Goal: Task Accomplishment & Management: Complete application form

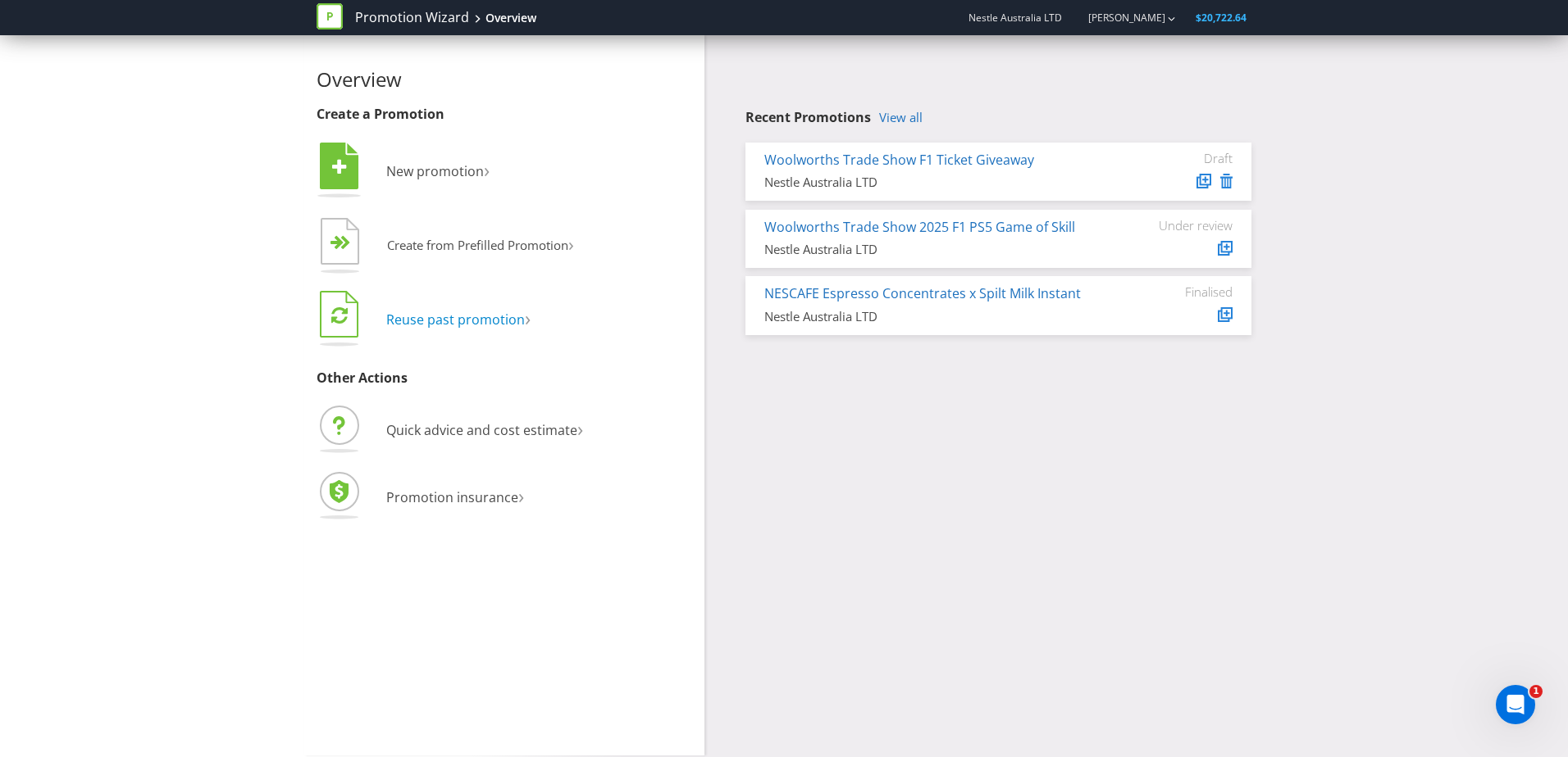
click at [508, 317] on span "Reuse past promotion" at bounding box center [456, 320] width 139 height 18
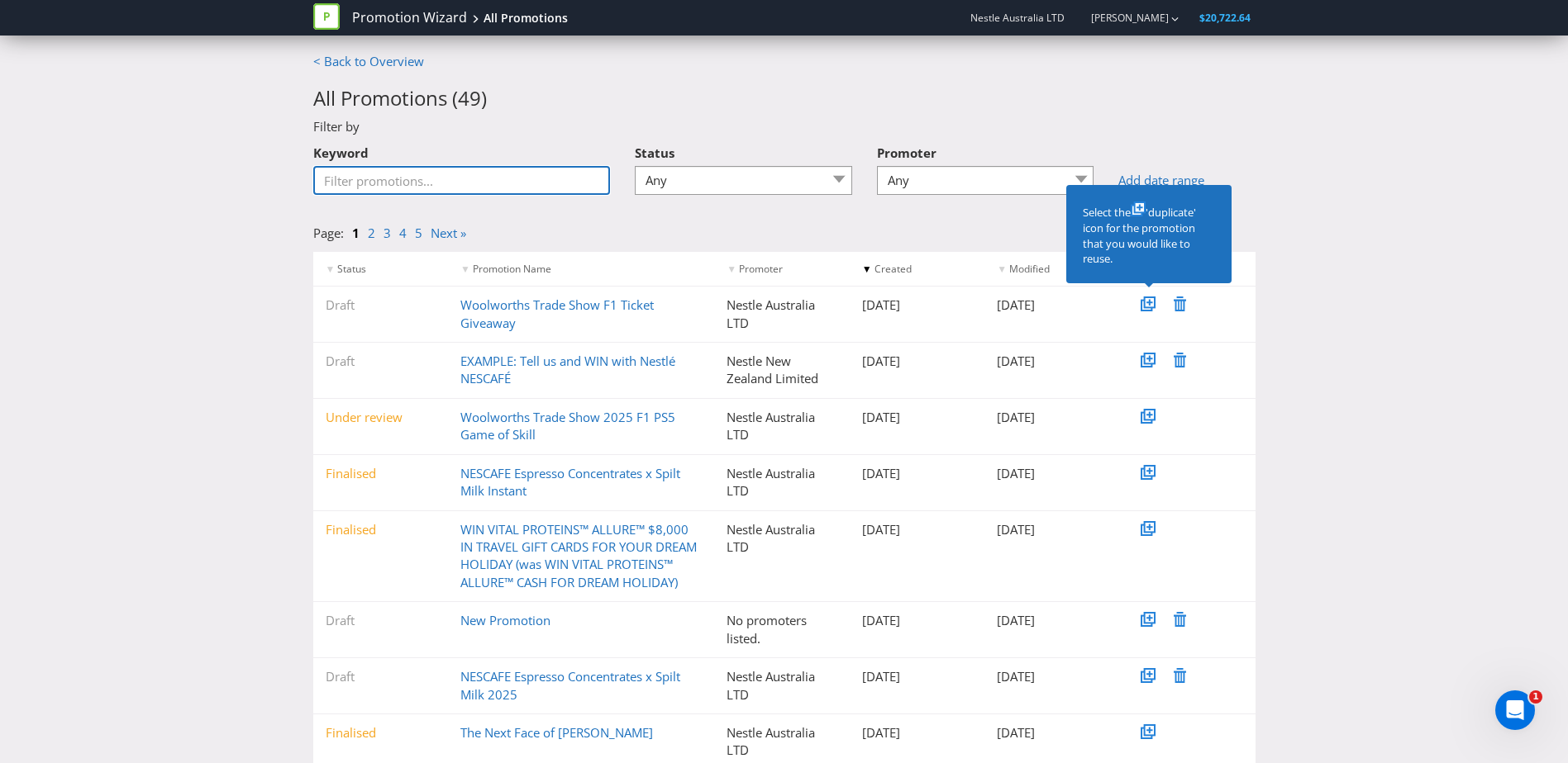
click at [512, 173] on input "Keyword" at bounding box center [462, 181] width 298 height 29
type input "MILO"
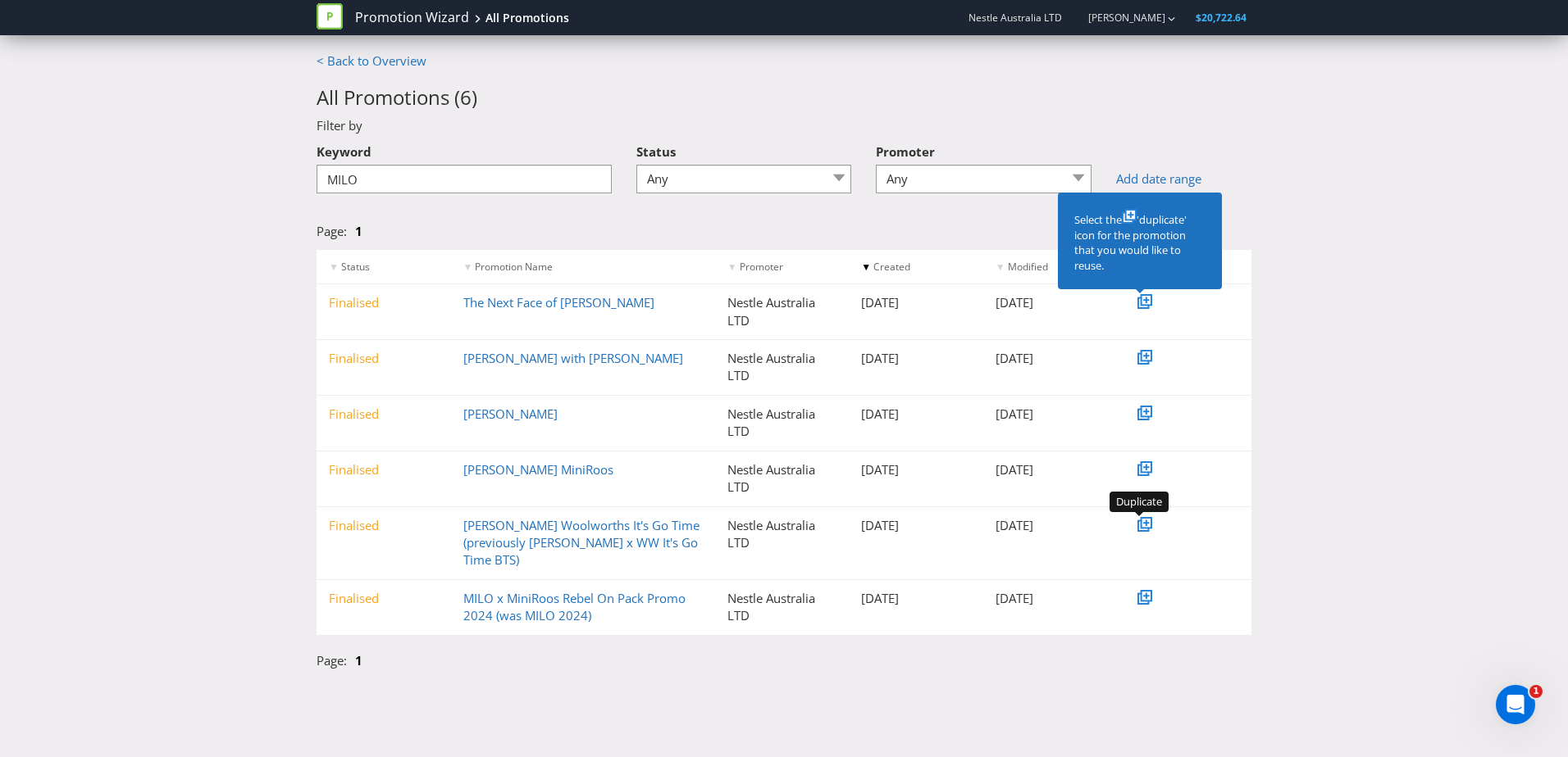
click at [1152, 525] on icon at bounding box center [1147, 523] width 12 height 12
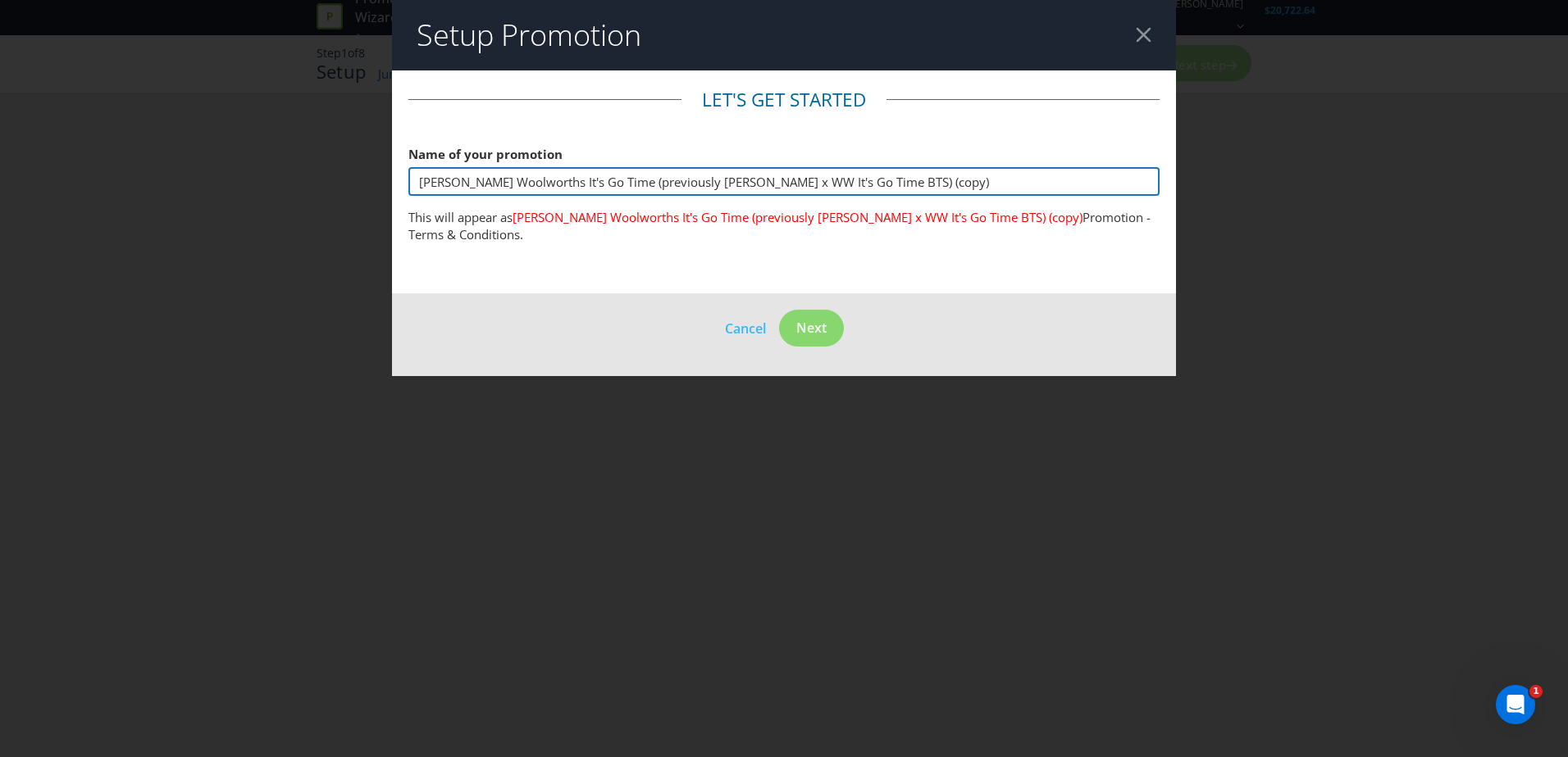
drag, startPoint x: 530, startPoint y: 185, endPoint x: 1027, endPoint y: 194, distance: 497.1
click at [1027, 194] on input "[PERSON_NAME] Woolworths It's Go Time (previously [PERSON_NAME] x WW It's Go Ti…" at bounding box center [784, 182] width 751 height 29
click at [779, 191] on input "[PERSON_NAME] Woolworths It's Go Time (previously [PERSON_NAME] x WW It's Go Ti…" at bounding box center [784, 182] width 751 height 29
click at [735, 180] on input "[PERSON_NAME] Woolworths It's Go Time (previously [PERSON_NAME] x WW It's Go Ti…" at bounding box center [784, 182] width 751 height 29
drag, startPoint x: 679, startPoint y: 185, endPoint x: 757, endPoint y: 183, distance: 78.0
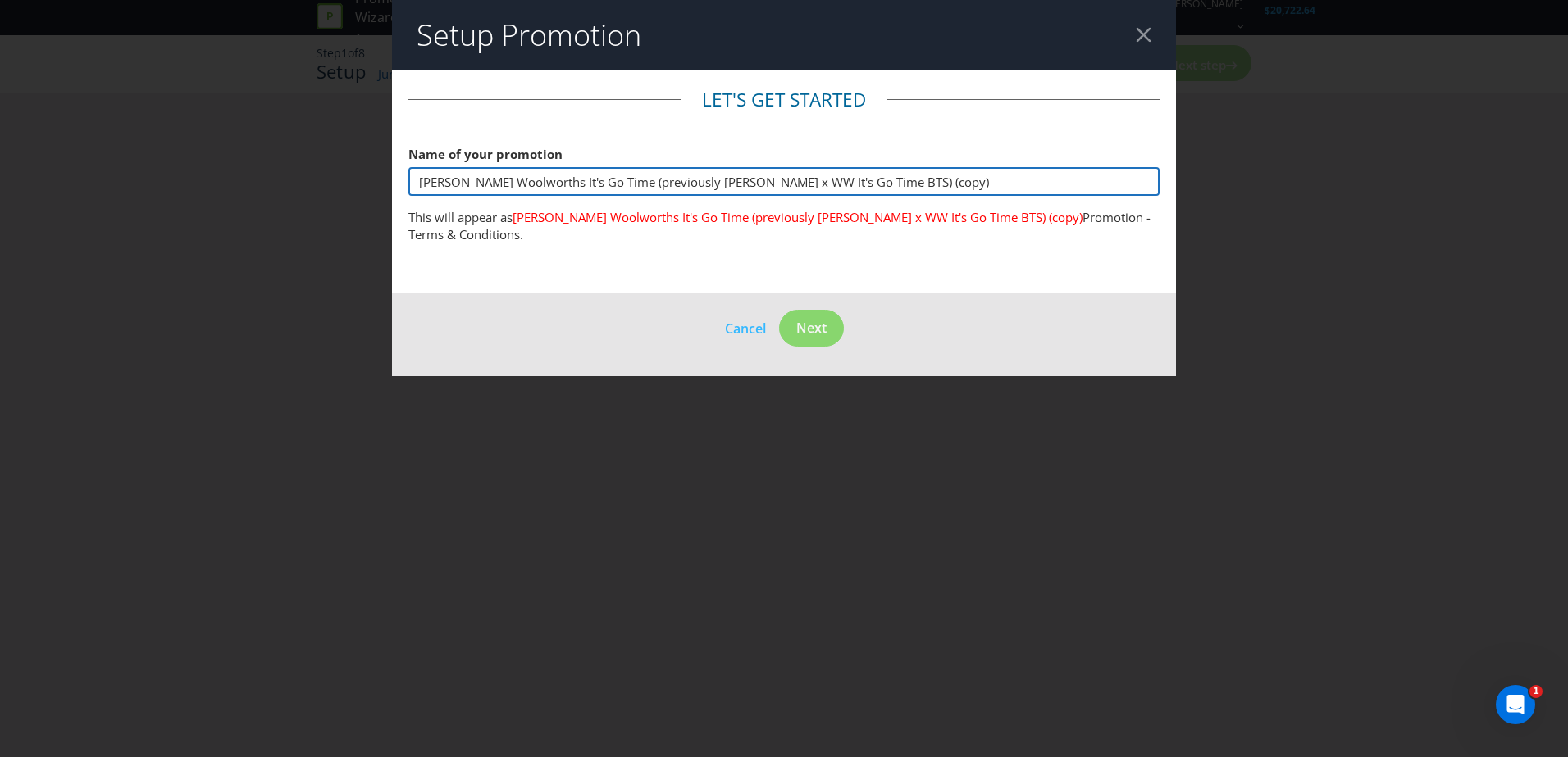
click at [757, 183] on input "[PERSON_NAME] Woolworths It's Go Time (previously [PERSON_NAME] x WW It's Go Ti…" at bounding box center [784, 182] width 751 height 29
drag, startPoint x: 904, startPoint y: 179, endPoint x: 531, endPoint y: 185, distance: 373.0
click at [531, 185] on input "[PERSON_NAME] Woolworths It's Go Time (previously [PERSON_NAME] x WW It's Go Ti…" at bounding box center [784, 182] width 751 height 29
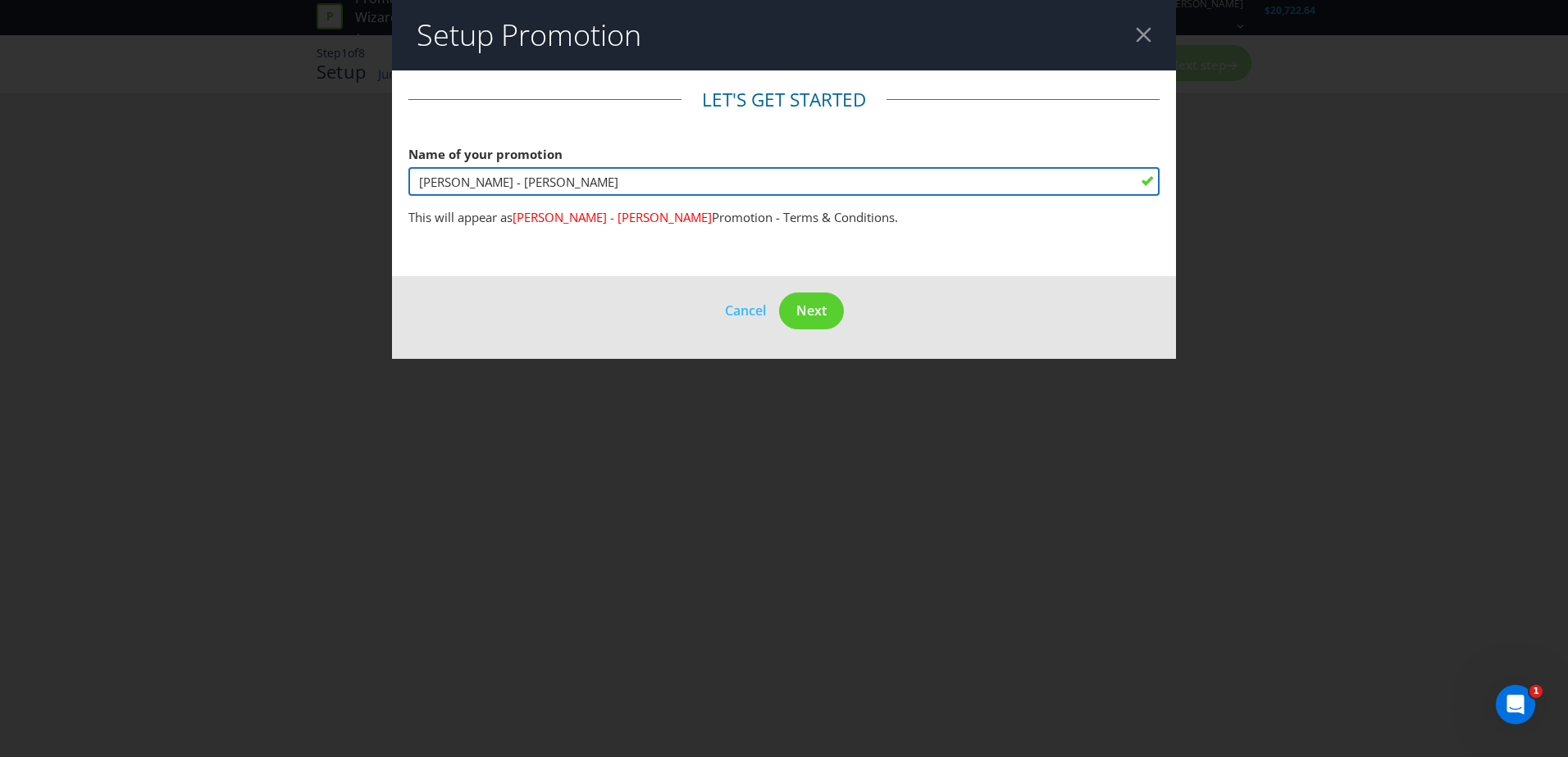
click at [414, 182] on input "[PERSON_NAME] - [PERSON_NAME]" at bounding box center [784, 182] width 751 height 29
click at [540, 183] on input "[PERSON_NAME] - [PERSON_NAME]" at bounding box center [784, 182] width 751 height 29
click at [689, 171] on input "[PERSON_NAME] - 2026 [PERSON_NAME]" at bounding box center [784, 182] width 751 height 29
type input "[PERSON_NAME] - 2026 [PERSON_NAME]"
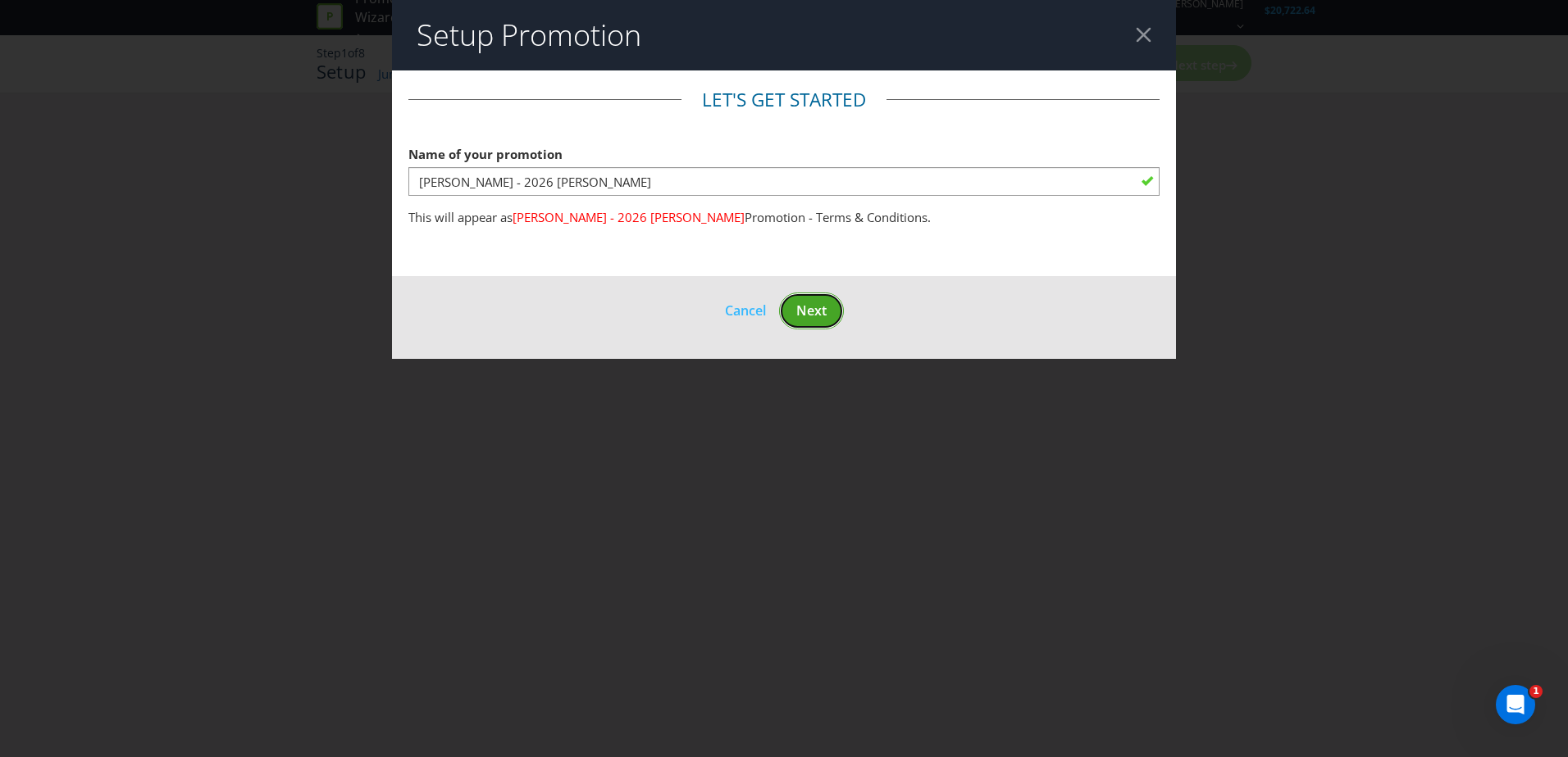
click at [814, 323] on button "Next" at bounding box center [811, 311] width 65 height 37
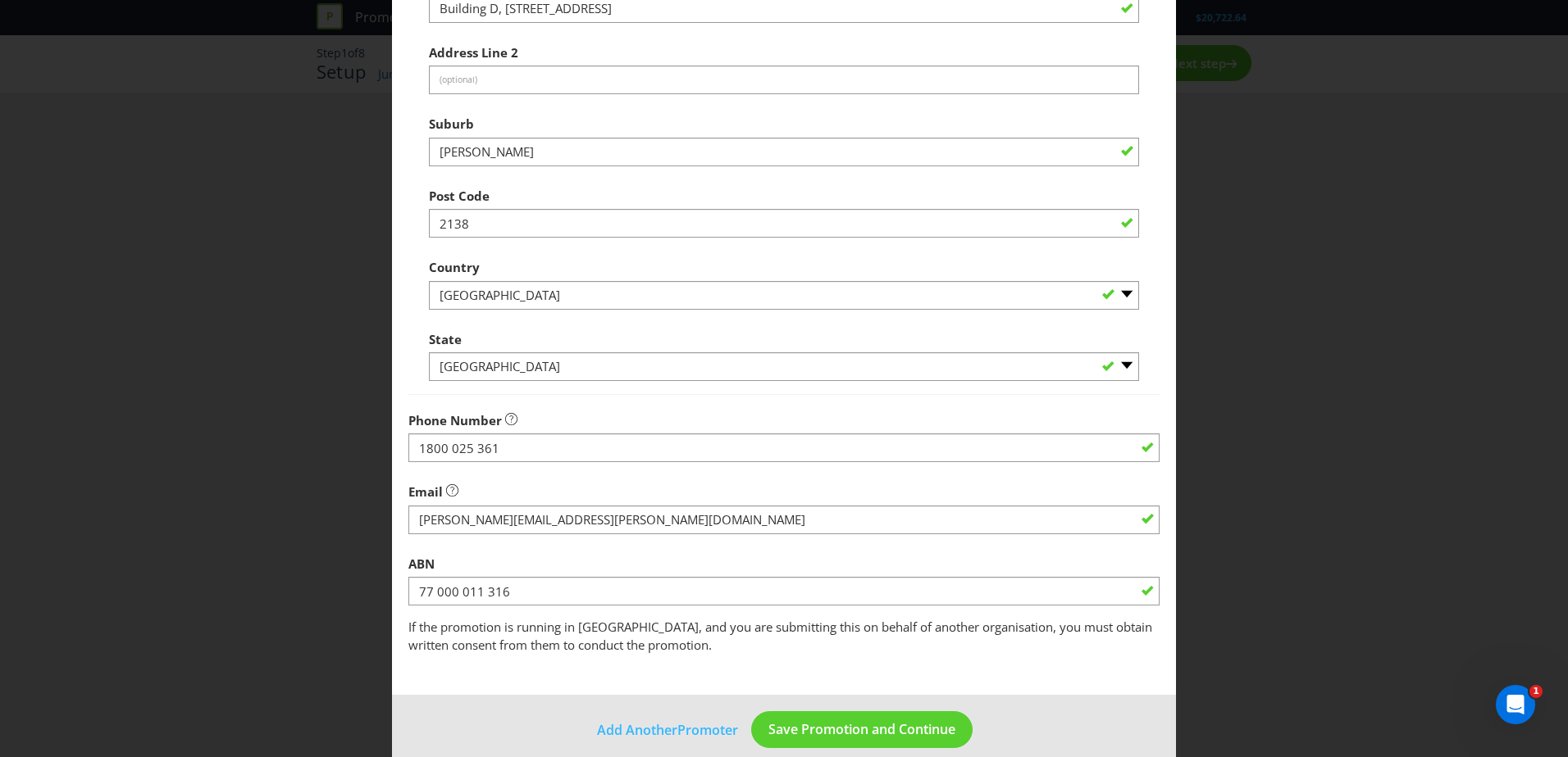
scroll to position [312, 0]
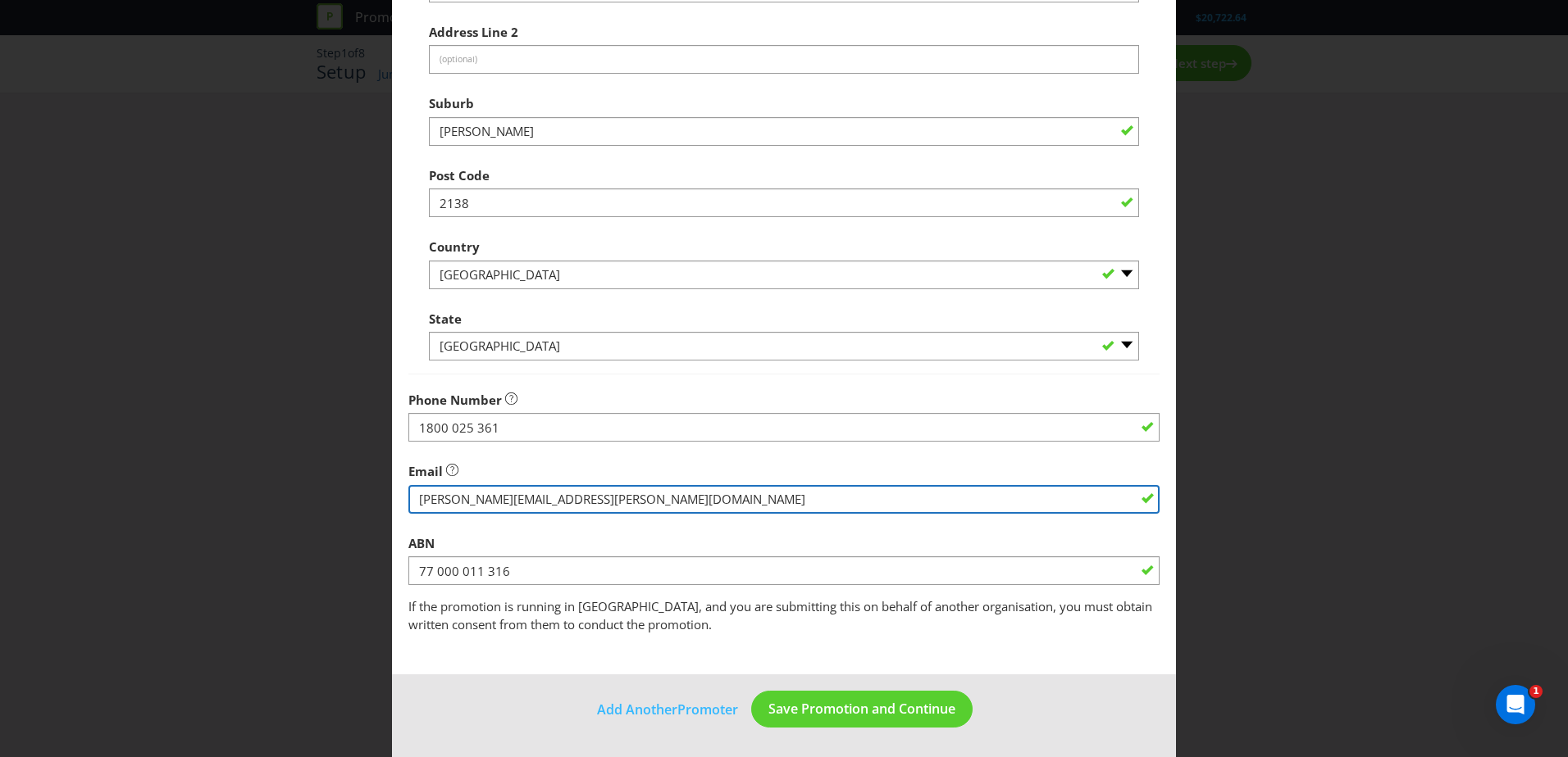
click at [626, 500] on input "string" at bounding box center [784, 500] width 751 height 29
type input "[PERSON_NAME][EMAIL_ADDRESS][PERSON_NAME][DOMAIN_NAME]"
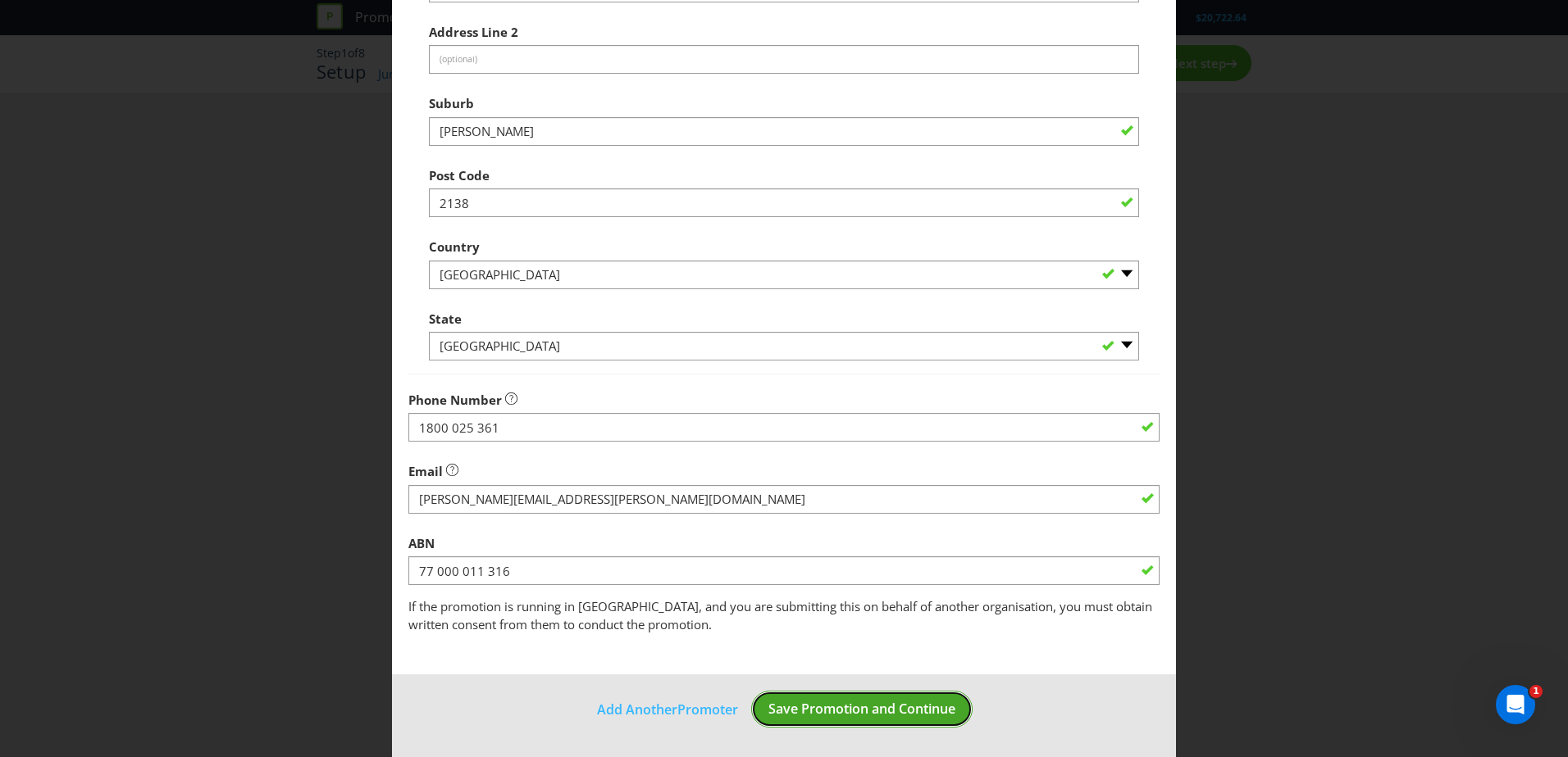
click at [870, 723] on button "Save Promotion and Continue" at bounding box center [862, 709] width 222 height 37
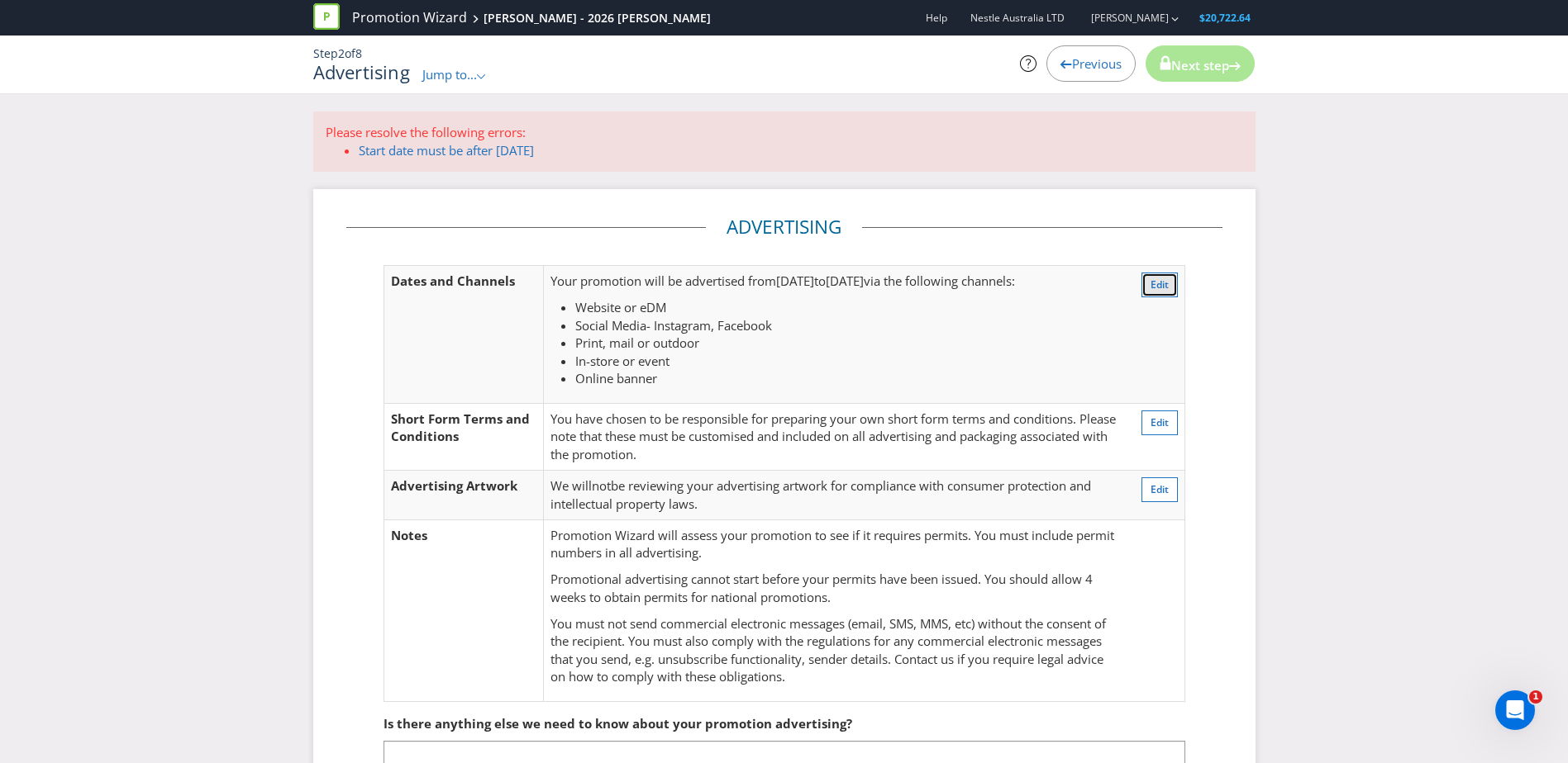
click at [1159, 274] on button "Edit" at bounding box center [1160, 285] width 36 height 24
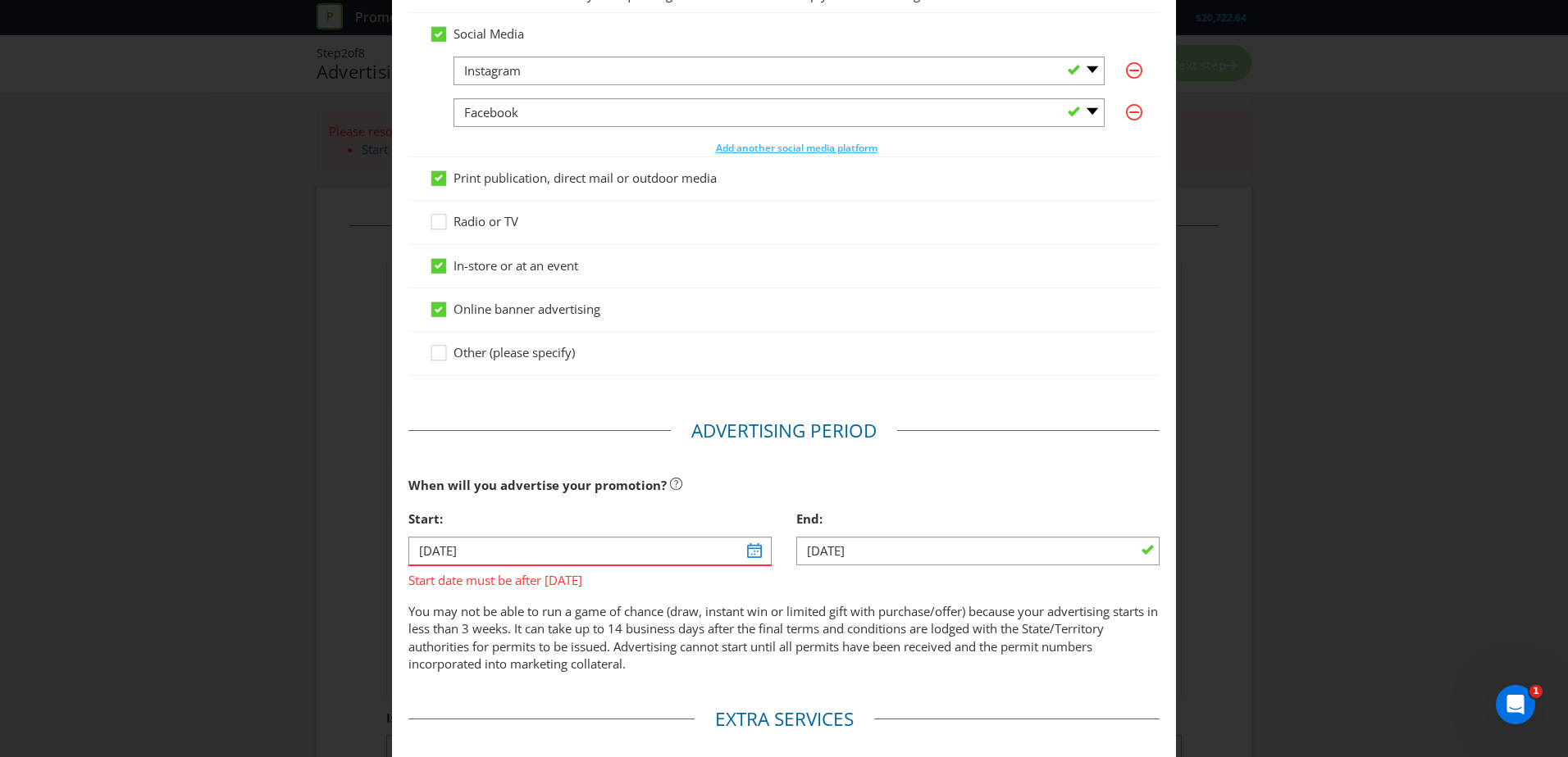
scroll to position [326, 0]
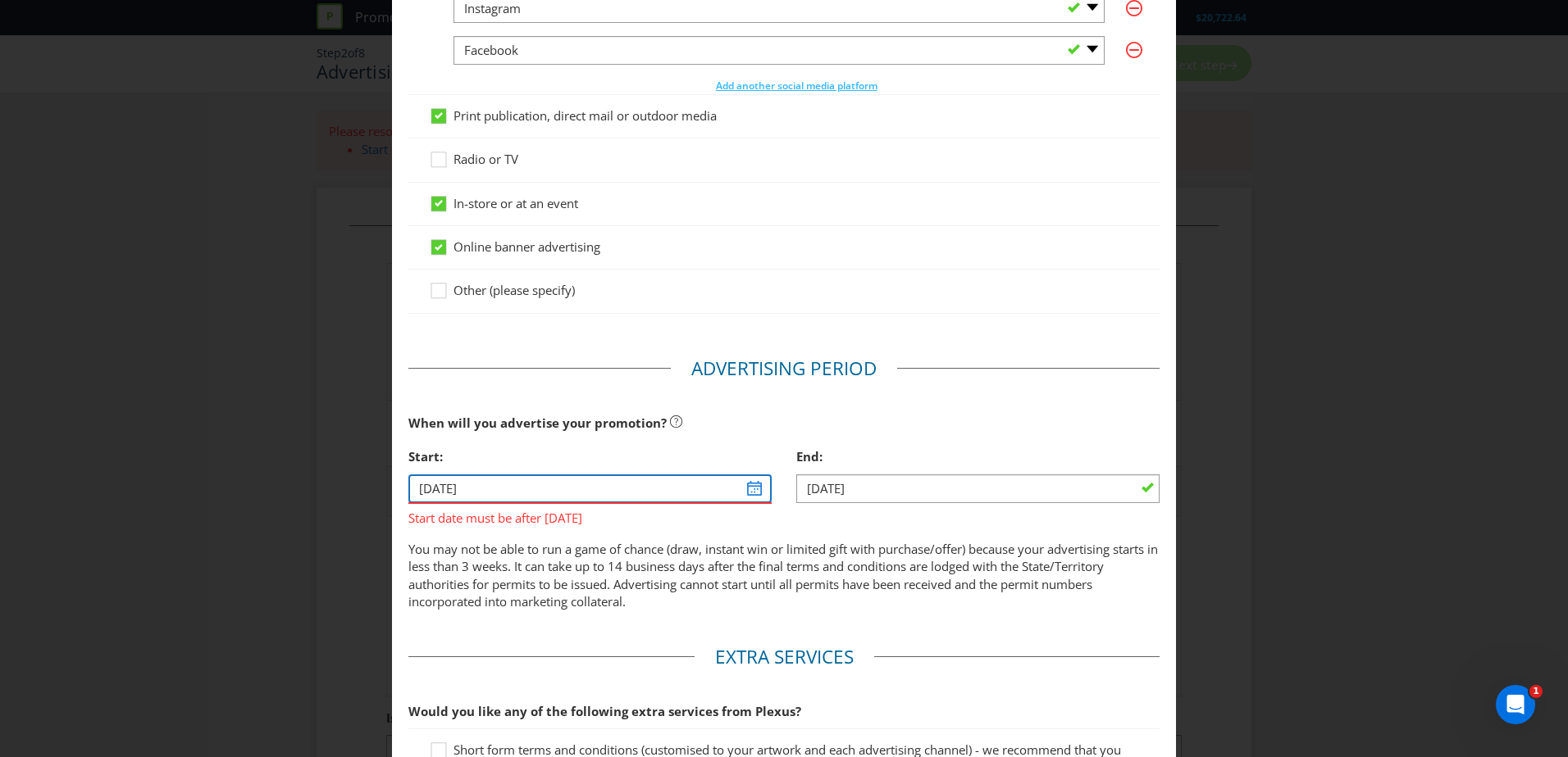
click at [757, 490] on input "[DATE]" at bounding box center [590, 489] width 363 height 29
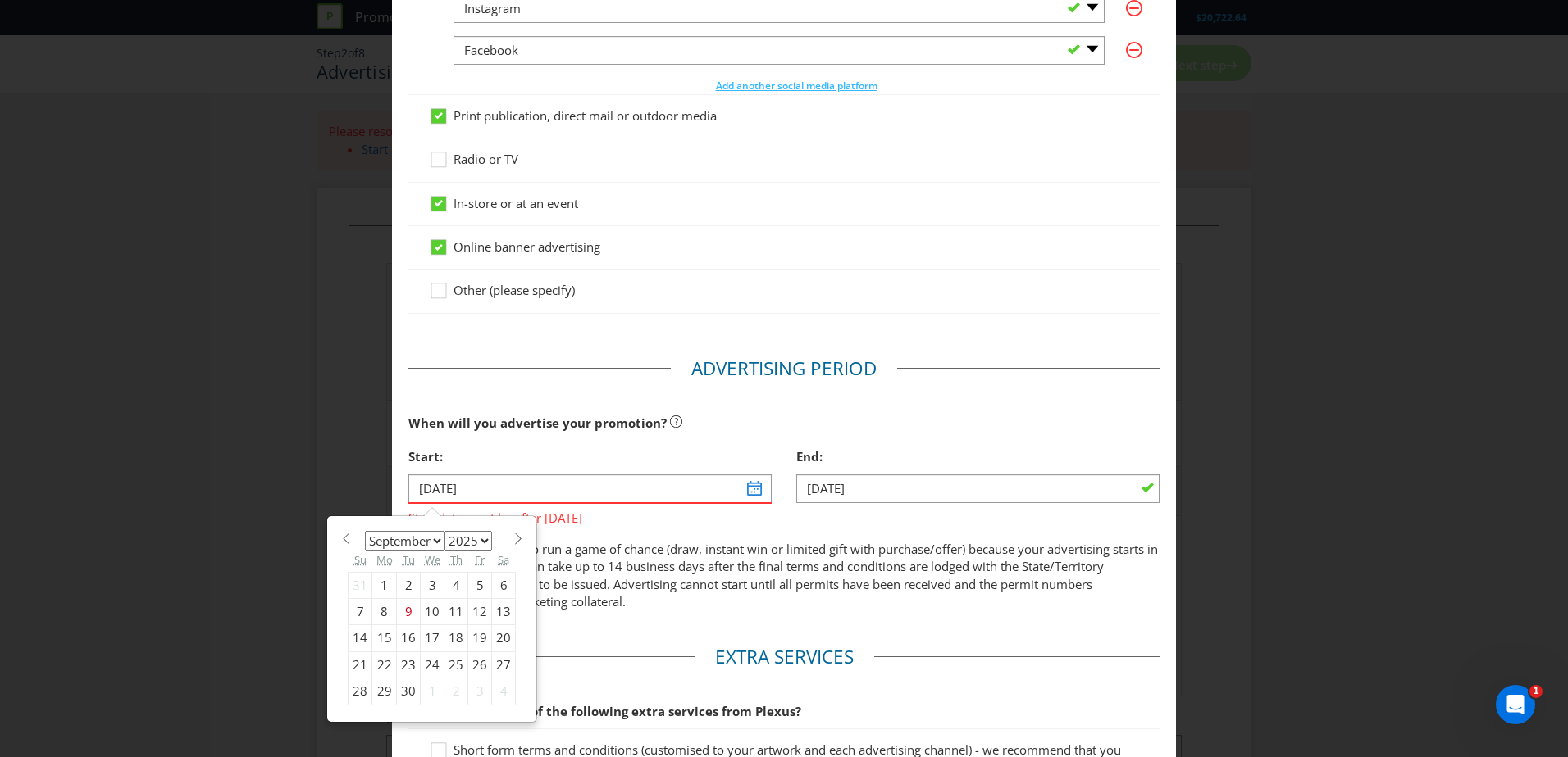
click at [431, 545] on select "January February March April May June July August September October November De…" at bounding box center [404, 541] width 79 height 20
select select "2"
click at [365, 531] on select "January February March April May June July August September October November De…" at bounding box center [404, 541] width 79 height 20
click at [463, 544] on select "2025 2026 2027 2028 2029 2030 2031 2032 2033 2034 2035" at bounding box center [468, 541] width 48 height 20
select select "2026"
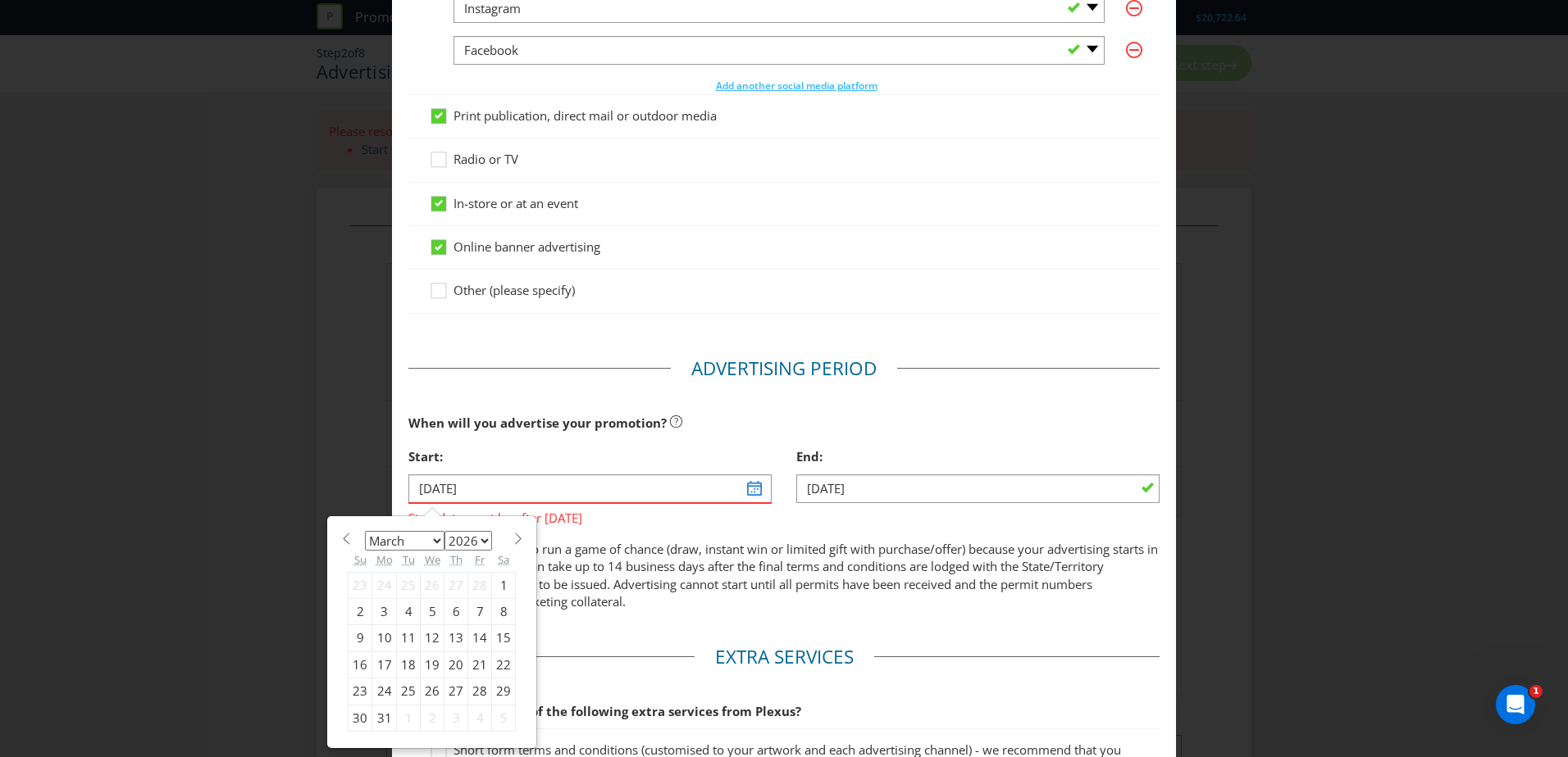
click at [445, 531] on select "2025 2026 2027 2028 2029 2030 2031 2032 2033 2034 2035" at bounding box center [468, 541] width 48 height 20
click at [424, 590] on div "4" at bounding box center [432, 585] width 23 height 26
type input "[DATE]"
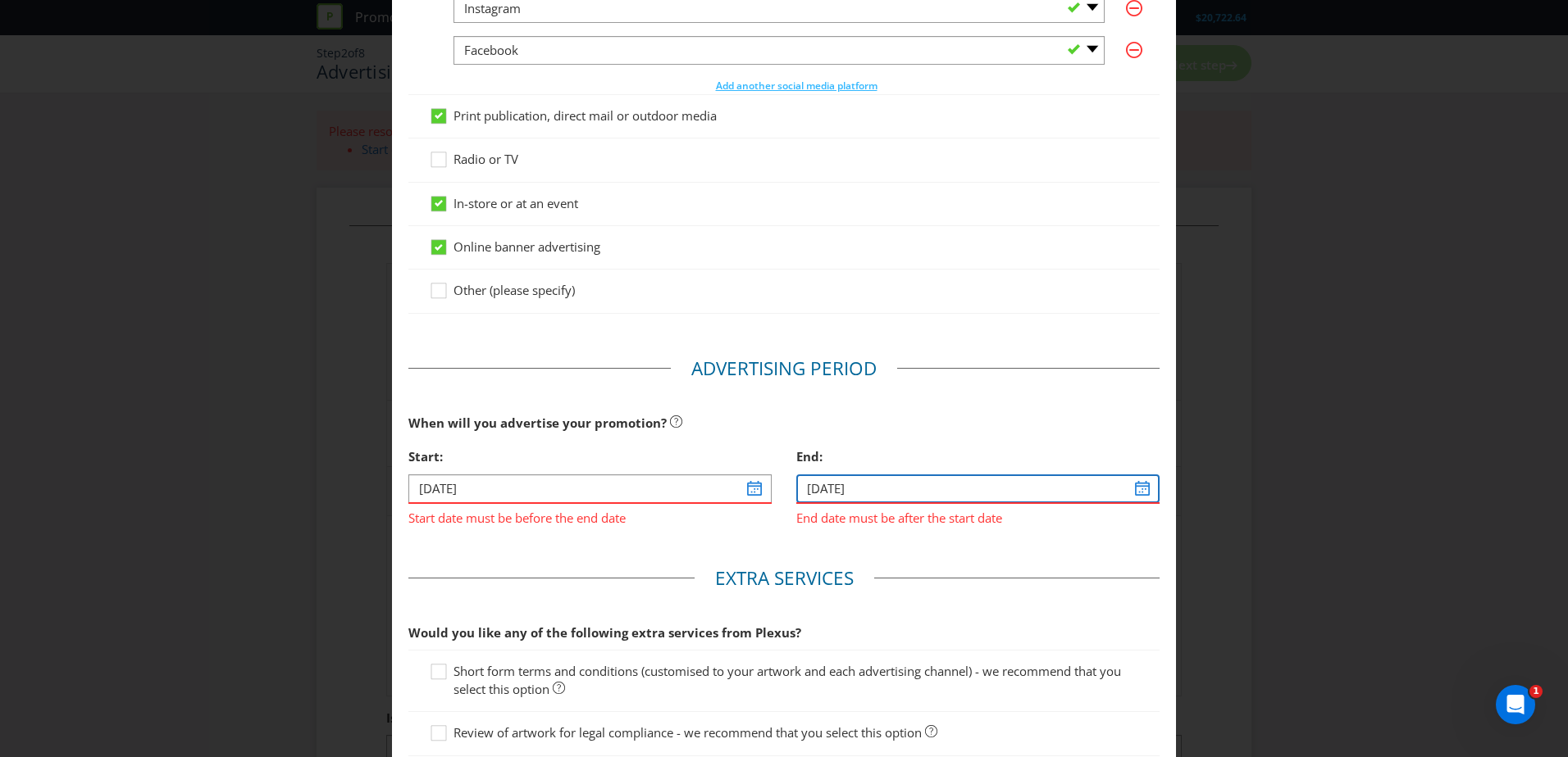
click at [1125, 489] on input "[DATE]" at bounding box center [977, 489] width 363 height 29
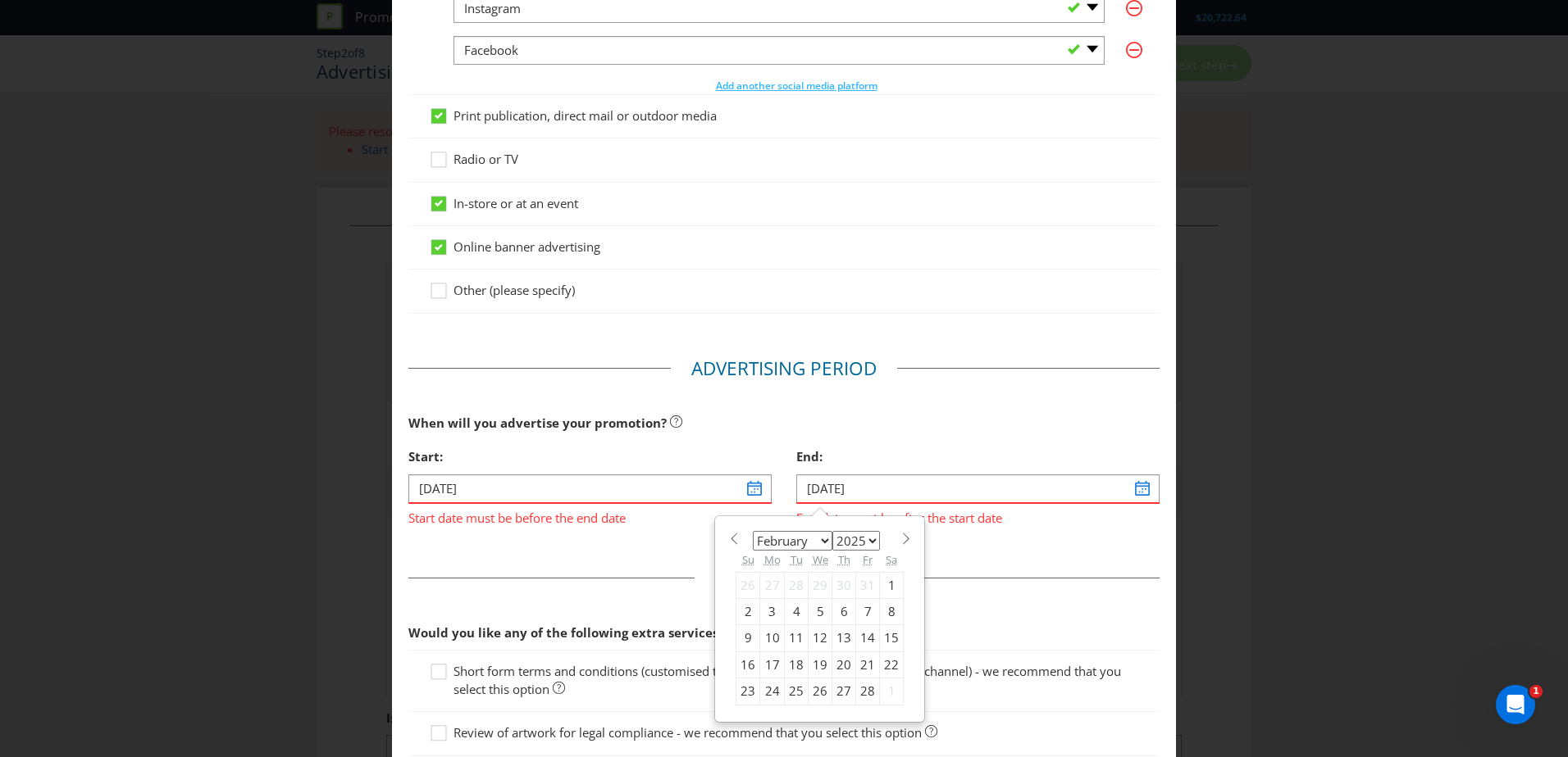
click at [854, 540] on select "2025 2026 2027 2028 2029 2030 2031 2032 2033 2034 2035" at bounding box center [856, 541] width 48 height 20
select select "2026"
click at [832, 531] on select "2025 2026 2027 2028 2029 2030 2031 2032 2033 2034 2035" at bounding box center [856, 541] width 48 height 20
click at [806, 543] on select "January February March April May June July August September October November De…" at bounding box center [793, 541] width 79 height 20
select select "3"
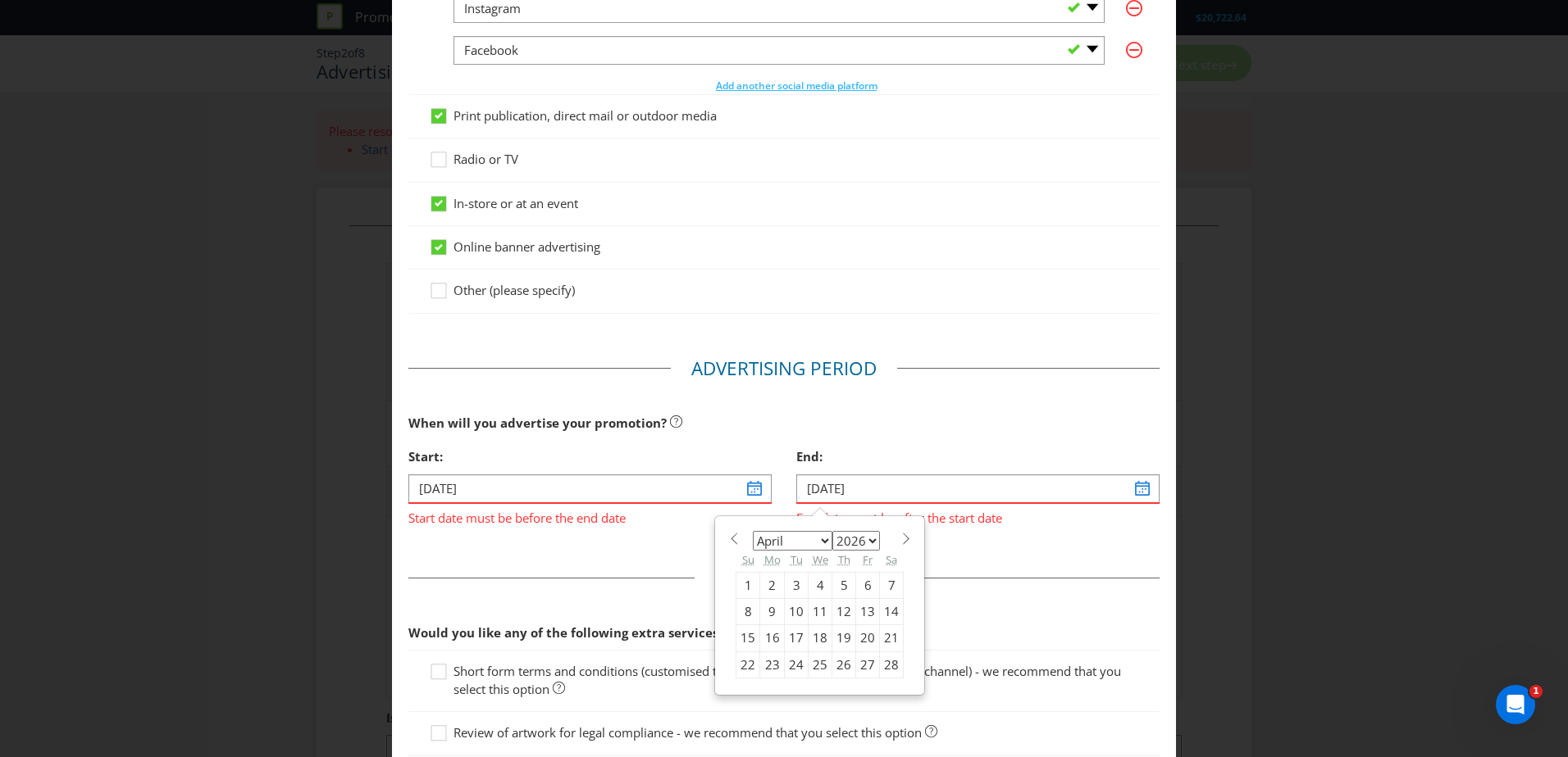
click at [753, 531] on select "January February March April May June July August September October November De…" at bounding box center [793, 541] width 79 height 20
click at [882, 636] on div "18" at bounding box center [892, 638] width 23 height 26
type input "[DATE]"
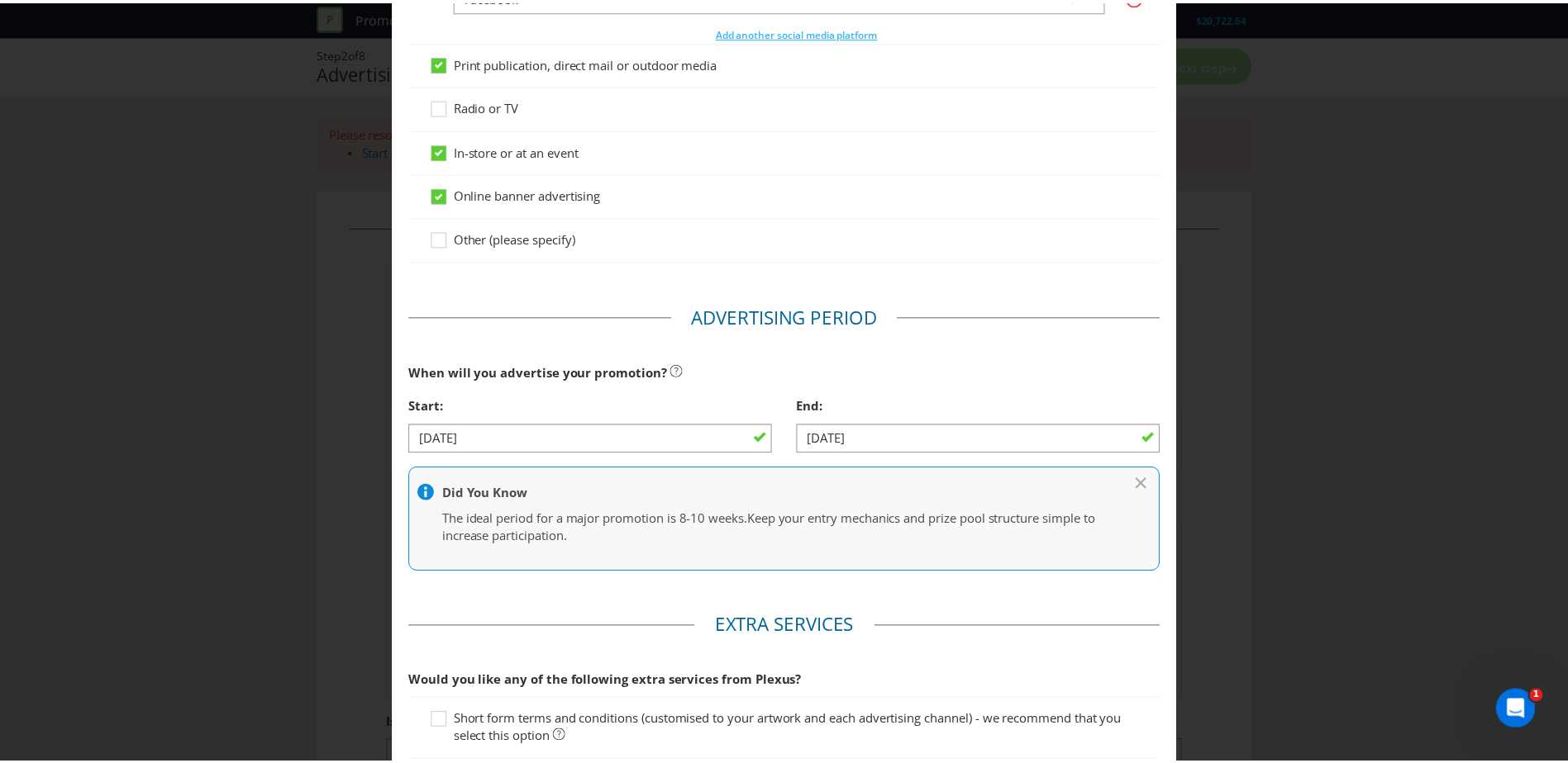
scroll to position [603, 0]
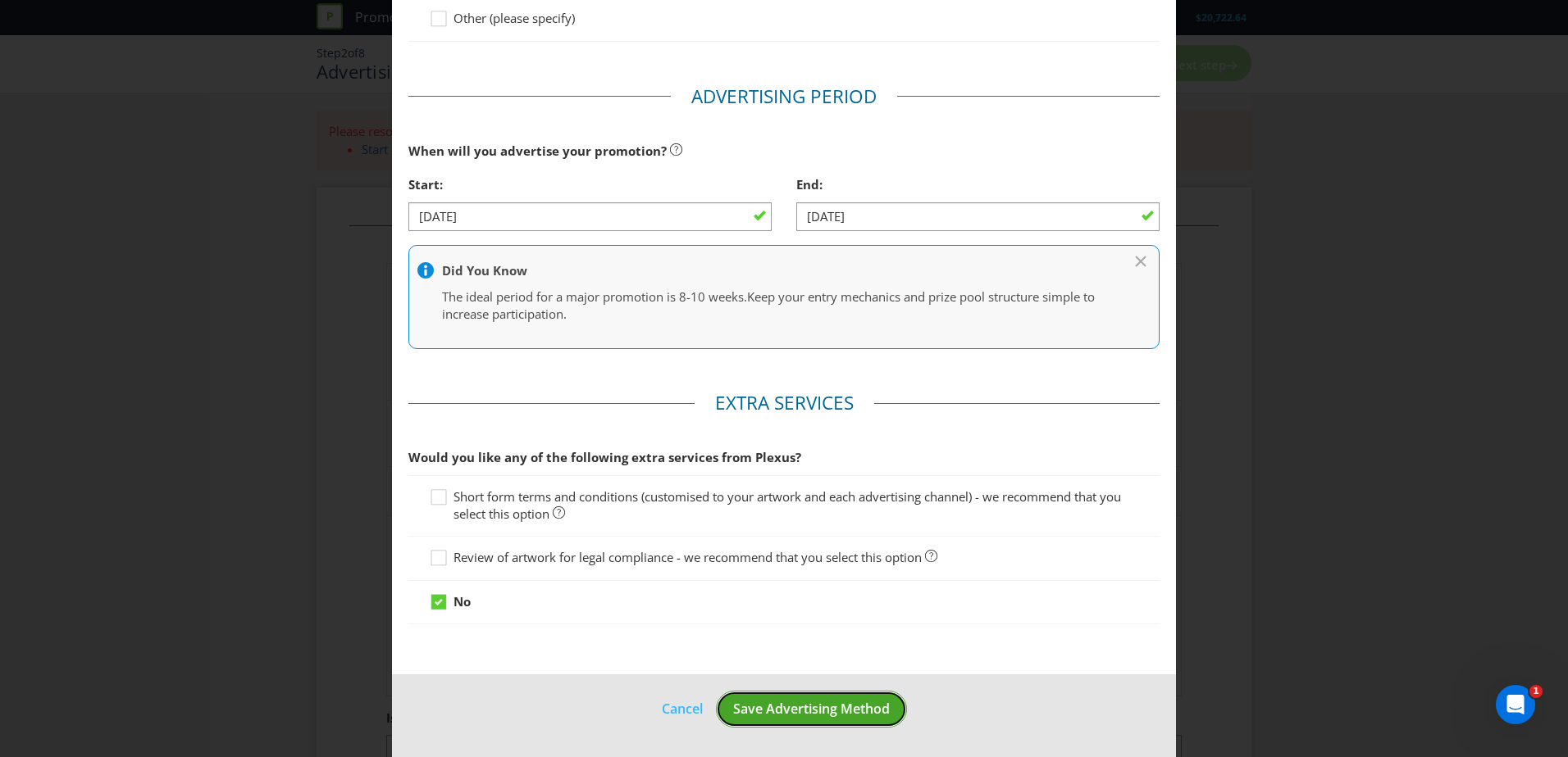
click at [806, 721] on button "Save Advertising Method" at bounding box center [811, 709] width 191 height 37
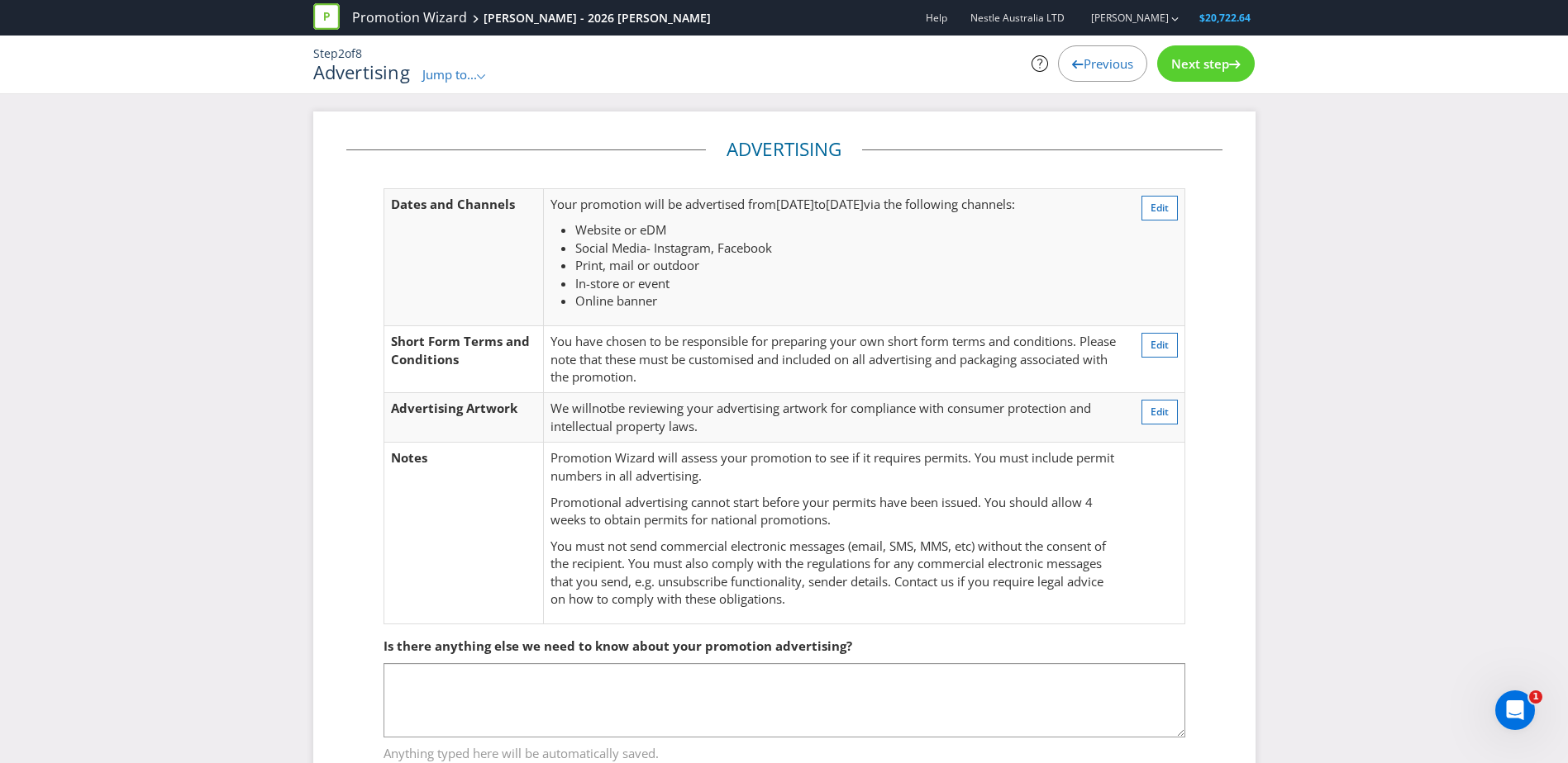
click at [1217, 60] on span "Next step" at bounding box center [1200, 64] width 58 height 16
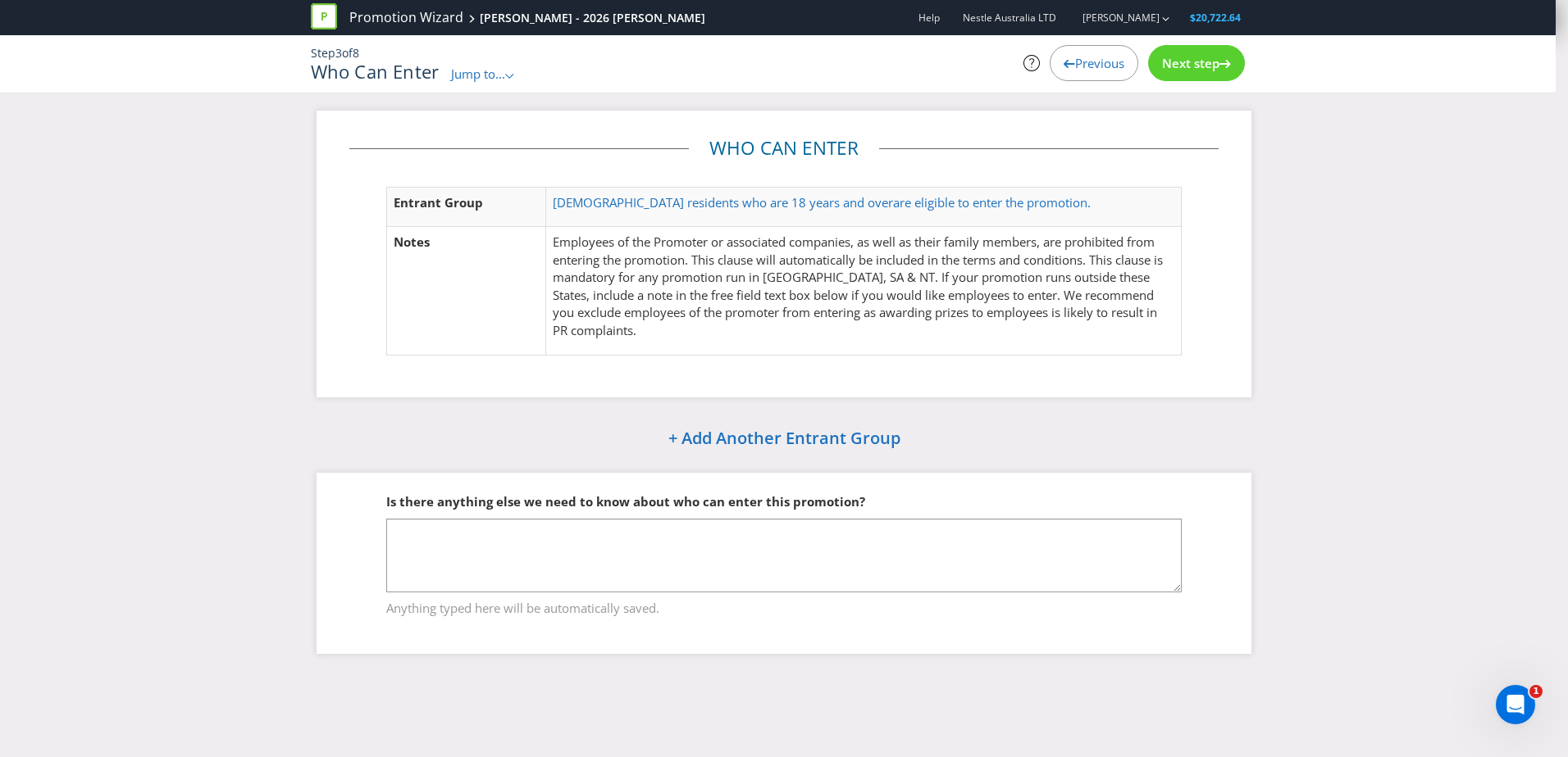
click at [1193, 67] on span "Next step" at bounding box center [1191, 63] width 58 height 16
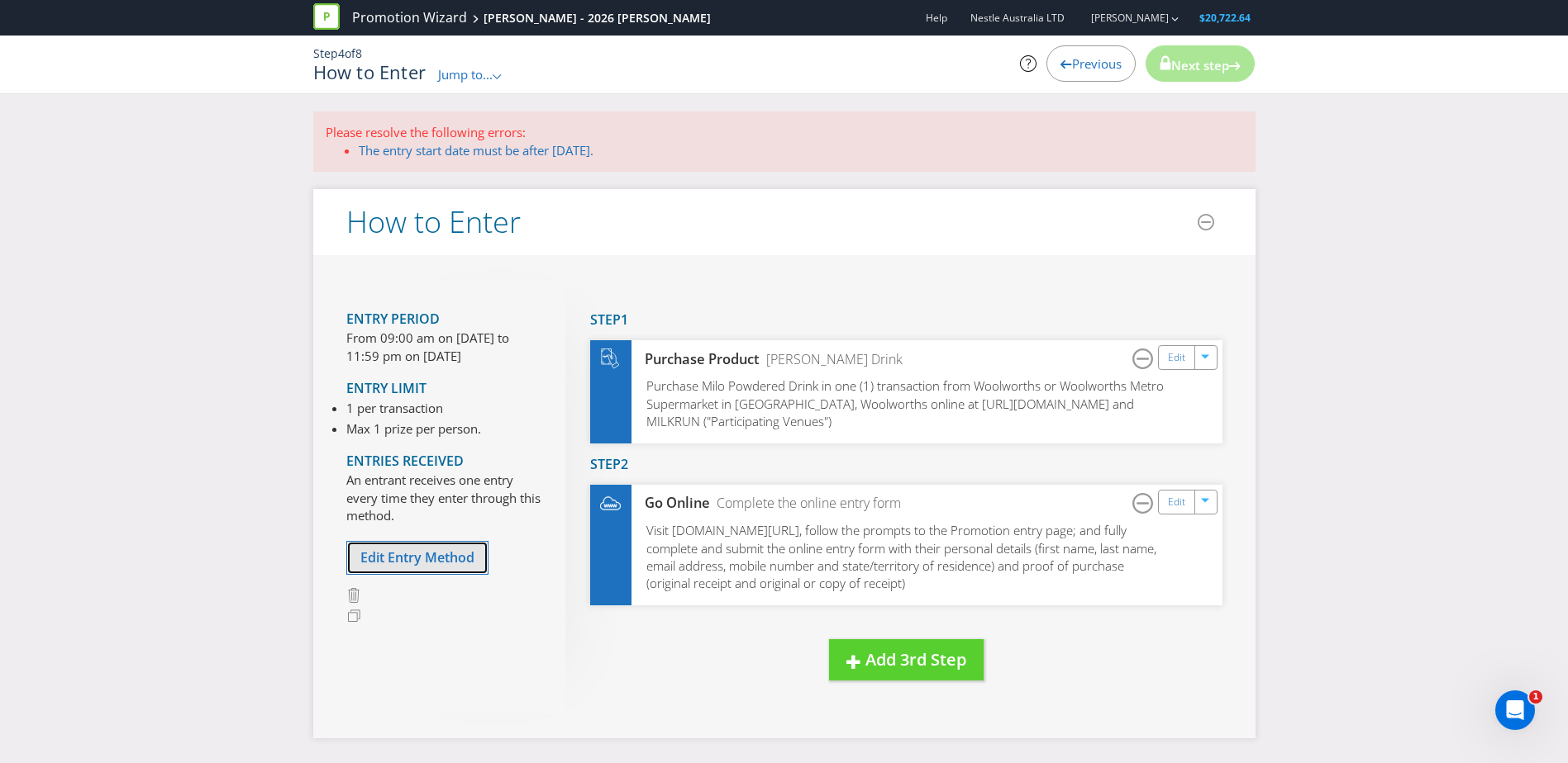
click at [416, 562] on span "Edit Entry Method" at bounding box center [417, 558] width 114 height 18
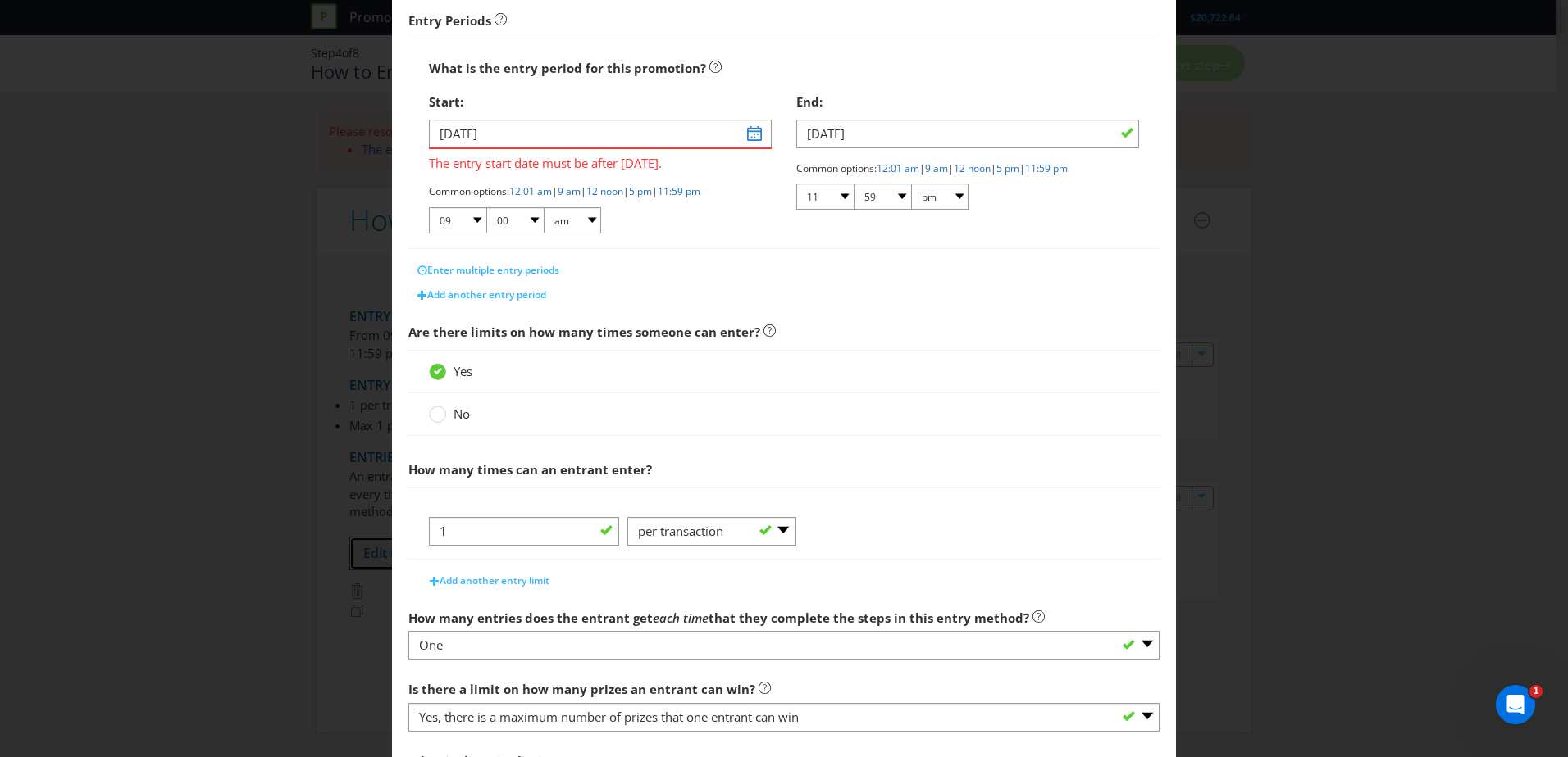
scroll to position [249, 0]
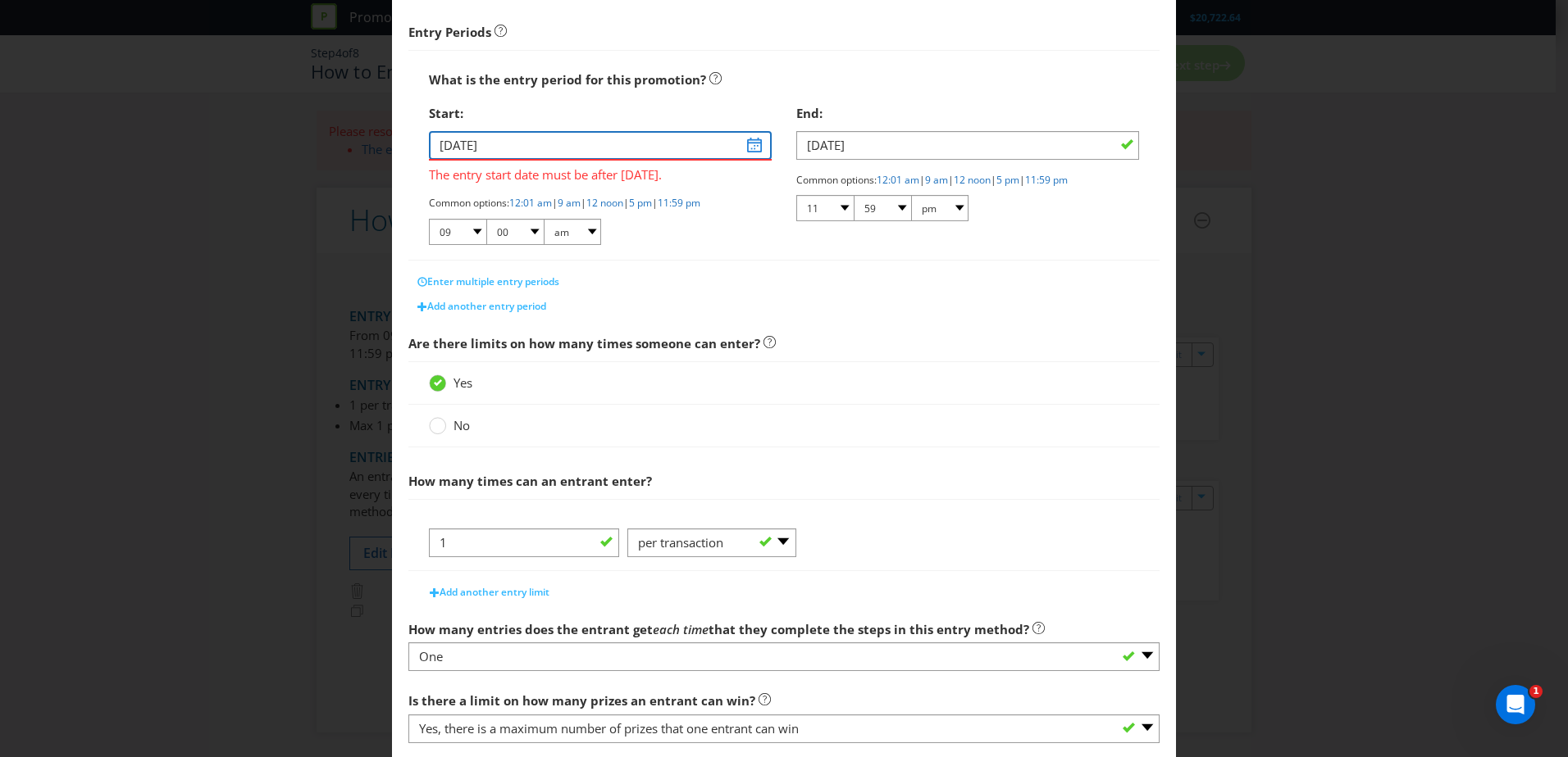
click at [748, 142] on input "[DATE]" at bounding box center [600, 146] width 343 height 29
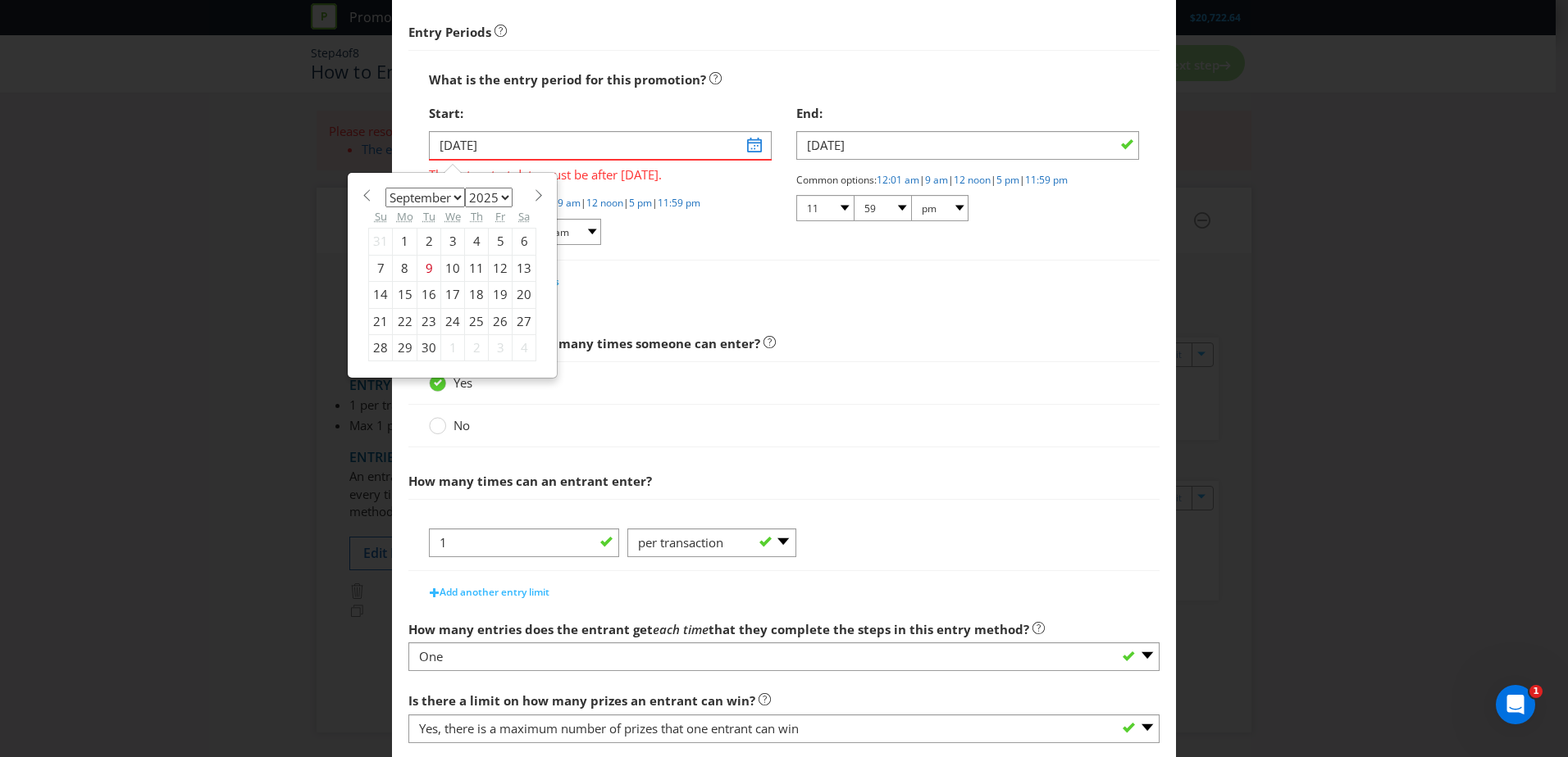
click at [472, 196] on select "2025 2026 2027 2028 2029 2030 2031 2032 2033 2034 2035" at bounding box center [488, 198] width 48 height 20
select select "2026"
click at [465, 188] on select "2025 2026 2027 2028 2029 2030 2031 2032 2033 2034 2035" at bounding box center [488, 198] width 48 height 20
click at [443, 197] on select "January February March April May June July August September October November De…" at bounding box center [425, 198] width 79 height 20
select select "2"
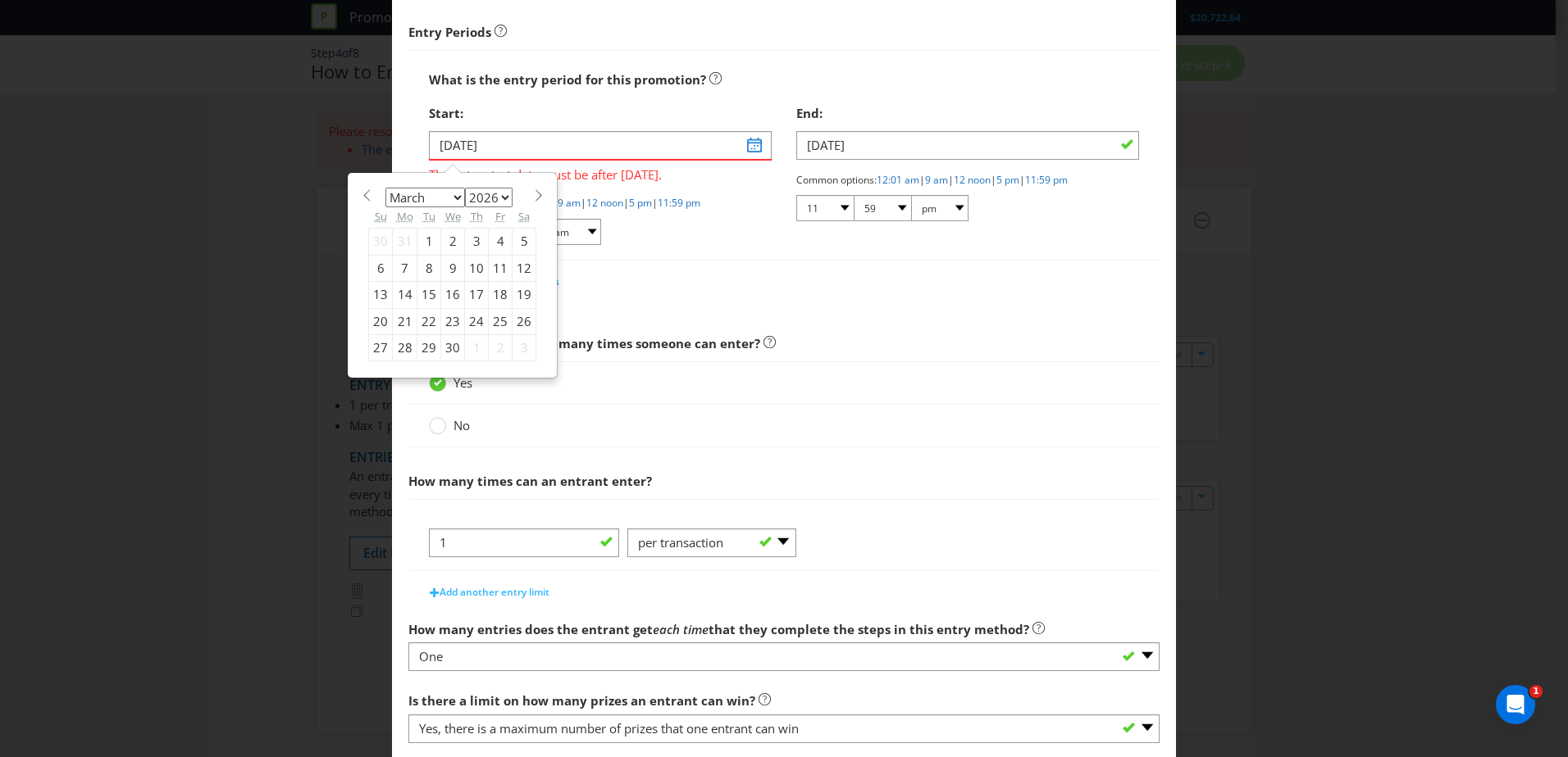
click at [385, 188] on select "January February March April May June July August September October November De…" at bounding box center [425, 198] width 79 height 20
click at [444, 244] on div "4" at bounding box center [453, 241] width 23 height 26
type input "[DATE]"
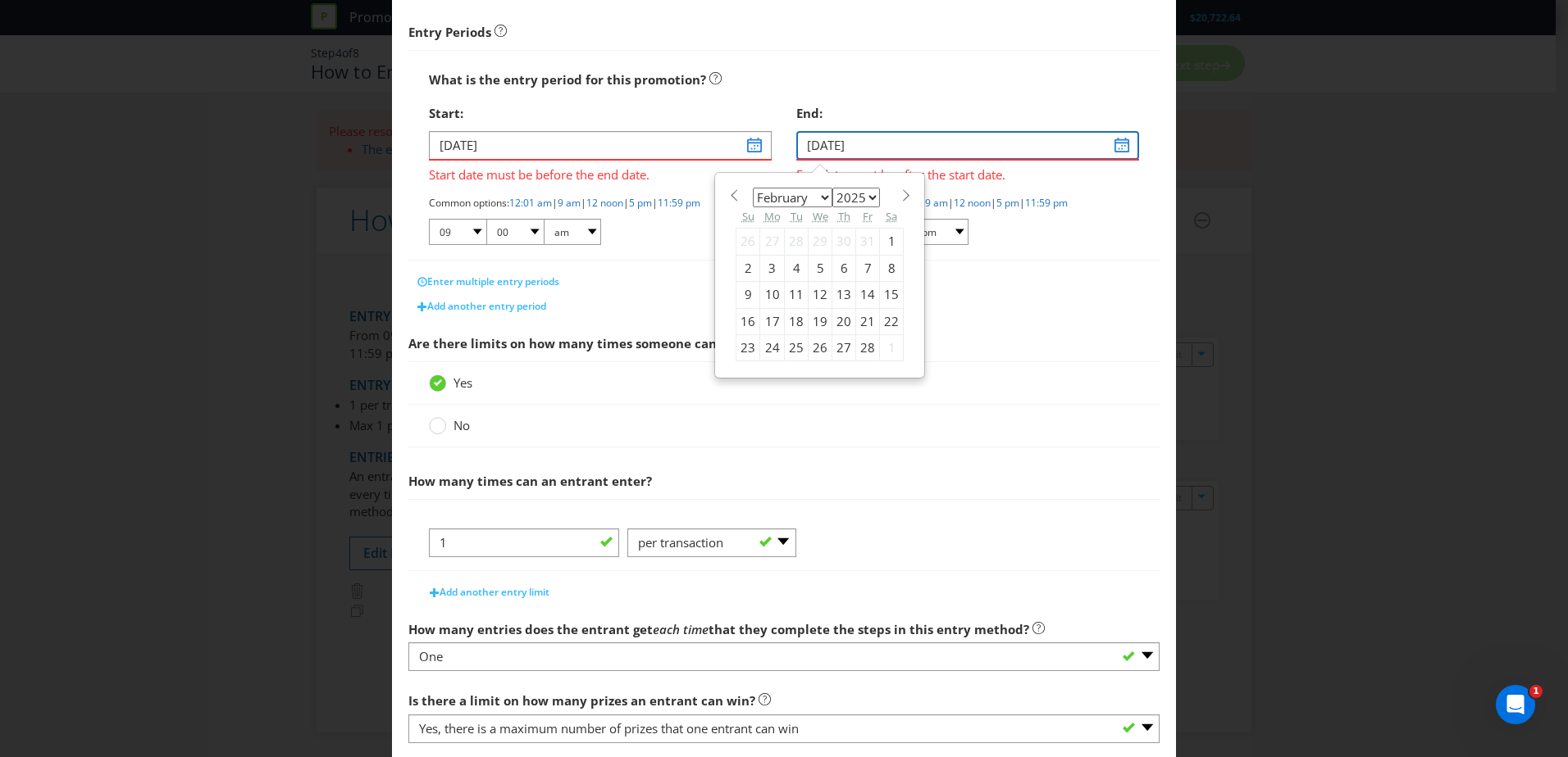
click at [1118, 151] on input "[DATE]" at bounding box center [967, 146] width 343 height 29
click at [858, 198] on select "2025 2026 2027 2028 2029 2030 2031 2032 2033 2034 2035" at bounding box center [856, 198] width 48 height 20
select select "2026"
click at [832, 188] on select "2025 2026 2027 2028 2029 2030 2031 2032 2033 2034 2035" at bounding box center [856, 198] width 48 height 20
click at [804, 202] on select "January February March April May June July August September October November De…" at bounding box center [793, 198] width 79 height 20
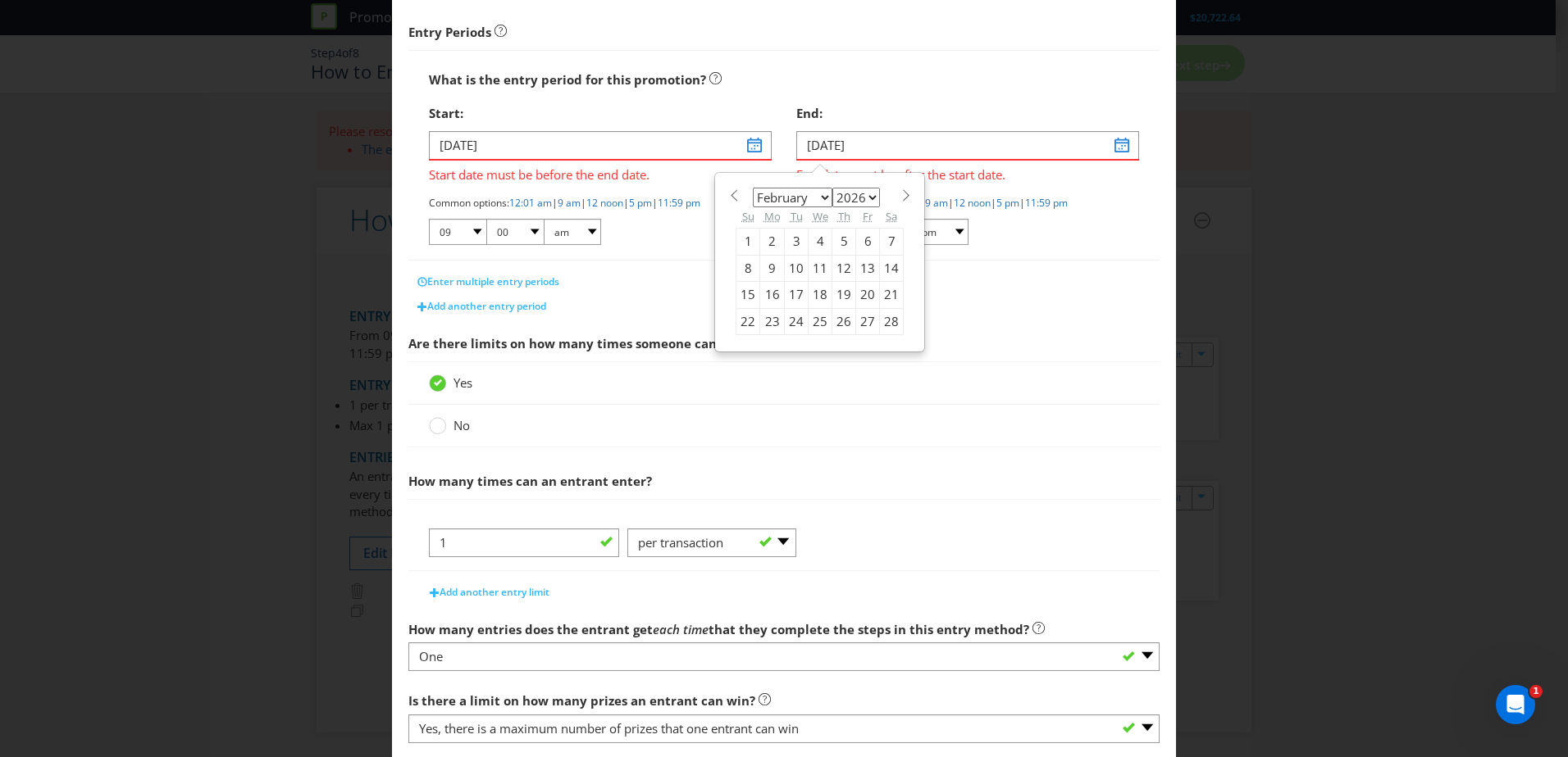
select select "3"
click at [753, 188] on select "January February March April May June July August September October November De…" at bounding box center [793, 198] width 79 height 20
click at [884, 295] on div "18" at bounding box center [892, 294] width 23 height 26
type input "[DATE]"
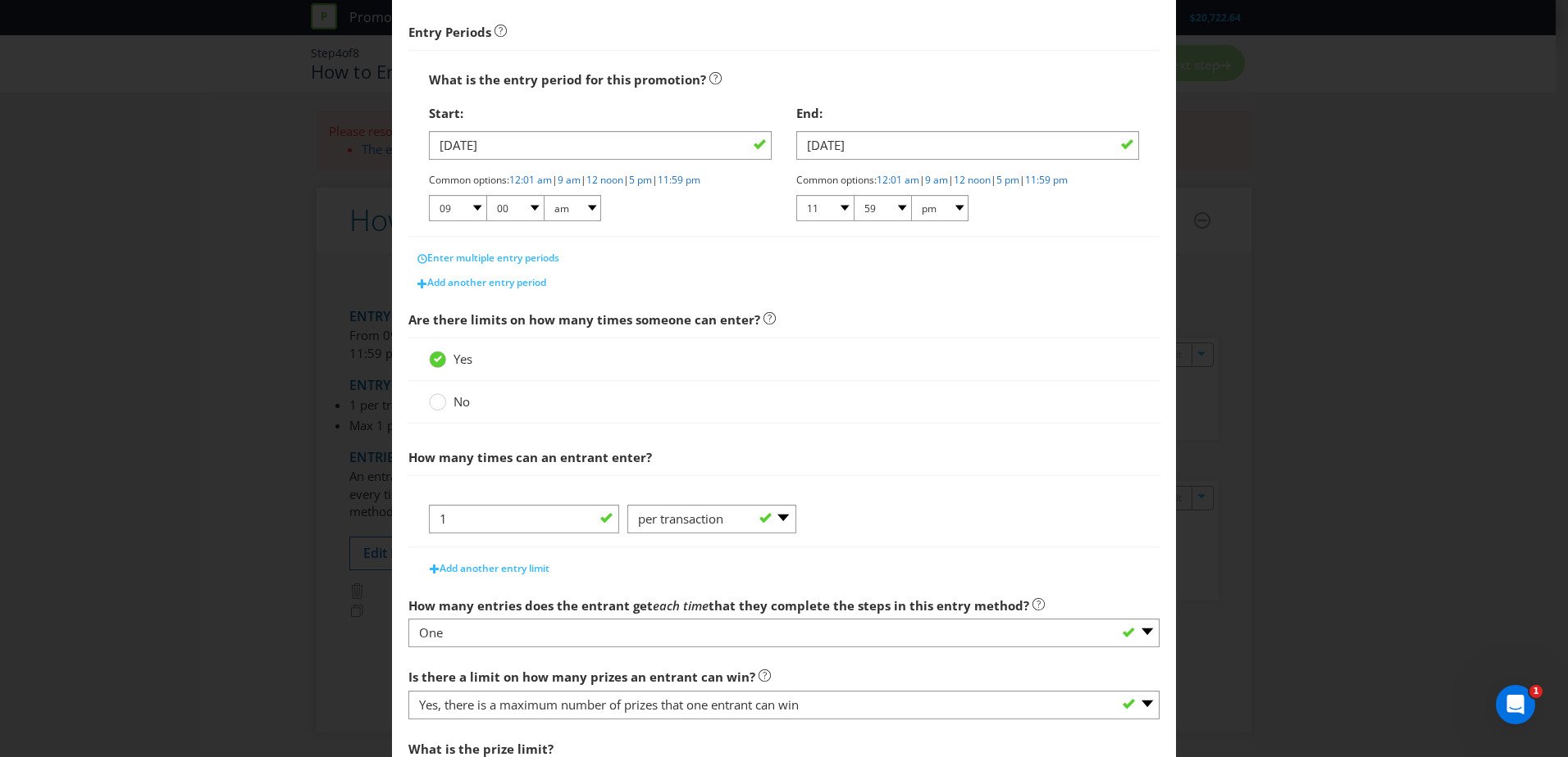
click at [976, 257] on div "Enter multiple entry periods" at bounding box center [784, 257] width 751 height 24
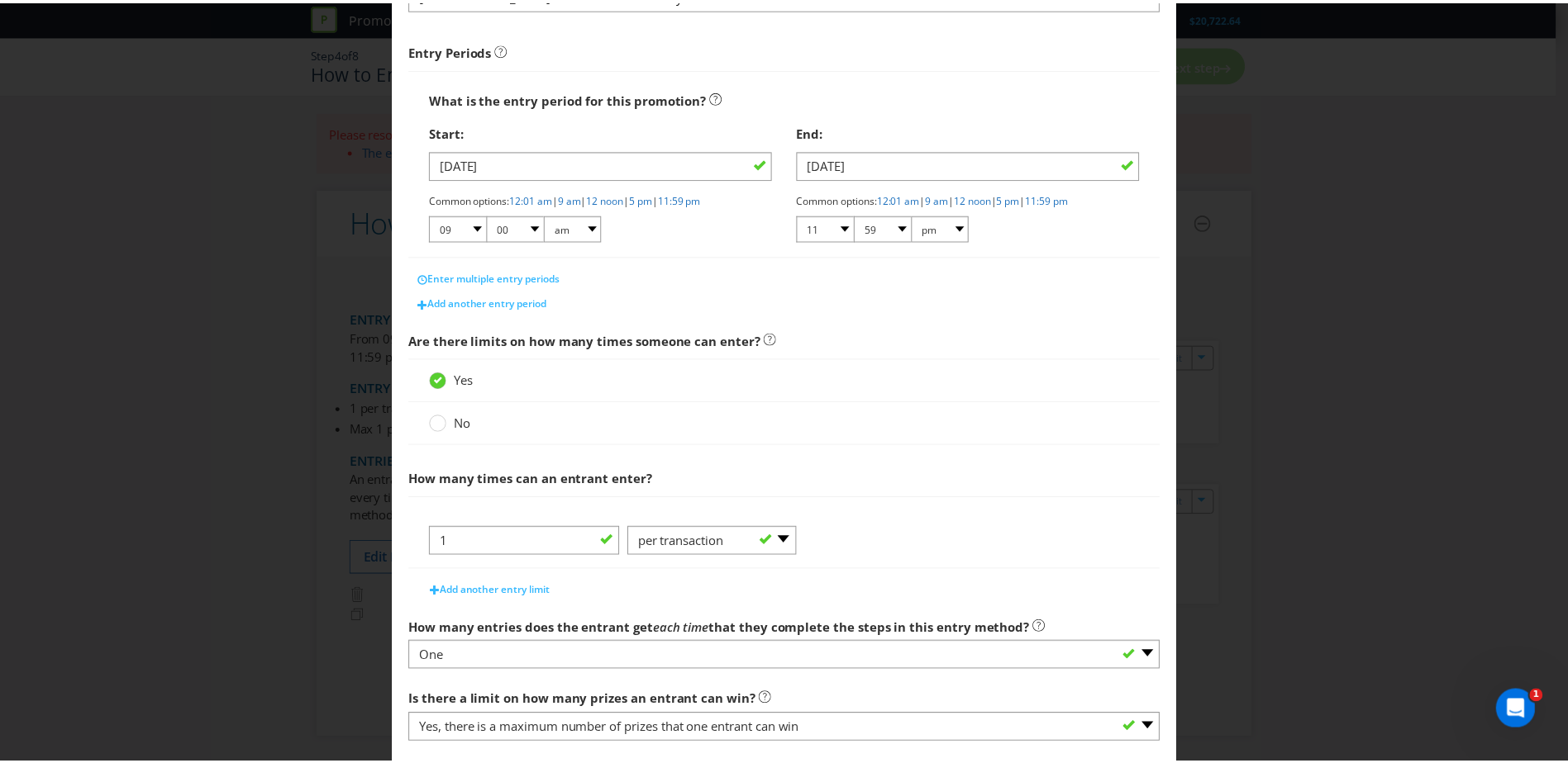
scroll to position [439, 0]
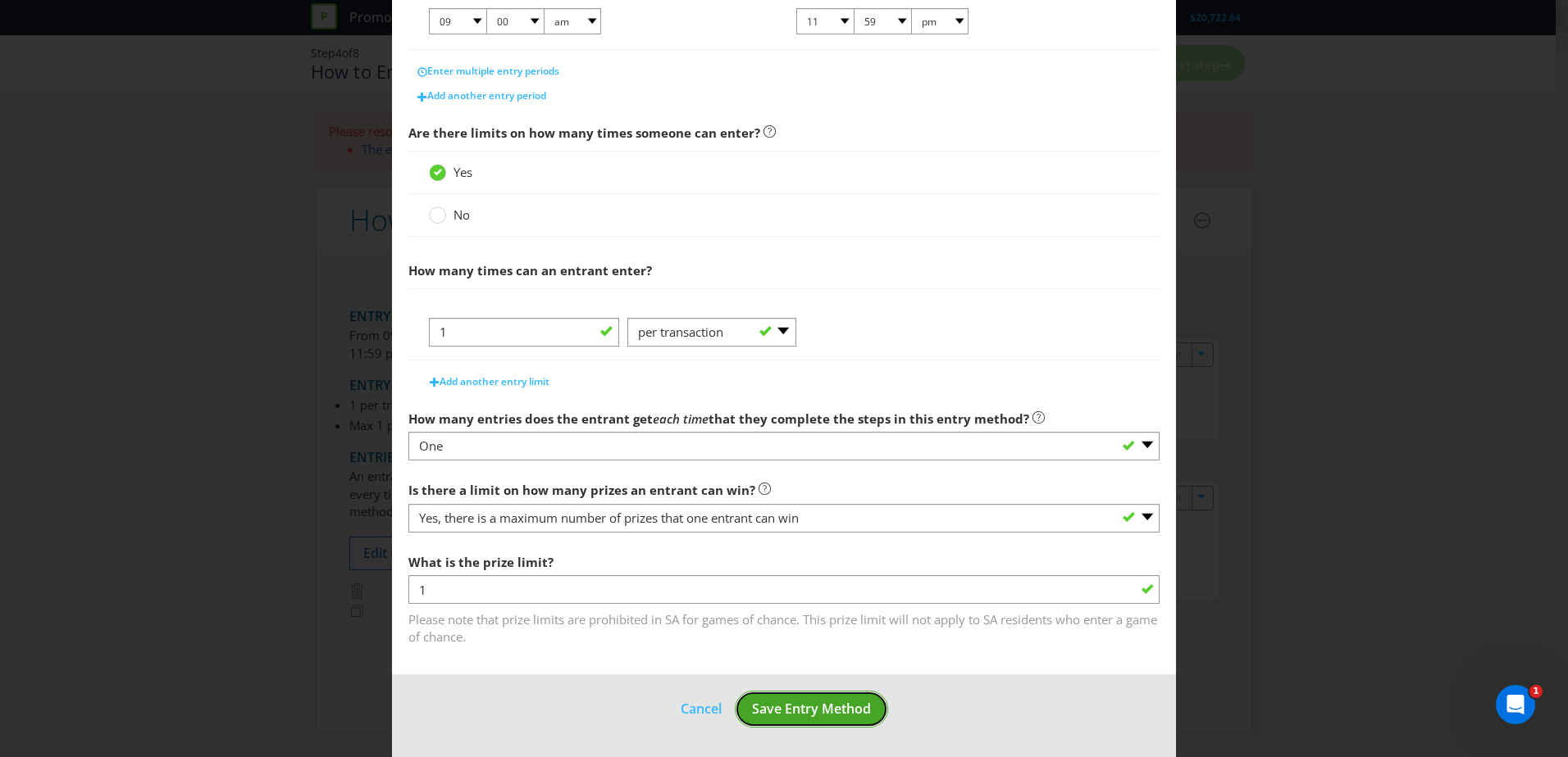
click at [816, 707] on span "Save Entry Method" at bounding box center [811, 709] width 119 height 18
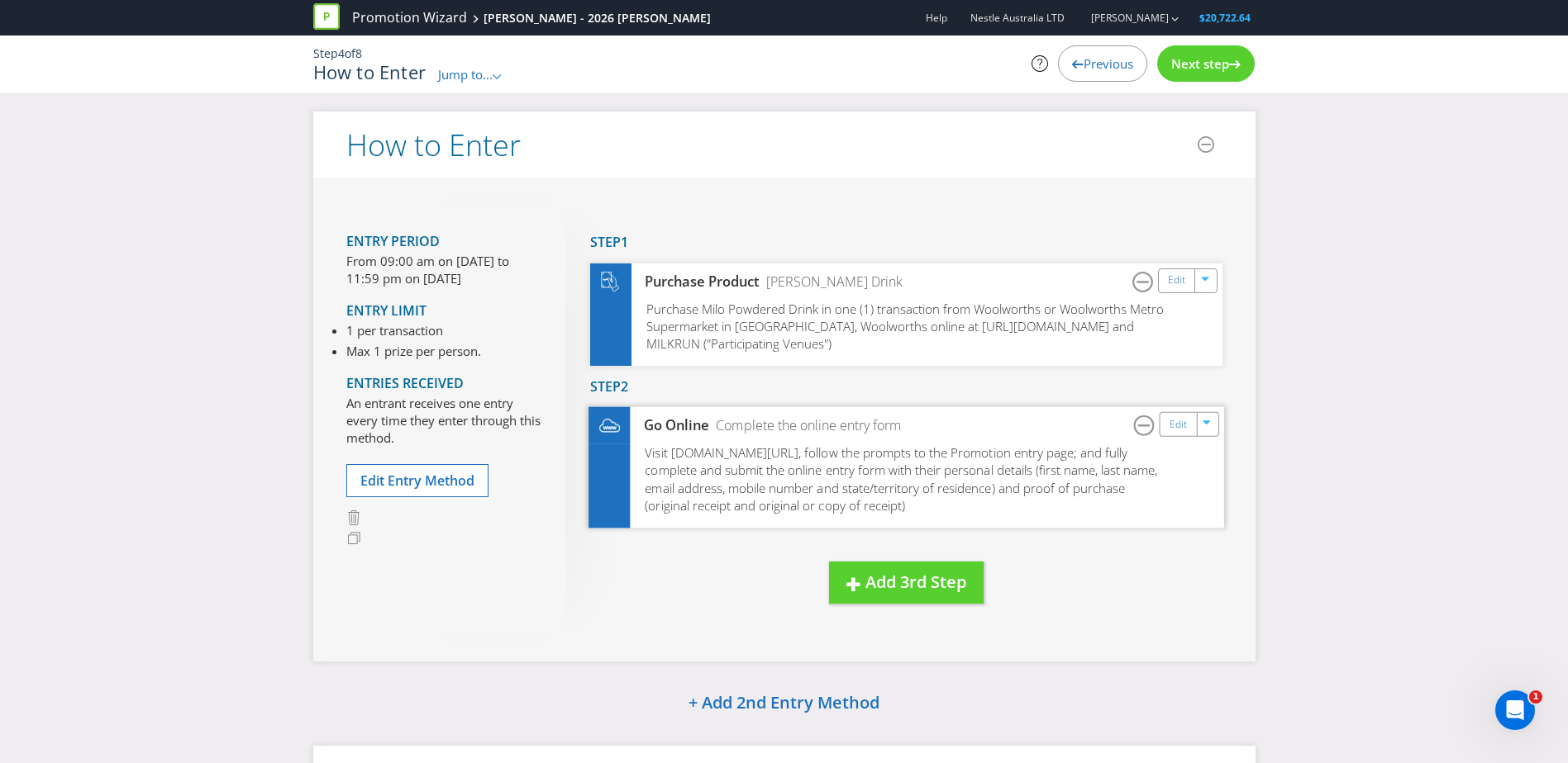
scroll to position [67, 0]
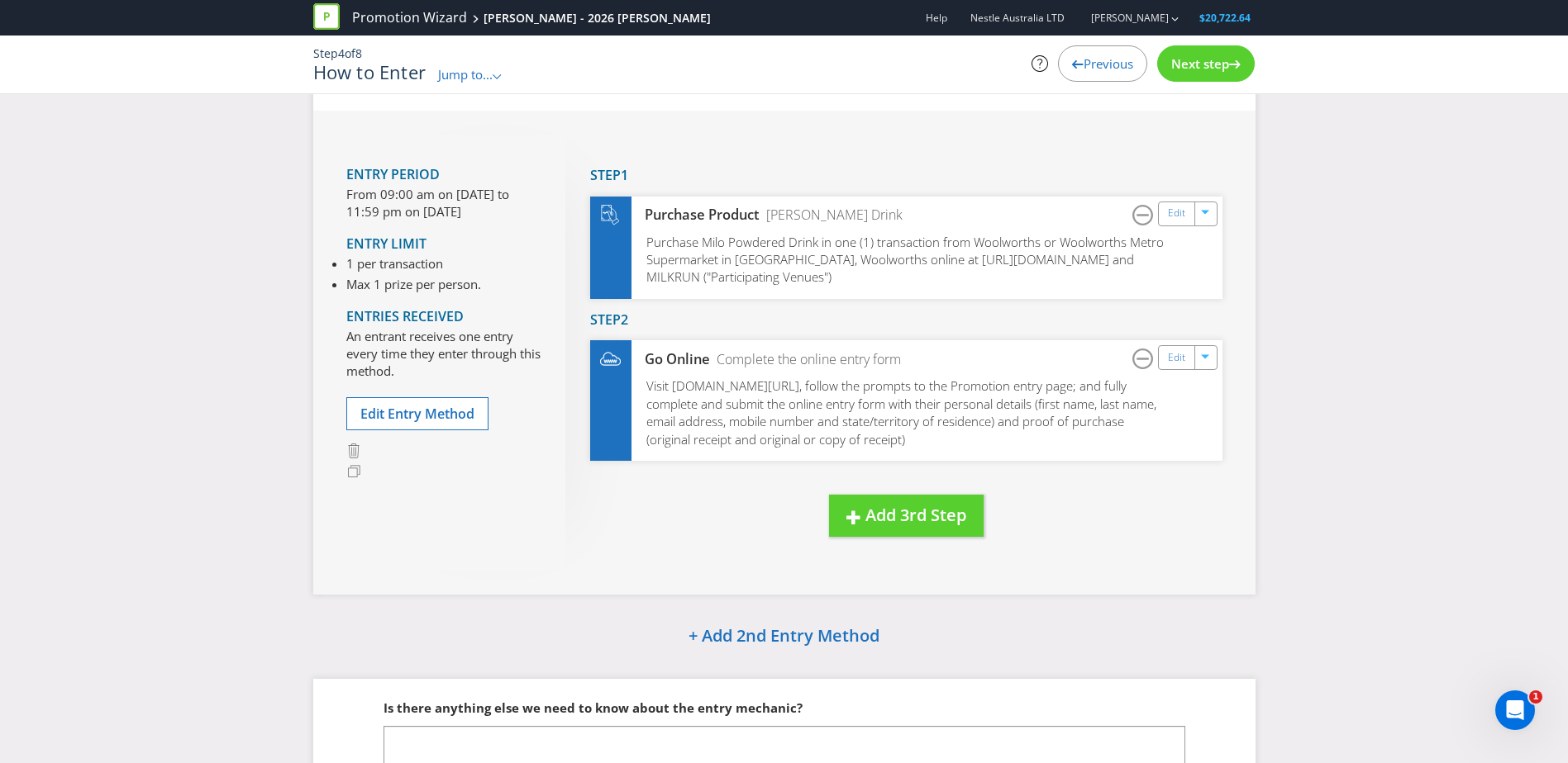
click at [1083, 63] on span "Previous" at bounding box center [1108, 64] width 50 height 16
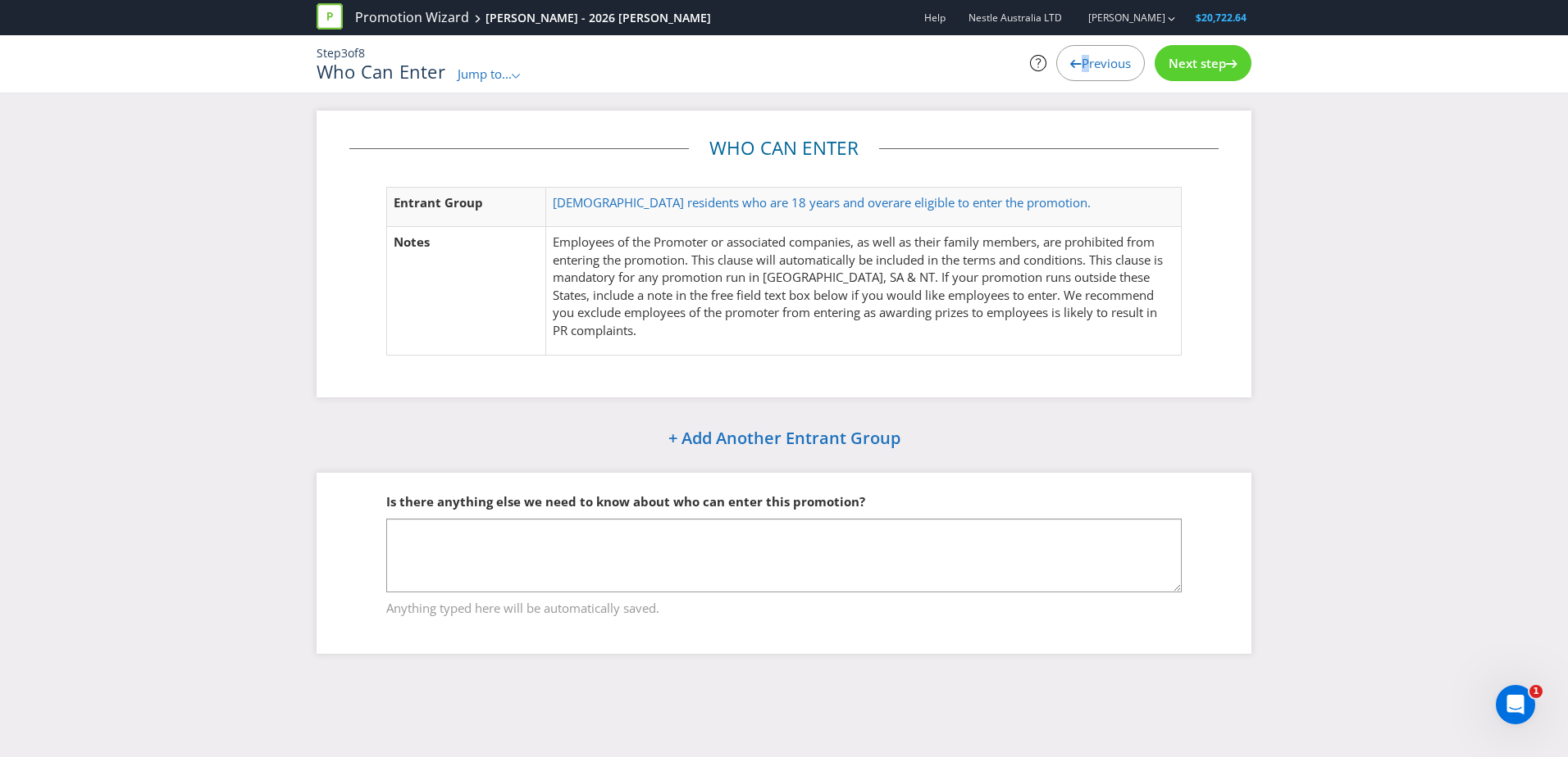
click at [1073, 62] on icon at bounding box center [1075, 63] width 12 height 8
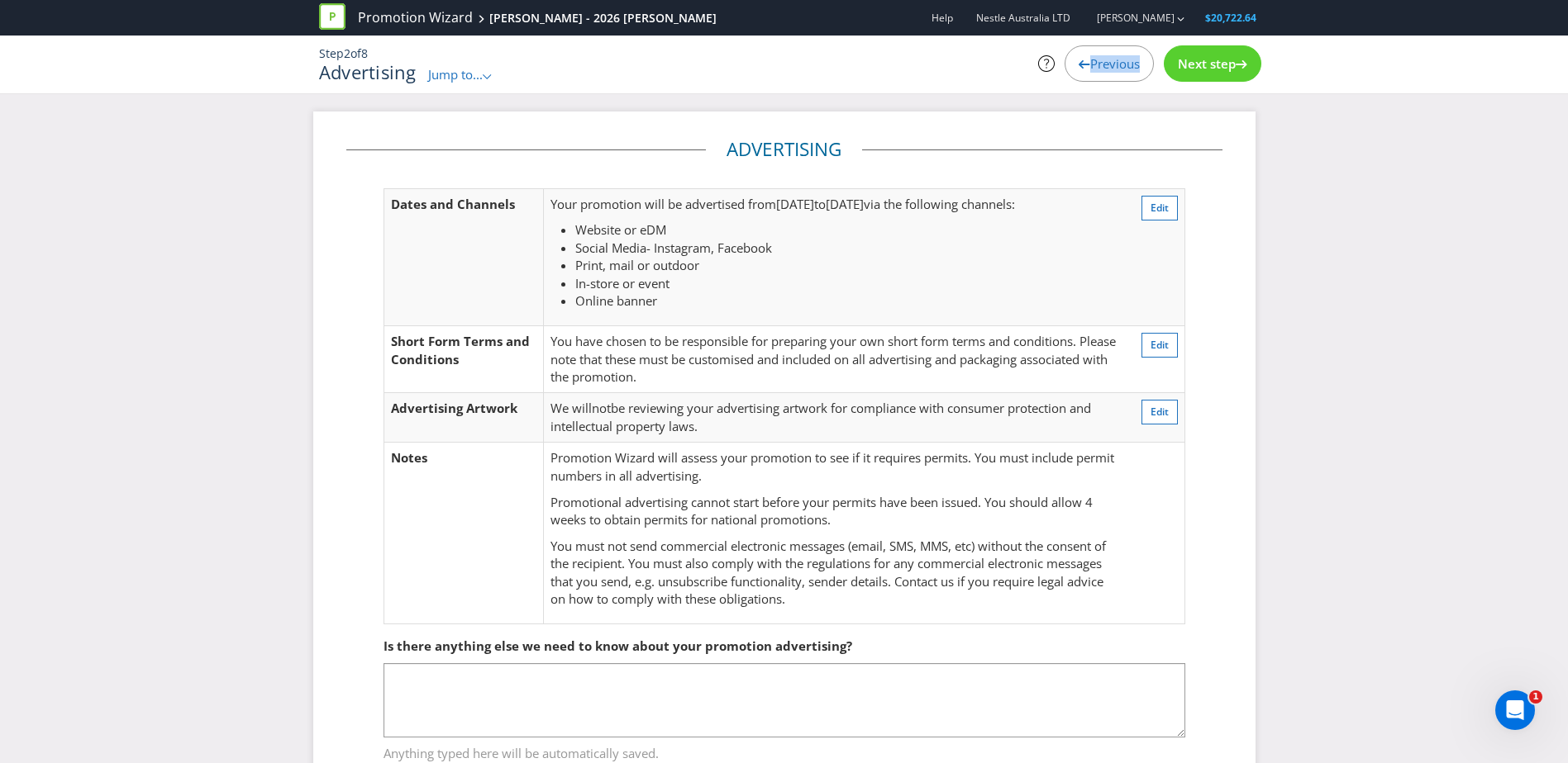
click at [1081, 63] on icon at bounding box center [1083, 64] width 12 height 8
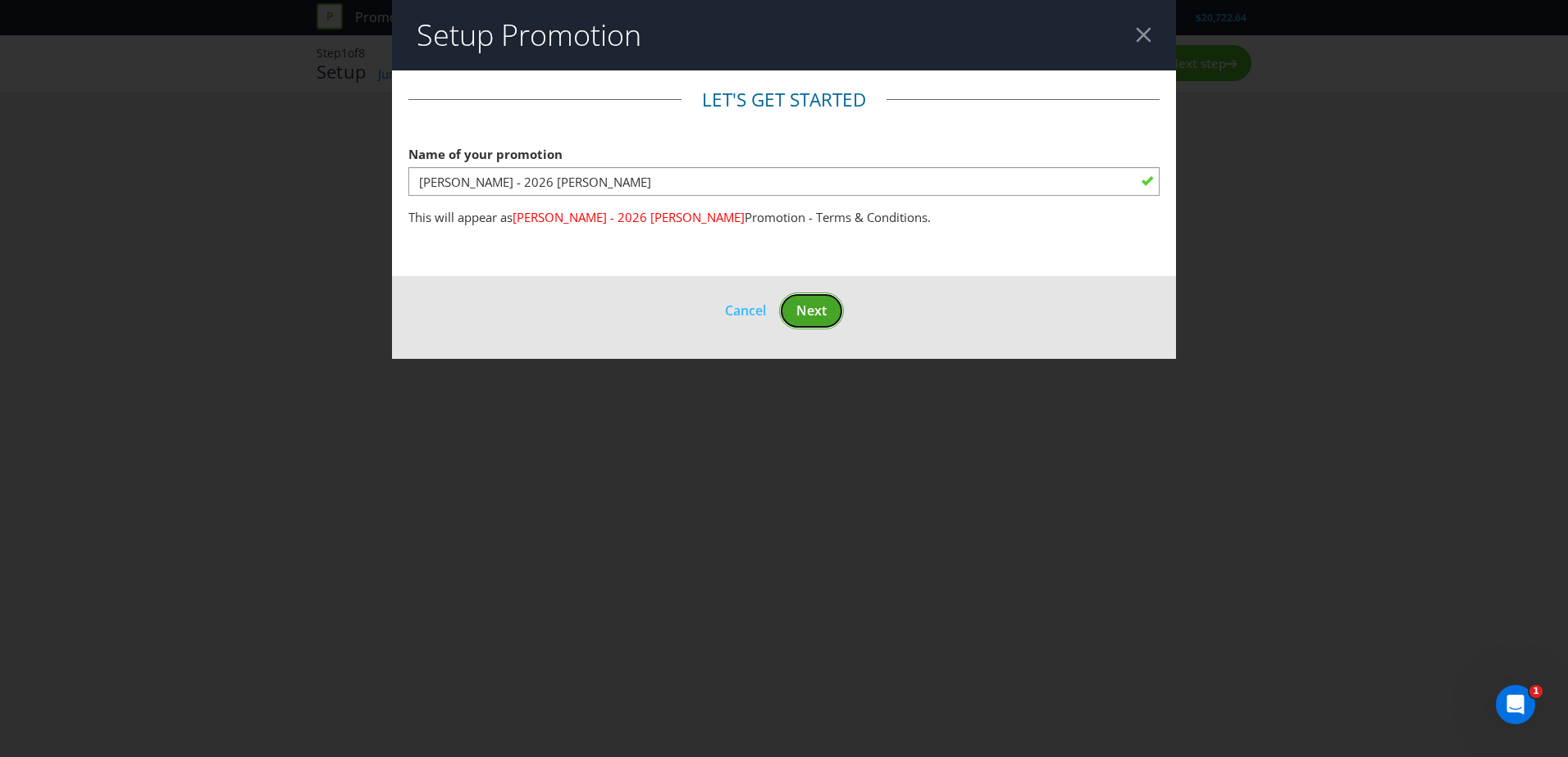
click at [818, 310] on span "Next" at bounding box center [811, 311] width 31 height 18
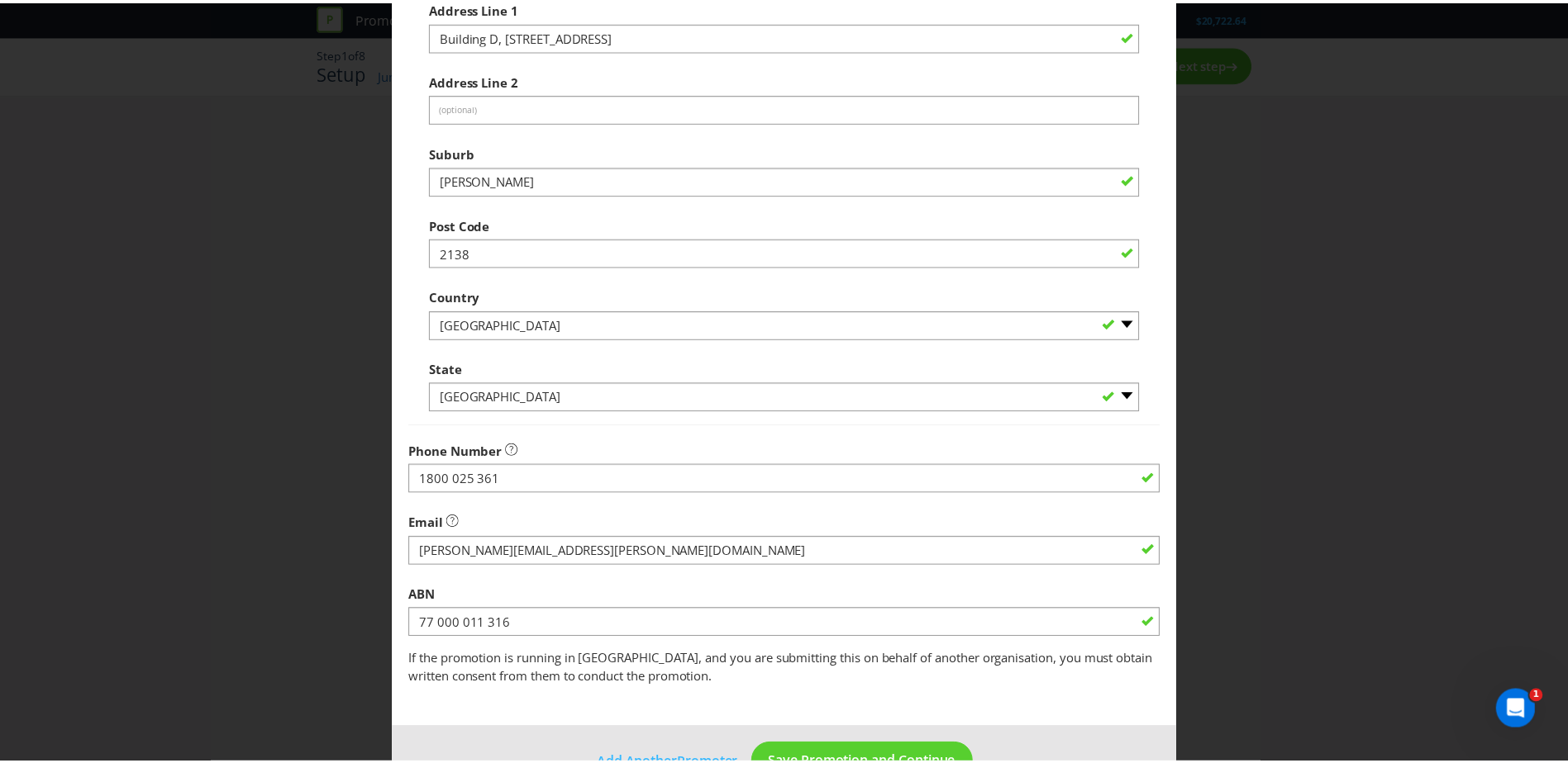
scroll to position [315, 0]
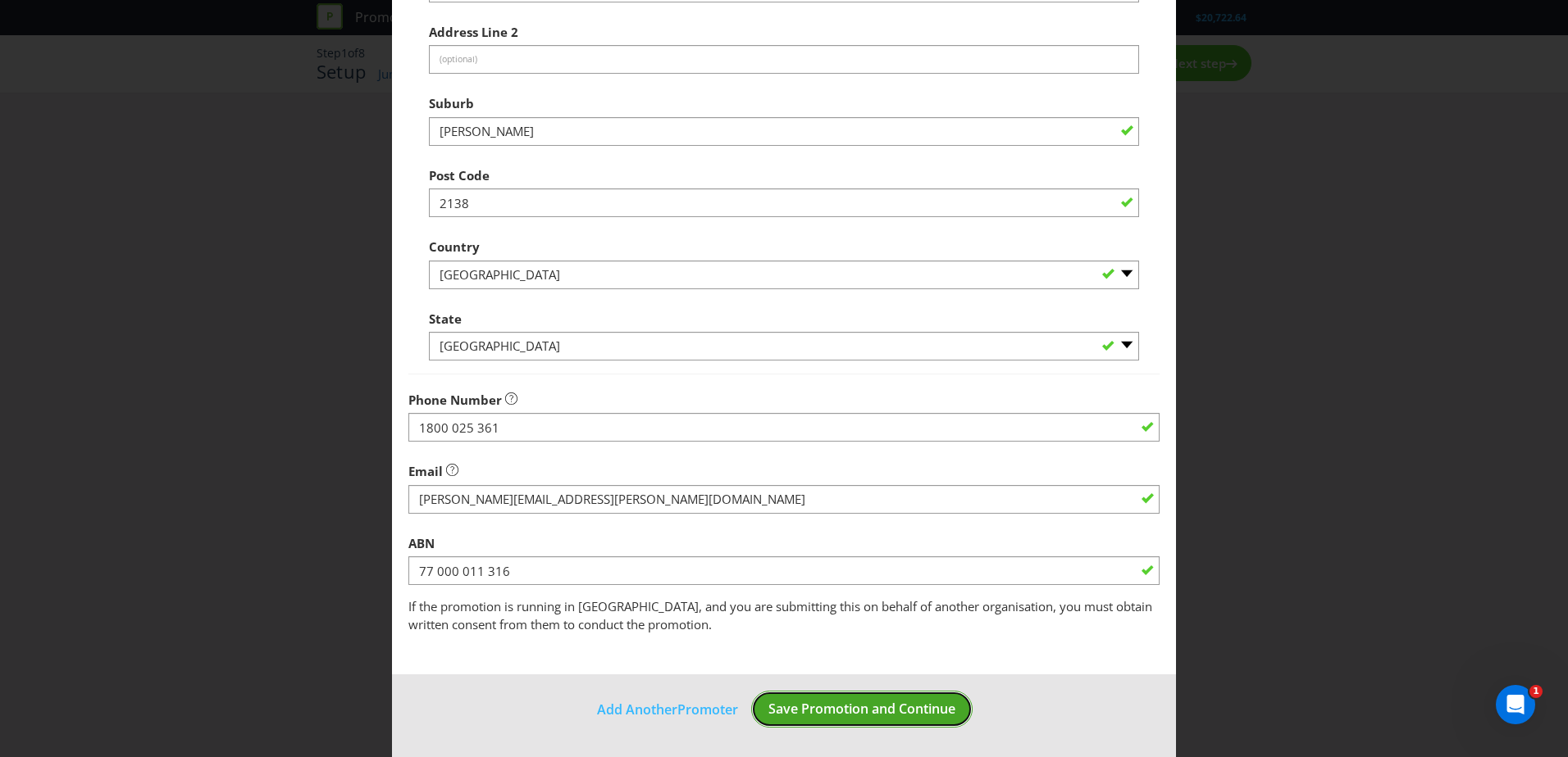
click at [860, 710] on span "Save Promotion and Continue" at bounding box center [862, 709] width 187 height 18
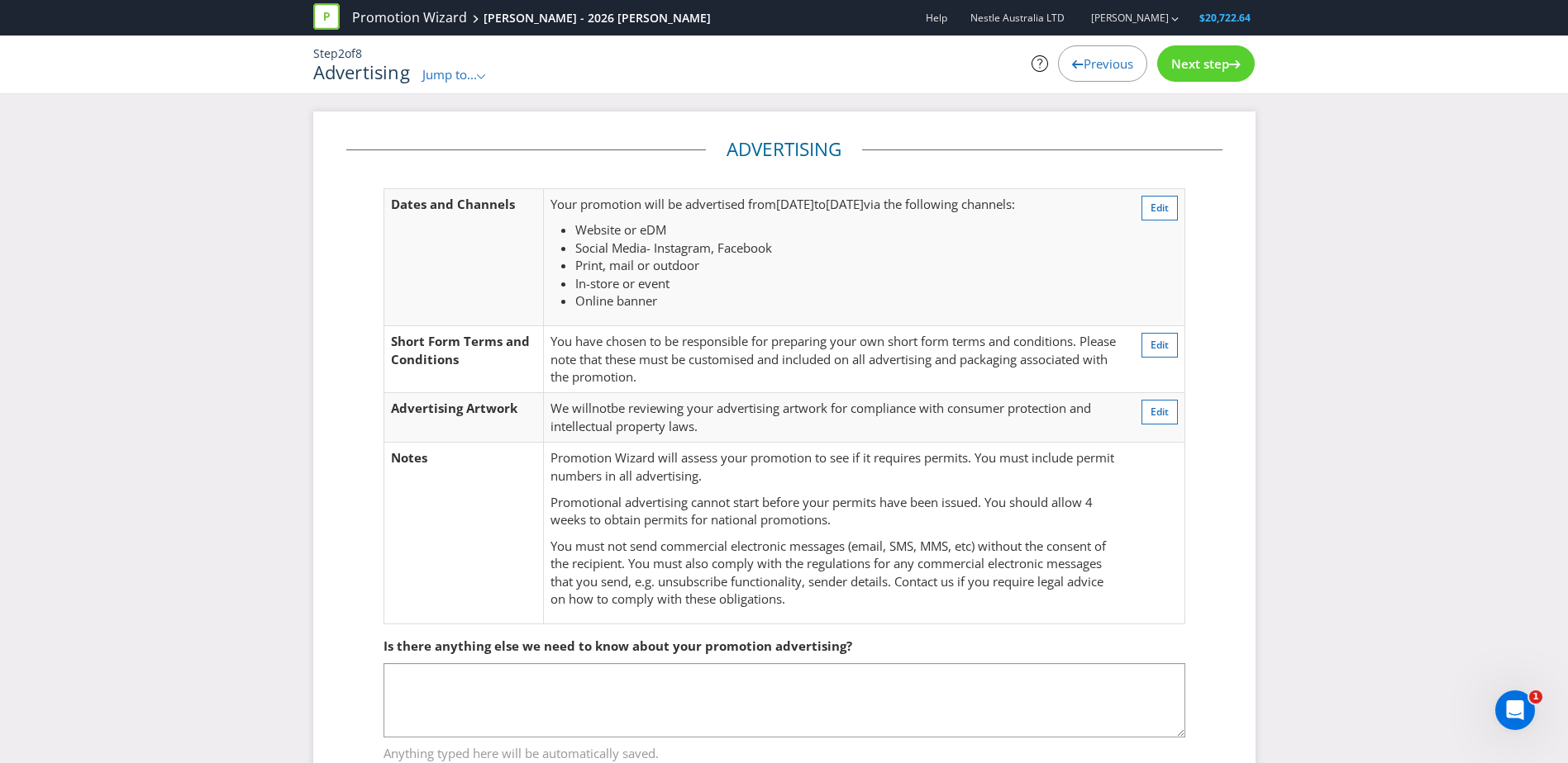
click at [1196, 73] on div "Next step" at bounding box center [1205, 64] width 97 height 36
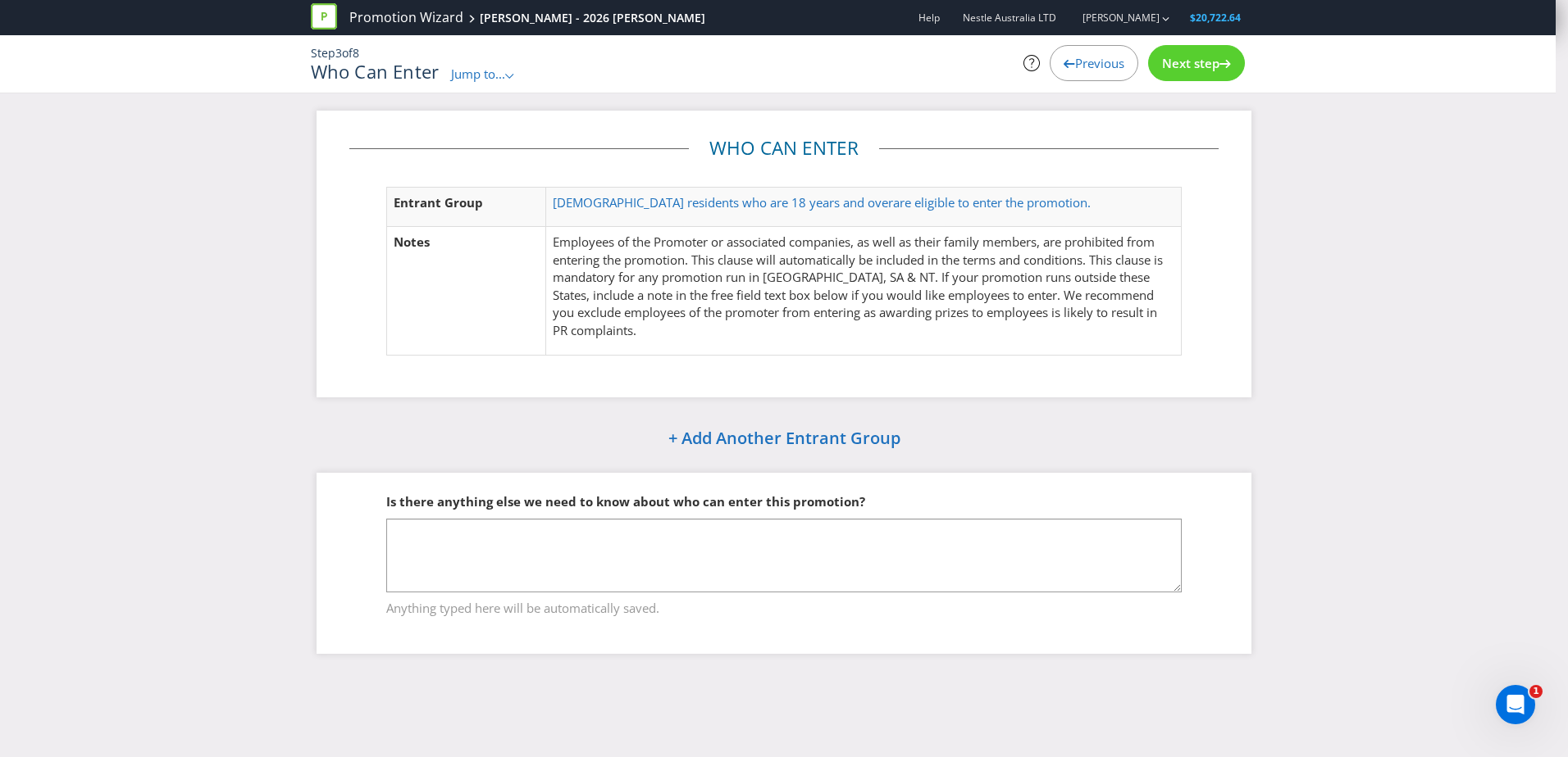
click at [1187, 73] on div "Next step" at bounding box center [1196, 63] width 96 height 36
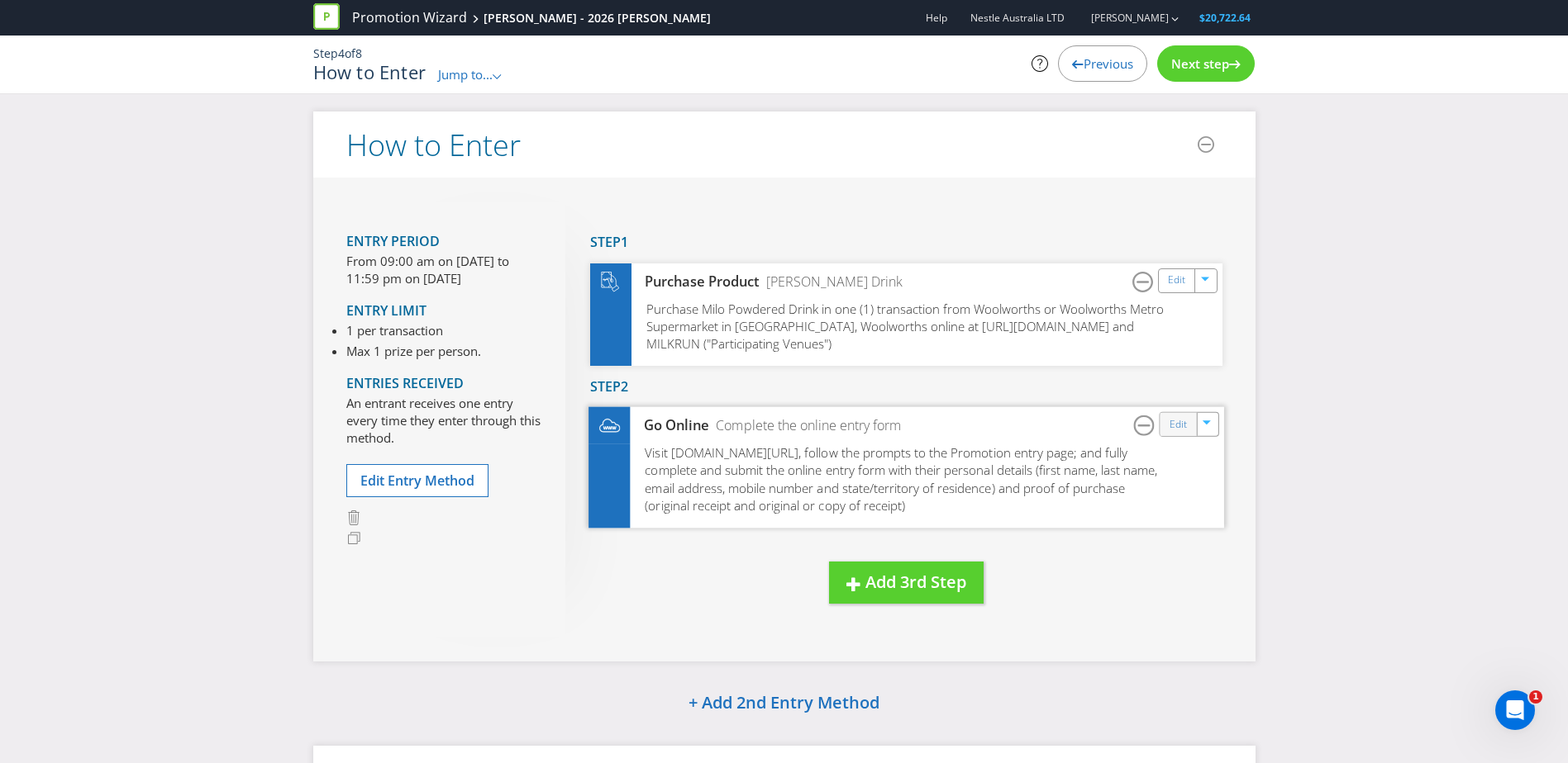
click at [1178, 435] on div "Edit" at bounding box center [1178, 424] width 37 height 23
click at [1177, 422] on link "Edit" at bounding box center [1177, 425] width 17 height 19
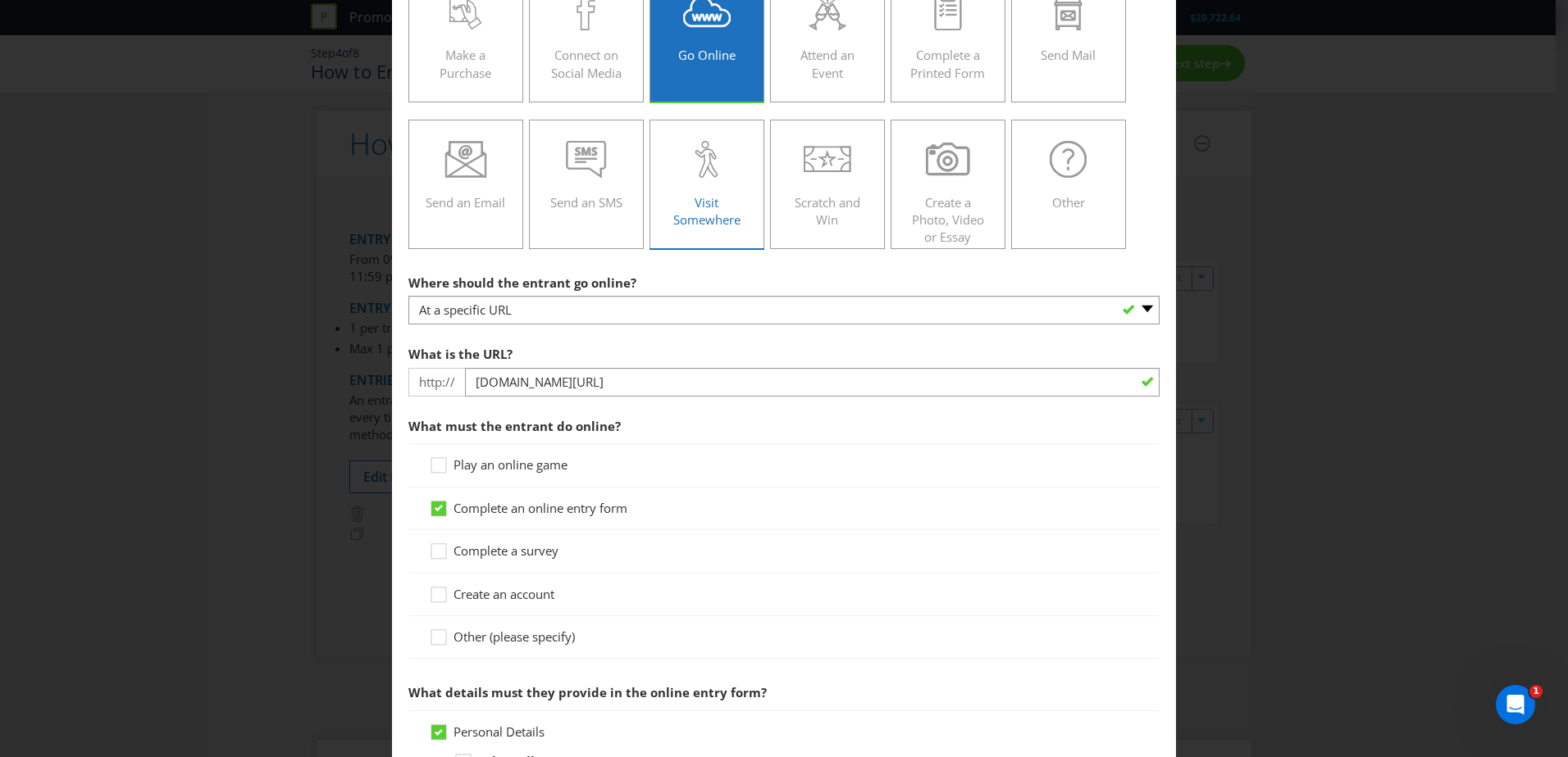
scroll to position [262, 0]
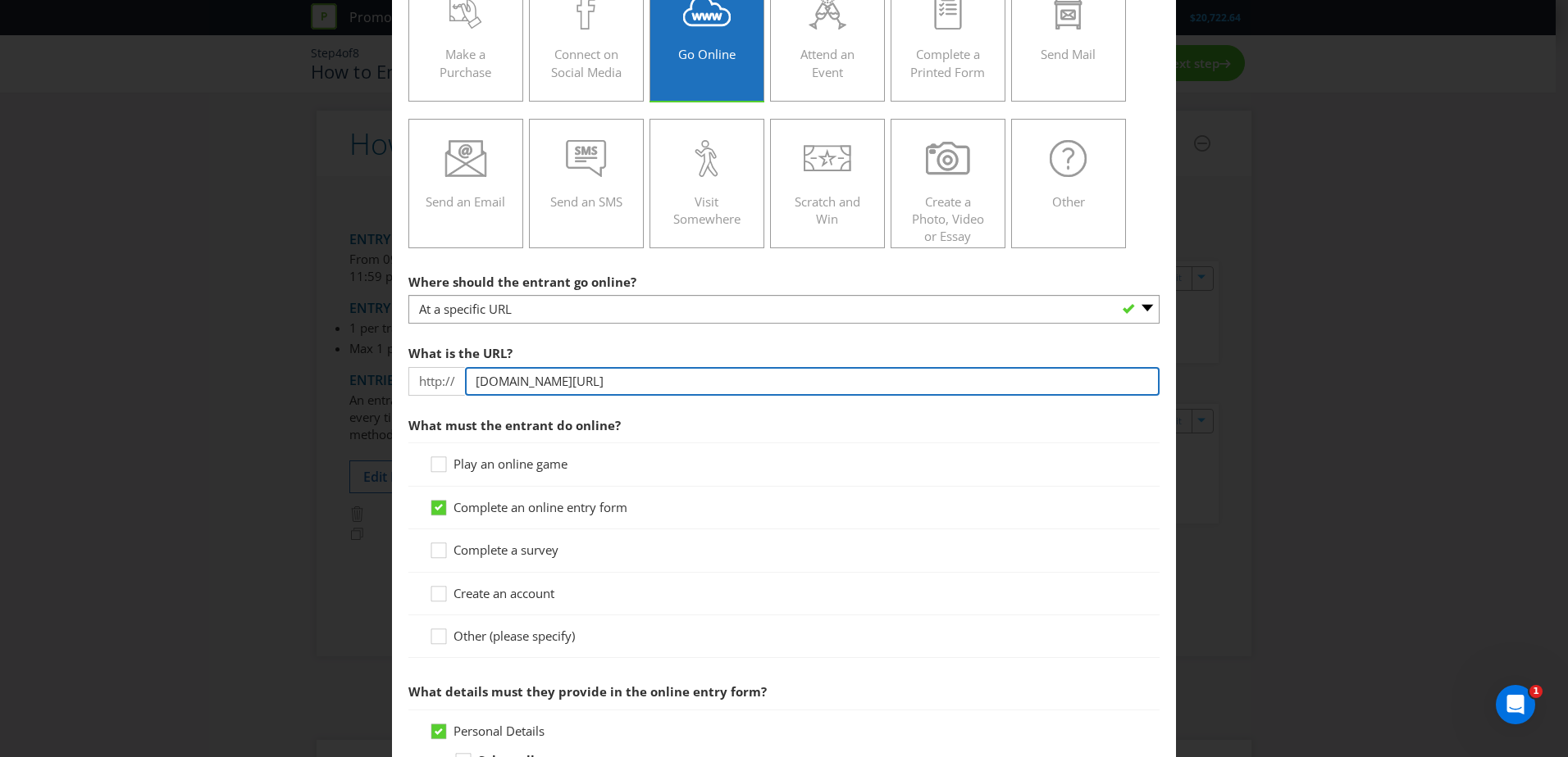
drag, startPoint x: 587, startPoint y: 381, endPoint x: 843, endPoint y: 365, distance: 256.5
click at [843, 365] on div "What is the URL? http:// [DOMAIN_NAME][URL]" at bounding box center [784, 366] width 751 height 59
type input "[DOMAIN_NAME][URL]"
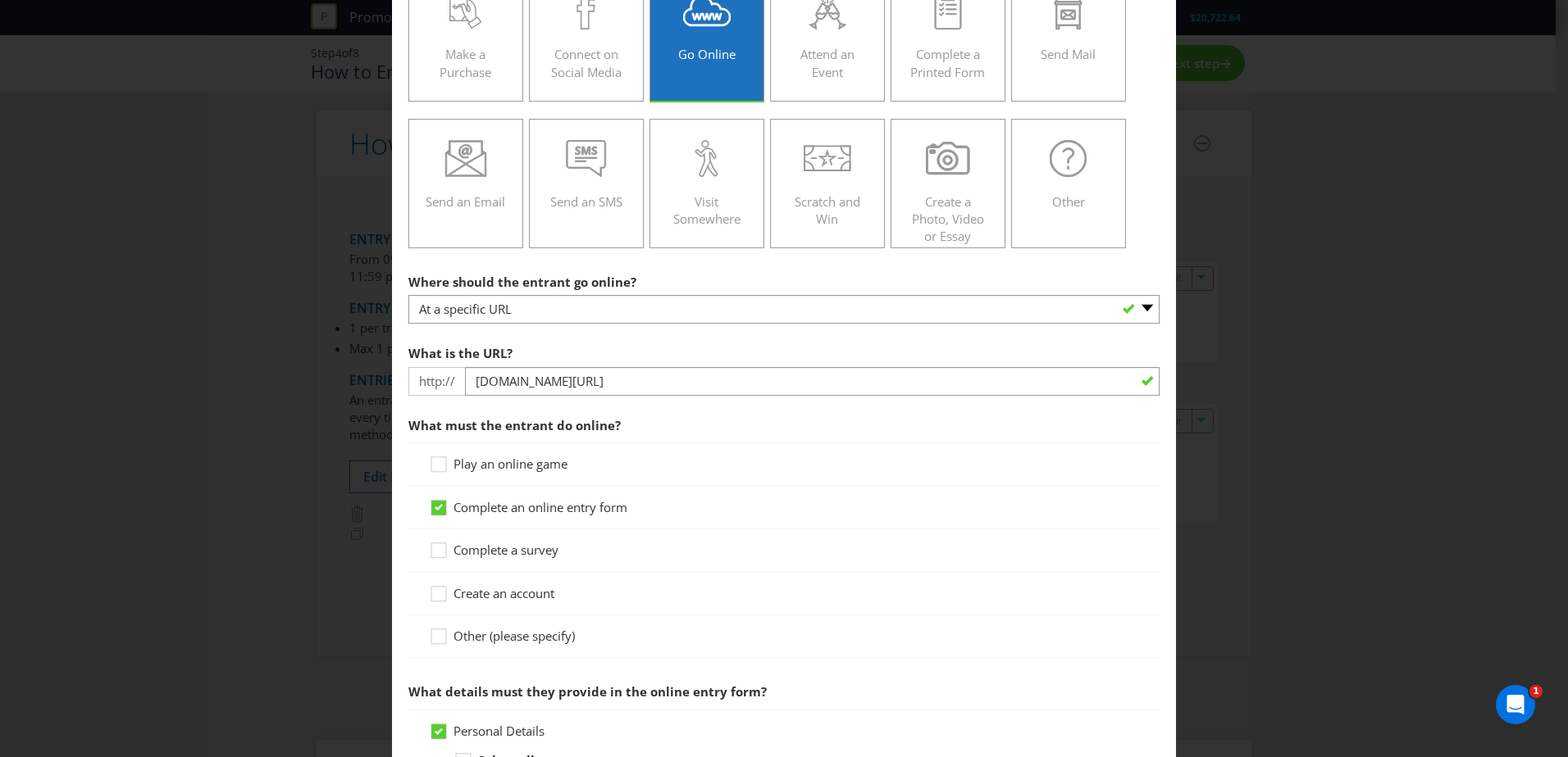
click at [869, 343] on div "What is the URL? http:// [DOMAIN_NAME][URL]" at bounding box center [784, 366] width 751 height 59
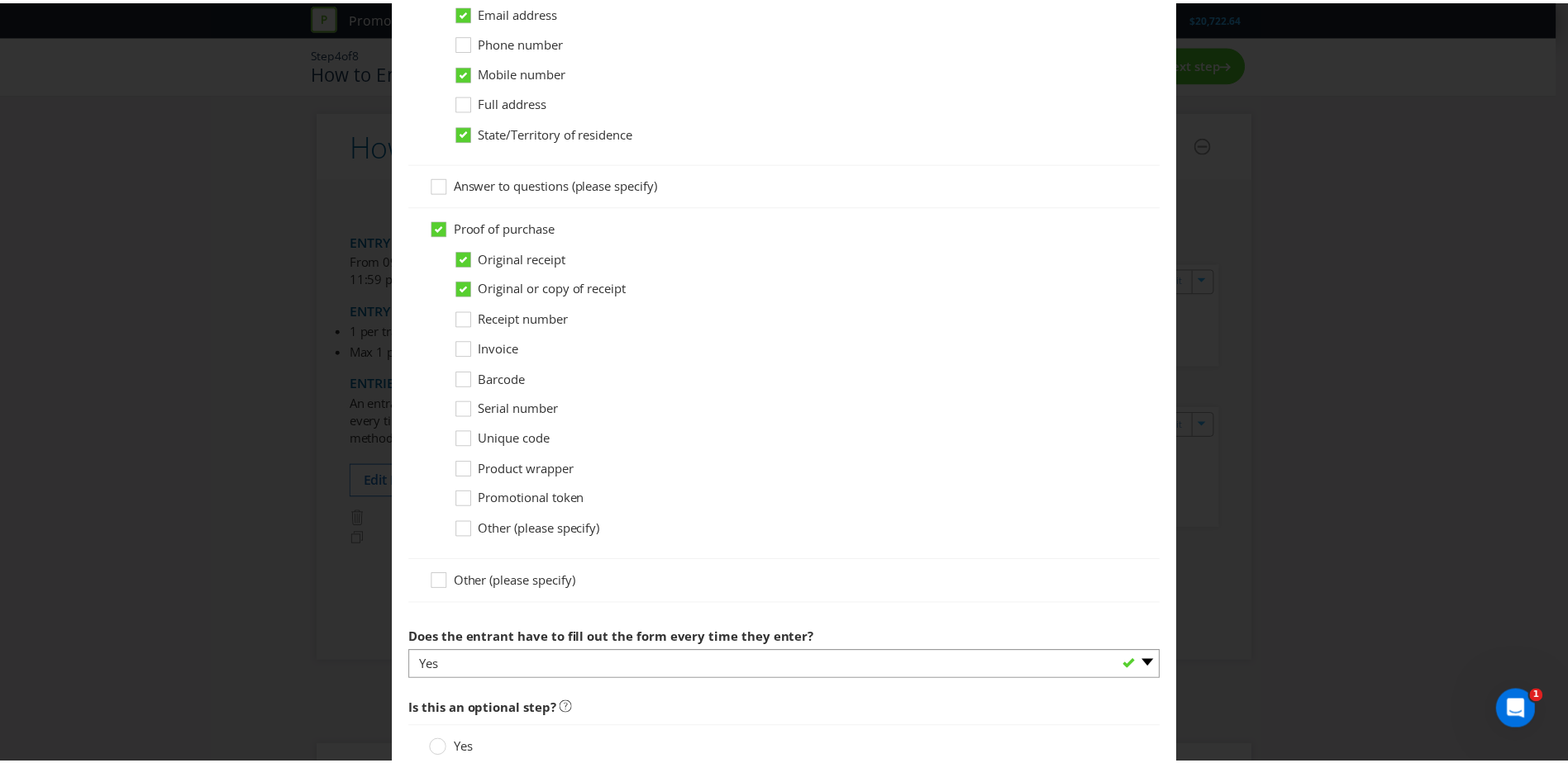
scroll to position [1306, 0]
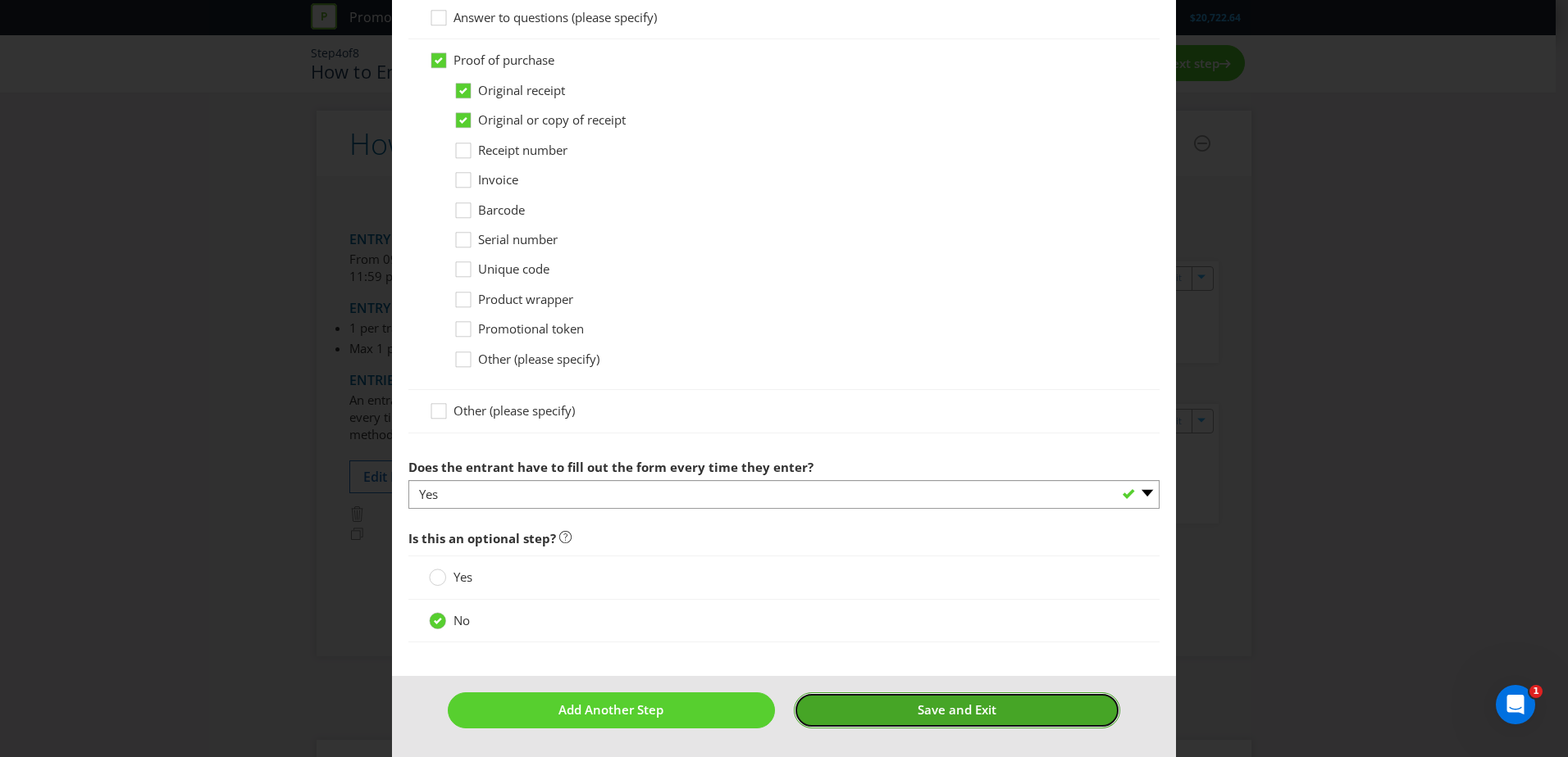
click at [975, 714] on span "Save and Exit" at bounding box center [956, 710] width 78 height 16
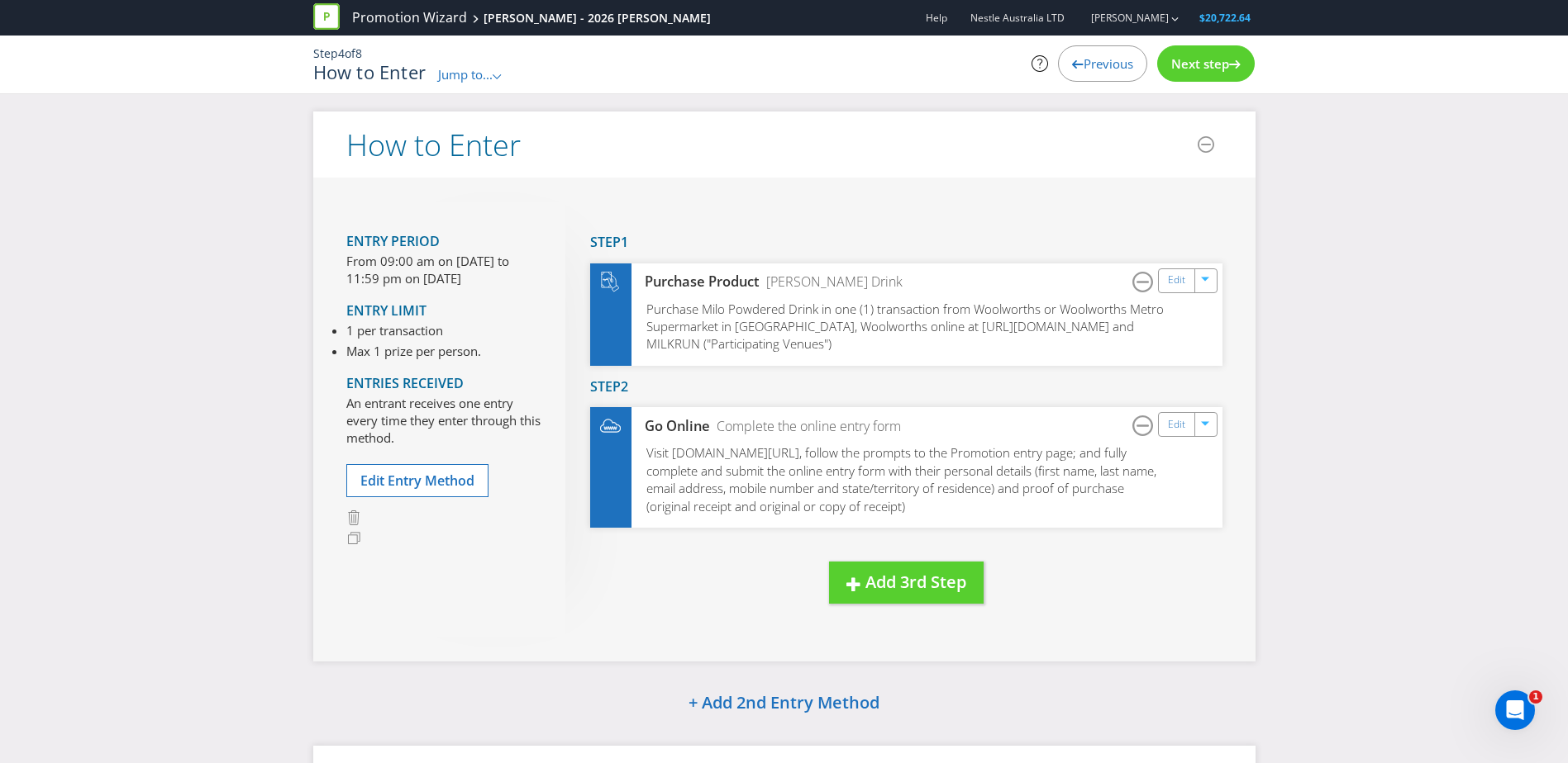
click at [1199, 70] on span "Next step" at bounding box center [1200, 64] width 58 height 16
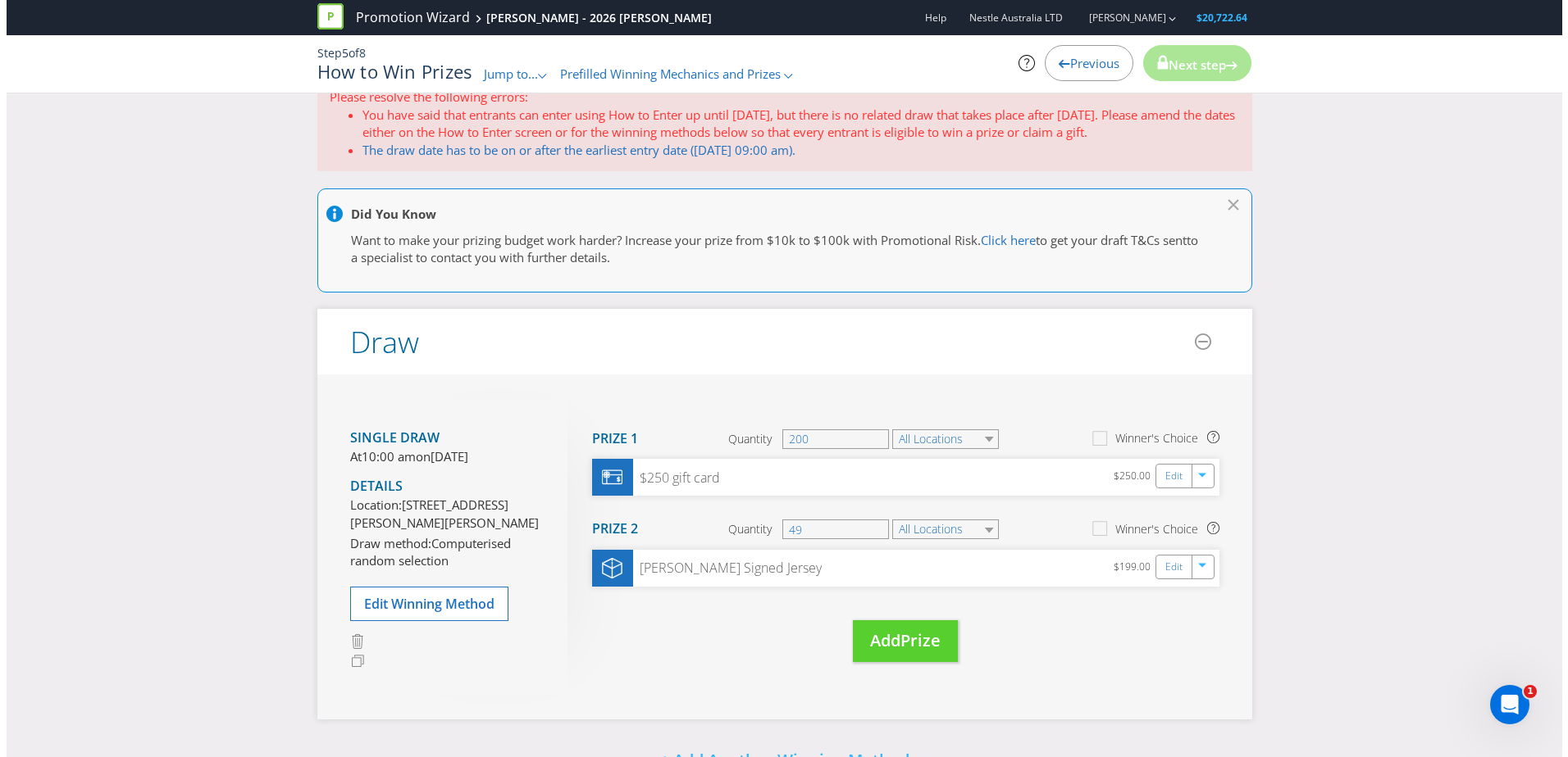
scroll to position [33, 0]
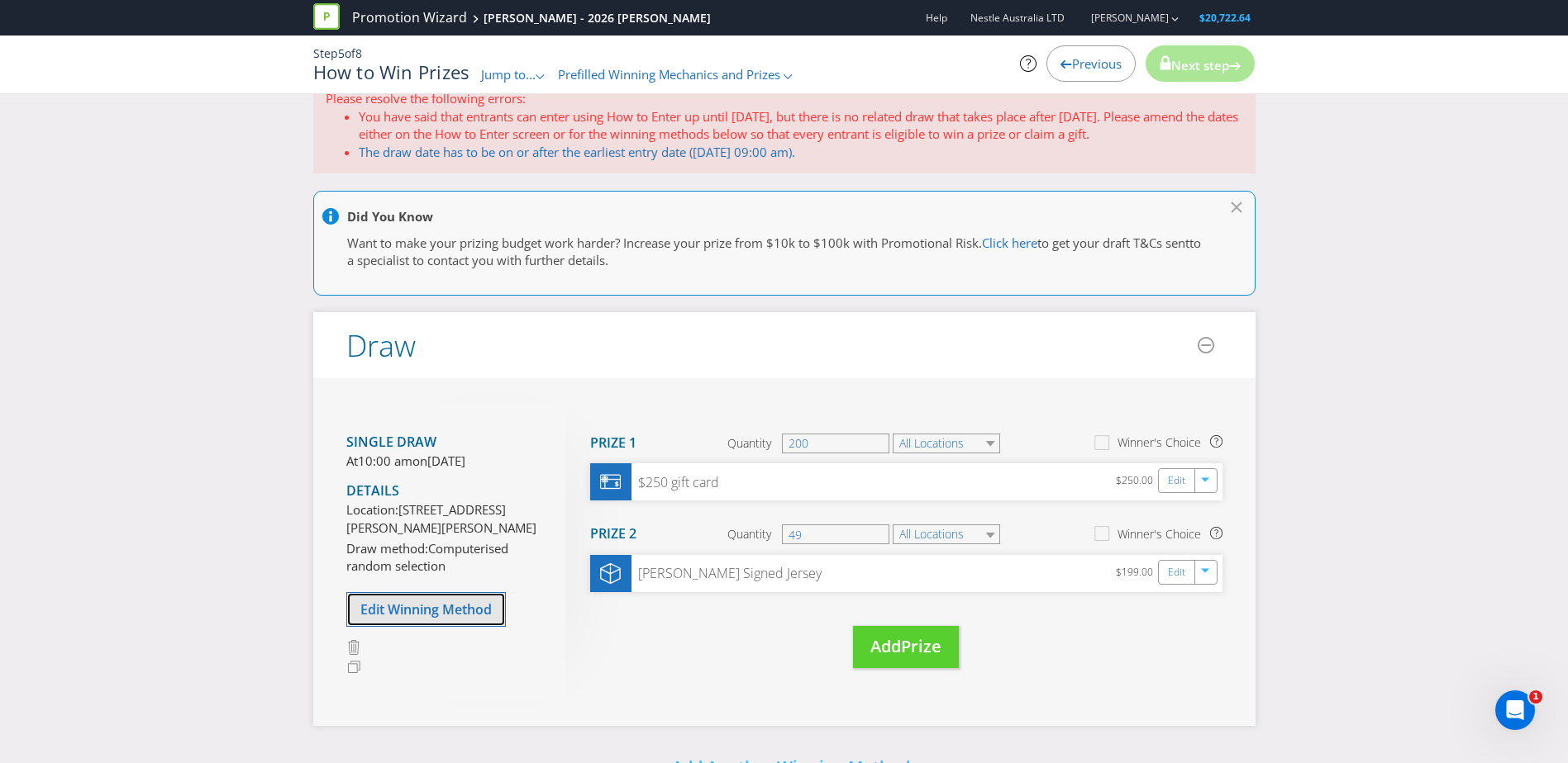
click at [427, 619] on span "Edit Winning Method" at bounding box center [426, 610] width 132 height 18
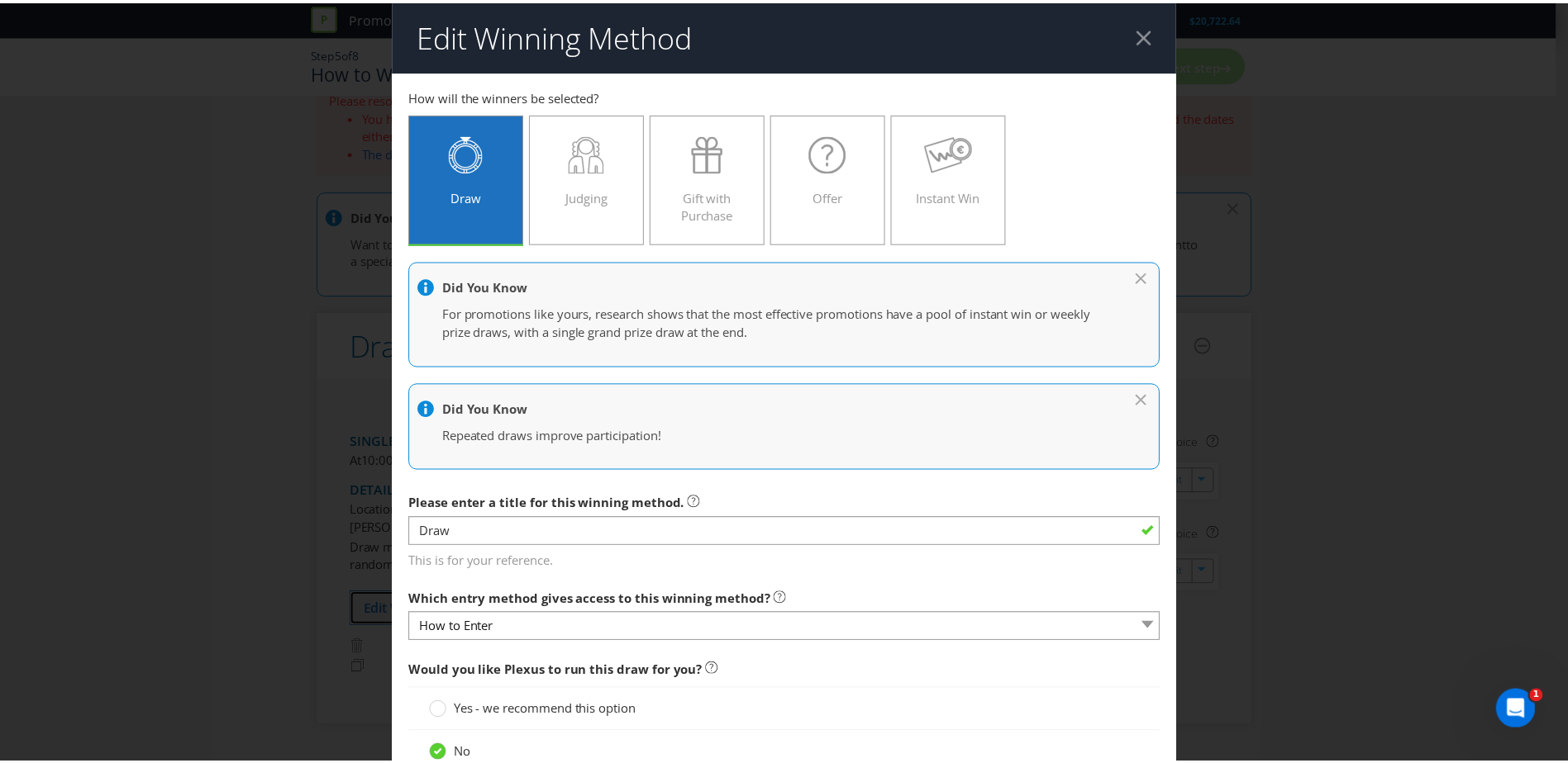
scroll to position [1291, 0]
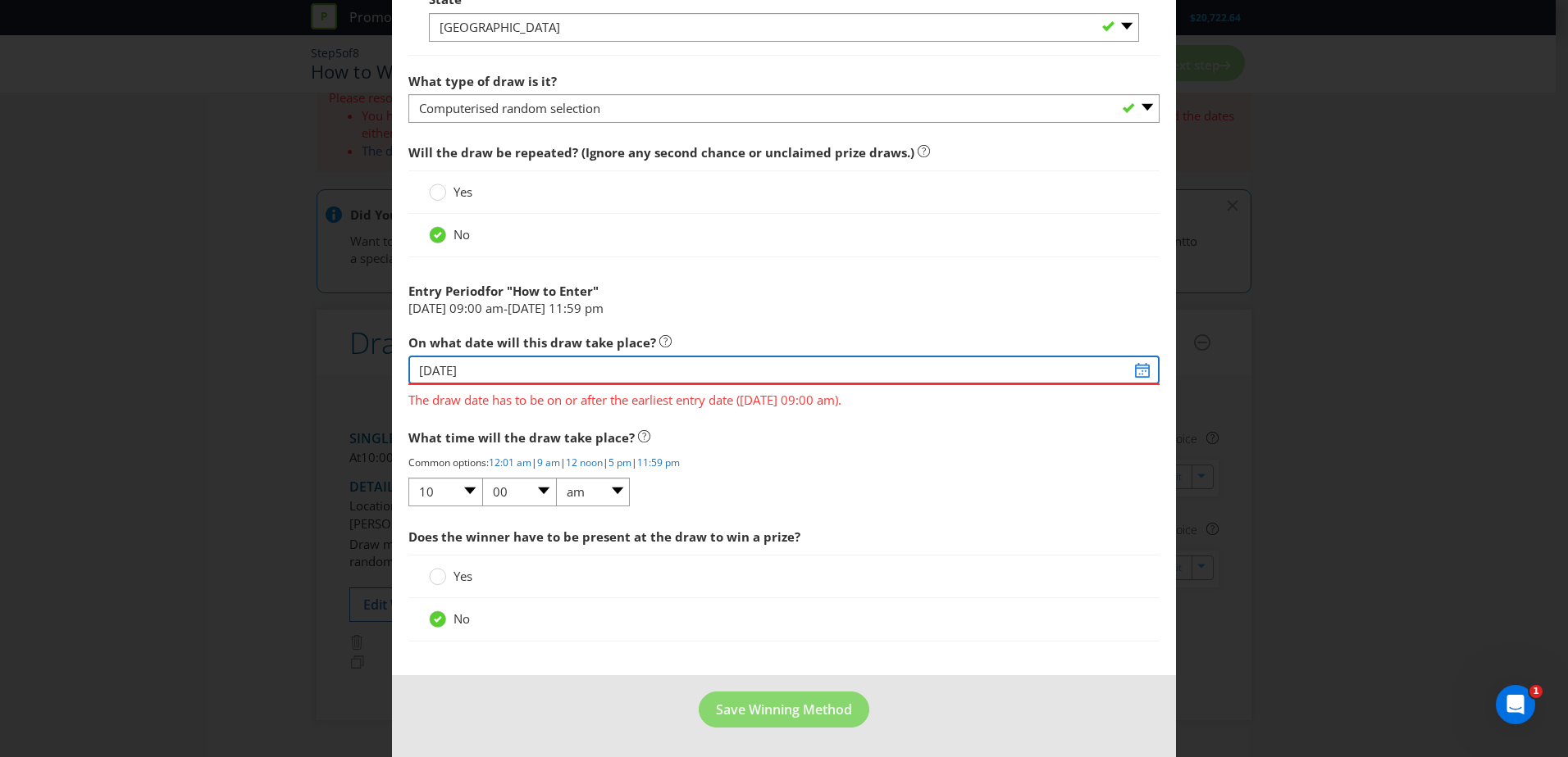
click at [1133, 370] on input "[DATE]" at bounding box center [784, 370] width 751 height 29
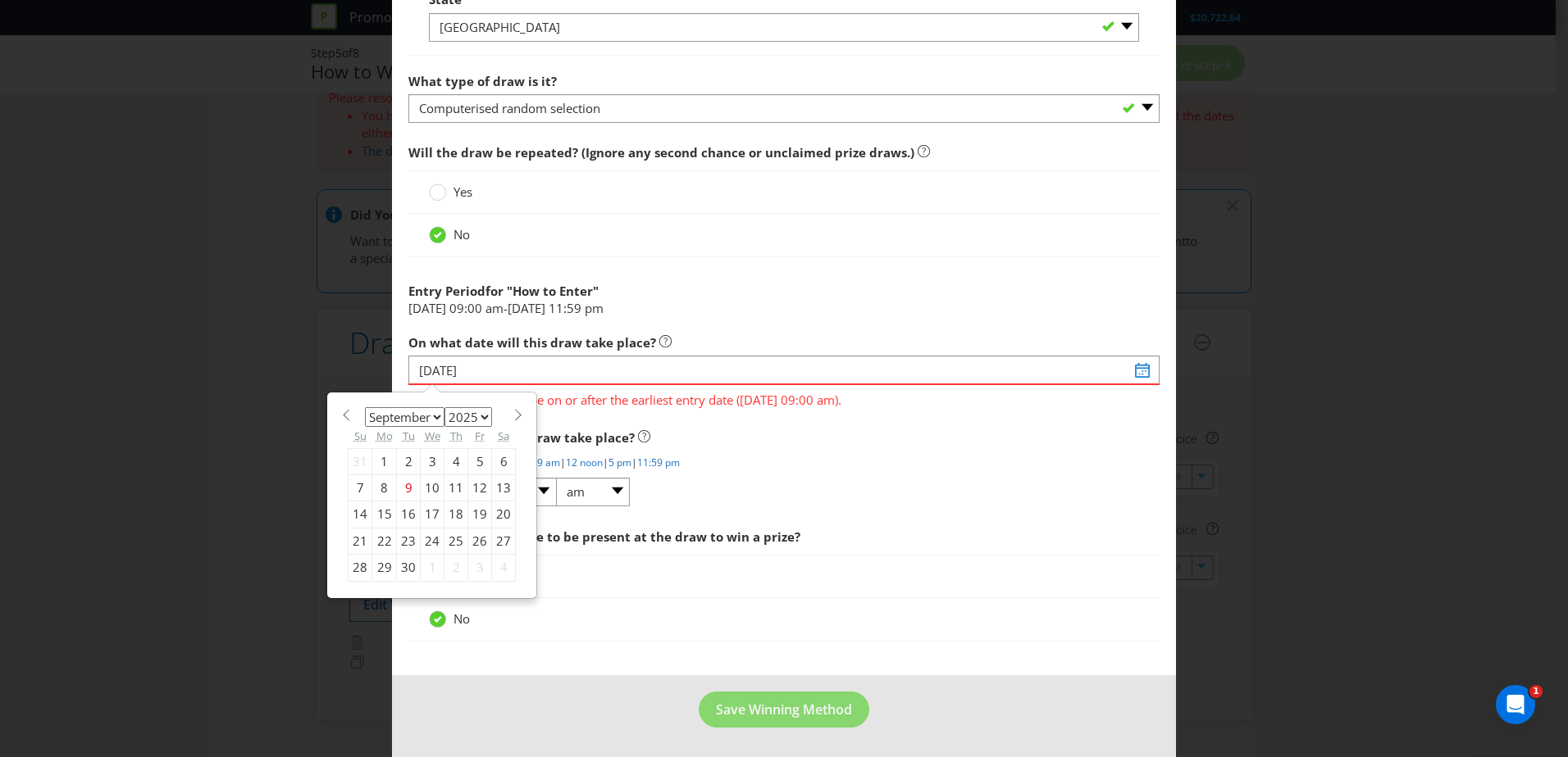
click at [476, 414] on select "2025 2026 2027 2028 2029 2030 2031 2032 2033 2034 2035" at bounding box center [468, 418] width 48 height 20
select select "2026"
click at [445, 408] on select "2025 2026 2027 2028 2029 2030 2031 2032 2033 2034 2035" at bounding box center [468, 418] width 48 height 20
click at [430, 427] on div "We" at bounding box center [432, 437] width 23 height 23
click at [426, 422] on select "January February March April May June July August September October November De…" at bounding box center [404, 418] width 79 height 20
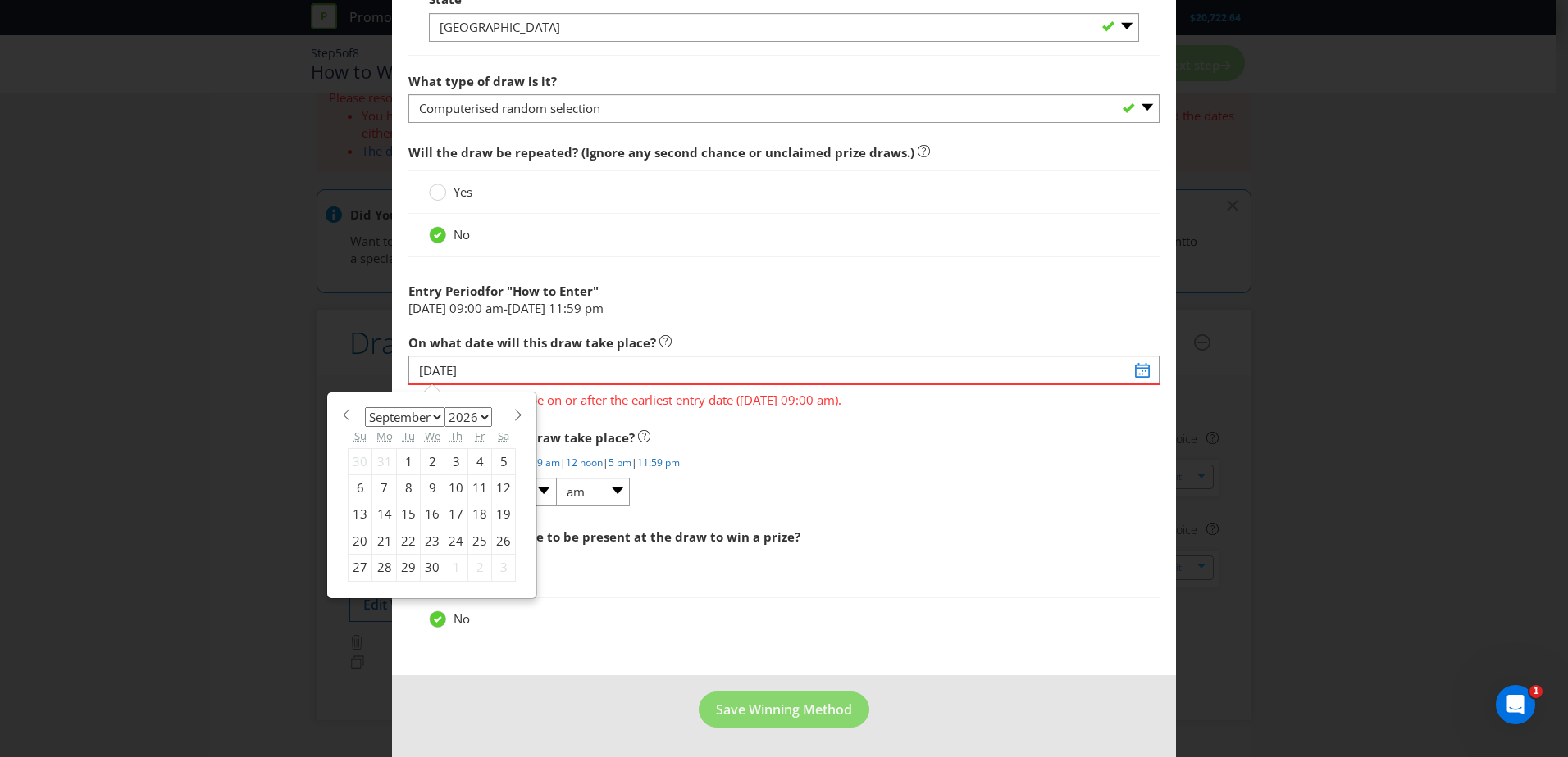
select select "3"
click at [365, 408] on select "January February March April May June July August September October November De…" at bounding box center [404, 418] width 79 height 20
click at [358, 542] on div "19" at bounding box center [360, 540] width 23 height 26
type input "[DATE]"
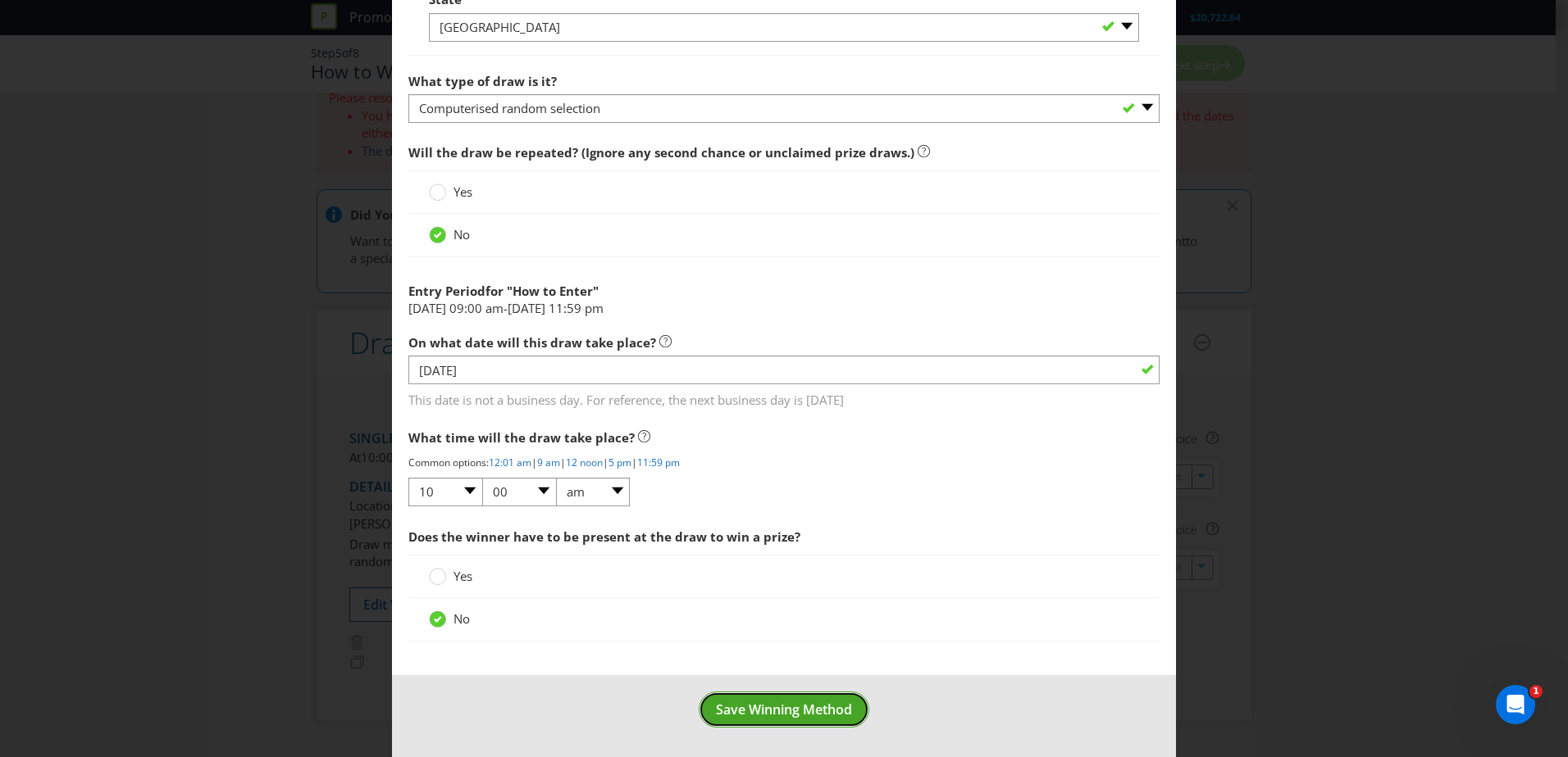
click at [789, 704] on span "Save Winning Method" at bounding box center [784, 710] width 136 height 18
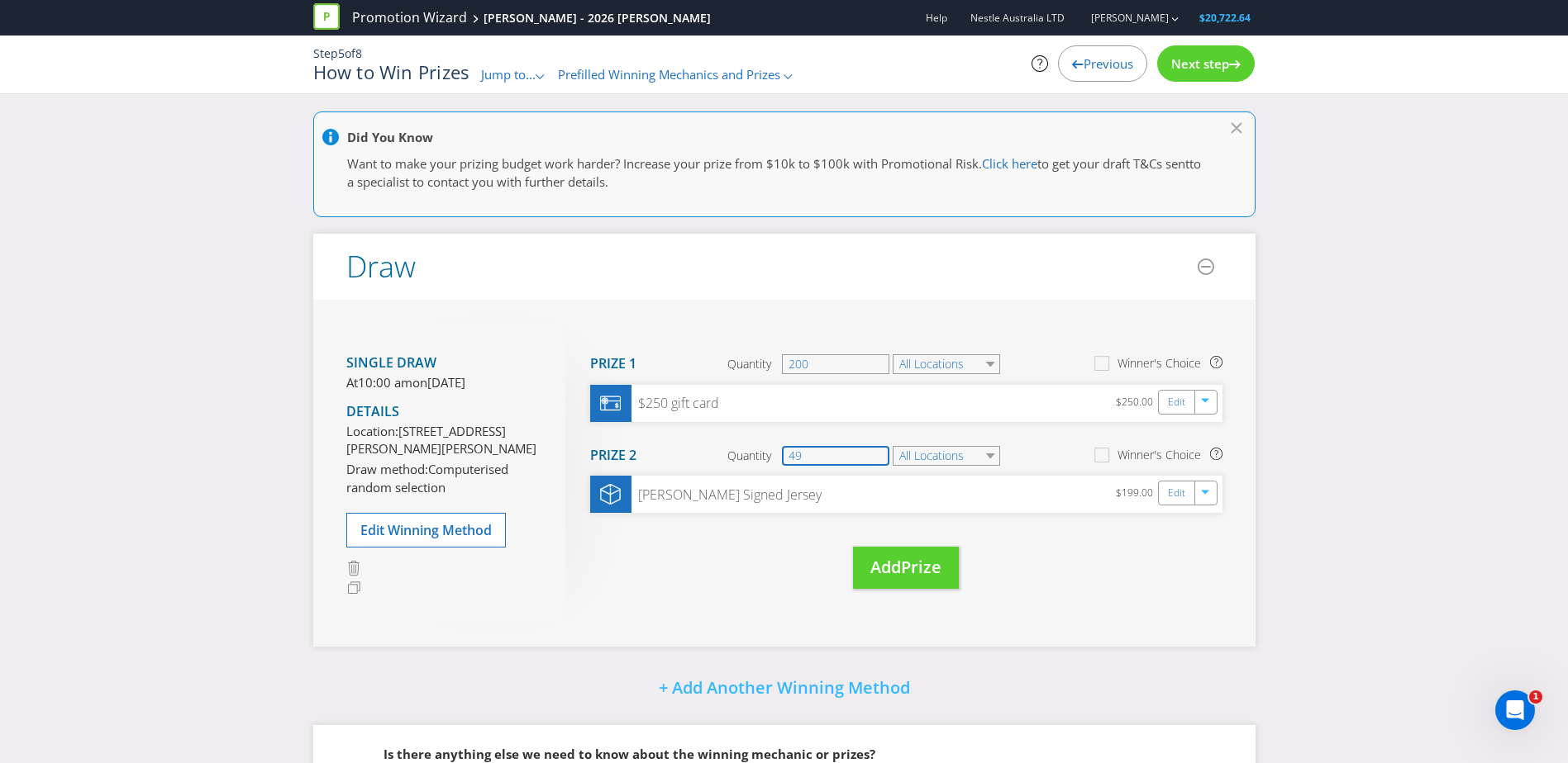
click at [828, 451] on input "49" at bounding box center [836, 456] width 107 height 20
type input "4"
type input "50"
click at [1350, 458] on div "Did You Know Want to make your prizing budget work harder? Increase your prize …" at bounding box center [784, 522] width 1568 height 821
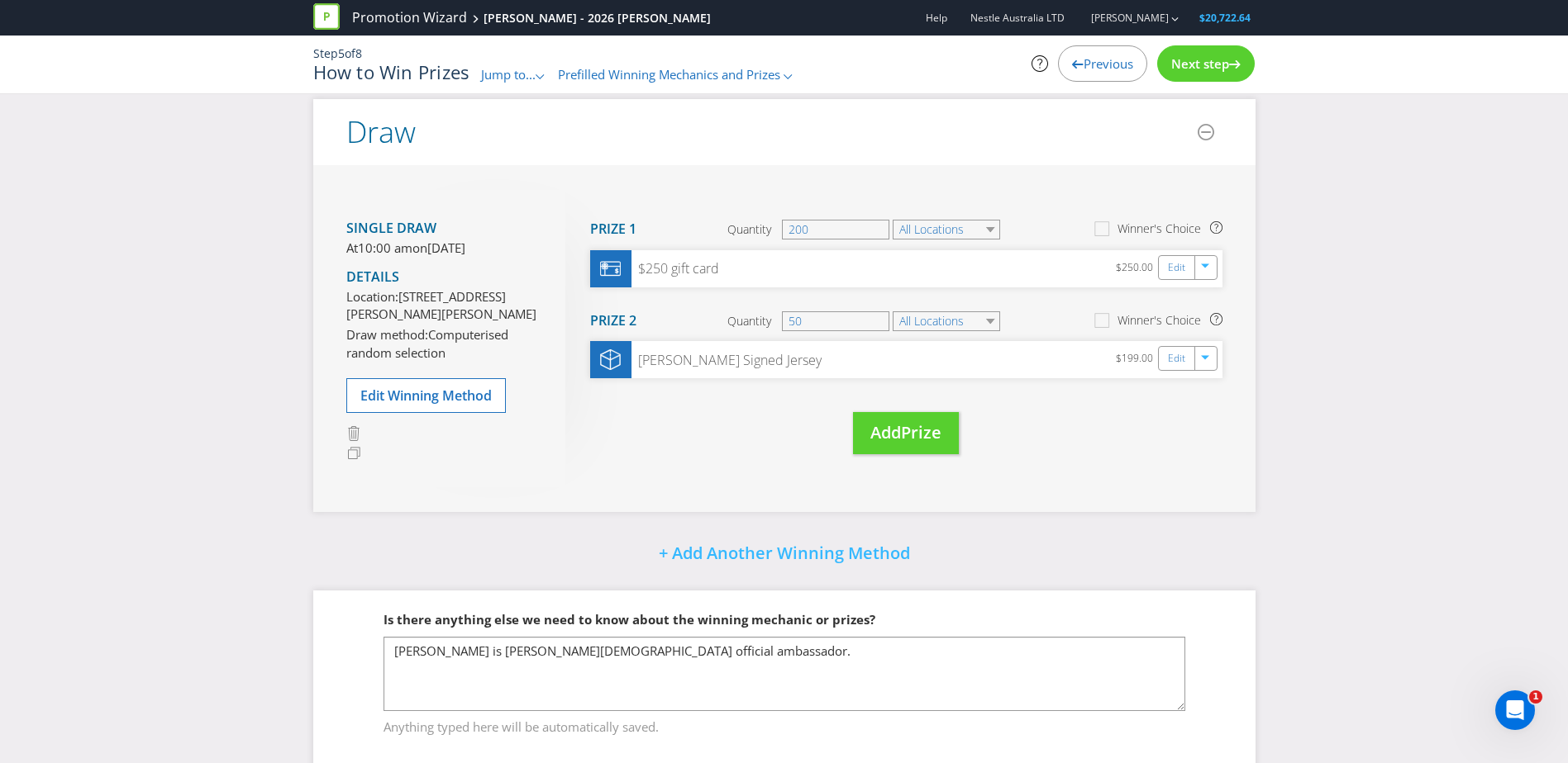
scroll to position [170, 0]
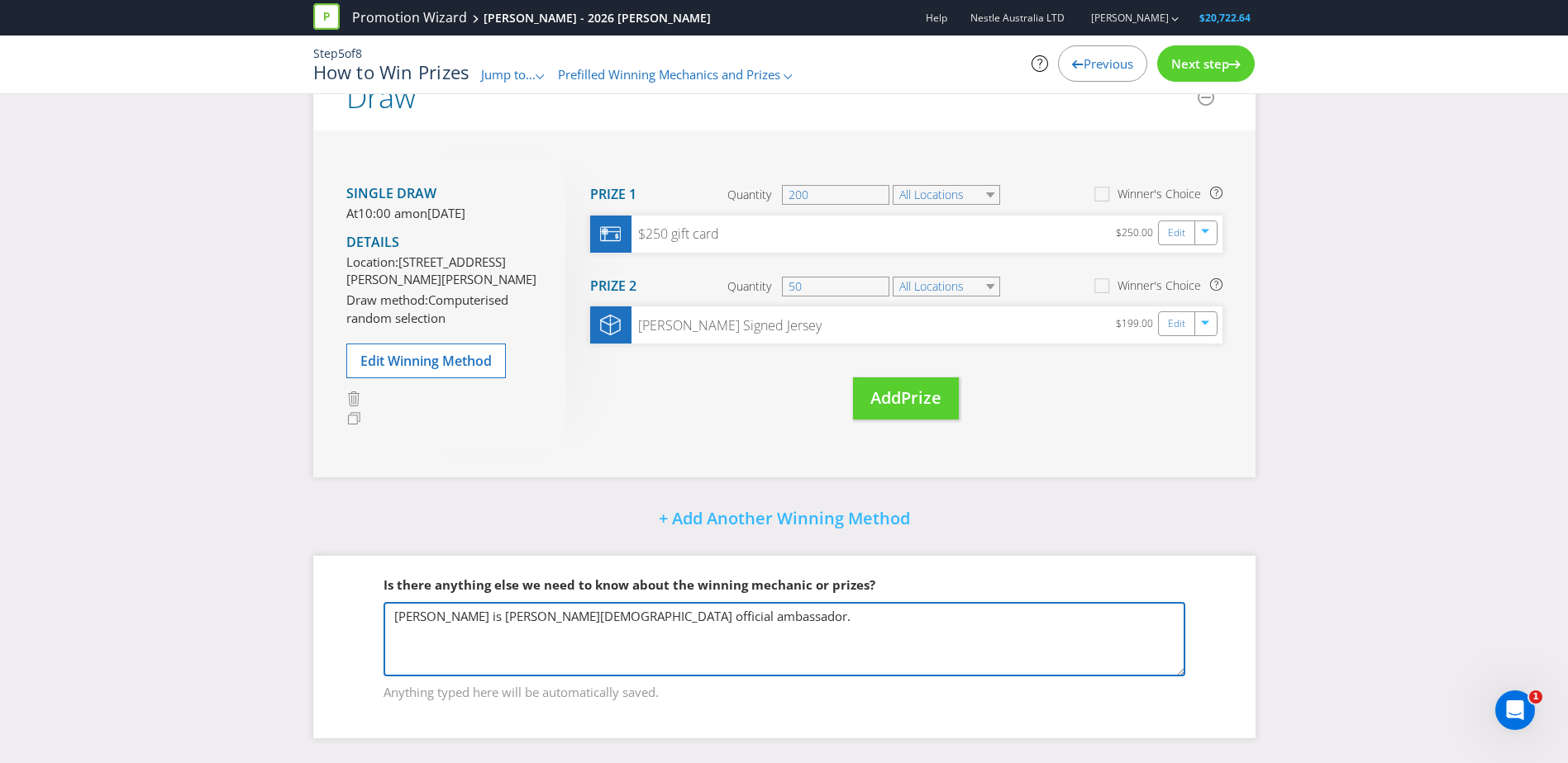
click at [691, 617] on textarea "[PERSON_NAME] is [PERSON_NAME][DEMOGRAPHIC_DATA] official ambassador." at bounding box center [784, 640] width 801 height 74
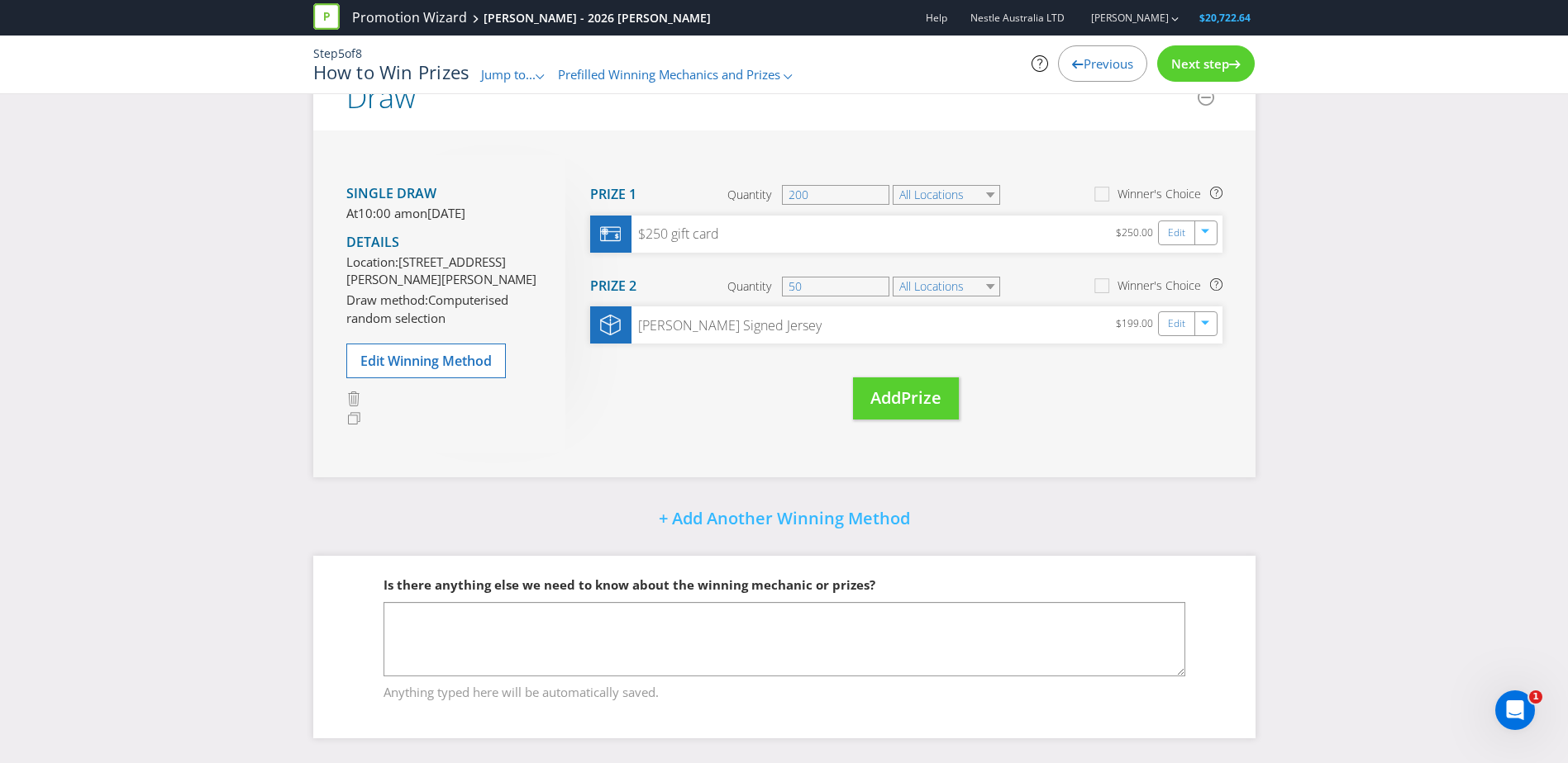
click at [979, 549] on fieldset "Is there anything else we need to know about the winning mechanic or prizes? [P…" at bounding box center [784, 629] width 876 height 171
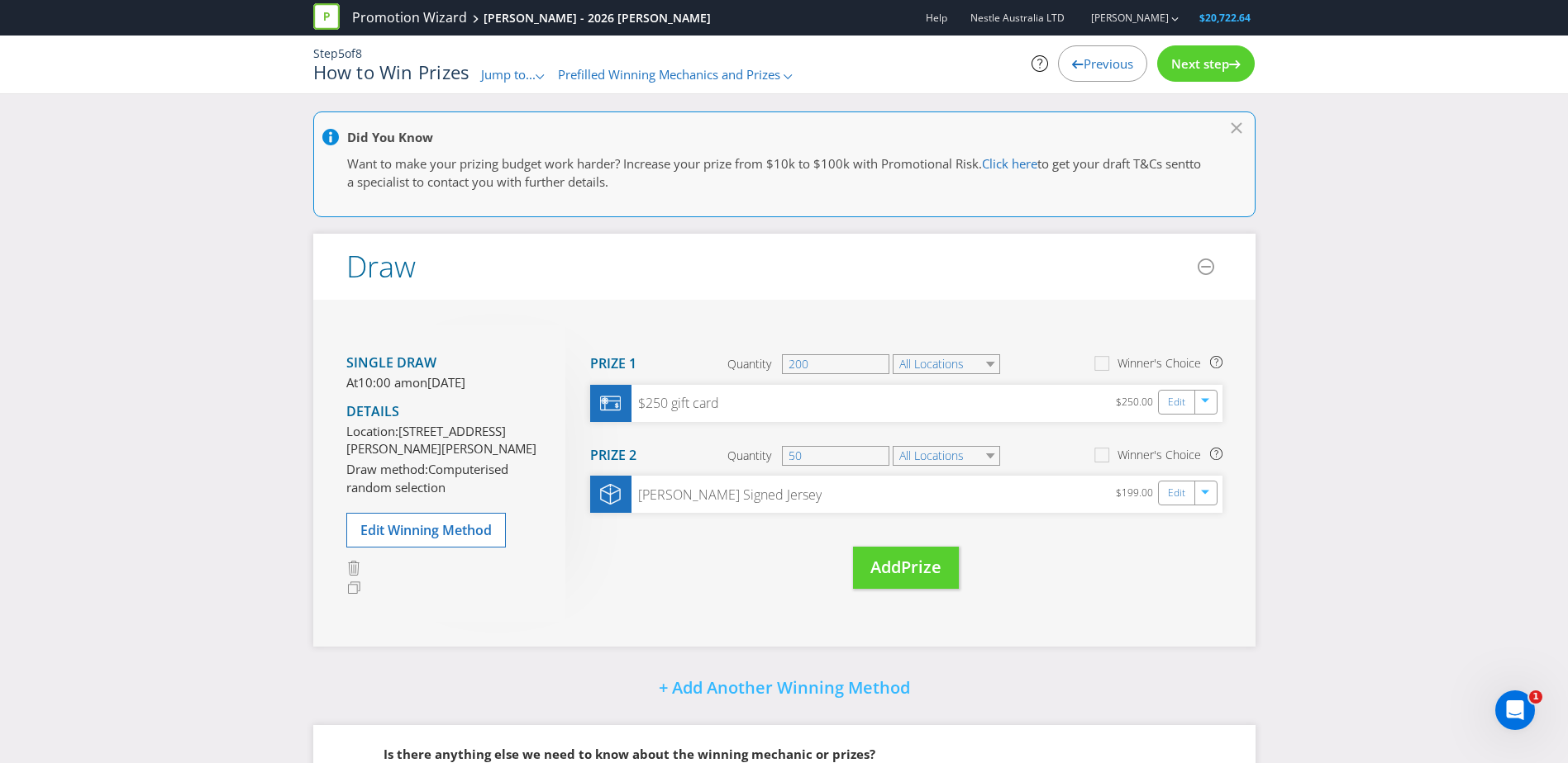
click at [1184, 82] on div "Step 5 of 8 How to Win Prizes Jump to... .st0{fill-rule:evenodd;clip-rule:eveno…" at bounding box center [783, 64] width 966 height 38
click at [1200, 64] on span "Next step" at bounding box center [1200, 64] width 58 height 16
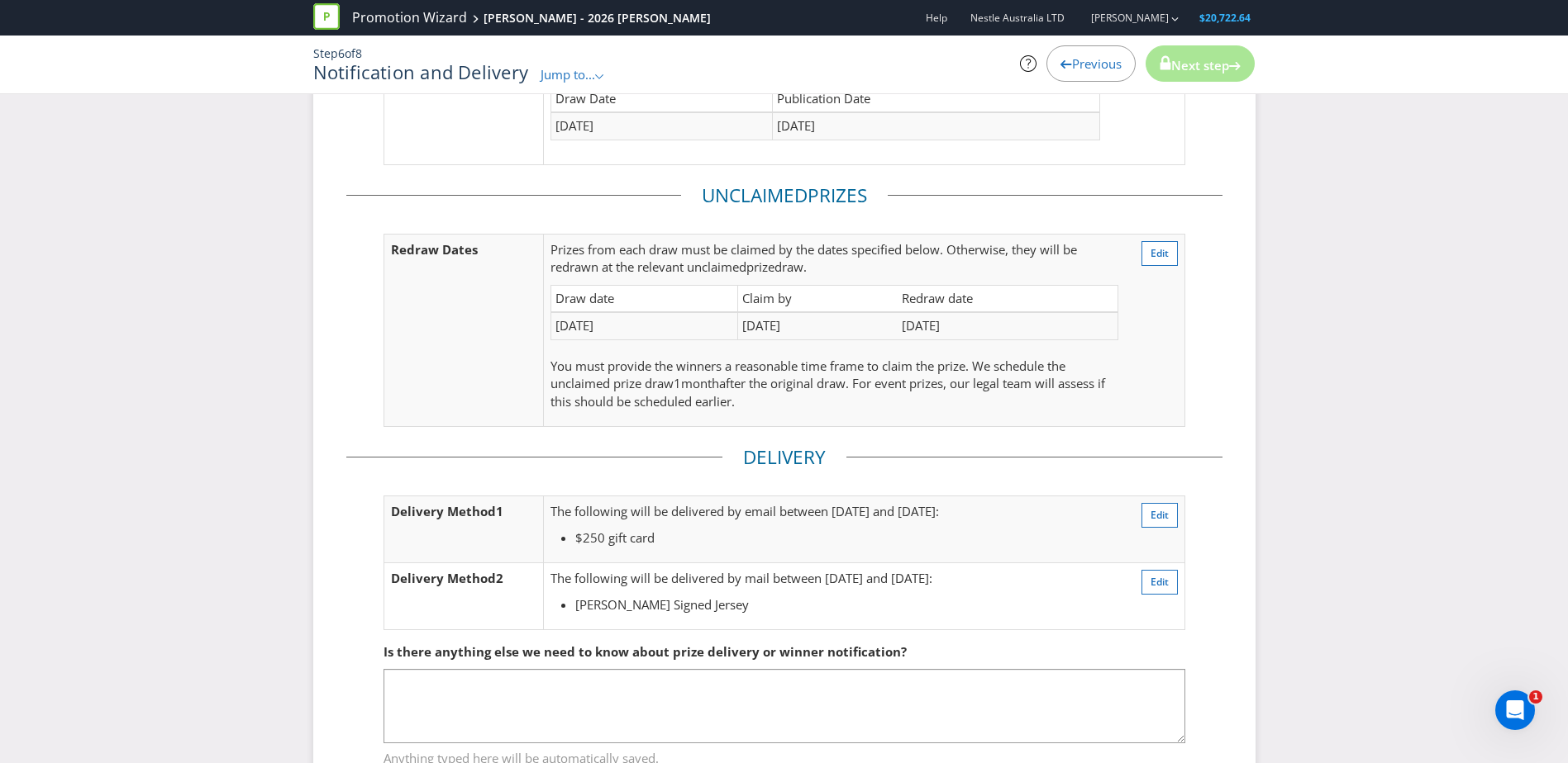
scroll to position [308, 0]
drag, startPoint x: 879, startPoint y: 520, endPoint x: 899, endPoint y: 522, distance: 20.1
click at [898, 522] on td "The following will be delivered by email between [DATE] and [DATE]: $250 gift c…" at bounding box center [822, 528] width 558 height 67
drag, startPoint x: 899, startPoint y: 522, endPoint x: 948, endPoint y: 517, distance: 49.3
click at [948, 517] on p "The following will be delivered by email between [DATE] and [DATE]:" at bounding box center [822, 510] width 544 height 17
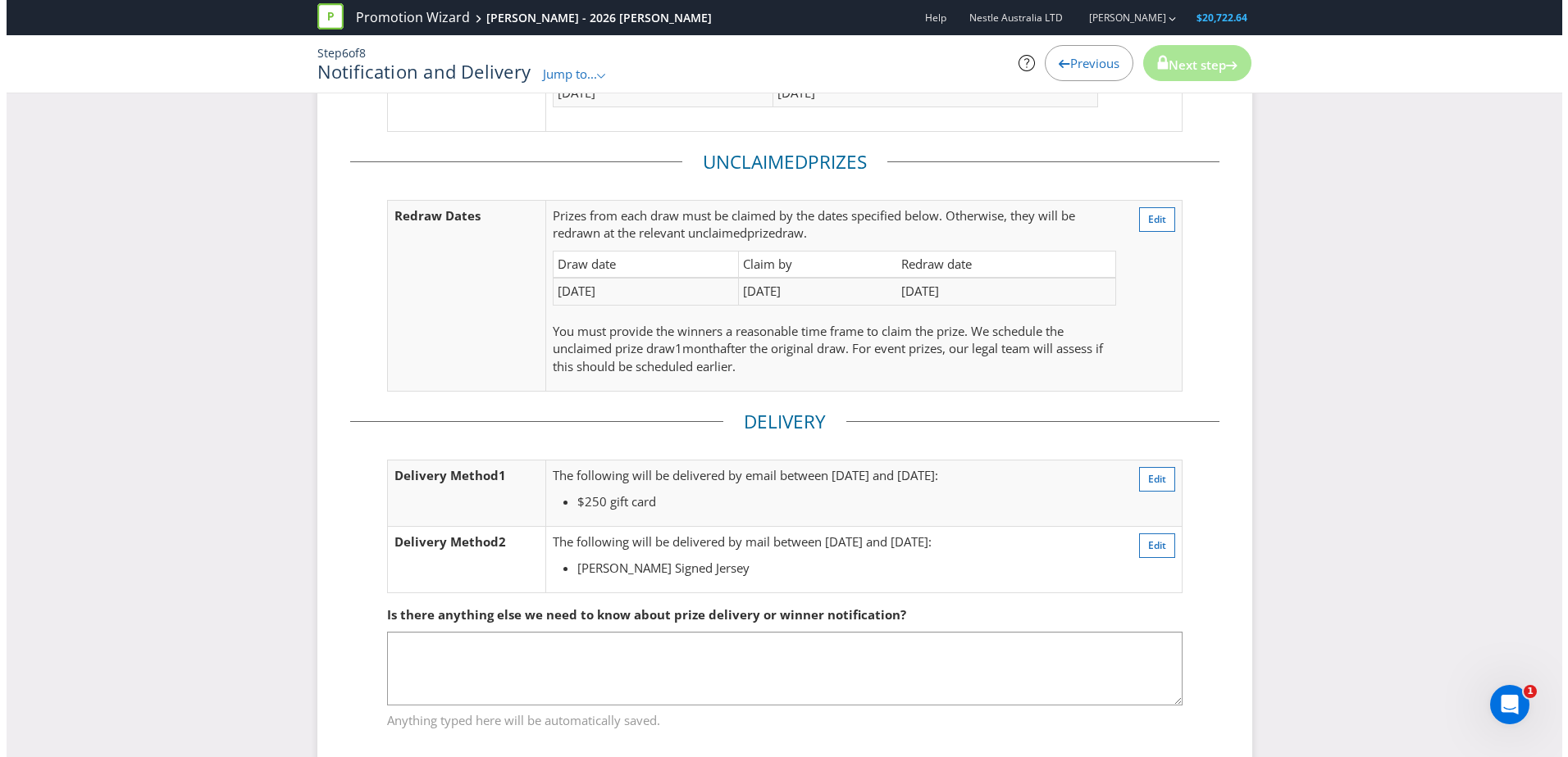
scroll to position [336, 0]
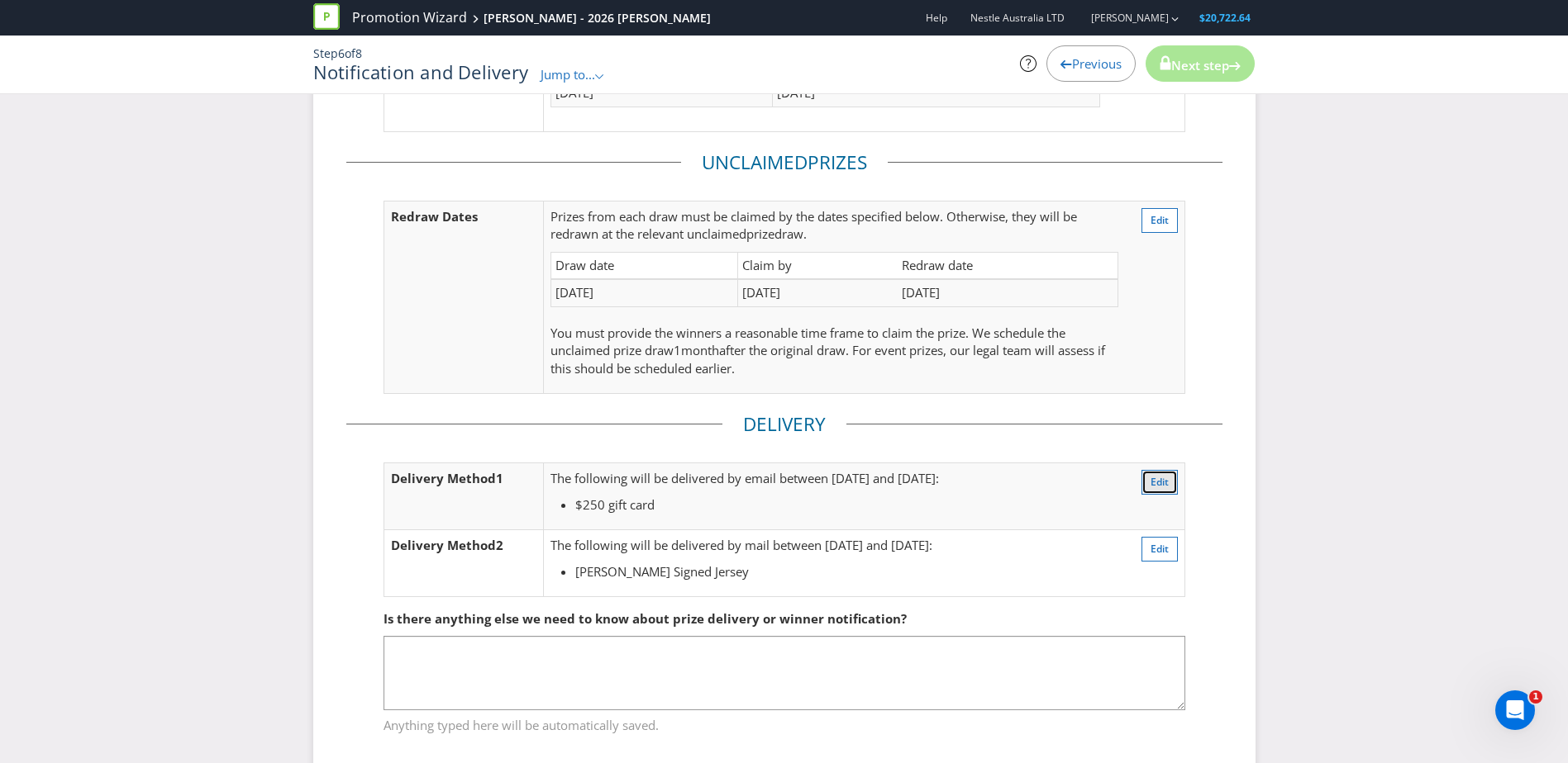
click at [1171, 482] on button "Edit" at bounding box center [1160, 482] width 36 height 24
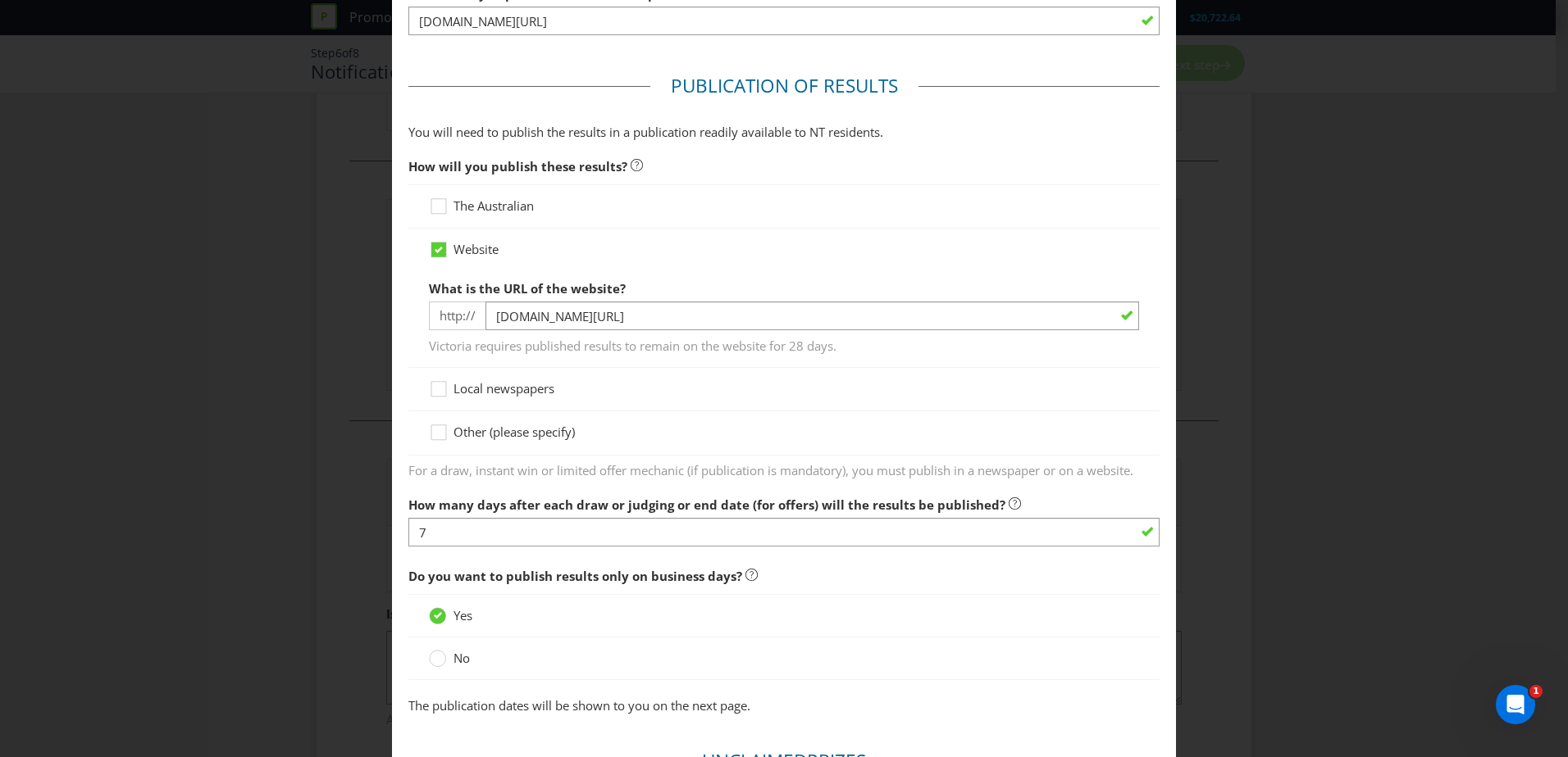
scroll to position [938, 0]
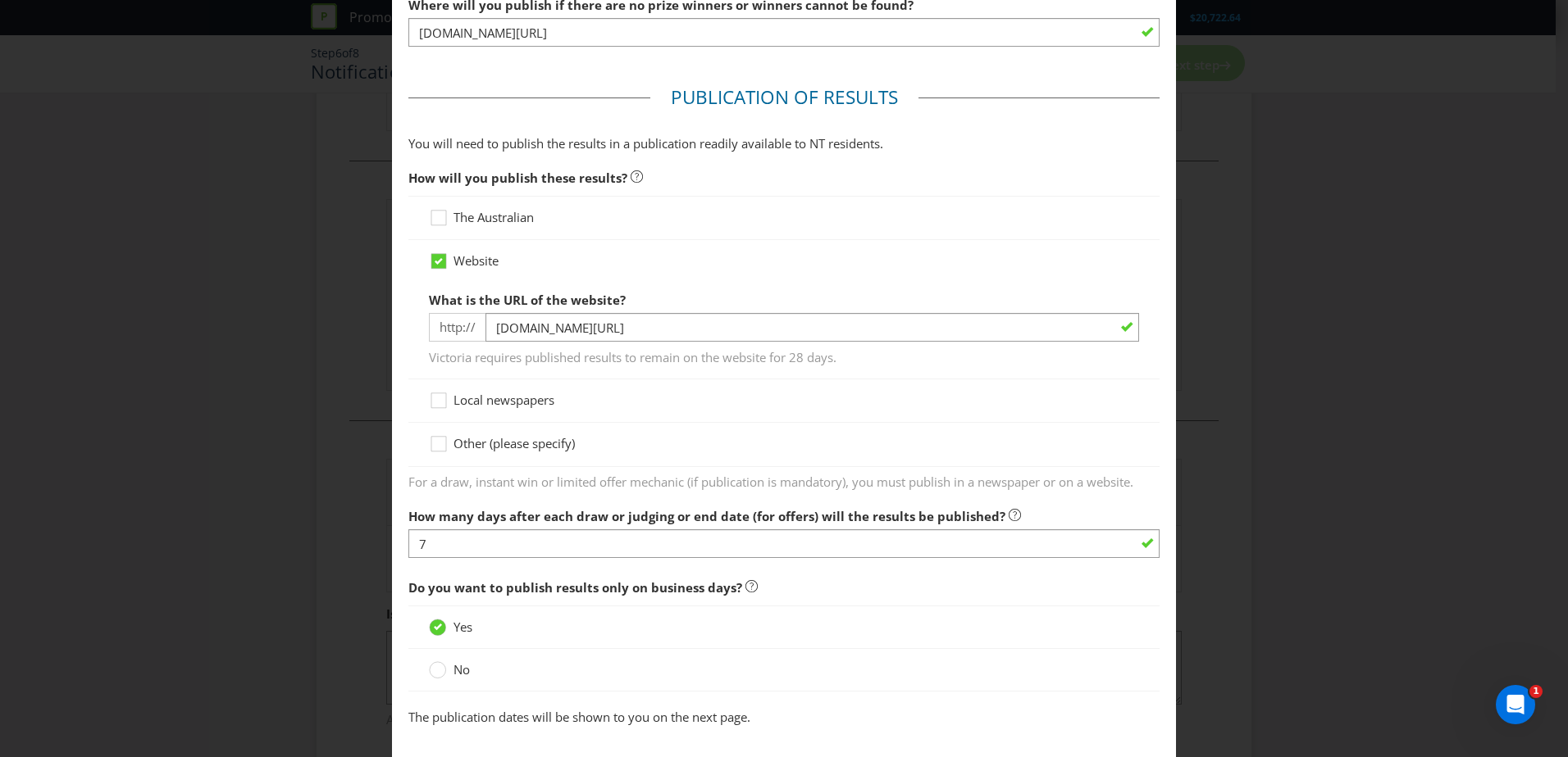
click at [1343, 372] on div "Notification and Delivery Based on your previous answers, you are not required …" at bounding box center [784, 378] width 1568 height 757
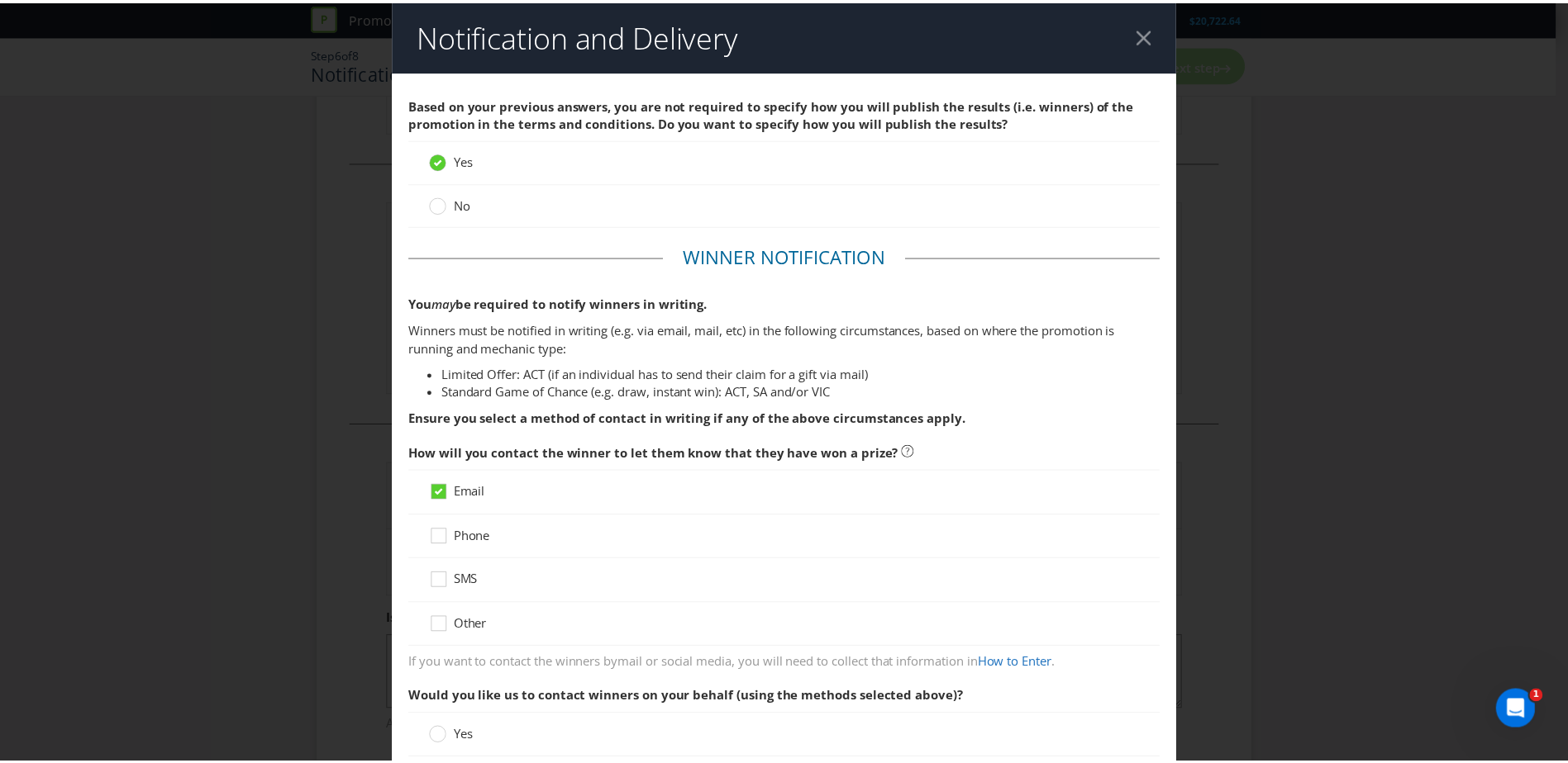
scroll to position [12, 0]
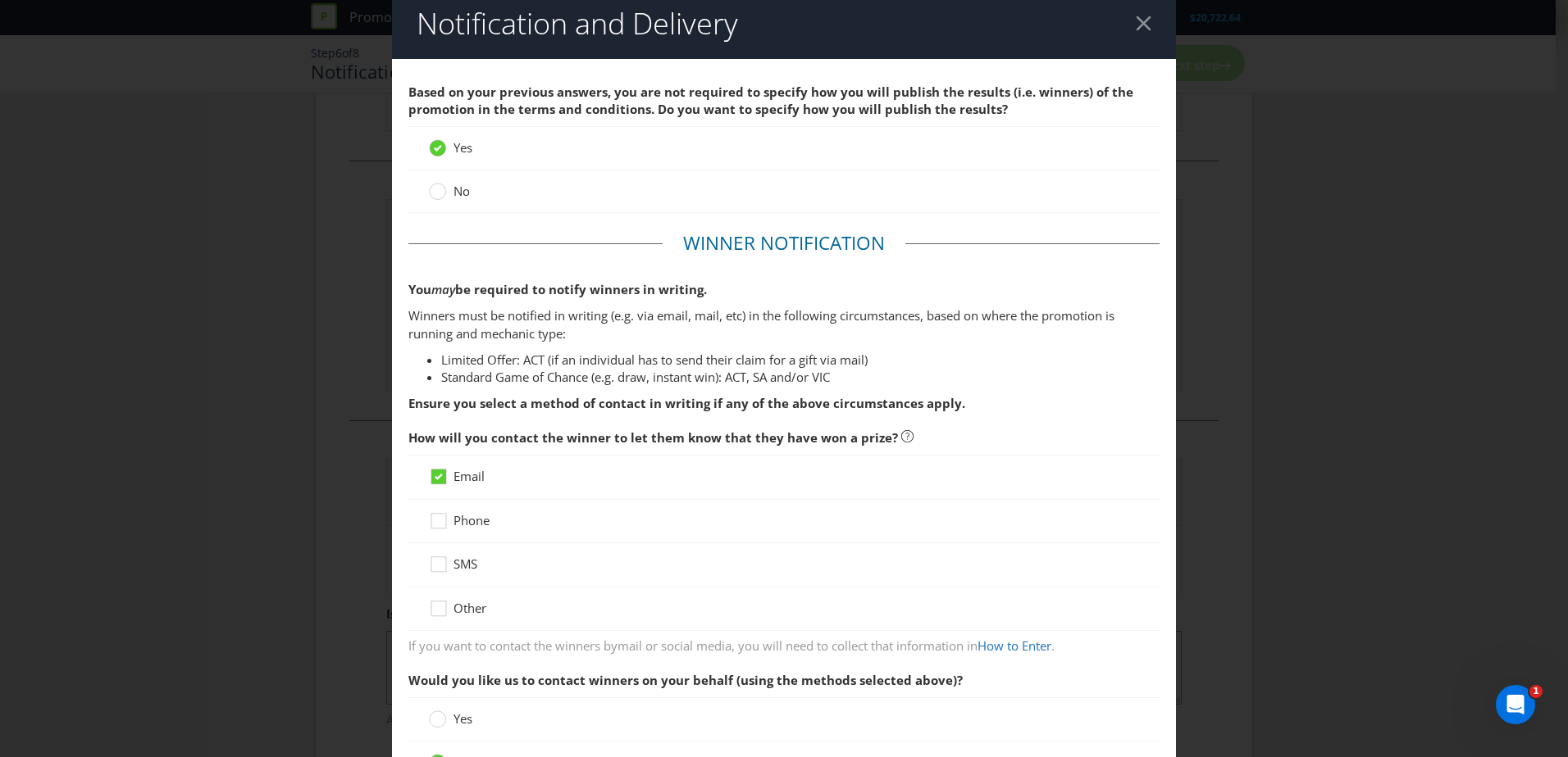
click at [1136, 19] on div at bounding box center [1143, 23] width 15 height 15
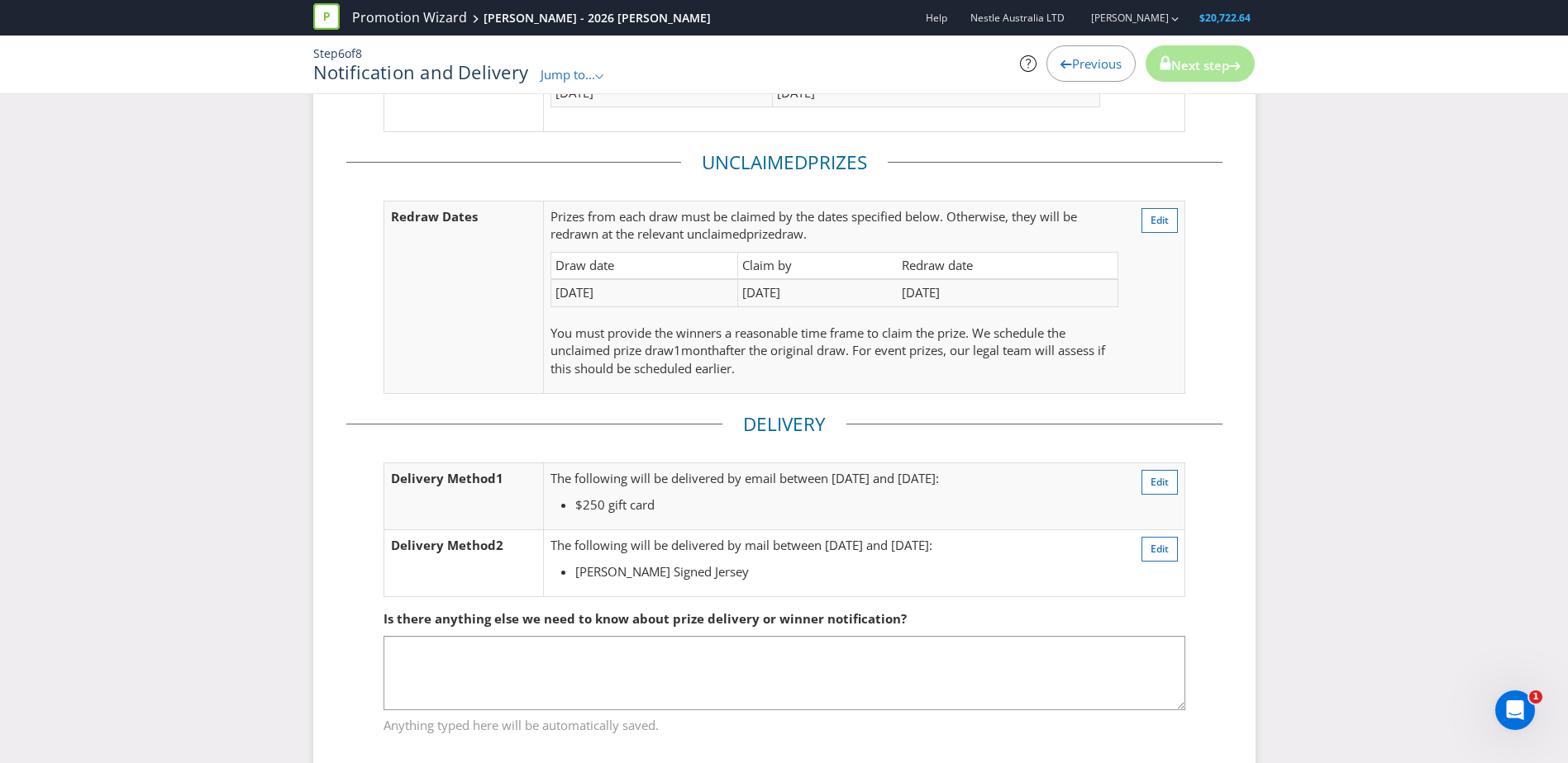
drag, startPoint x: 674, startPoint y: 288, endPoint x: 730, endPoint y: 289, distance: 56.0
click at [730, 289] on td "[DATE]" at bounding box center [644, 293] width 187 height 27
drag, startPoint x: 757, startPoint y: 289, endPoint x: 818, endPoint y: 289, distance: 61.0
click at [818, 289] on td "[DATE]" at bounding box center [817, 293] width 161 height 27
drag, startPoint x: 818, startPoint y: 289, endPoint x: 843, endPoint y: 287, distance: 25.1
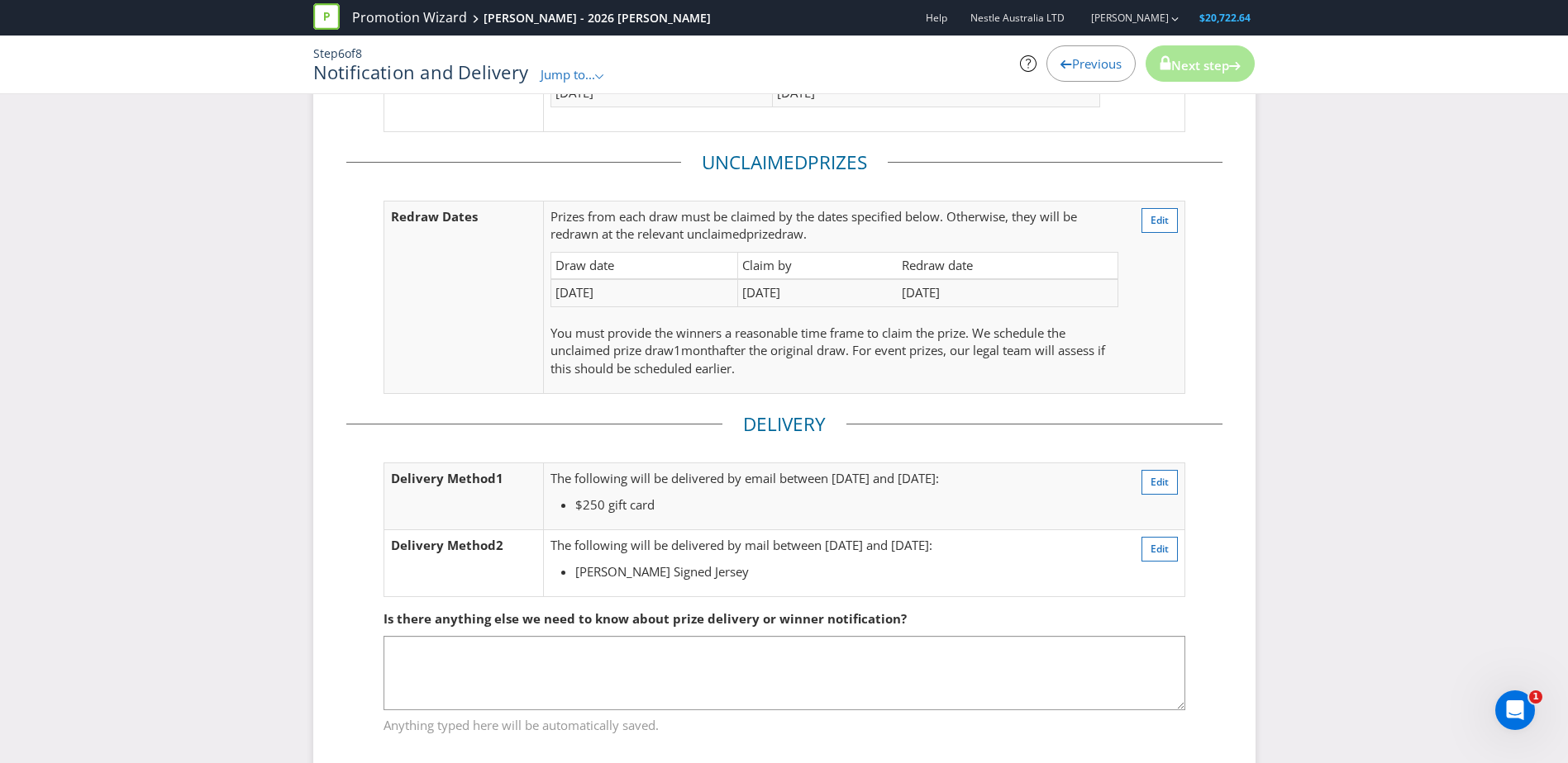
click at [843, 287] on td "[DATE]" at bounding box center [817, 293] width 161 height 27
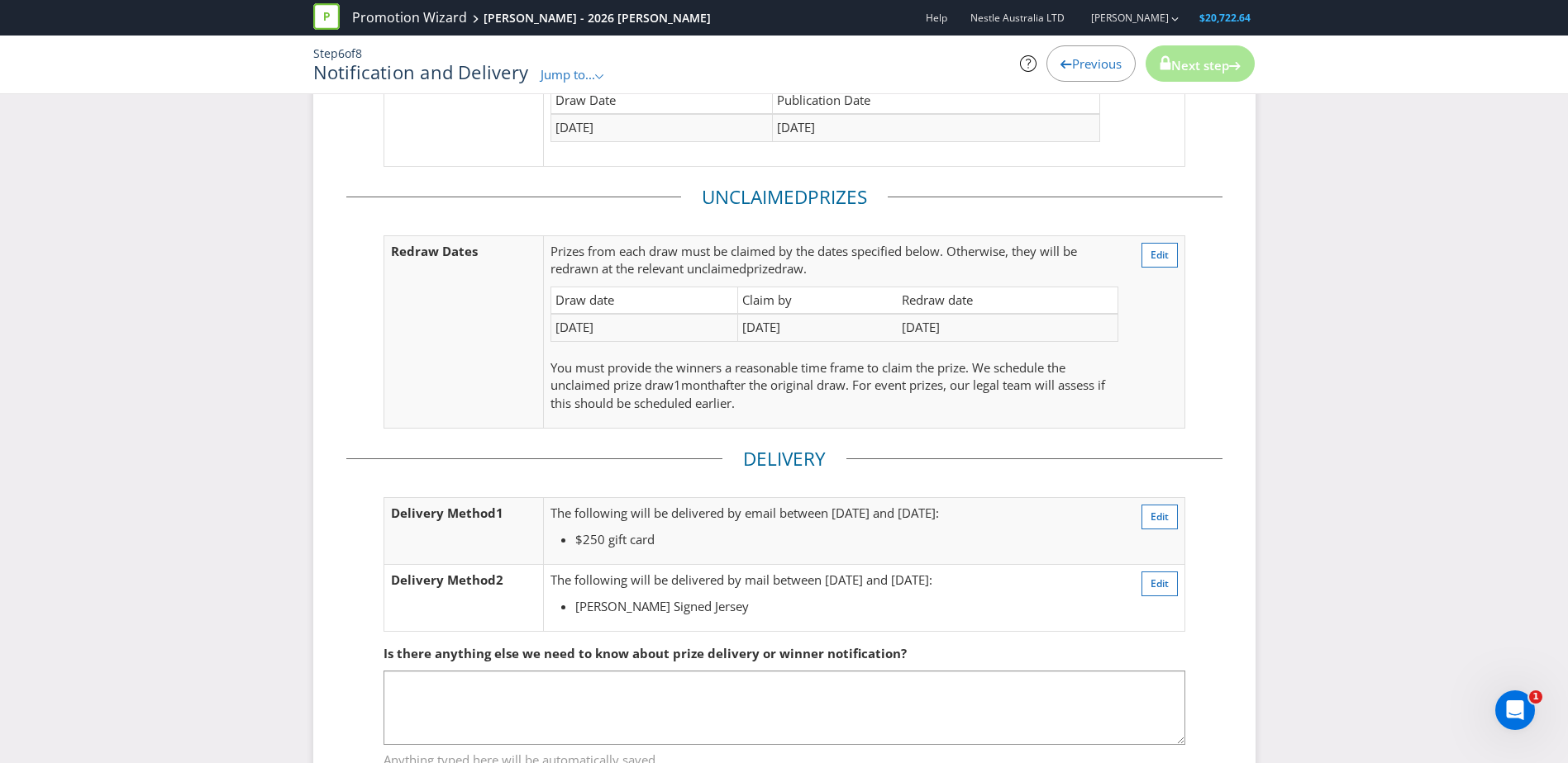
scroll to position [303, 0]
click at [975, 324] on td "[DATE]" at bounding box center [1007, 328] width 220 height 27
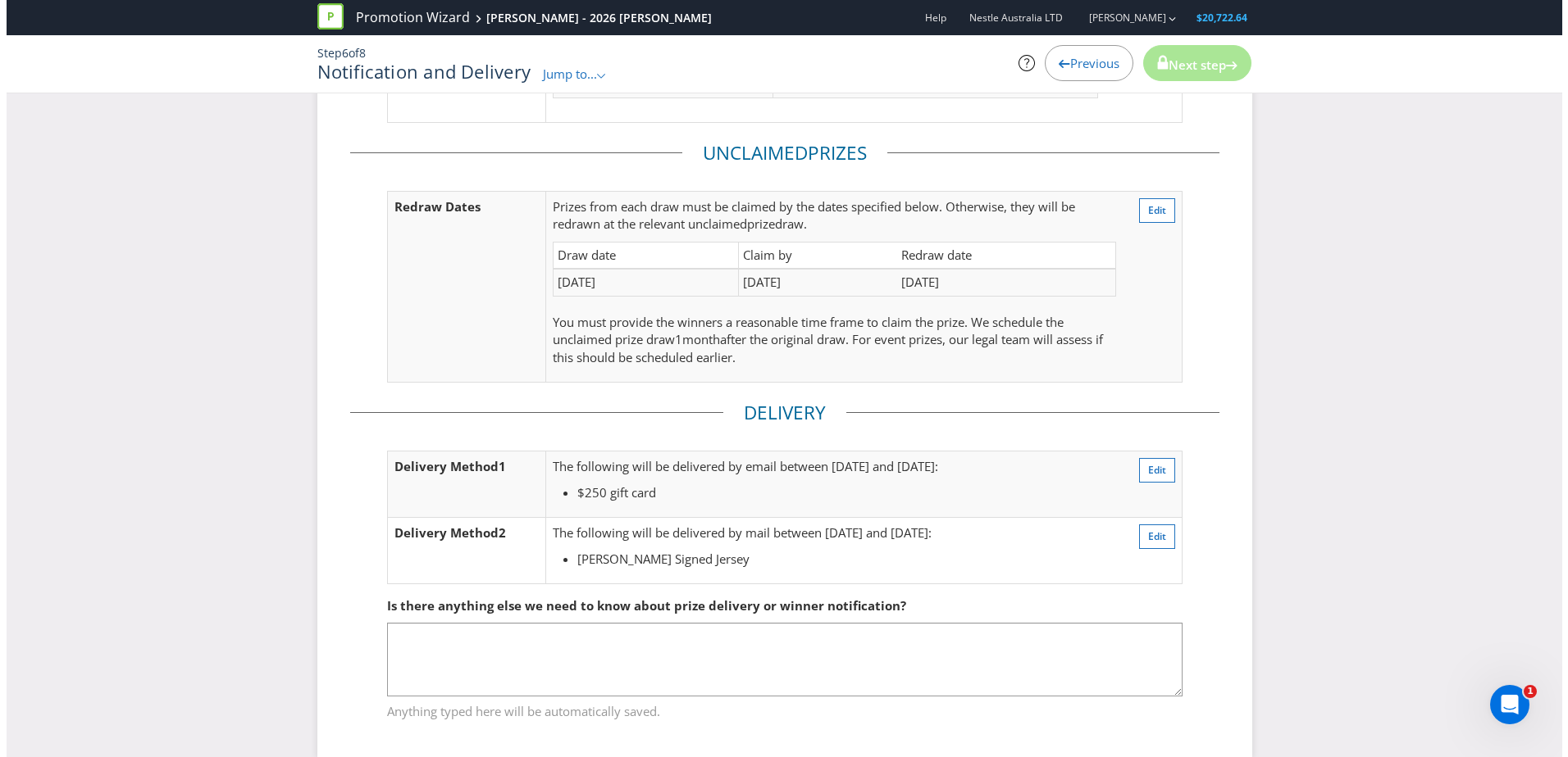
scroll to position [345, 0]
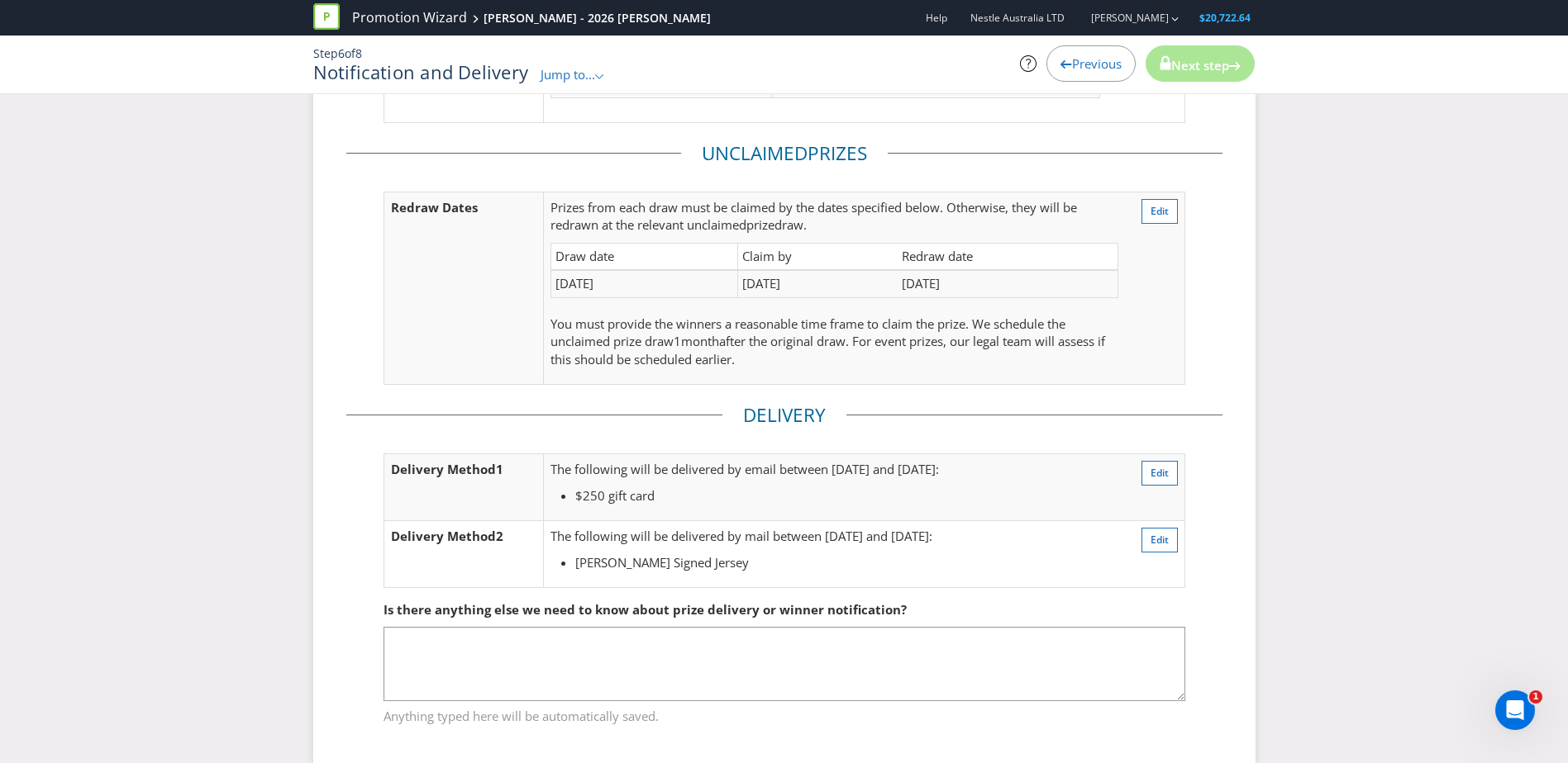
click at [1160, 487] on td "Edit" at bounding box center [1142, 487] width 83 height 67
click at [1170, 467] on button "Edit" at bounding box center [1160, 473] width 36 height 24
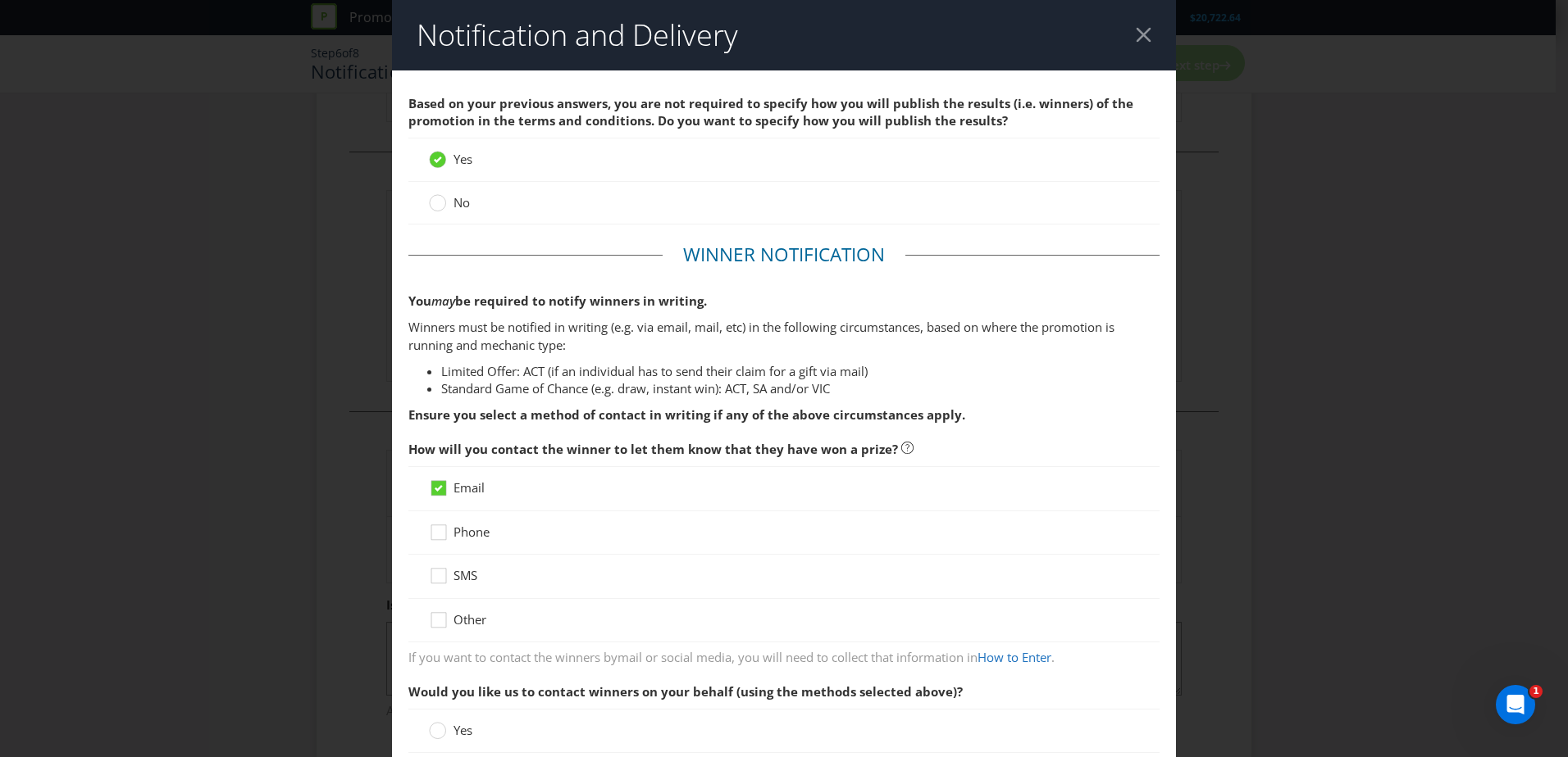
click at [1136, 34] on div at bounding box center [1143, 34] width 15 height 15
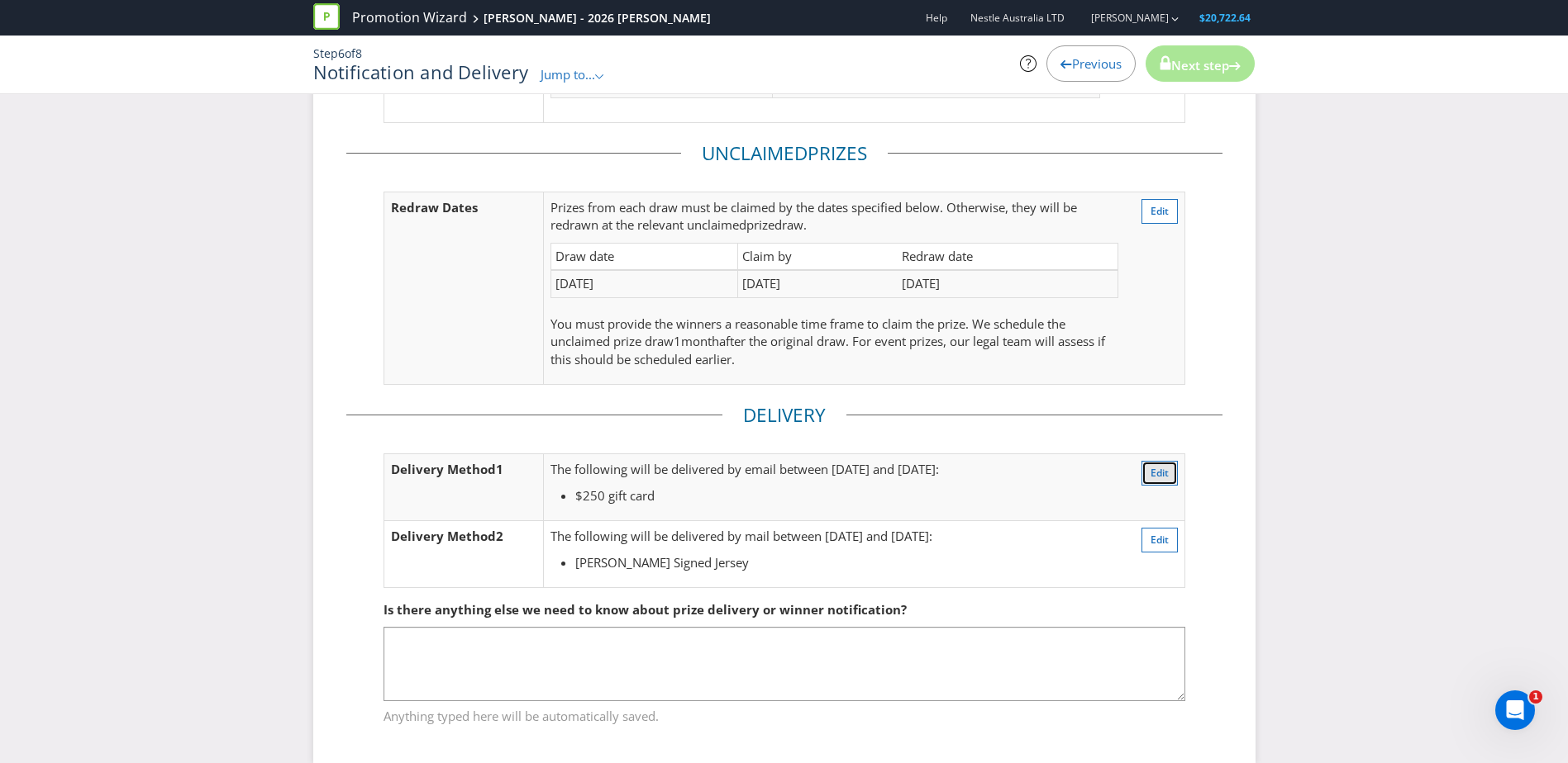
click at [1147, 472] on button "Edit" at bounding box center [1160, 473] width 36 height 24
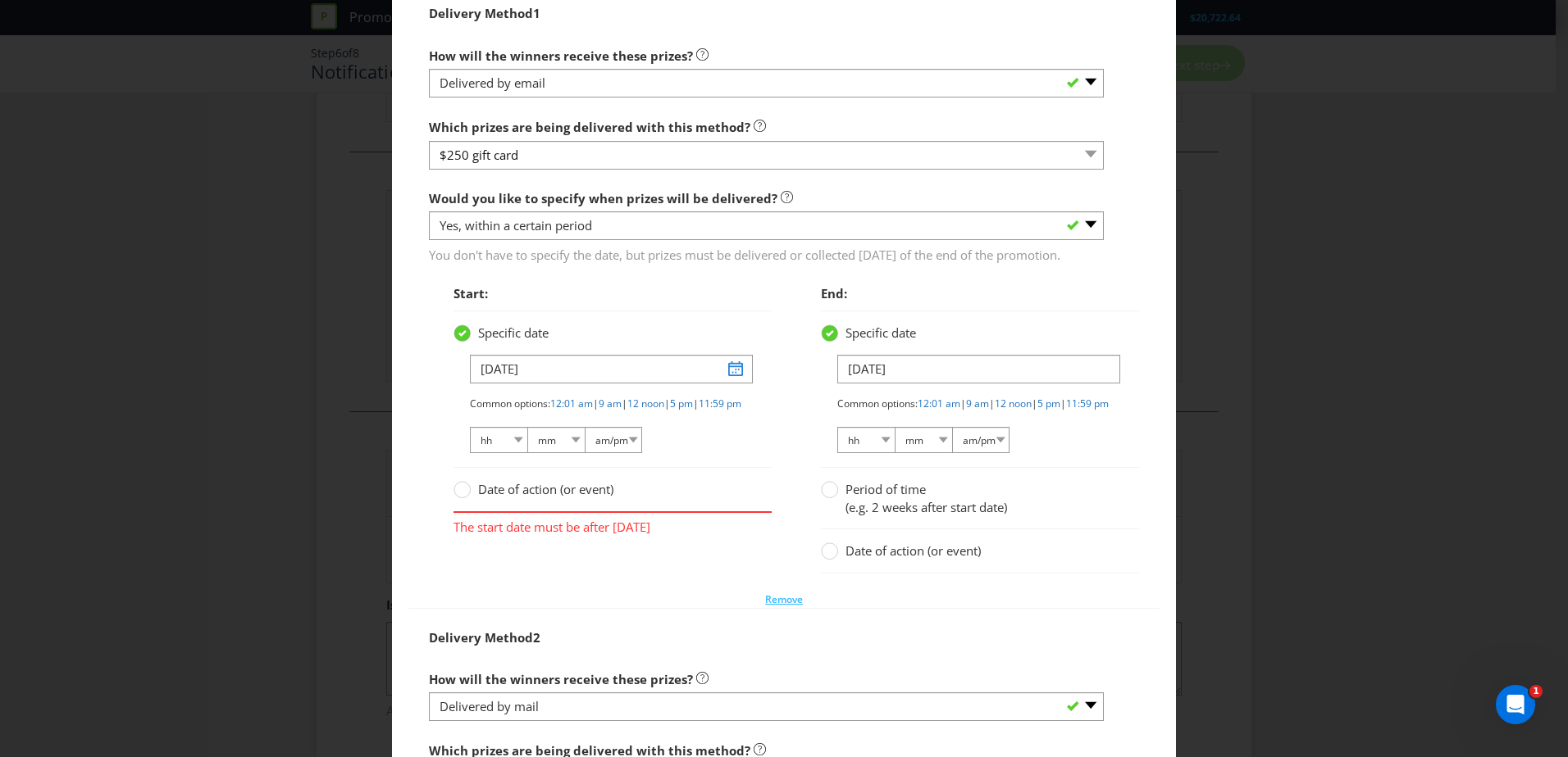
scroll to position [2027, 0]
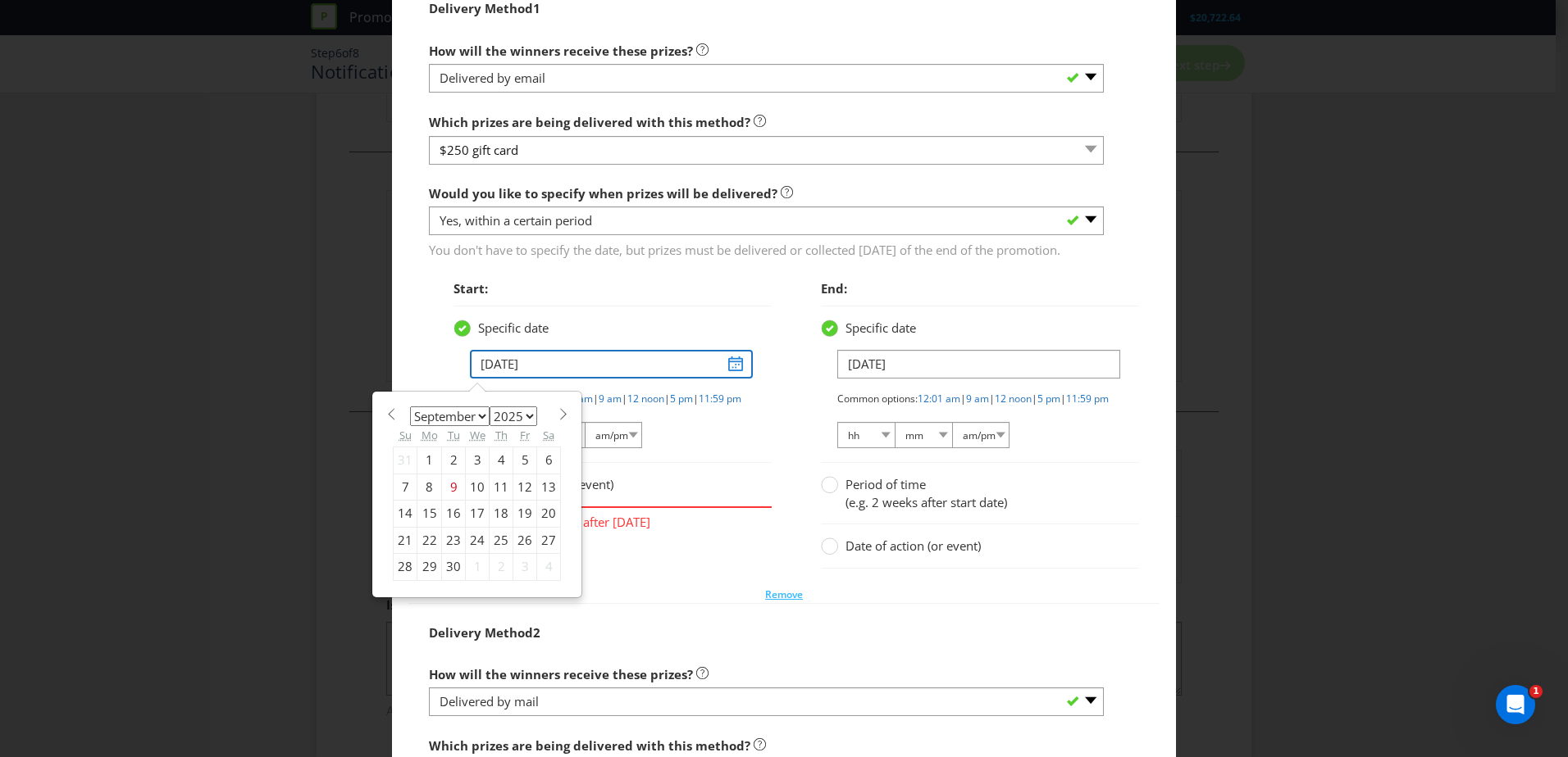
click at [721, 379] on input "[DATE]" at bounding box center [612, 365] width 283 height 29
drag, startPoint x: 510, startPoint y: 453, endPoint x: 510, endPoint y: 464, distance: 11.0
click at [510, 427] on select "2025 2026 2027 2028 2029 2030 2031 2032 2033 2034 2035" at bounding box center [513, 417] width 48 height 20
select select "2026"
click at [490, 427] on select "2025 2026 2027 2028 2029 2030 2031 2032 2033 2034 2035" at bounding box center [513, 417] width 48 height 20
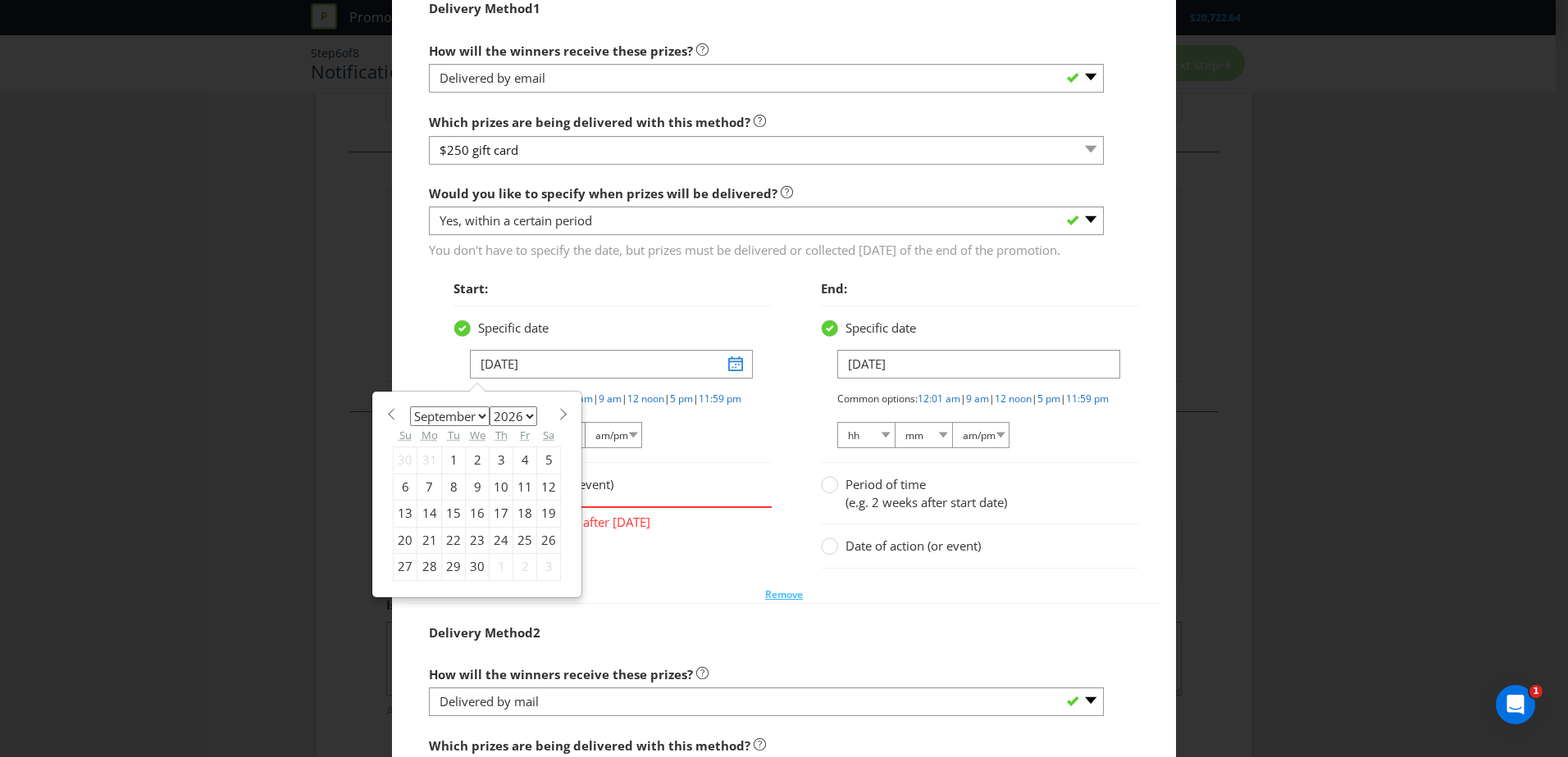
click at [467, 427] on select "January February March April May June July August September October November De…" at bounding box center [449, 417] width 79 height 20
select select "4"
click at [410, 427] on select "January February March April May June July August September October November De…" at bounding box center [449, 417] width 79 height 20
click at [519, 581] on div "29" at bounding box center [525, 567] width 23 height 26
type input "[DATE]"
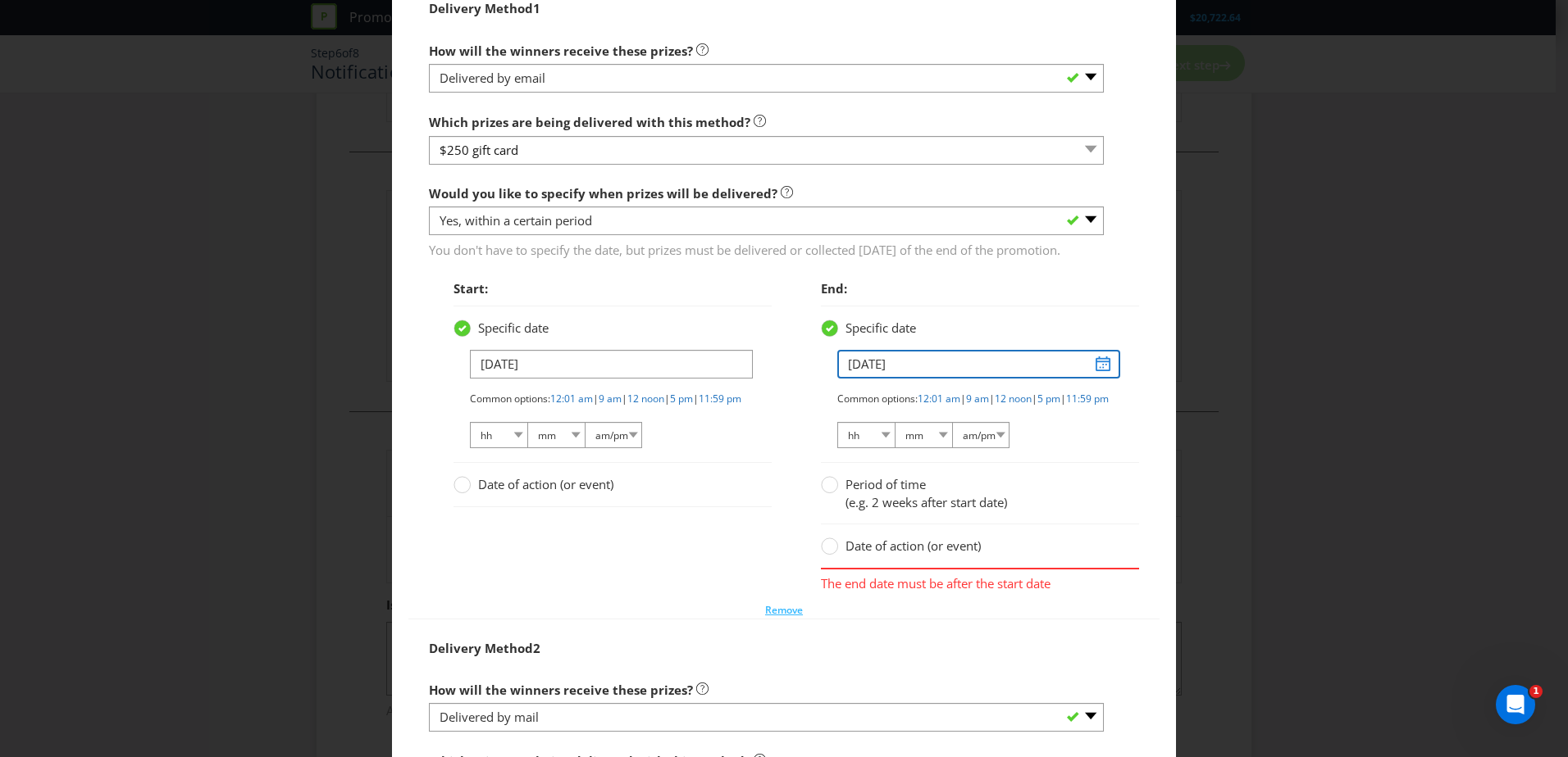
click at [1099, 379] on input "[DATE]" at bounding box center [979, 365] width 283 height 29
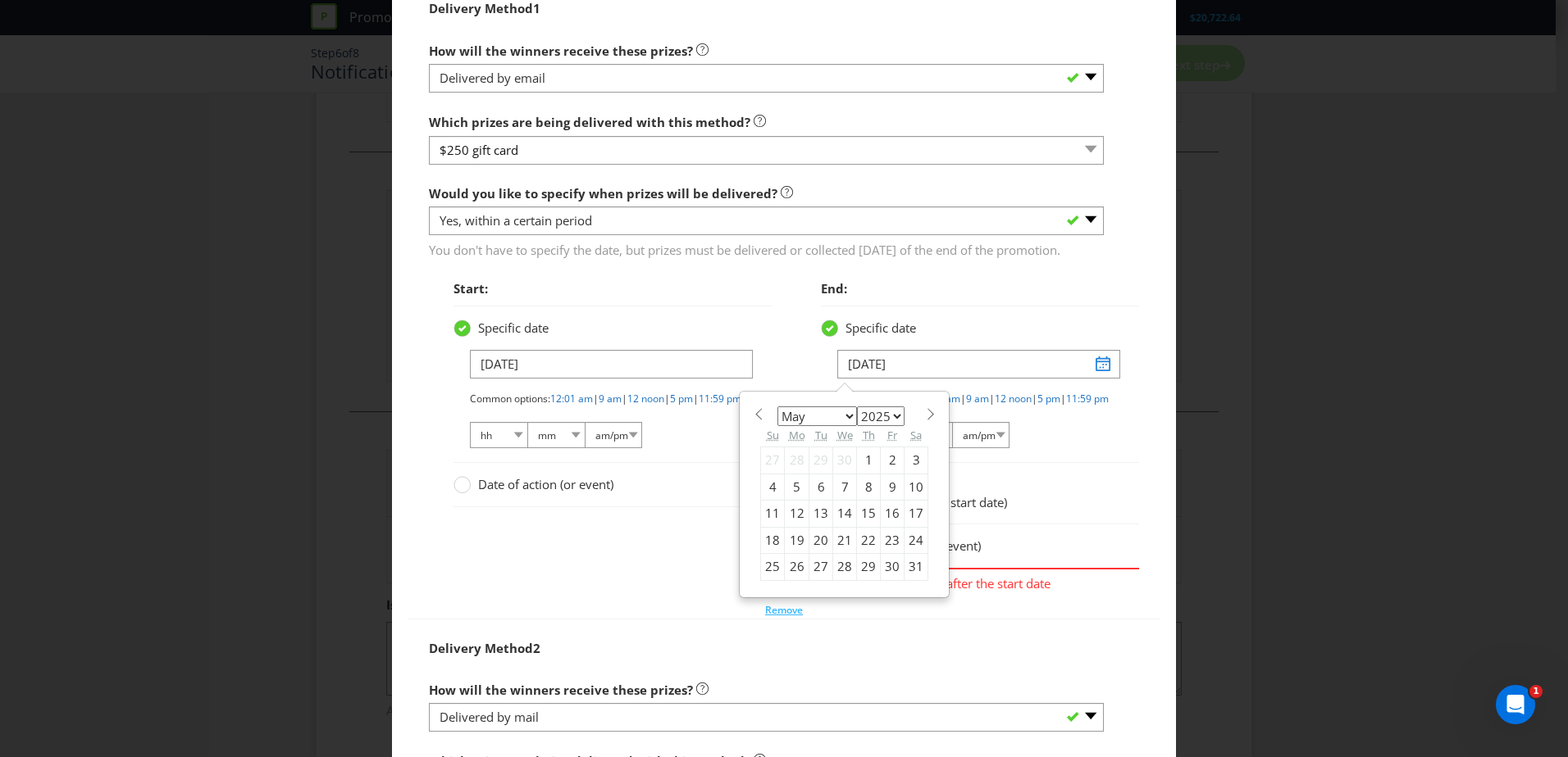
click at [878, 427] on select "2025 2026 2027 2028 2029 2030 2031 2032 2033 2034 2035" at bounding box center [881, 417] width 48 height 20
select select "2026"
click at [857, 427] on select "2025 2026 2027 2028 2029 2030 2031 2032 2033 2034 2035" at bounding box center [881, 417] width 48 height 20
click at [813, 427] on select "January February March April May June July August September October November De…" at bounding box center [817, 417] width 79 height 20
select select "5"
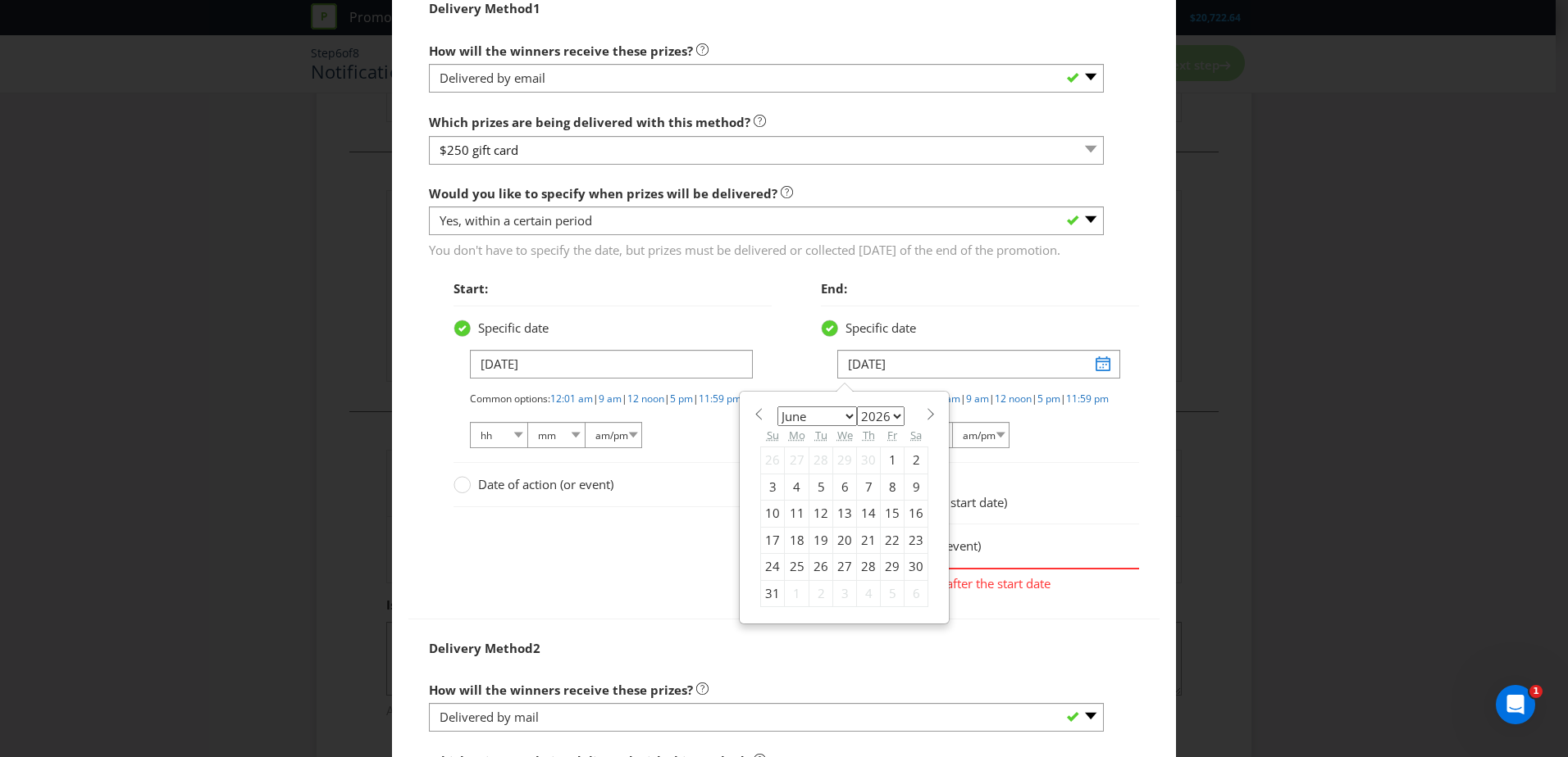
click at [777, 427] on select "January February March April May June July August September October November De…" at bounding box center [817, 417] width 79 height 20
click at [857, 473] on div "4" at bounding box center [869, 460] width 23 height 26
type input "[DATE]"
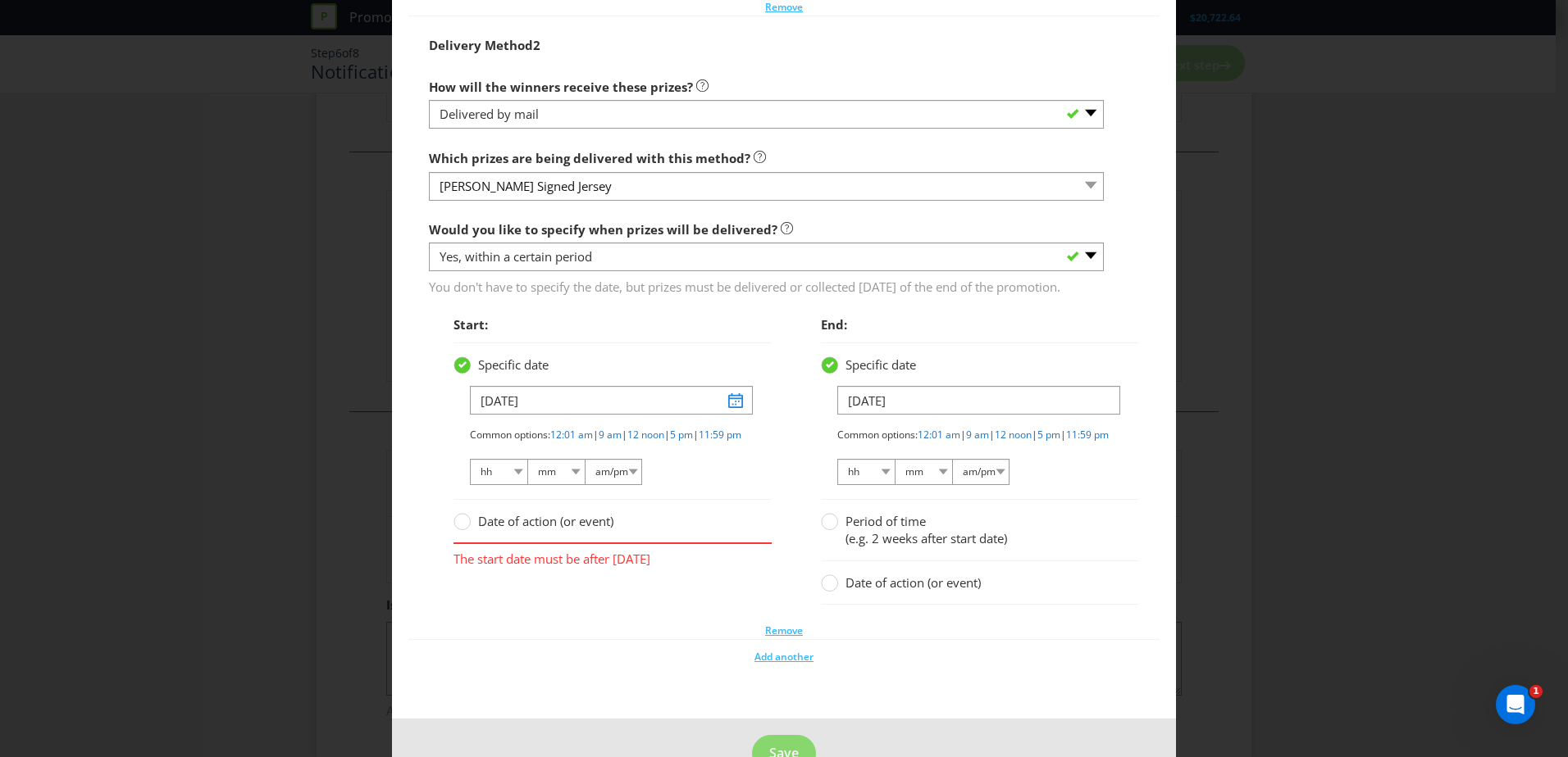
scroll to position [2616, 0]
click at [725, 414] on input "[DATE]" at bounding box center [612, 400] width 283 height 29
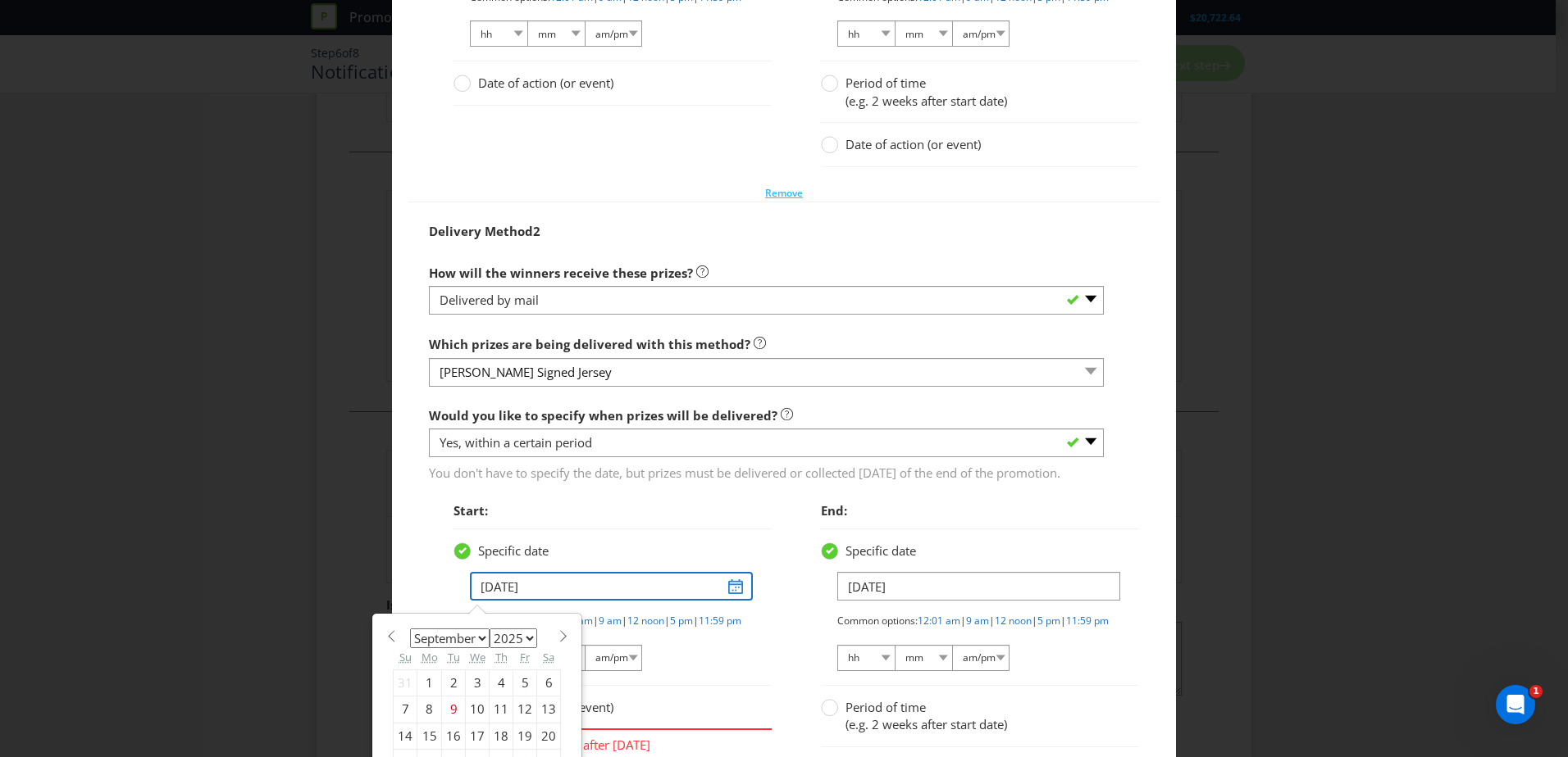
scroll to position [2429, 0]
type input "0"
type input "[DATE]"
select select "4"
select select "2026"
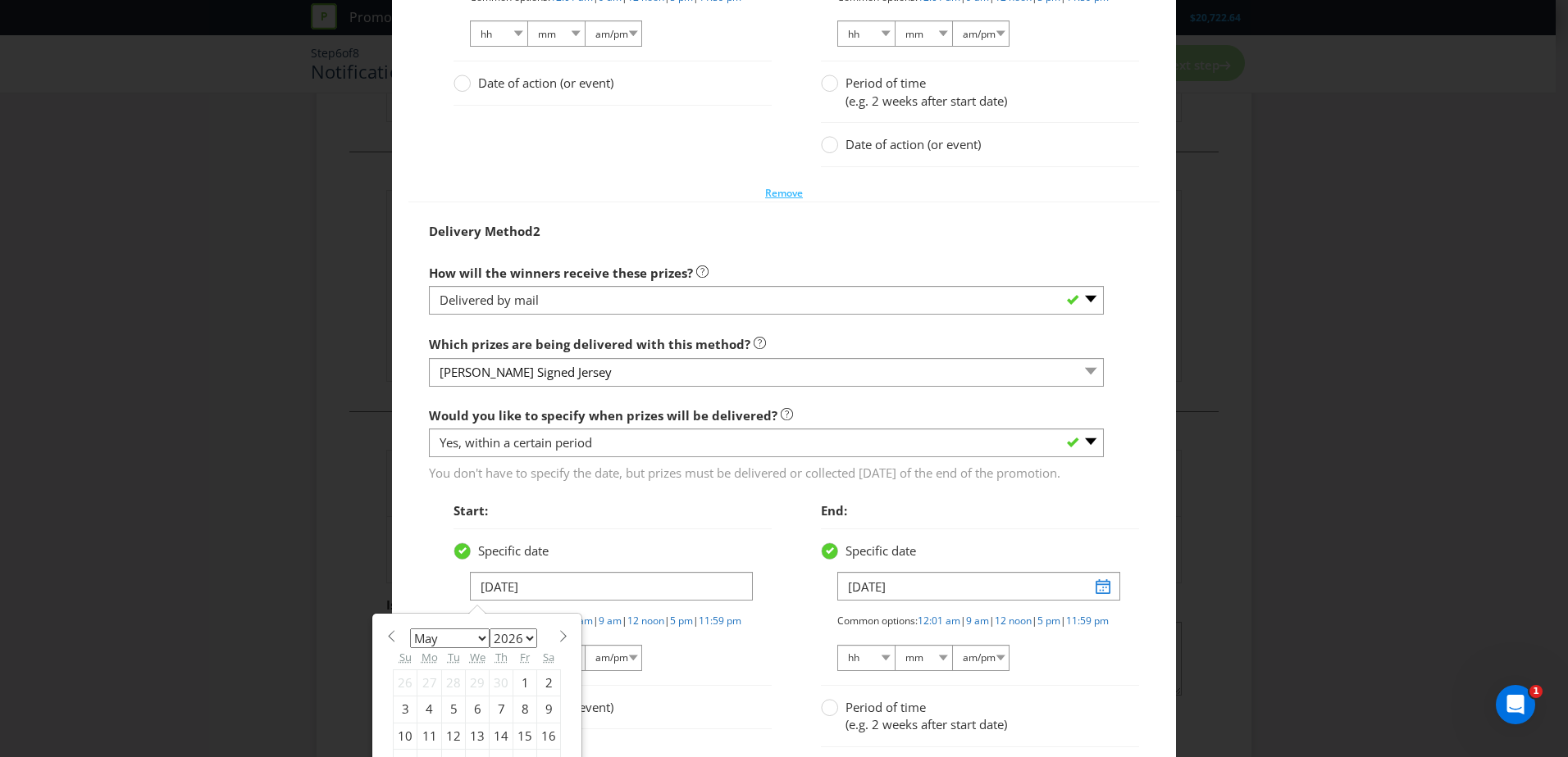
type input "[DATE]"
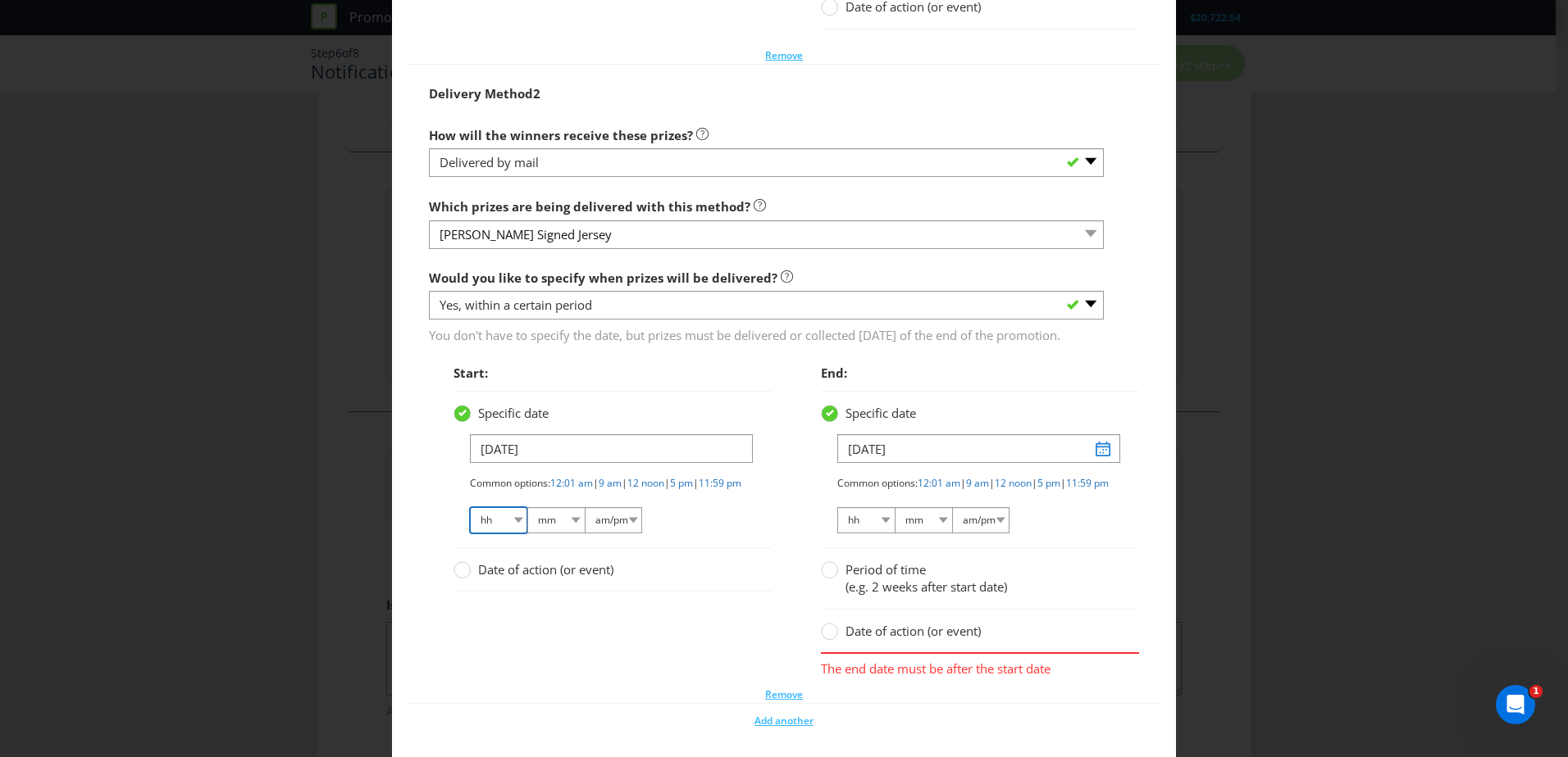
scroll to position [2567, 0]
click at [860, 463] on input "[DATE]" at bounding box center [979, 448] width 283 height 29
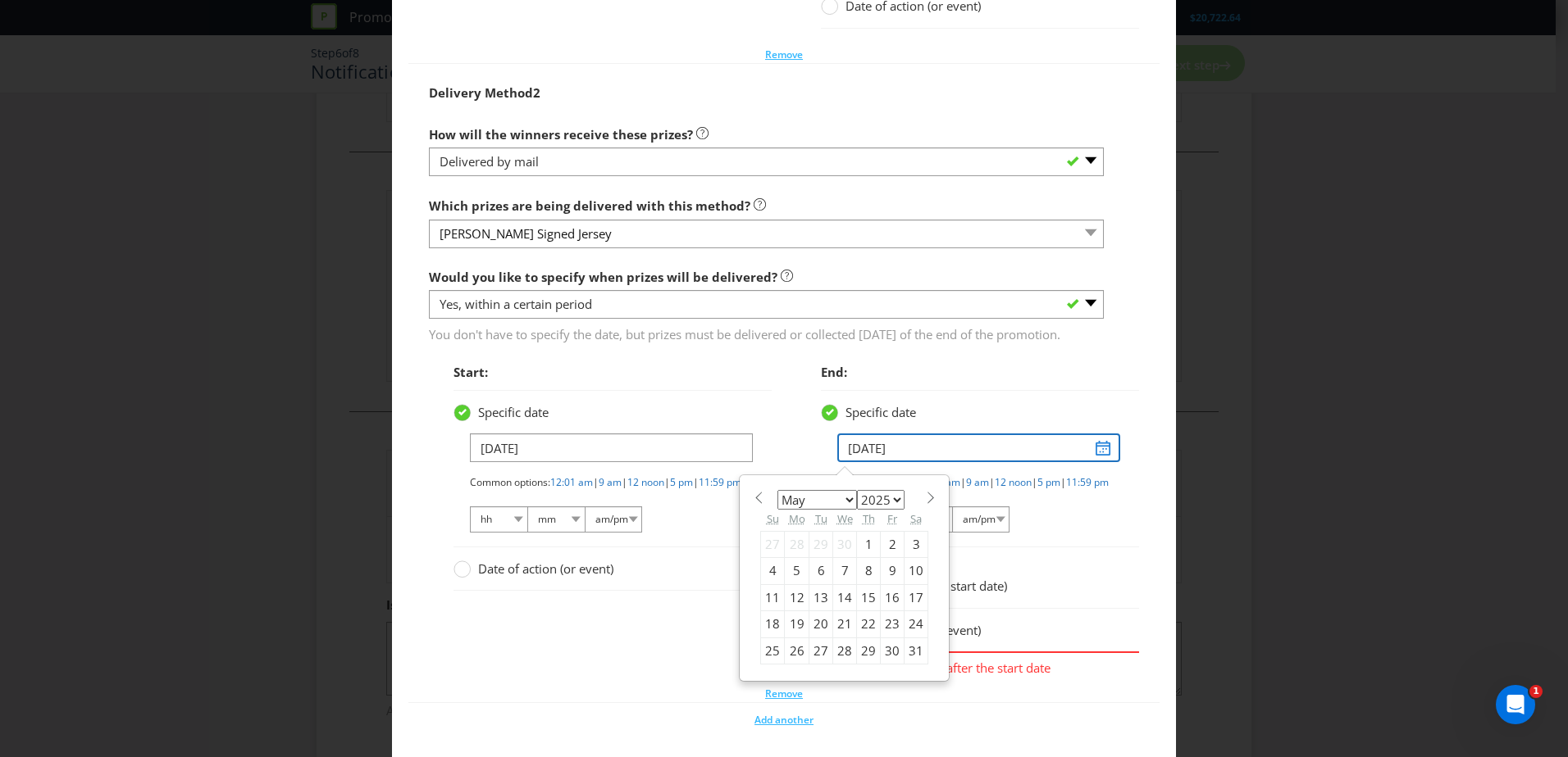
click at [860, 463] on input "[DATE]" at bounding box center [979, 448] width 283 height 29
type input "[DATE]"
select select "5"
select select "2026"
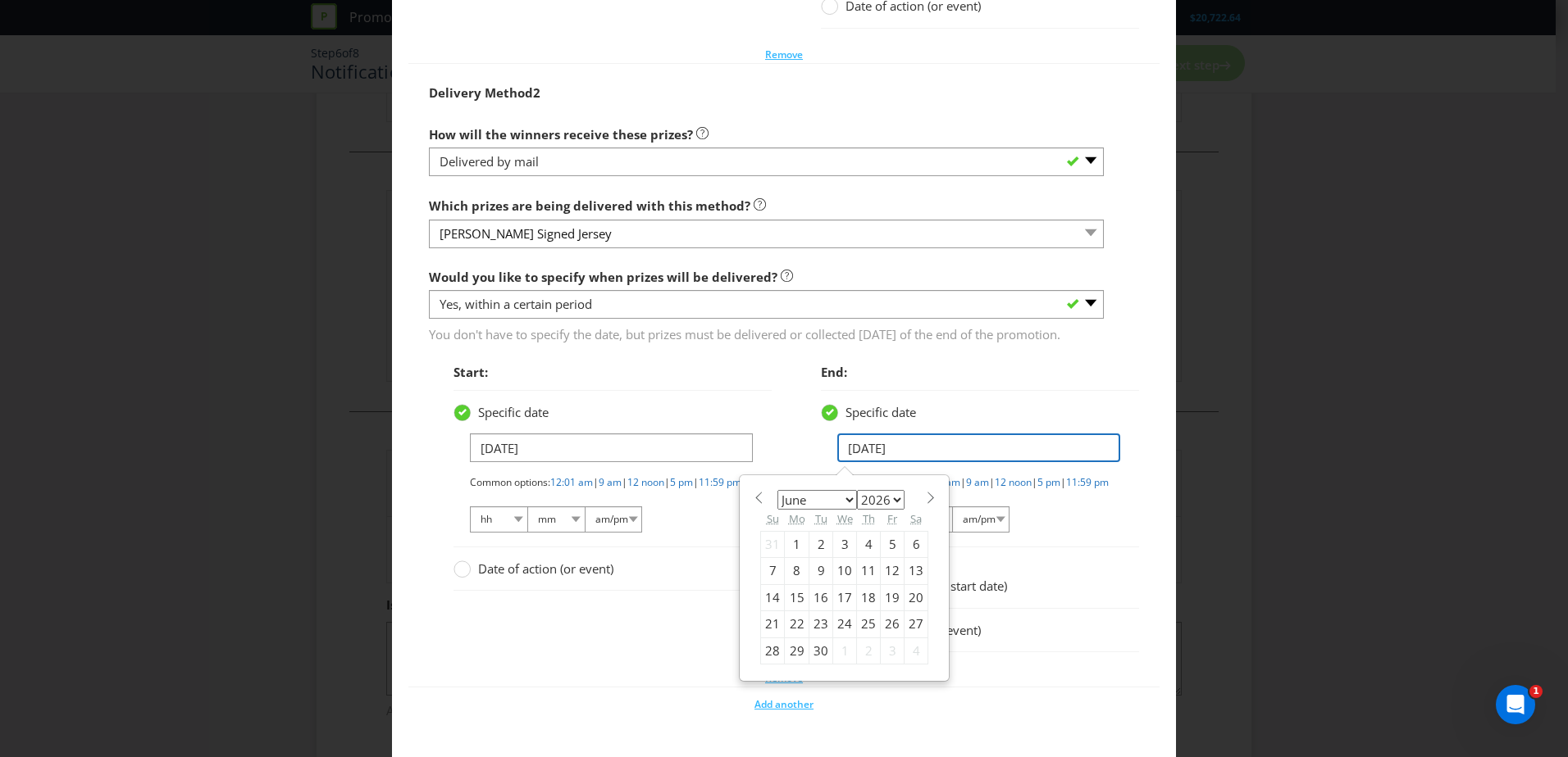
type input "[DATE]"
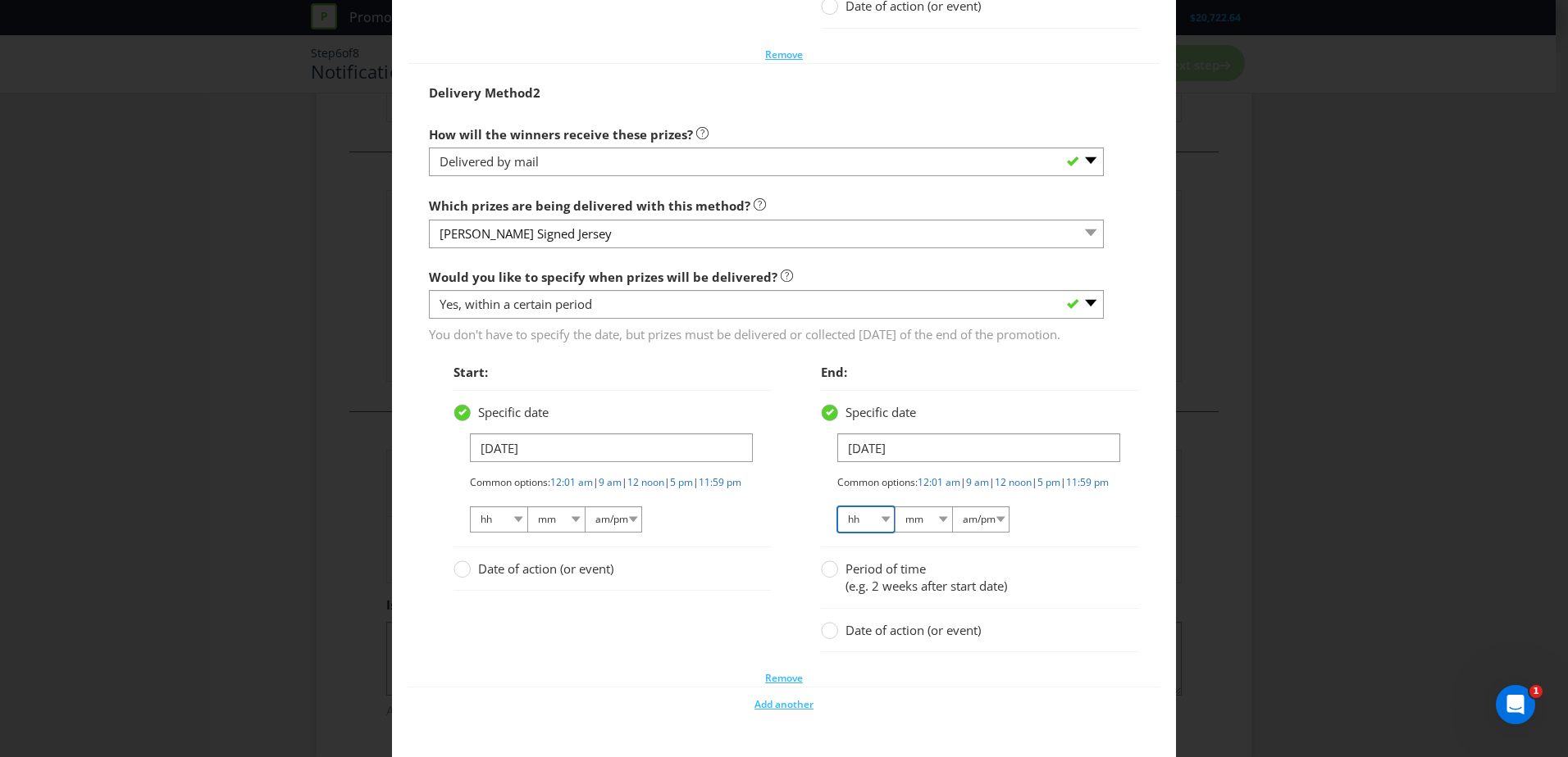
scroll to position [2739, 0]
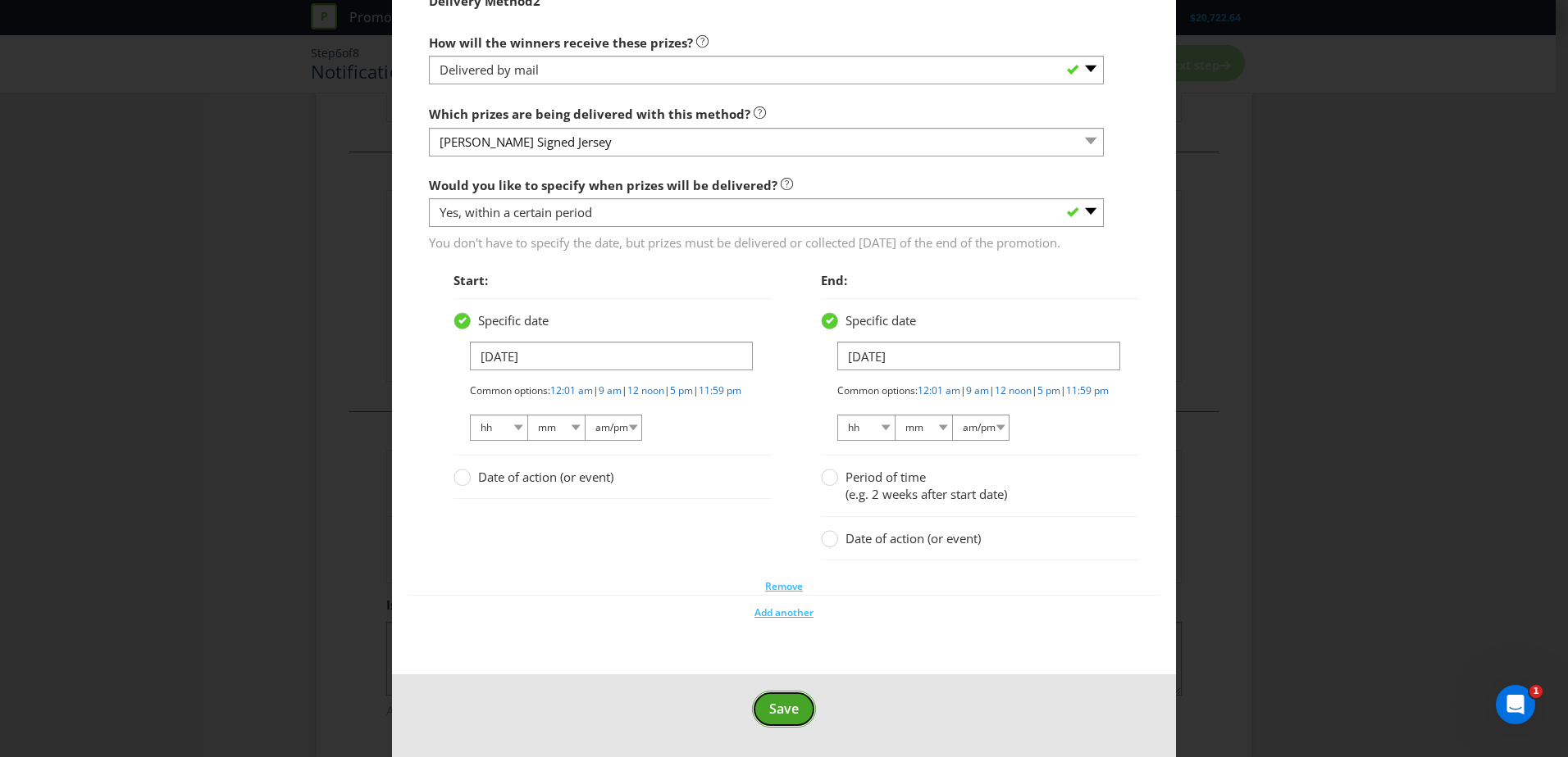
click at [785, 719] on button "Save" at bounding box center [784, 709] width 64 height 37
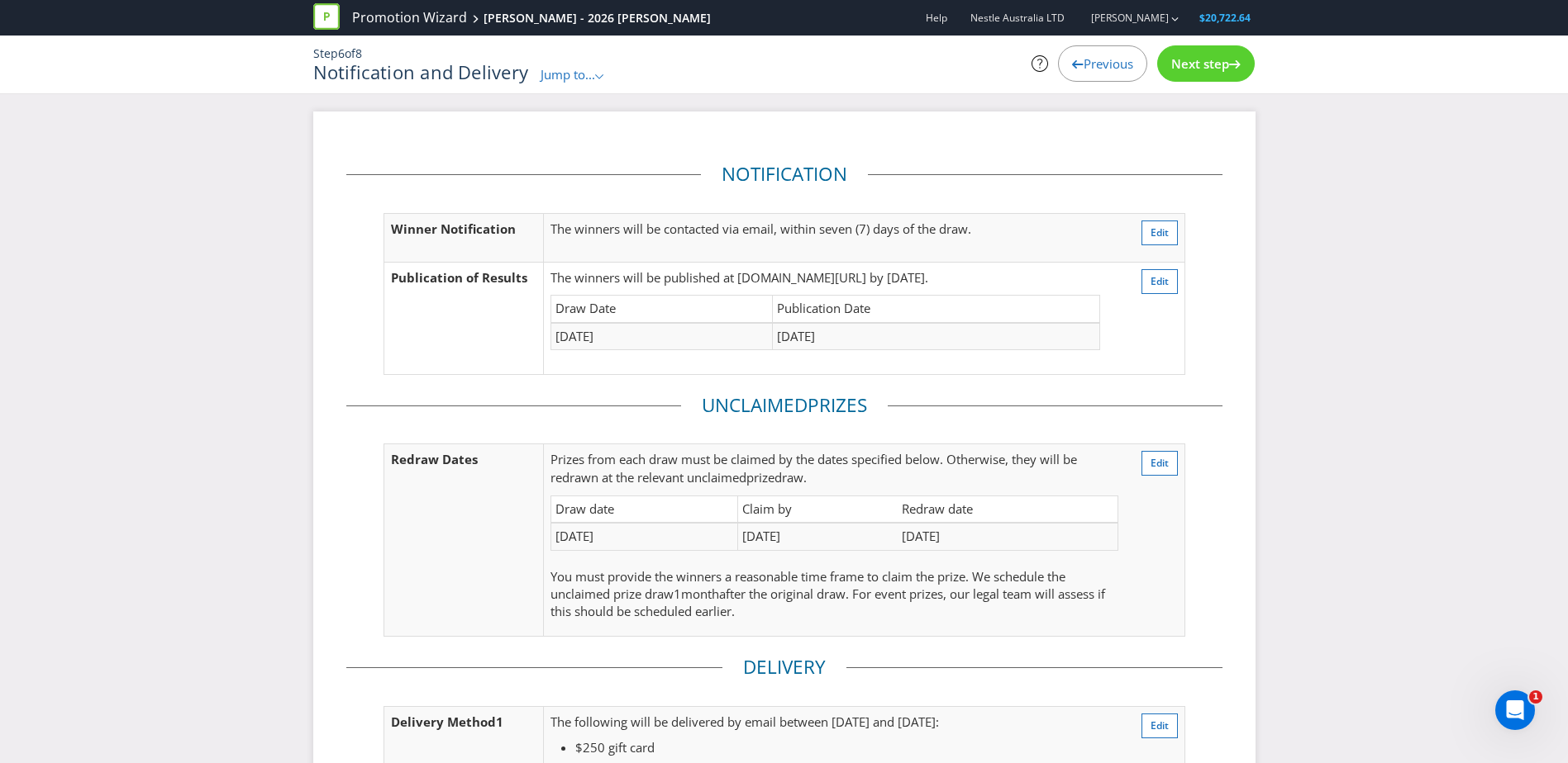
click at [1204, 72] on div "Next step" at bounding box center [1205, 64] width 97 height 36
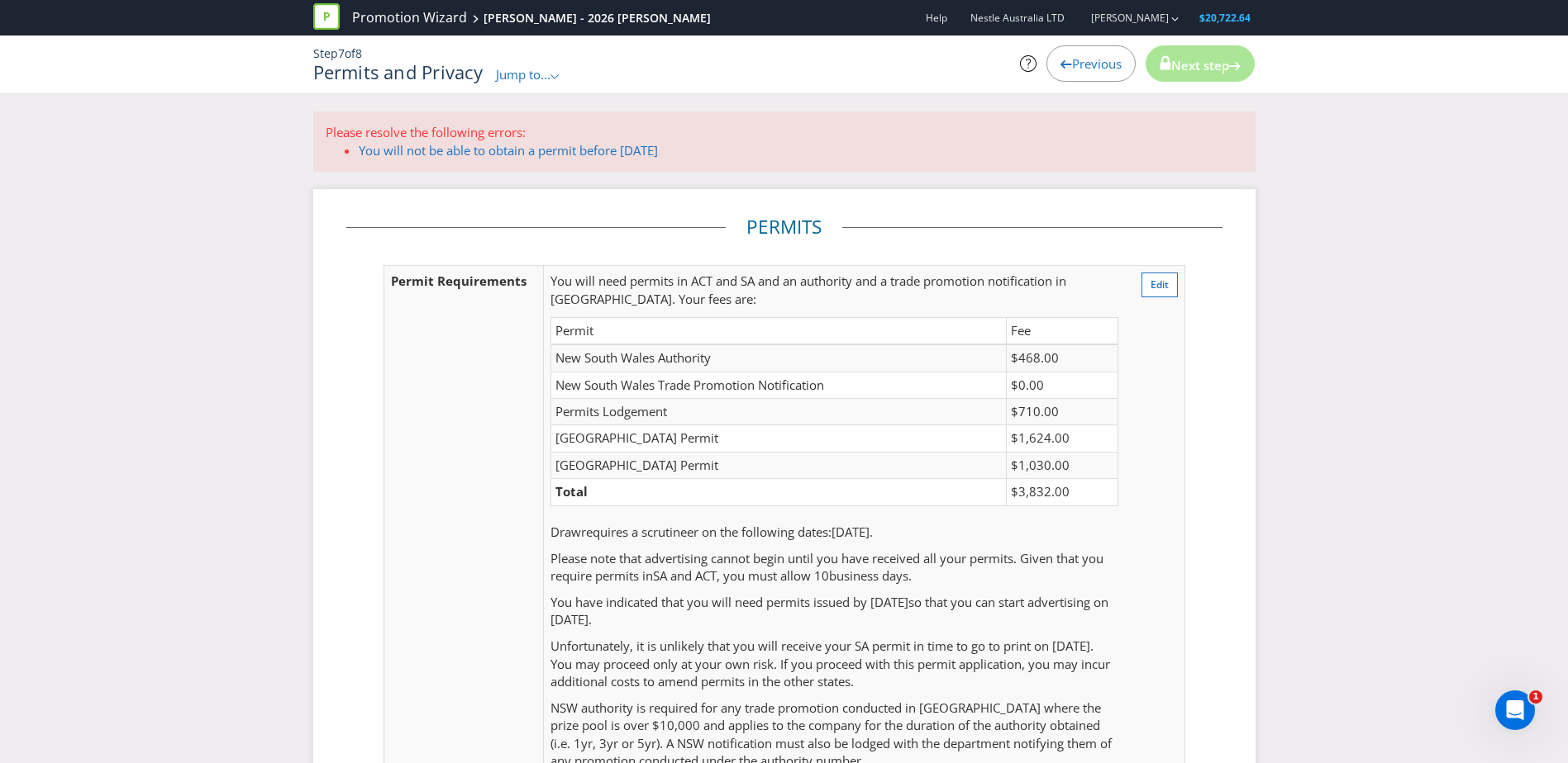
click at [1273, 361] on div "Please resolve the following errors: You will not be able to obtain a permit be…" at bounding box center [784, 710] width 1568 height 1198
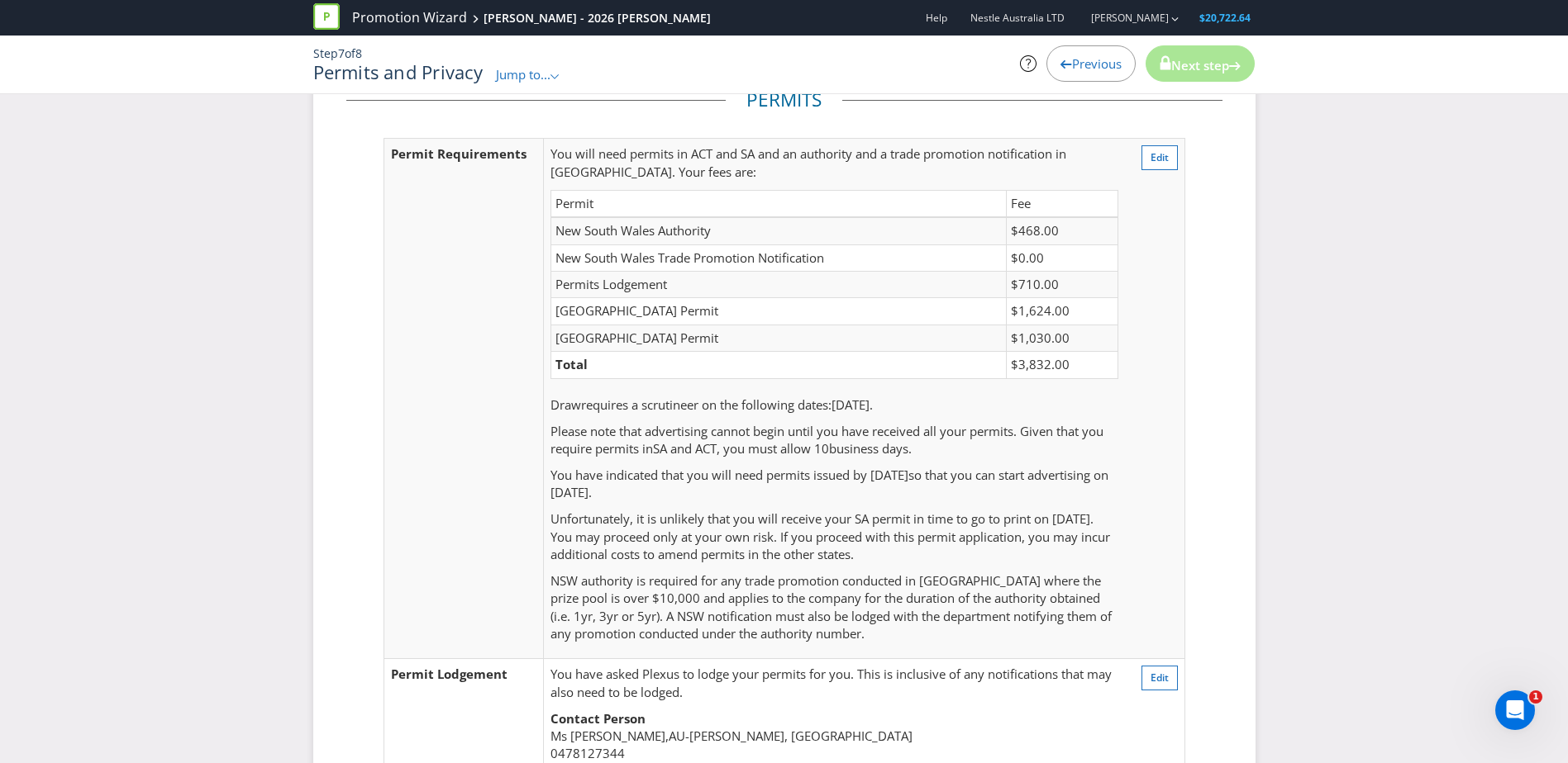
scroll to position [128, 0]
click at [1164, 145] on button "Edit" at bounding box center [1160, 156] width 36 height 24
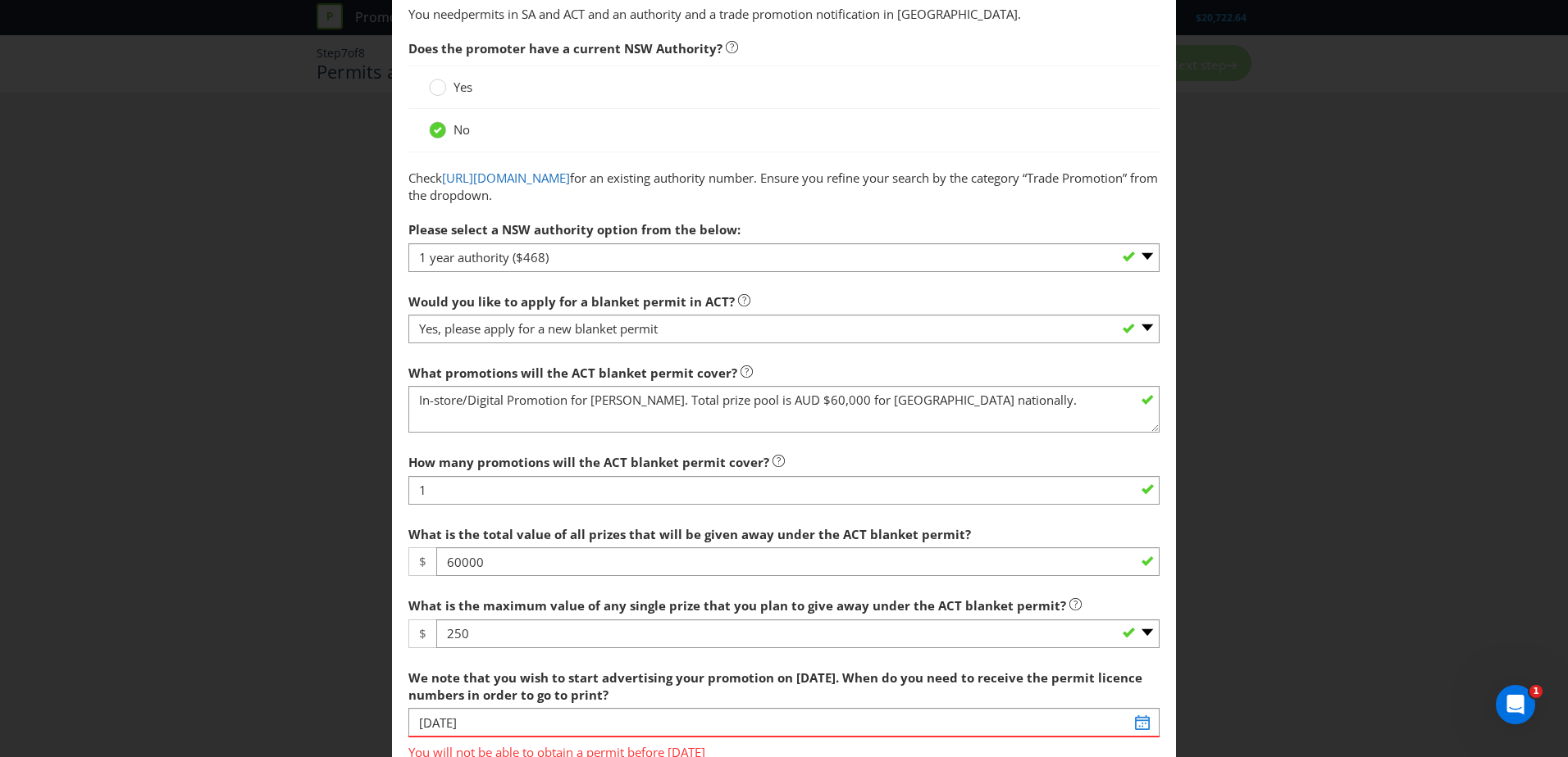
scroll to position [133, 0]
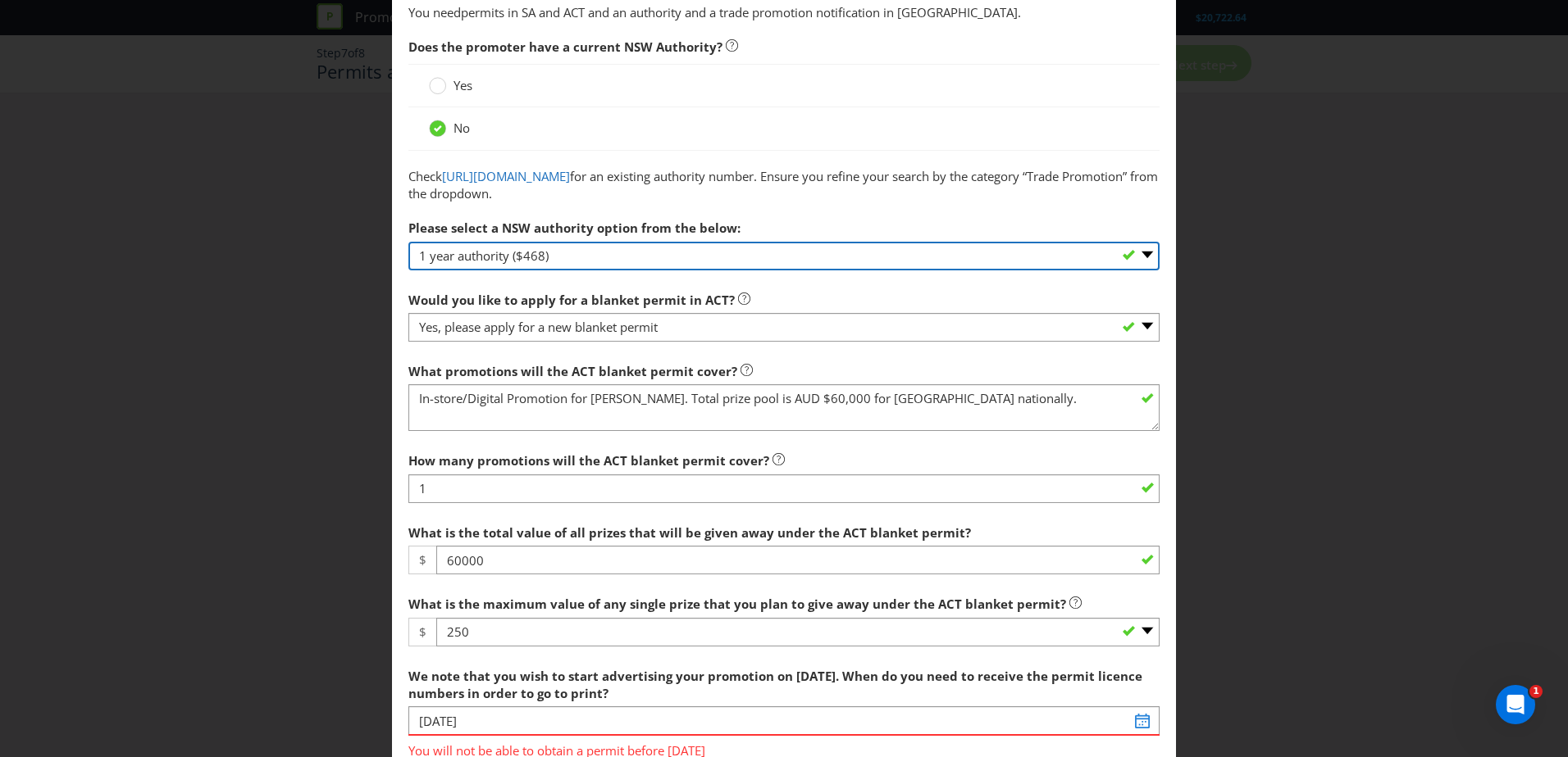
click at [1136, 258] on select "-- Please select -- 1 year authority ($468) 3 year authority ($722) 5 year auth…" at bounding box center [784, 257] width 751 height 29
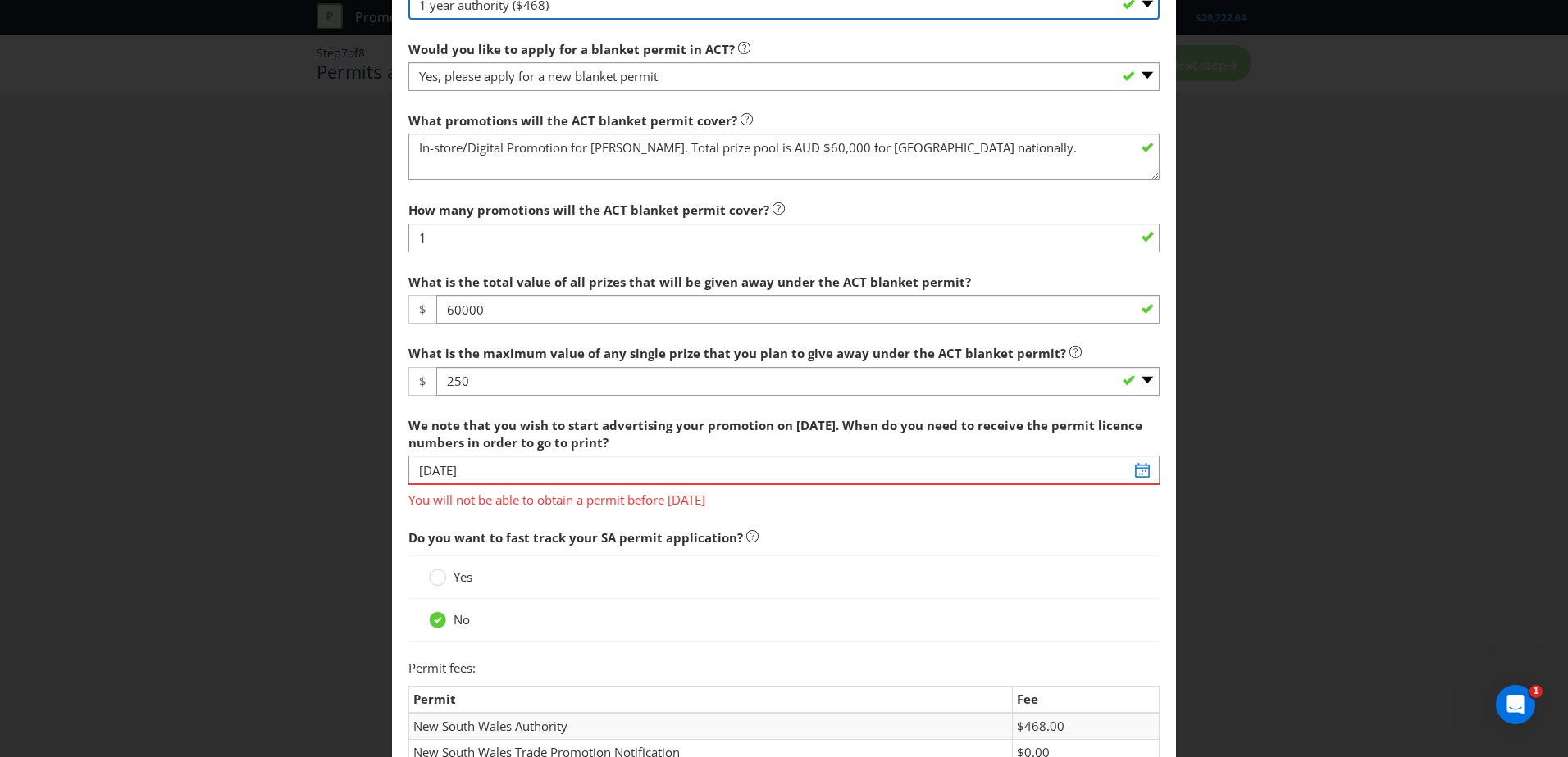
scroll to position [386, 0]
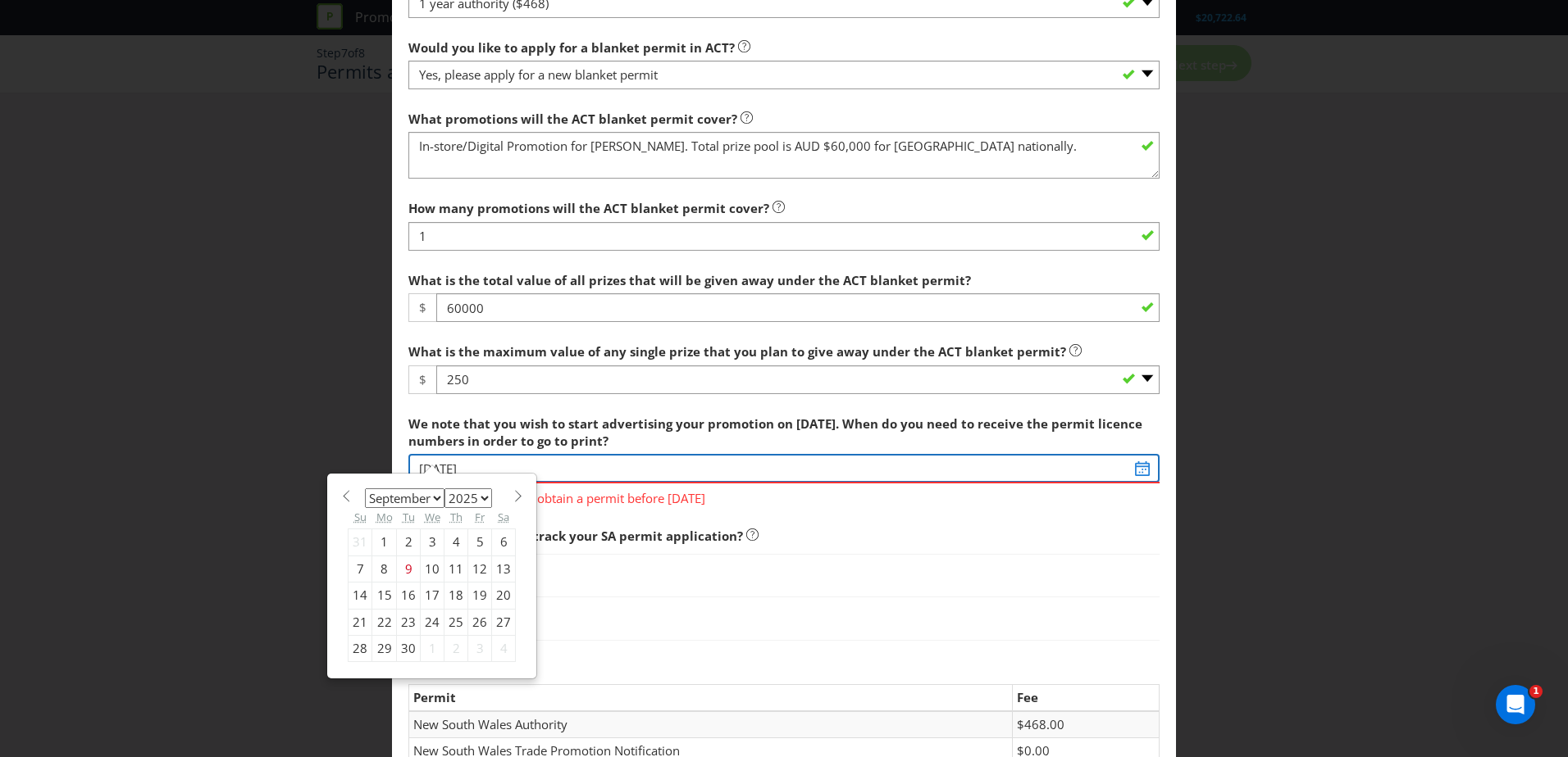
click at [1132, 469] on input "[DATE]" at bounding box center [784, 469] width 751 height 29
click at [429, 625] on div "24" at bounding box center [432, 622] width 23 height 26
type input "[DATE]"
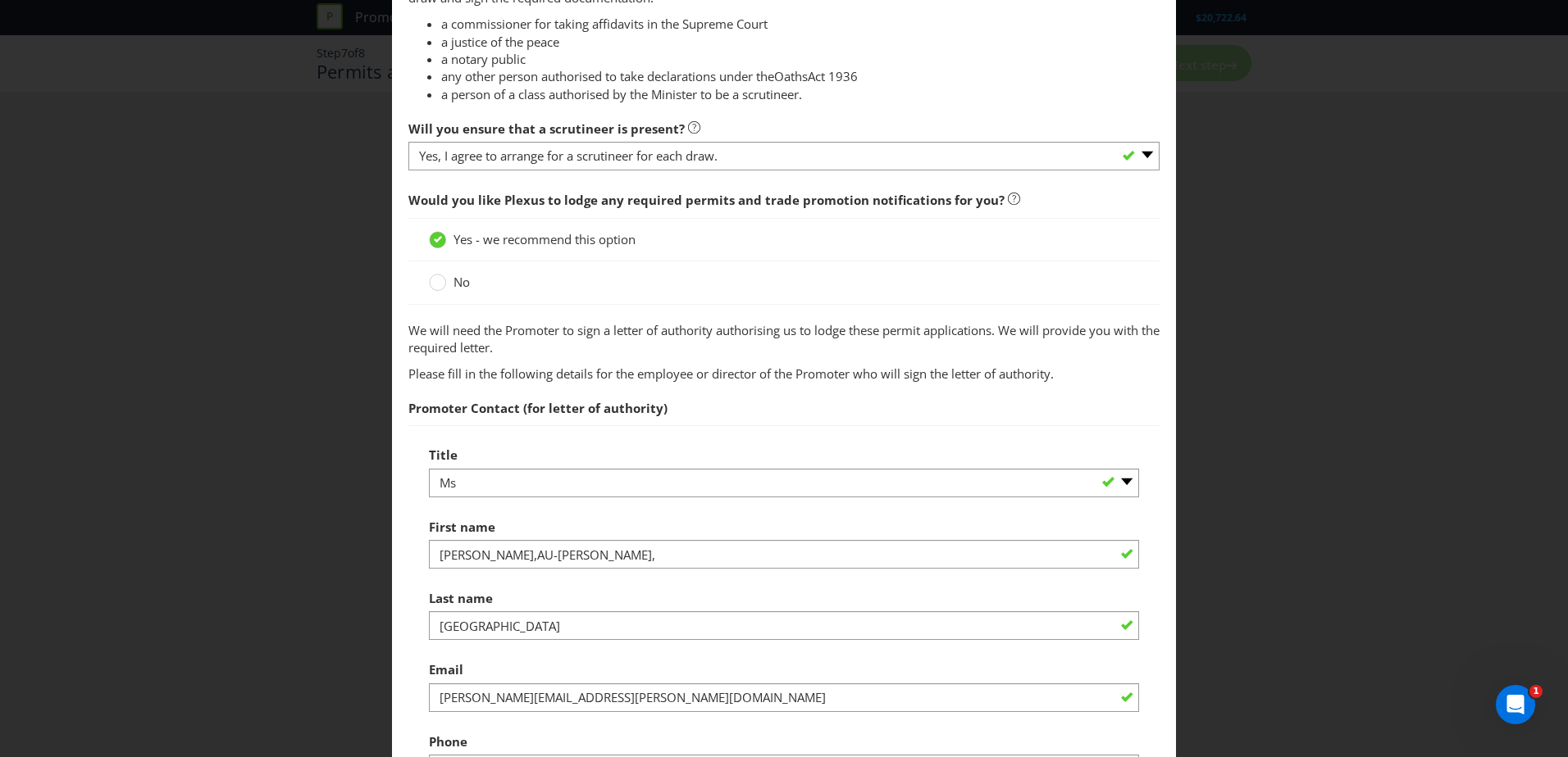
scroll to position [1340, 0]
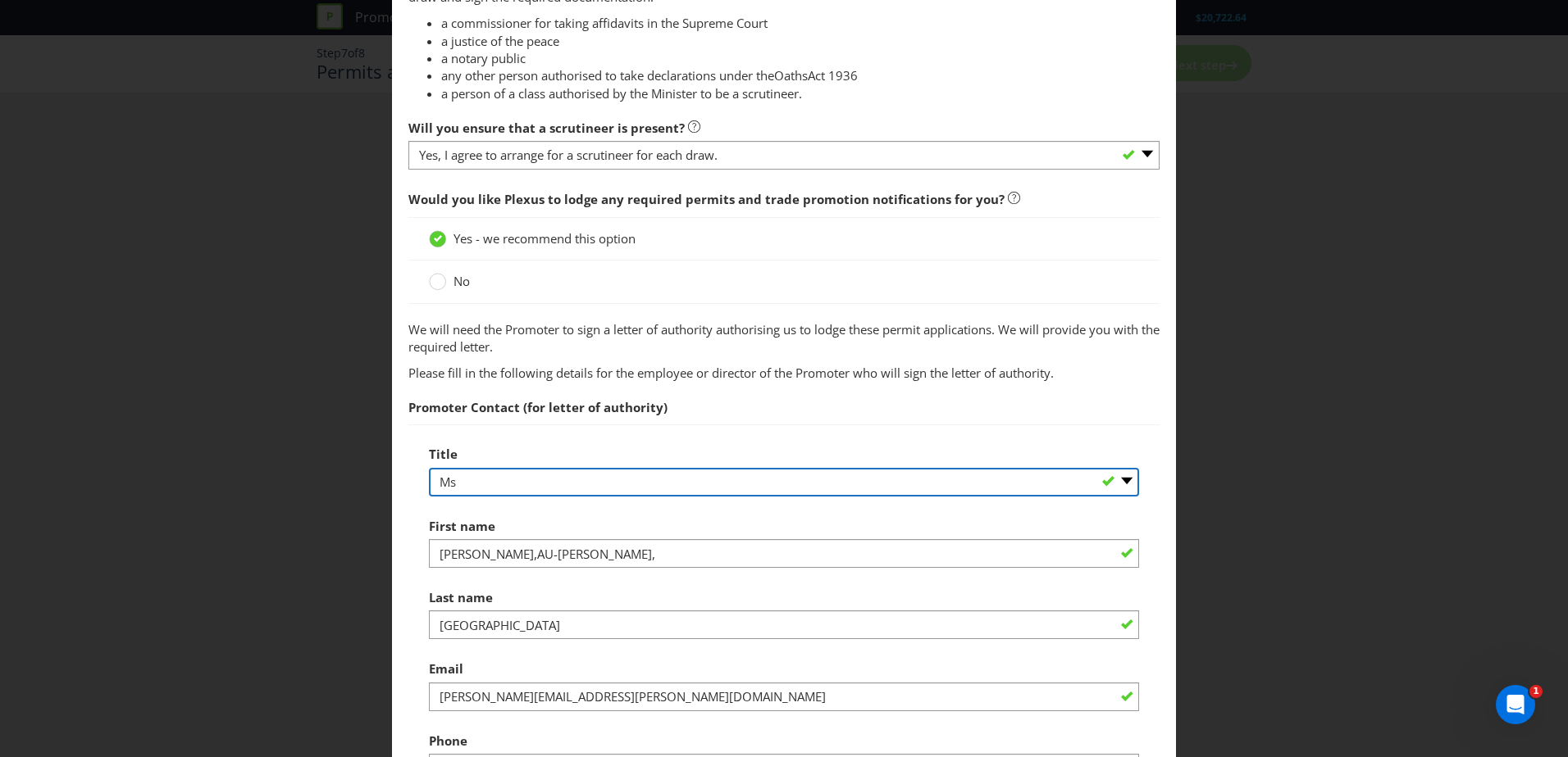
click at [584, 489] on select "-- Please select -- Mr Ms Mrs [PERSON_NAME] [PERSON_NAME] (please specify)" at bounding box center [784, 482] width 711 height 29
select select "MR"
click at [429, 468] on select "-- Please select -- Mr Ms Mrs [PERSON_NAME] [PERSON_NAME] (please specify)" at bounding box center [784, 482] width 711 height 29
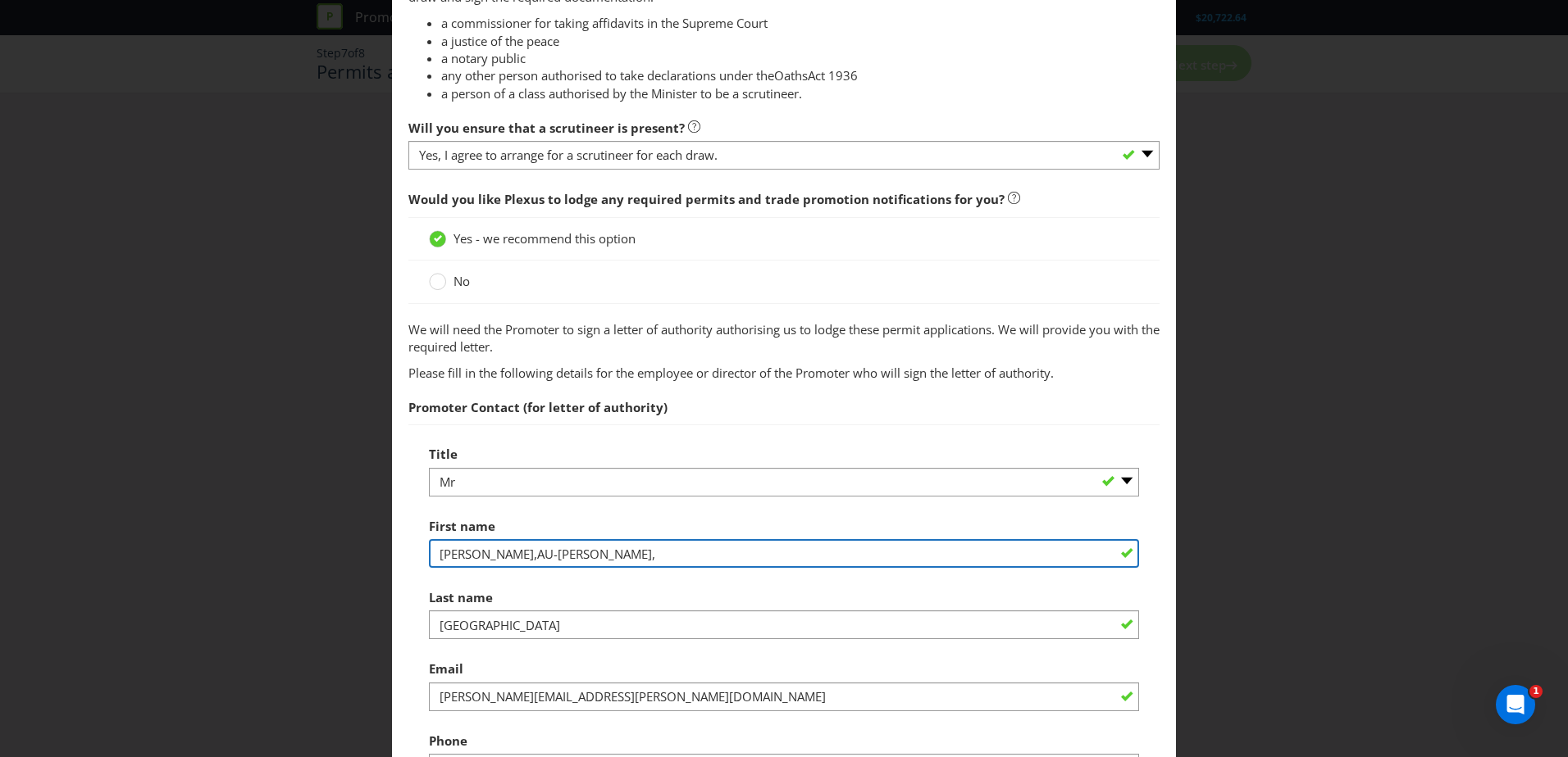
drag, startPoint x: 627, startPoint y: 543, endPoint x: 400, endPoint y: 546, distance: 227.0
click at [400, 546] on main "Permits You need permits in SA and ACT and an authority and a trade promotion n…" at bounding box center [784, 176] width 784 height 2892
type input "[PERSON_NAME]"
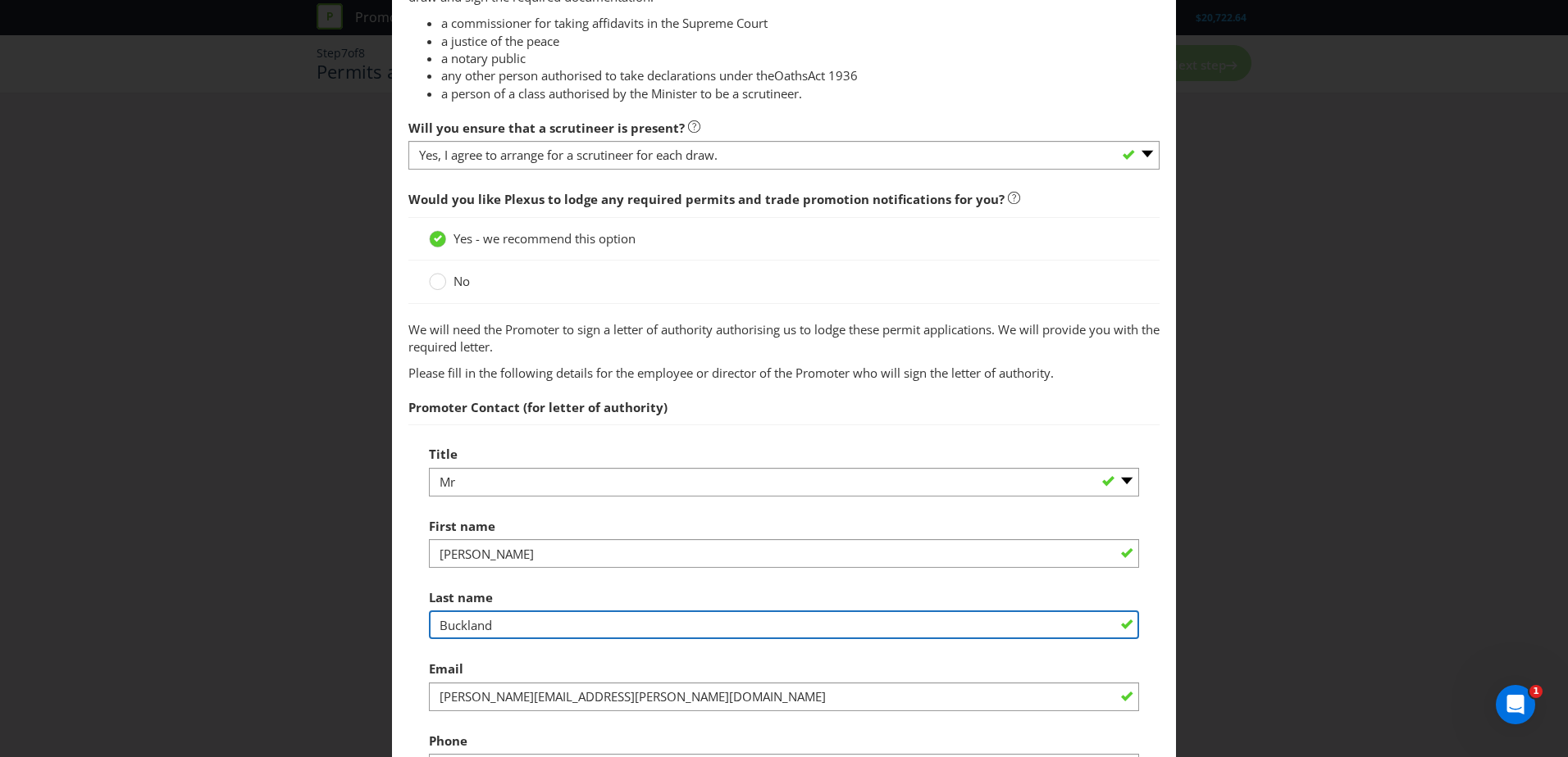
type input "Buckland"
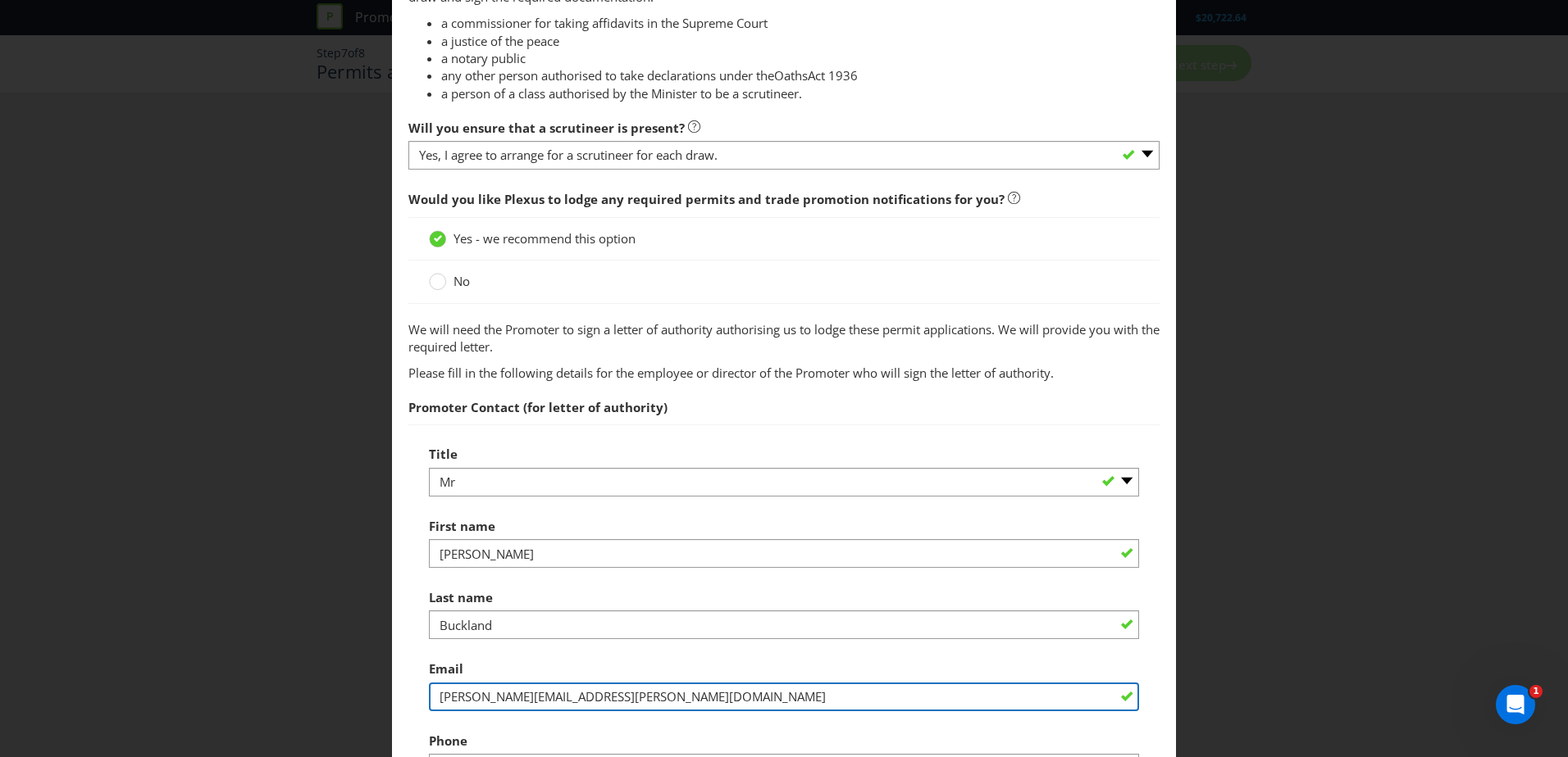
type input "[PERSON_NAME][EMAIL_ADDRESS][PERSON_NAME][DOMAIN_NAME]"
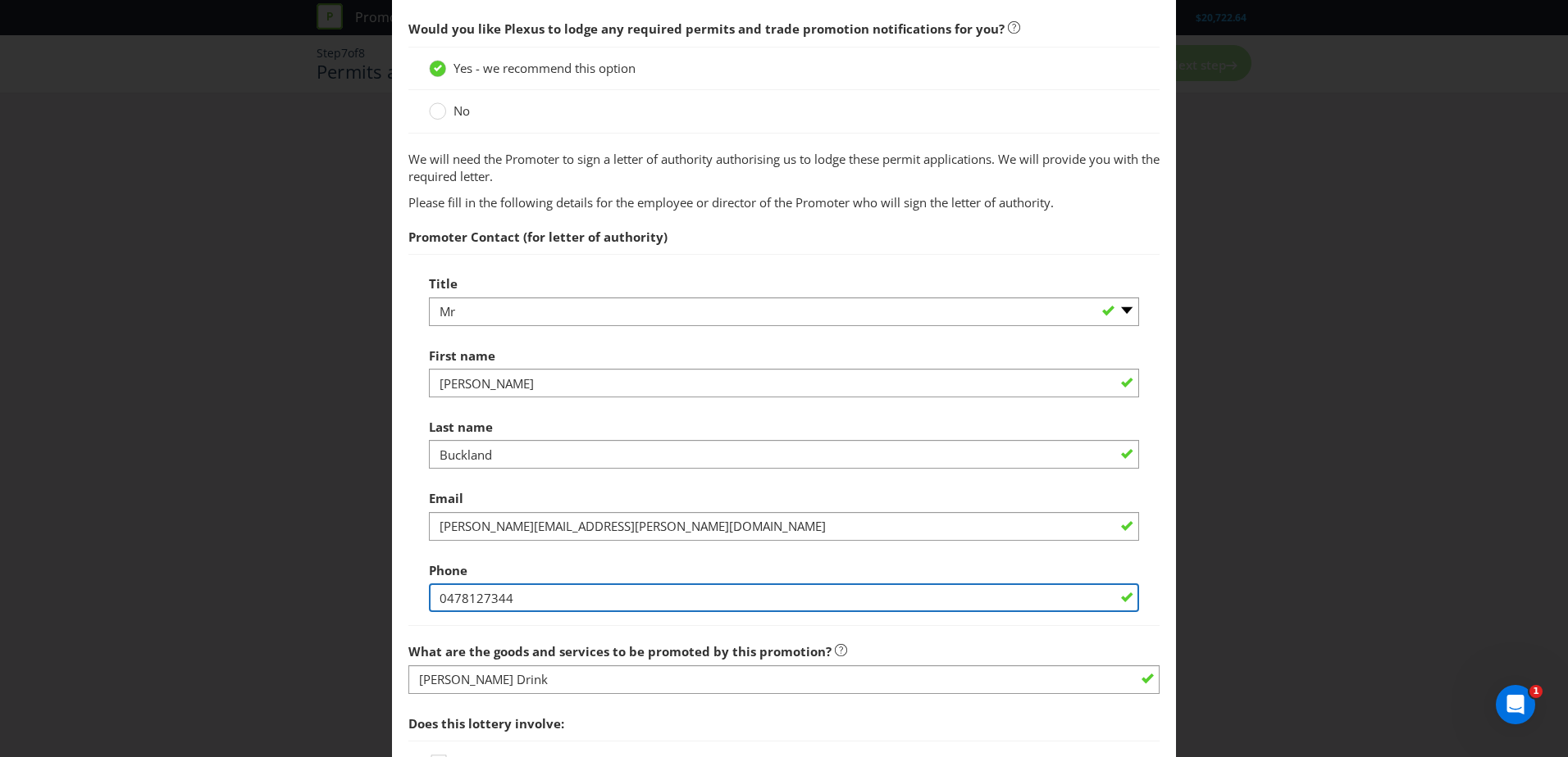
scroll to position [1520, 0]
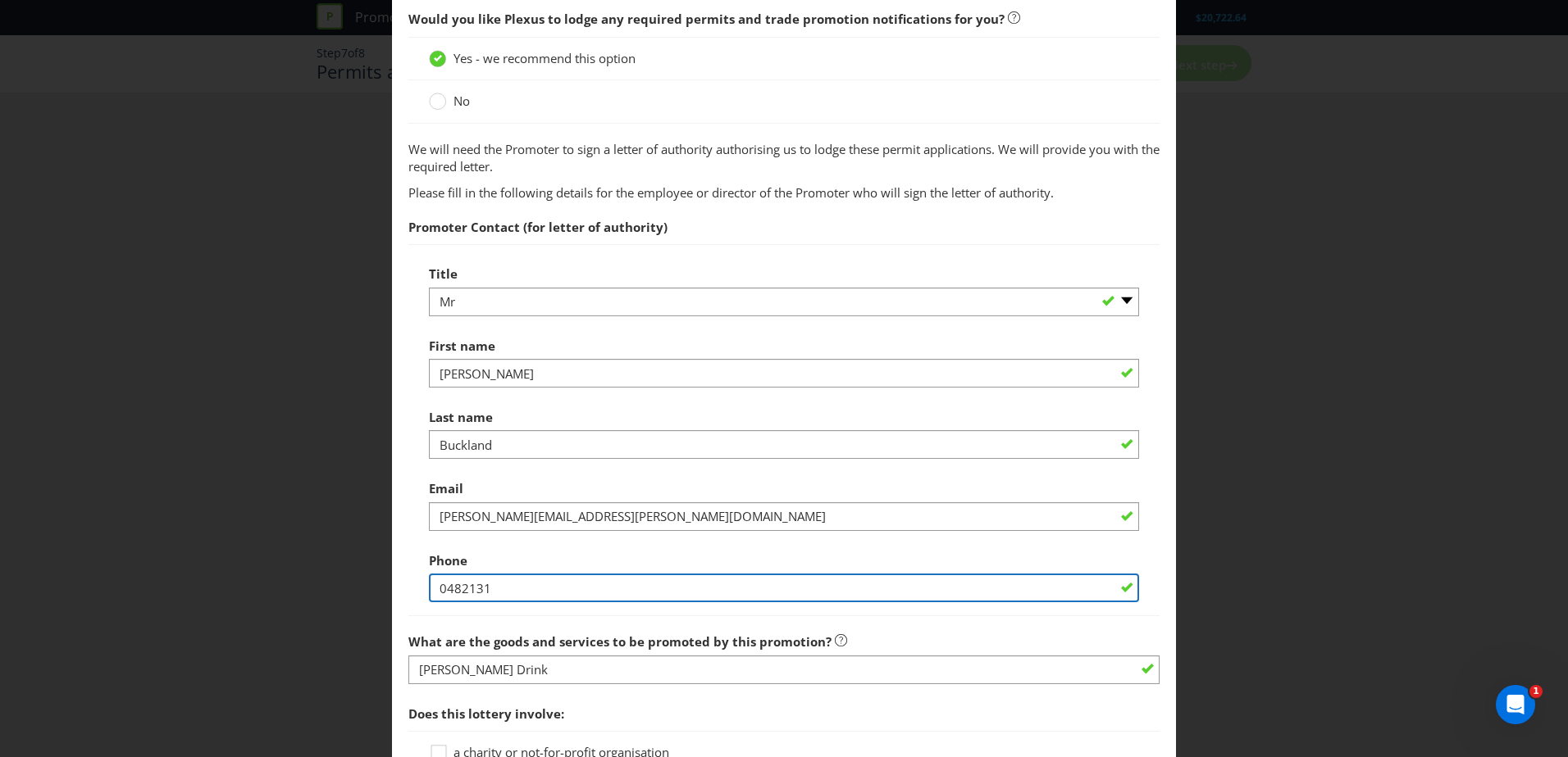
type input "0482131595"
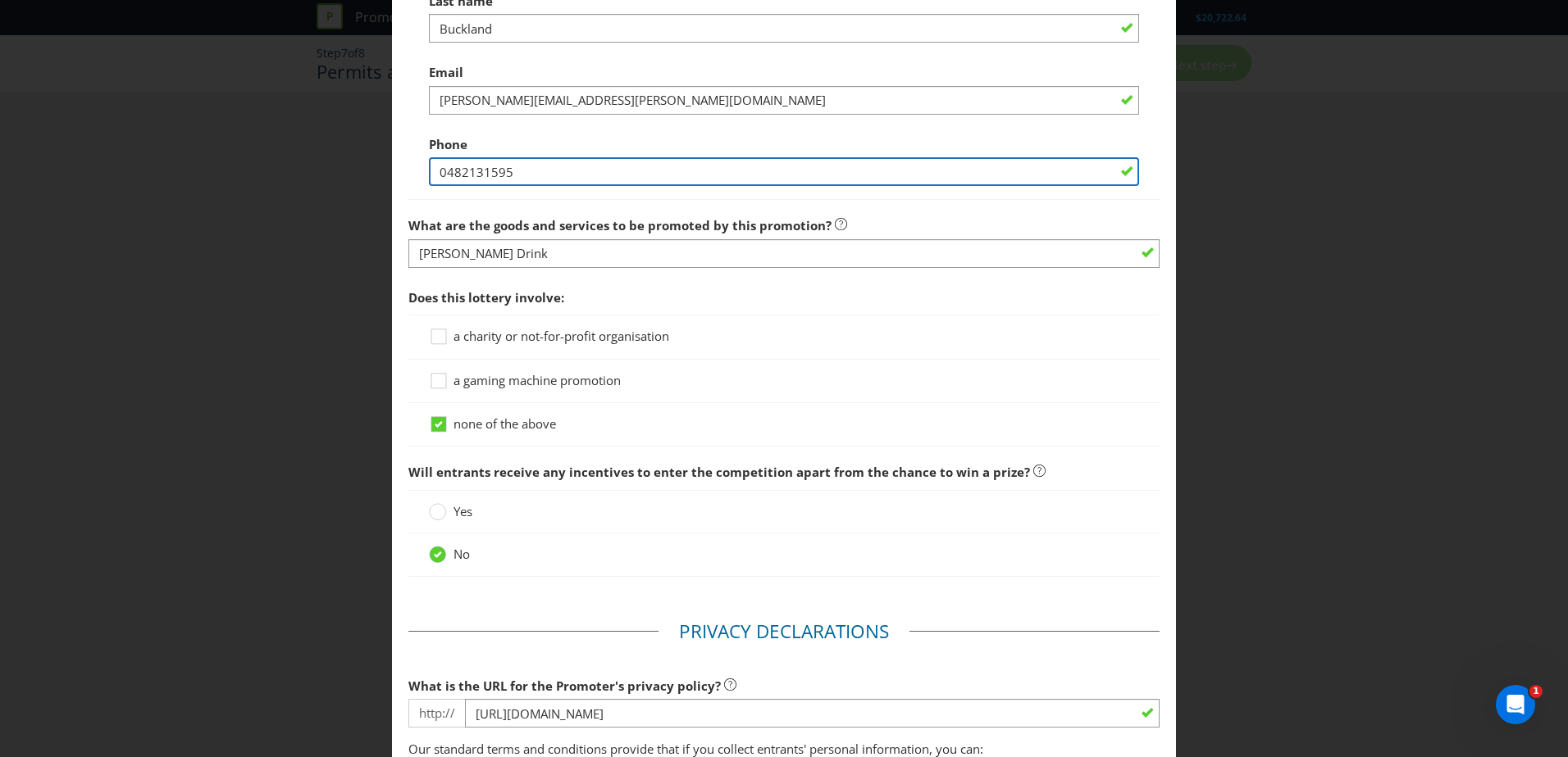
scroll to position [1938, 0]
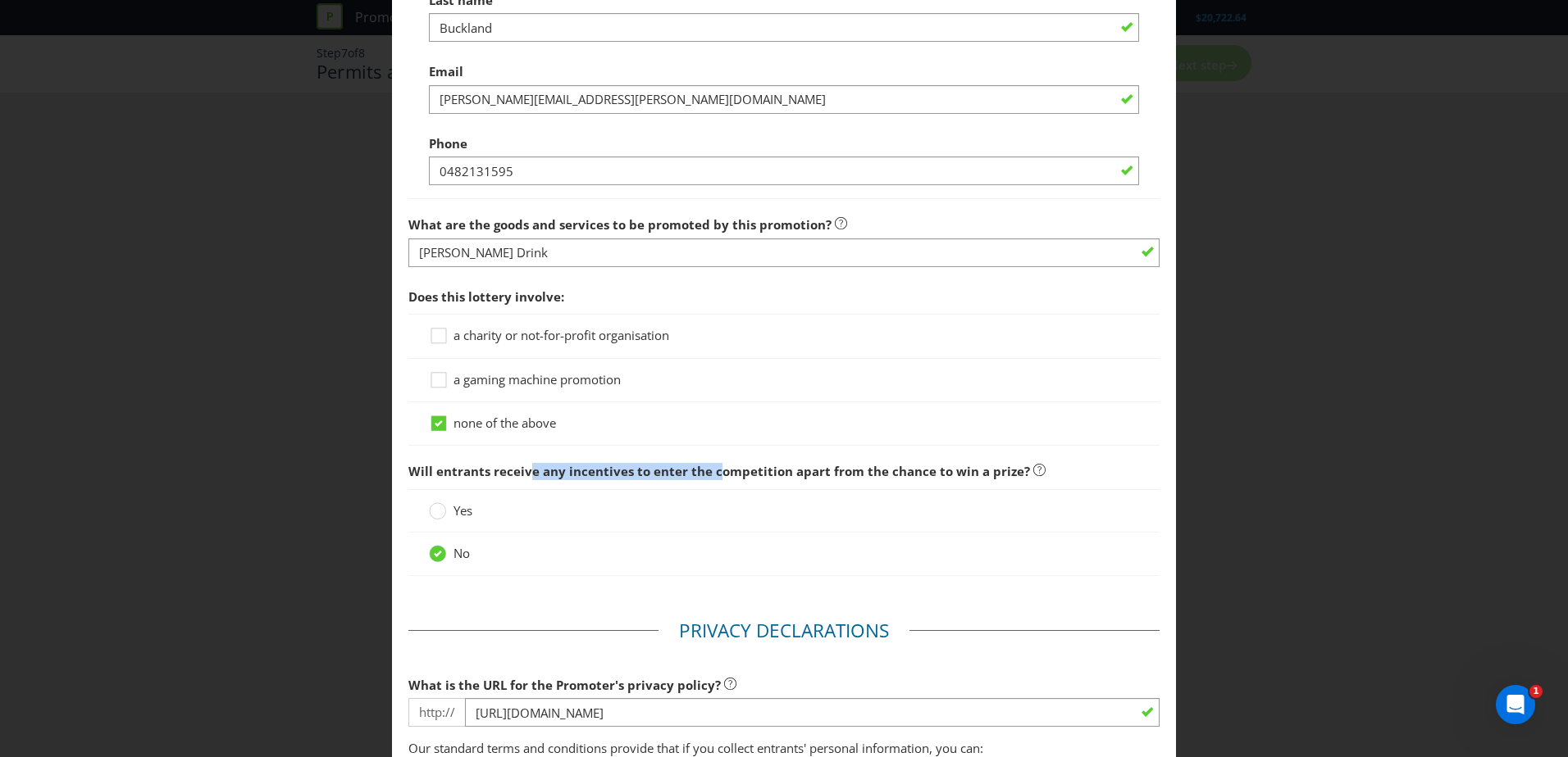
drag, startPoint x: 522, startPoint y: 466, endPoint x: 713, endPoint y: 464, distance: 191.0
click at [713, 464] on span "Will entrants receive any incentives to enter the competition apart from the ch…" at bounding box center [720, 472] width 621 height 16
drag, startPoint x: 713, startPoint y: 464, endPoint x: 783, endPoint y: 473, distance: 70.6
click at [783, 473] on span "Will entrants receive any incentives to enter the competition apart from the ch…" at bounding box center [720, 472] width 621 height 16
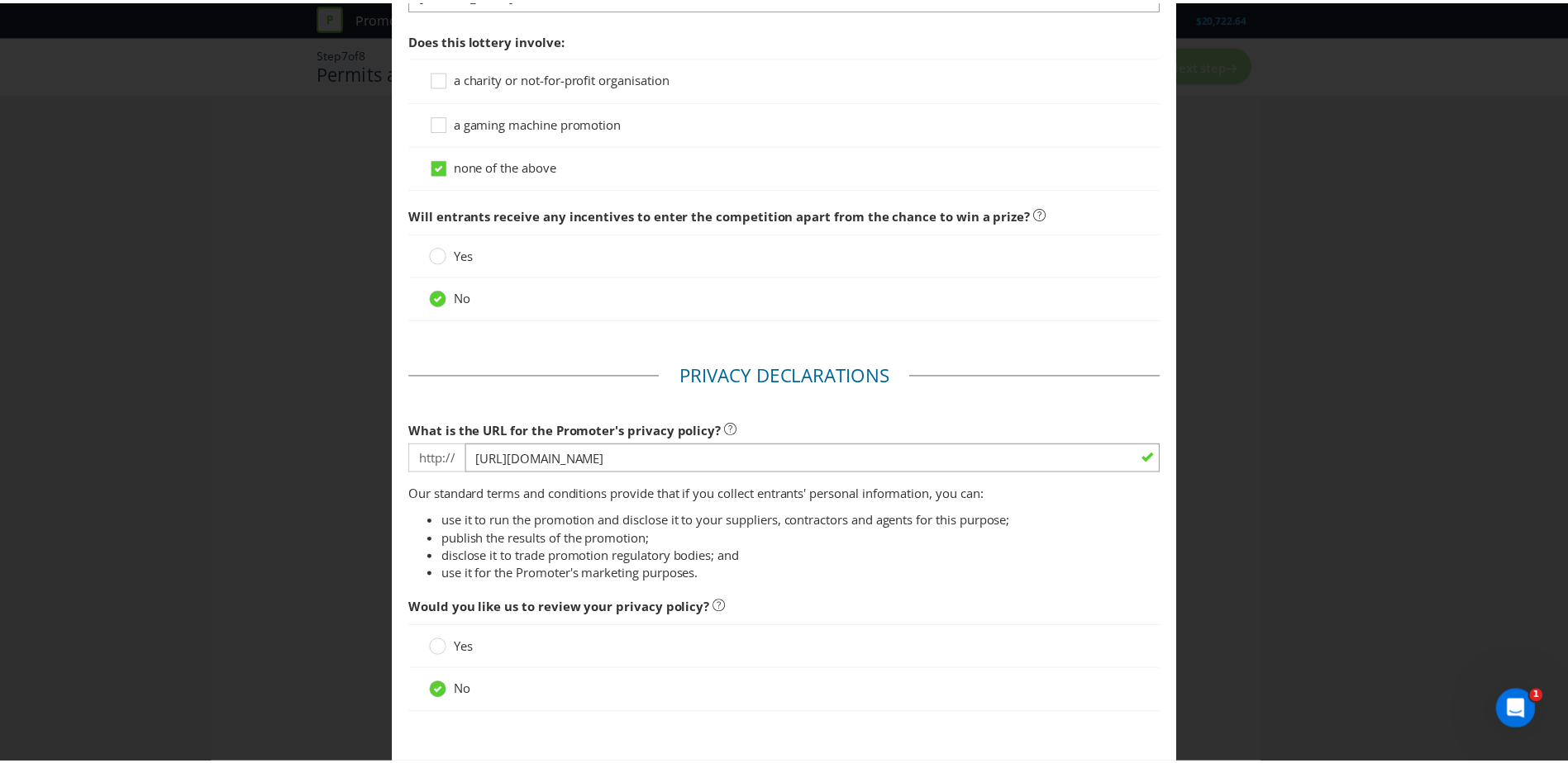
scroll to position [2305, 0]
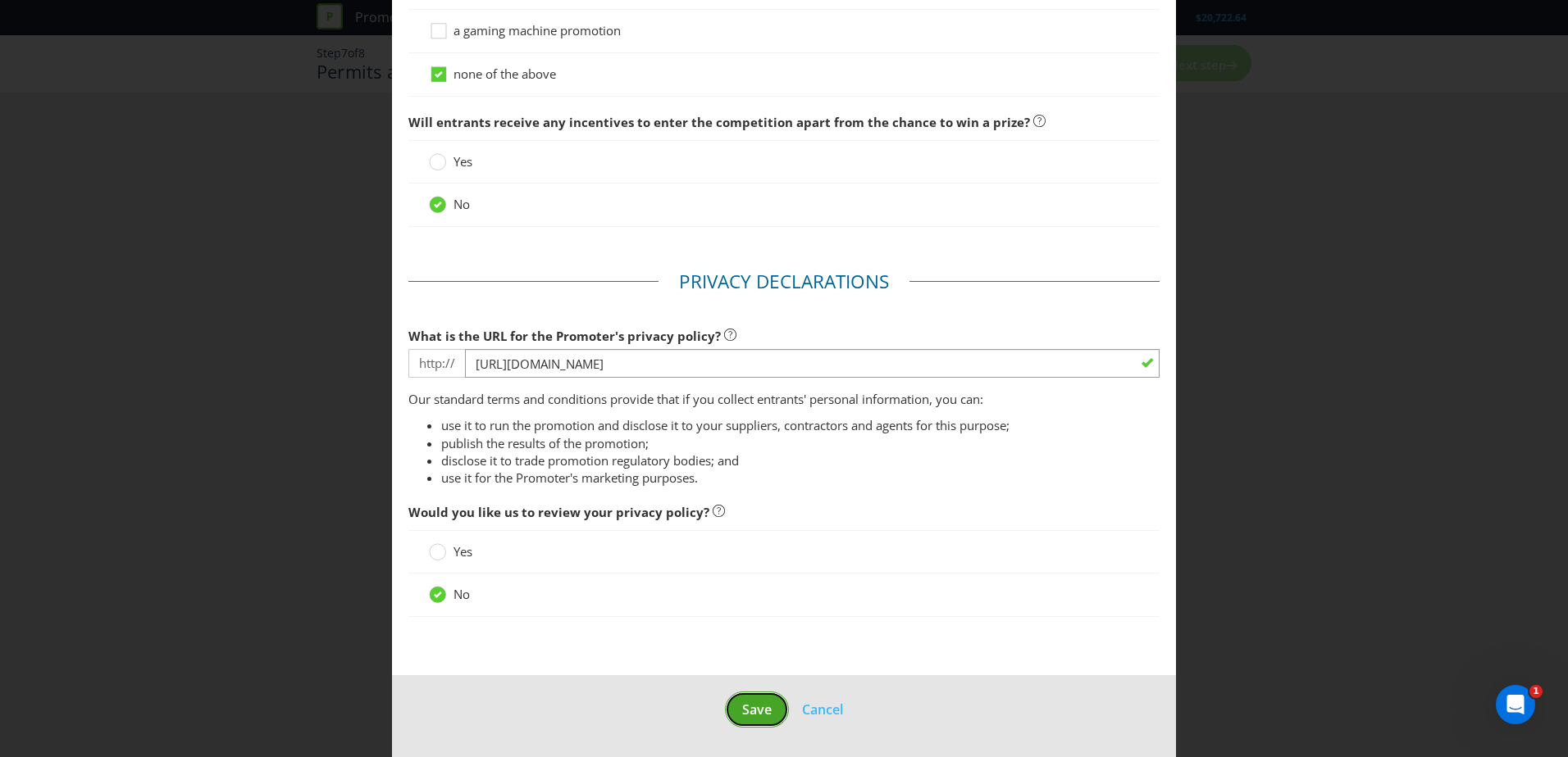
click at [757, 707] on span "Save" at bounding box center [757, 710] width 30 height 18
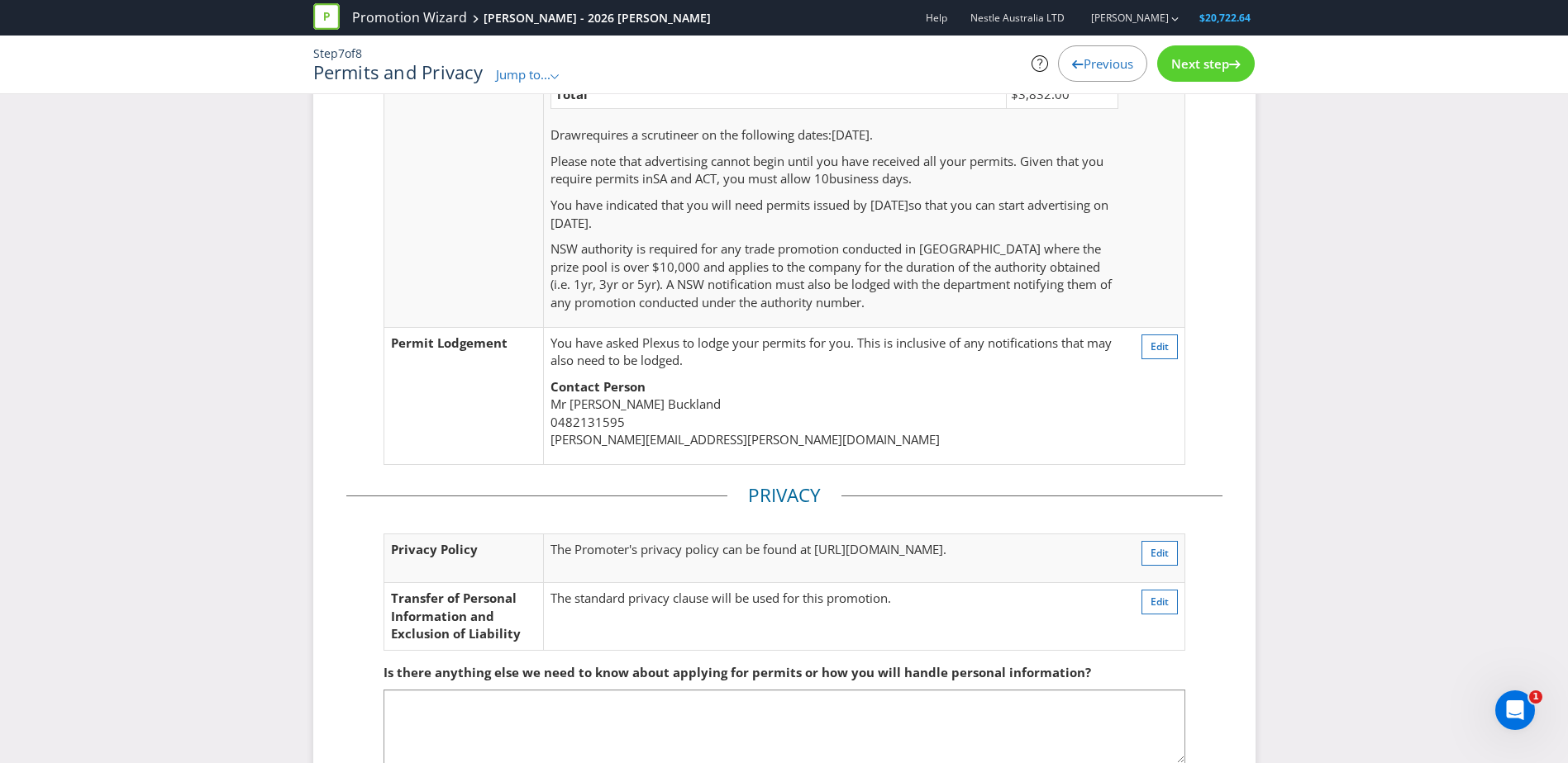
scroll to position [408, 0]
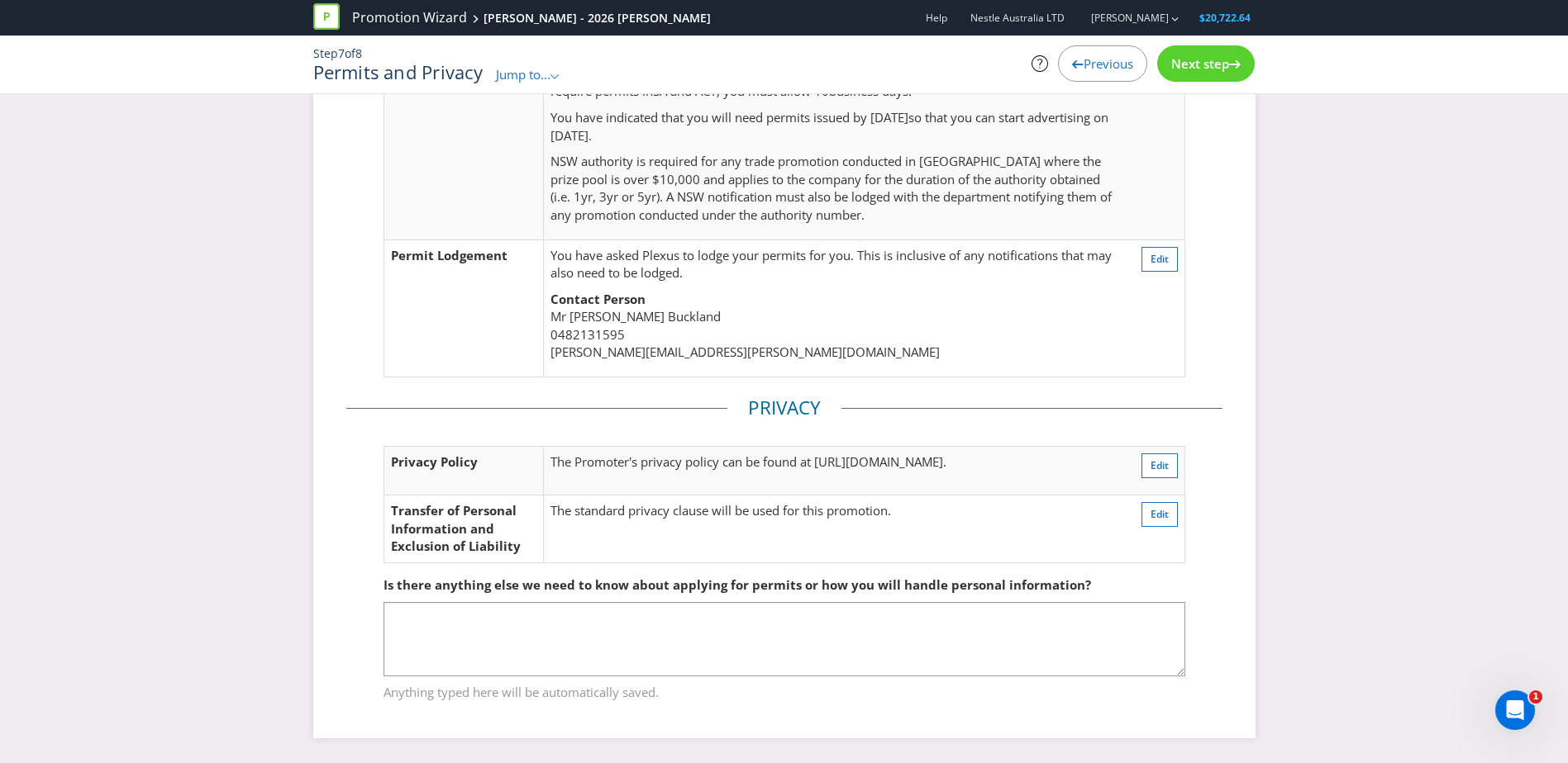
click at [1209, 74] on div "Next step" at bounding box center [1205, 64] width 97 height 36
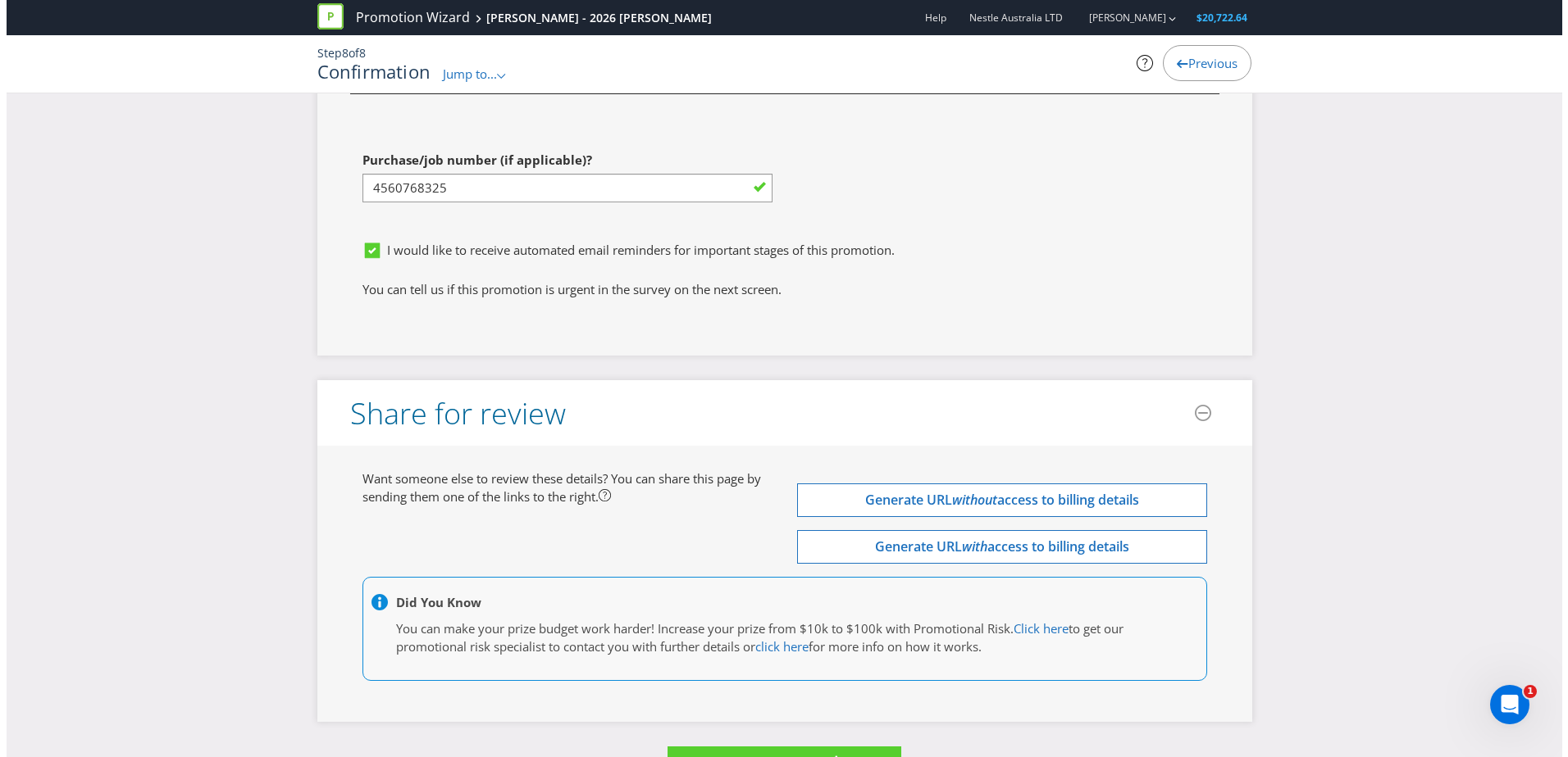
scroll to position [6066, 0]
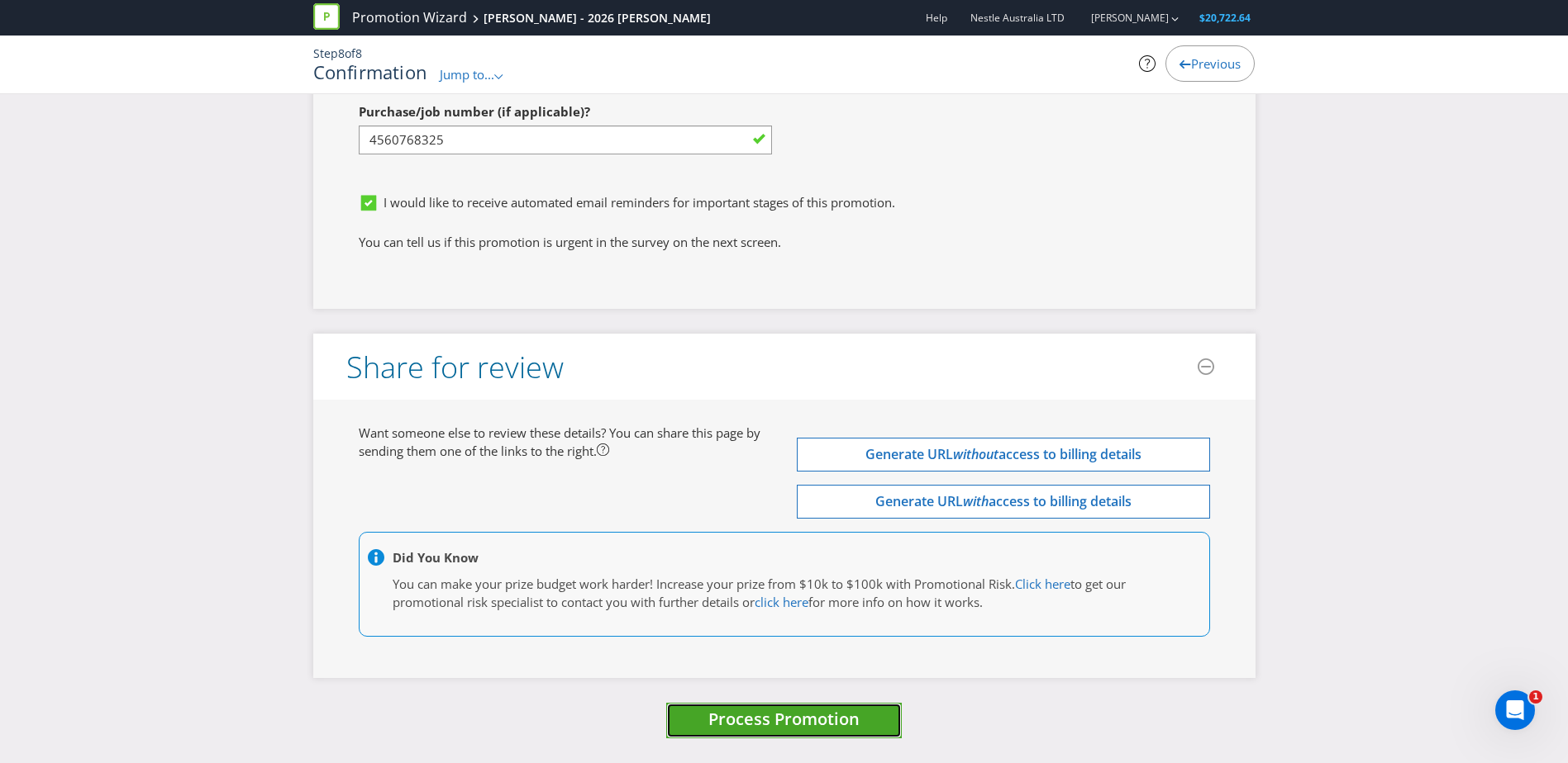
click at [796, 726] on span "Process Promotion" at bounding box center [783, 719] width 152 height 23
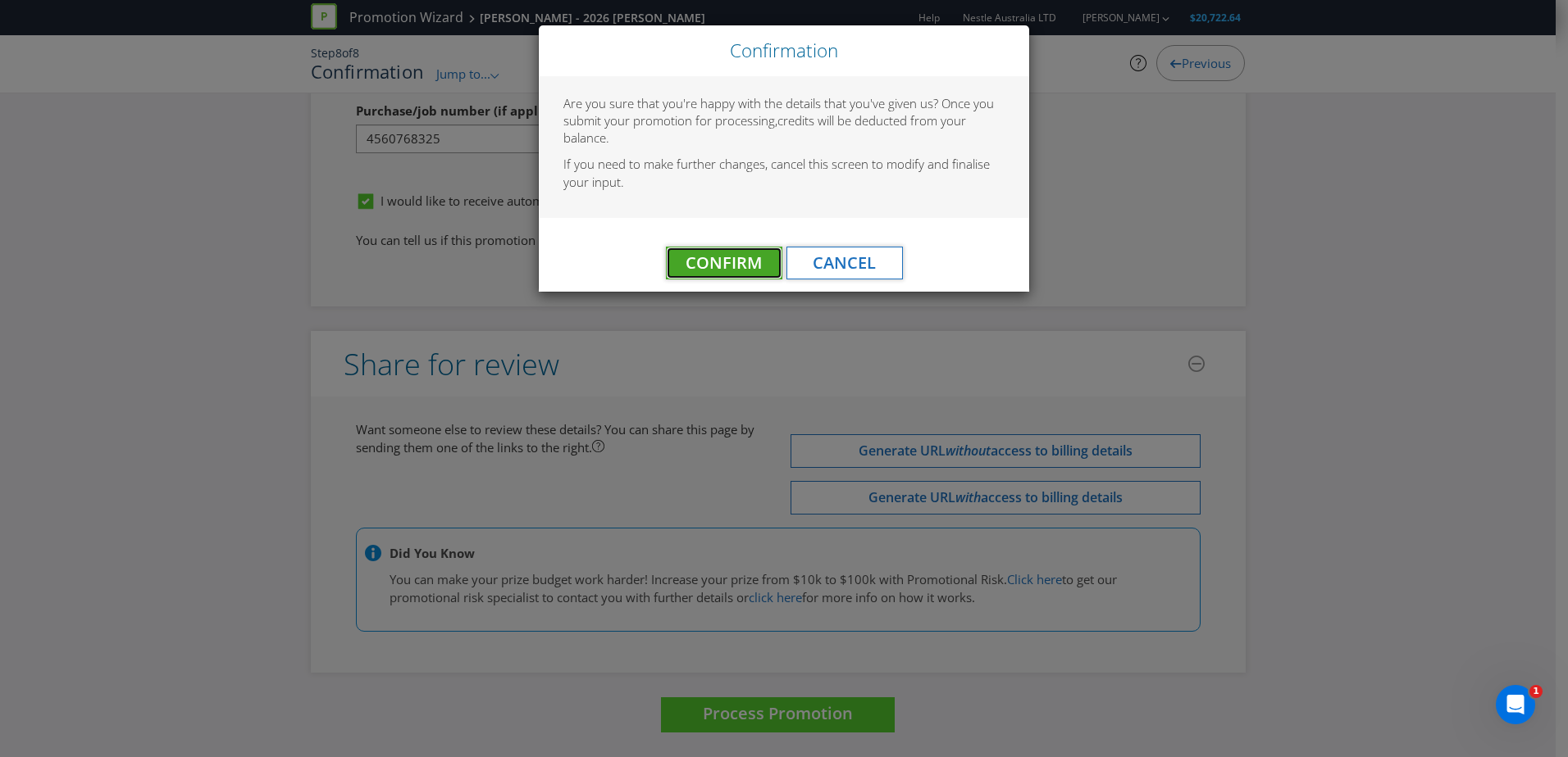
click at [717, 269] on span "Confirm" at bounding box center [723, 263] width 77 height 23
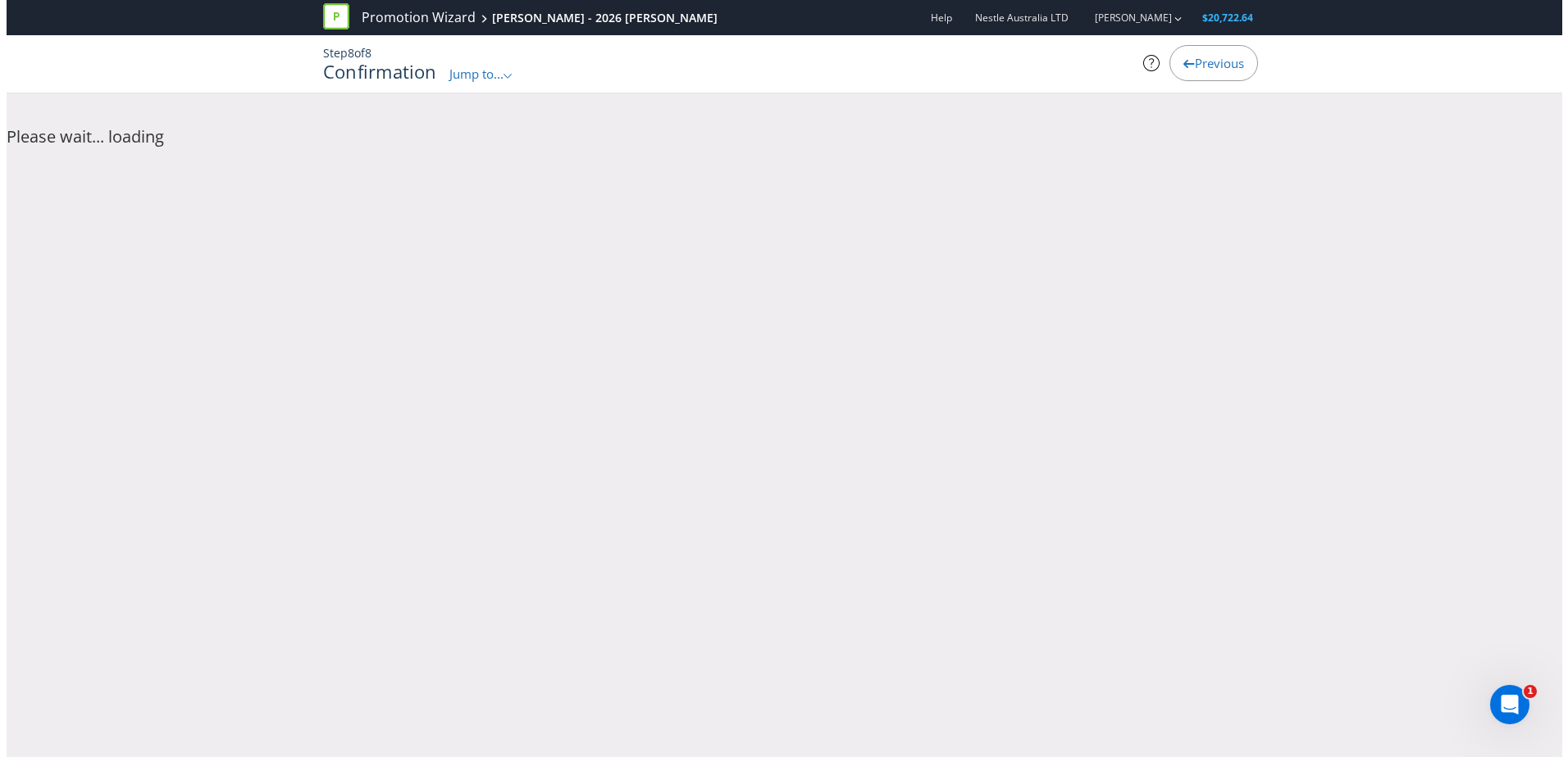
scroll to position [0, 0]
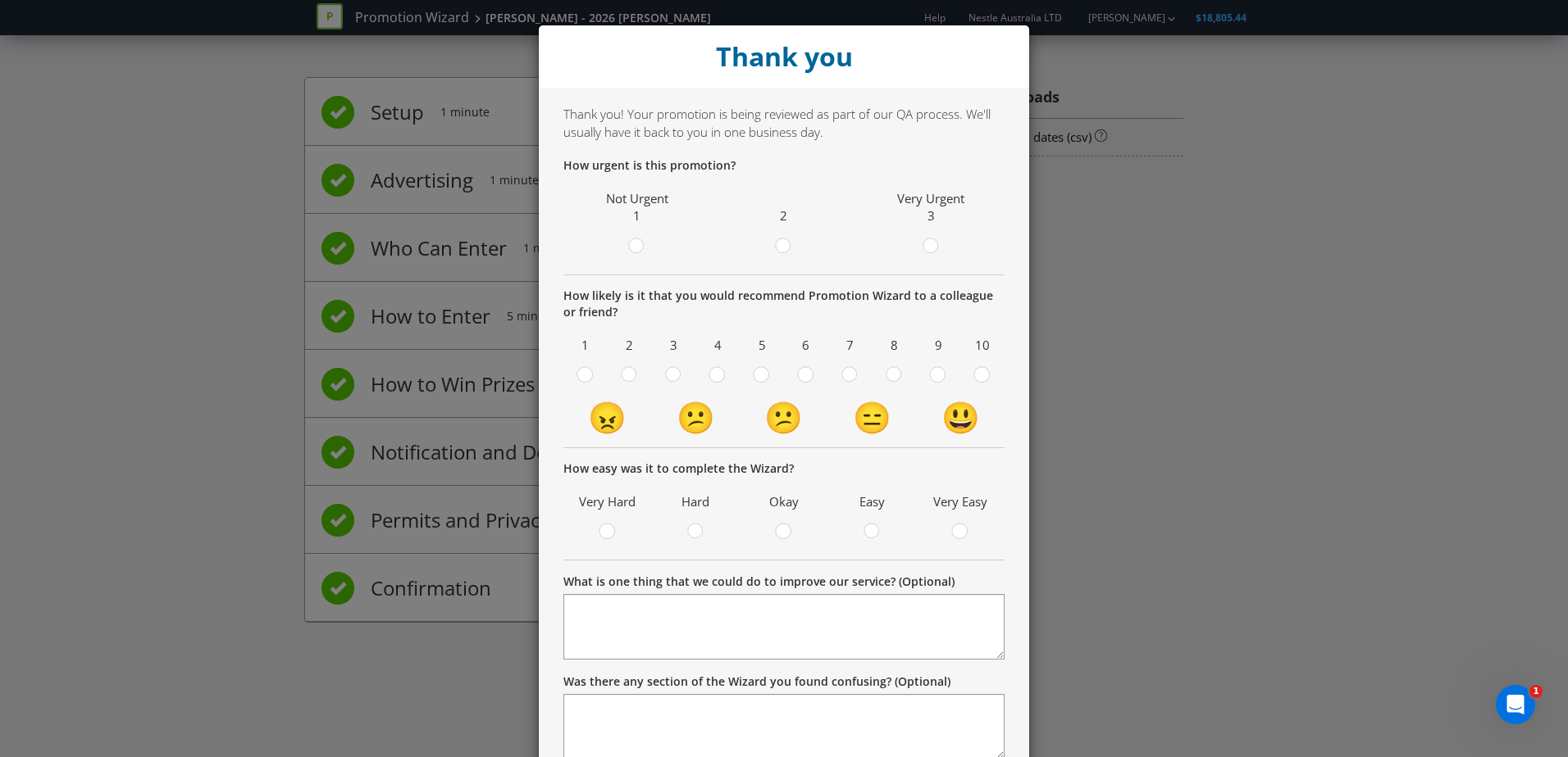
scroll to position [119, 0]
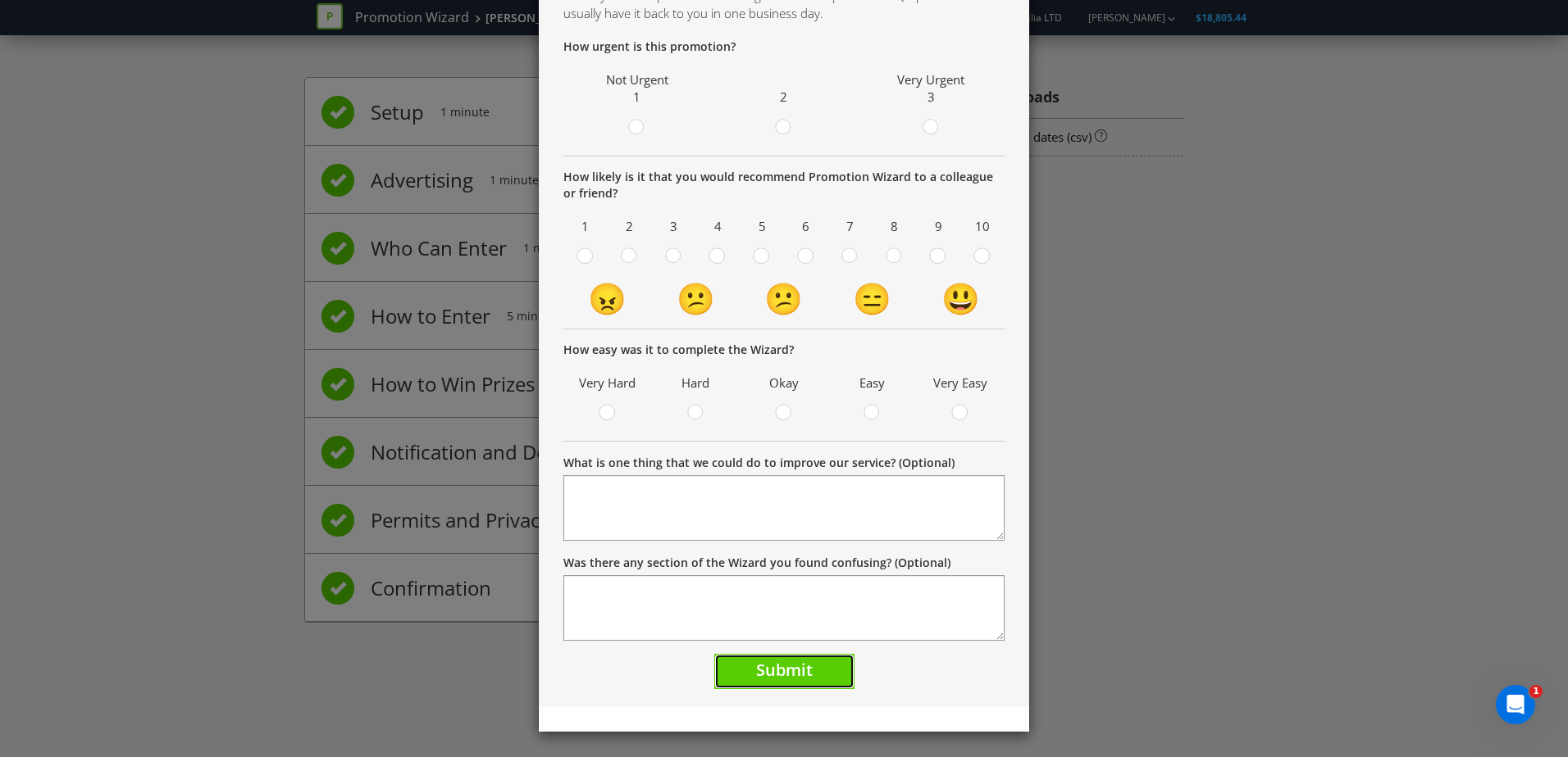
click at [807, 664] on button "Submit" at bounding box center [784, 671] width 140 height 35
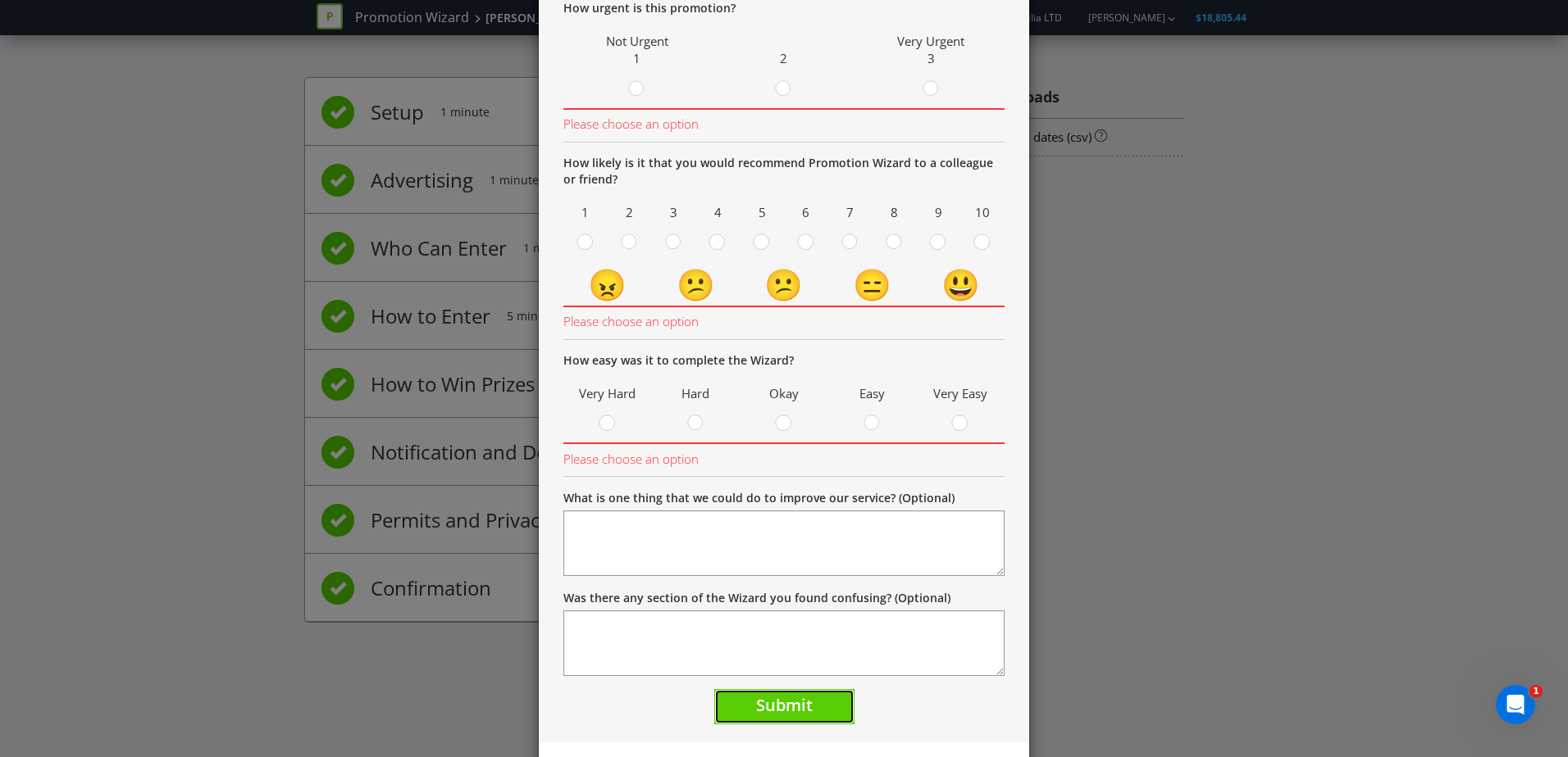
scroll to position [0, 0]
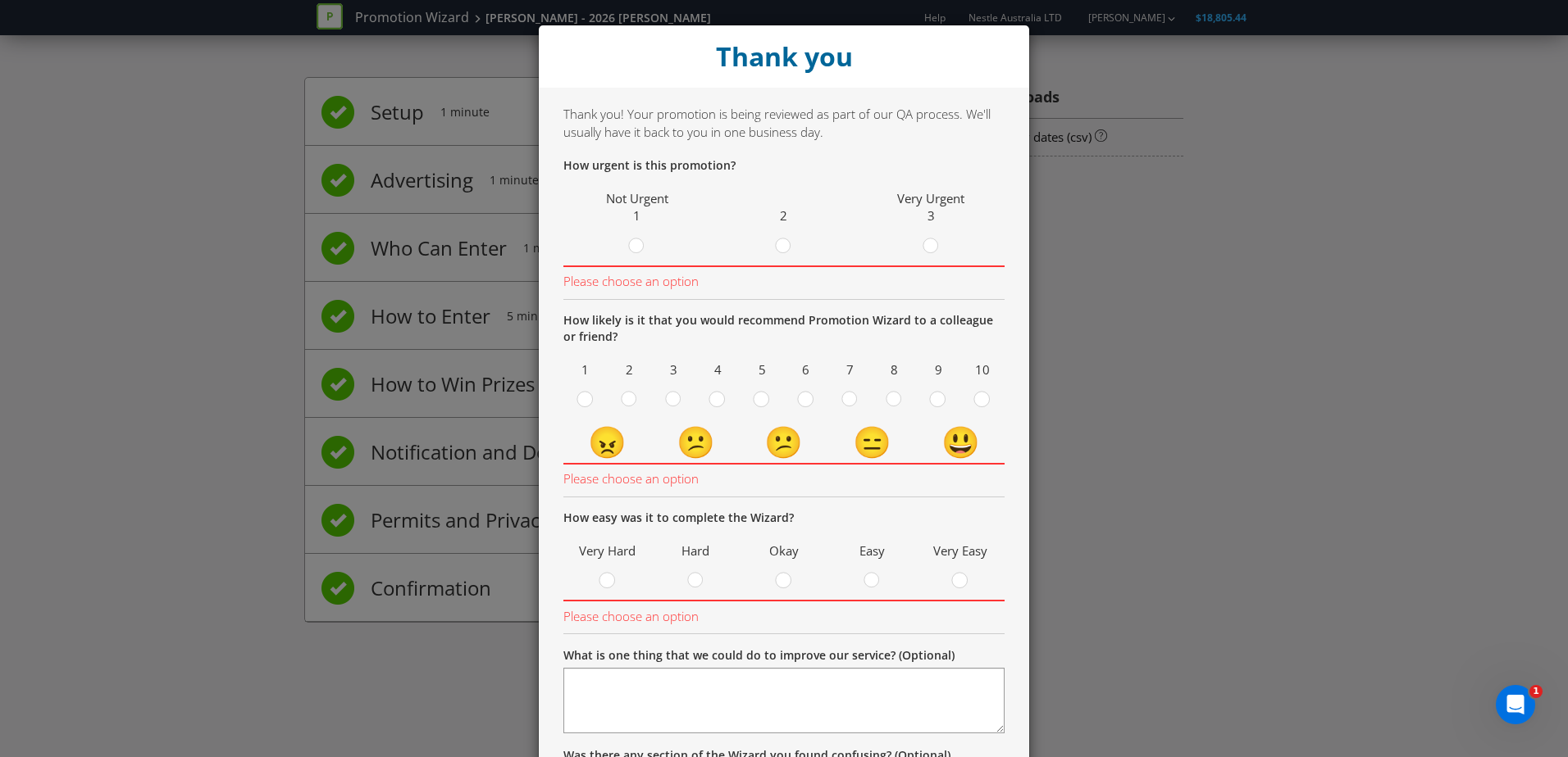
click at [792, 252] on span at bounding box center [793, 248] width 4 height 15
click at [0, 0] on input "radio" at bounding box center [0, 0] width 0 height 0
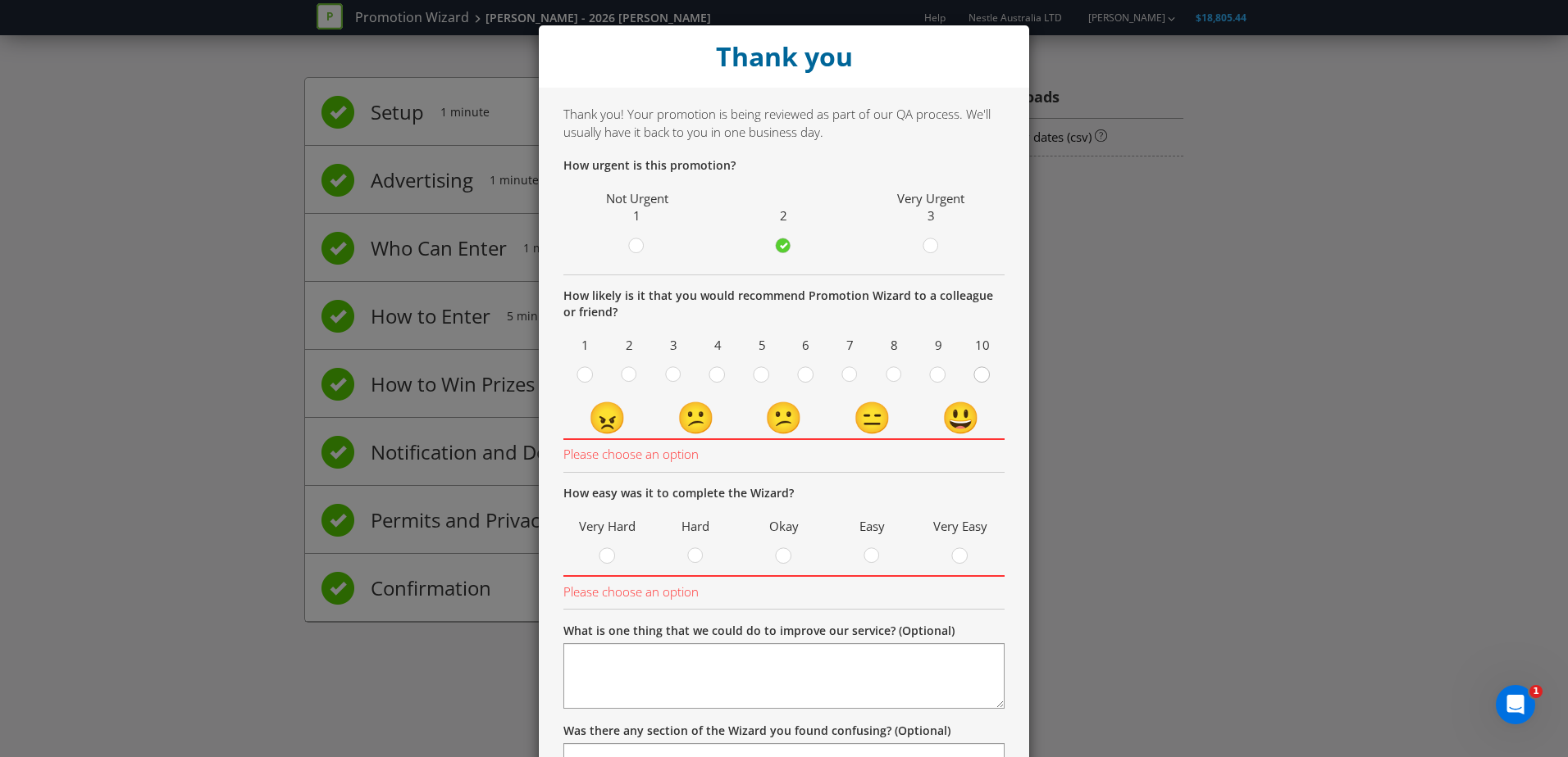
click at [978, 372] on div at bounding box center [982, 369] width 8 height 8
click at [0, 0] on input "radio" at bounding box center [0, 0] width 0 height 0
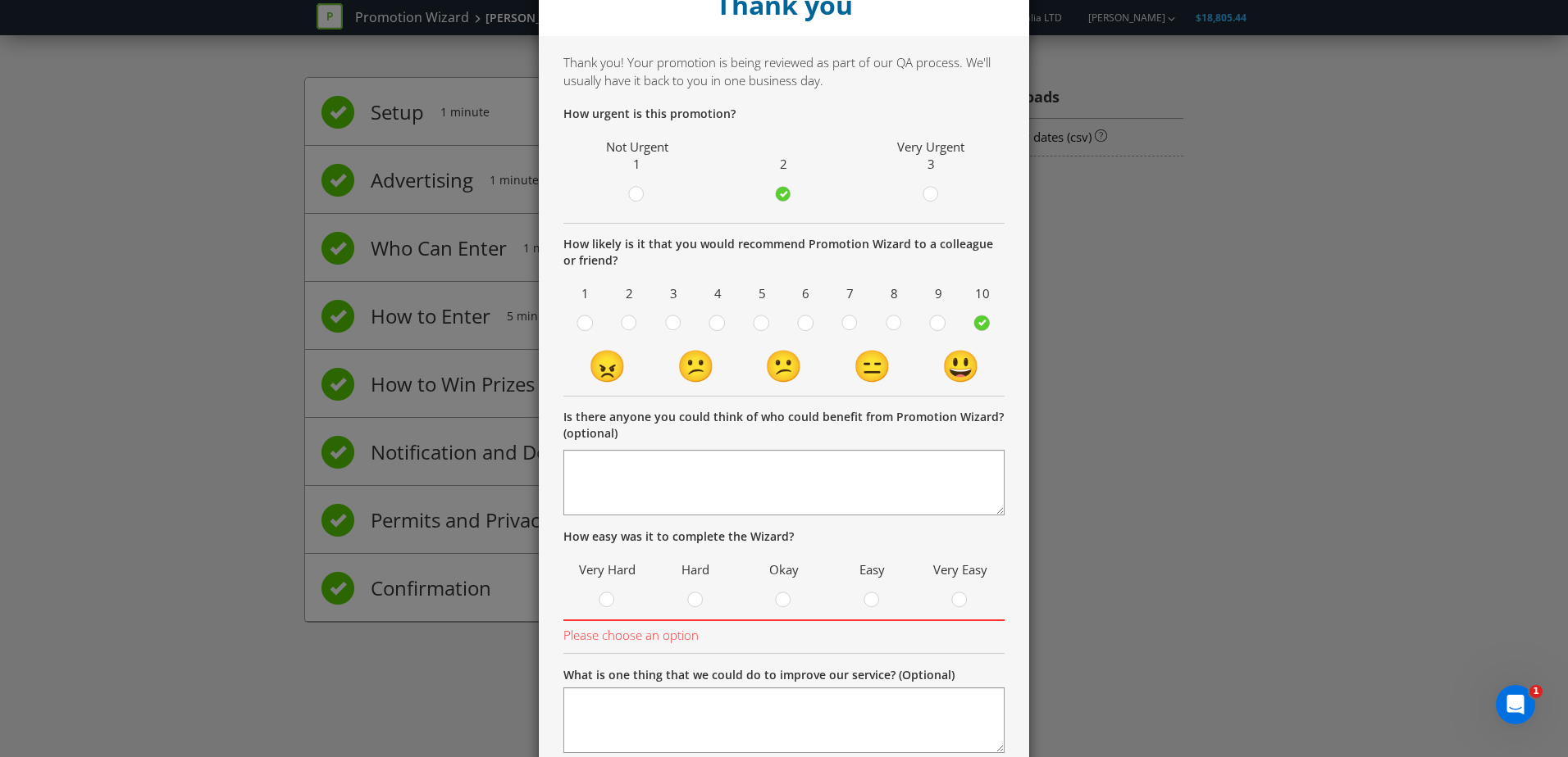
scroll to position [184, 0]
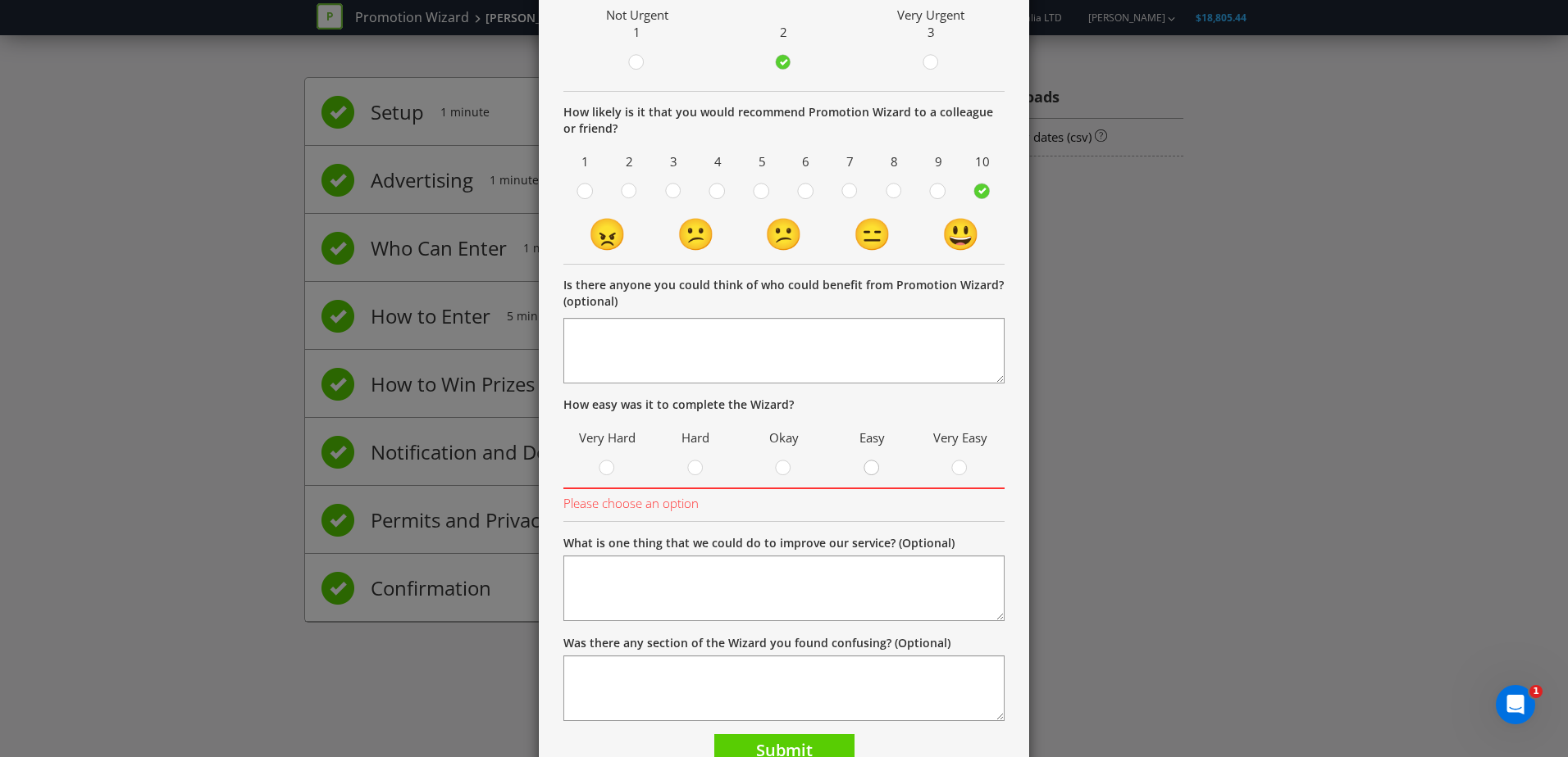
click at [868, 467] on div at bounding box center [872, 463] width 8 height 8
click at [0, 0] on input "radio" at bounding box center [0, 0] width 0 height 0
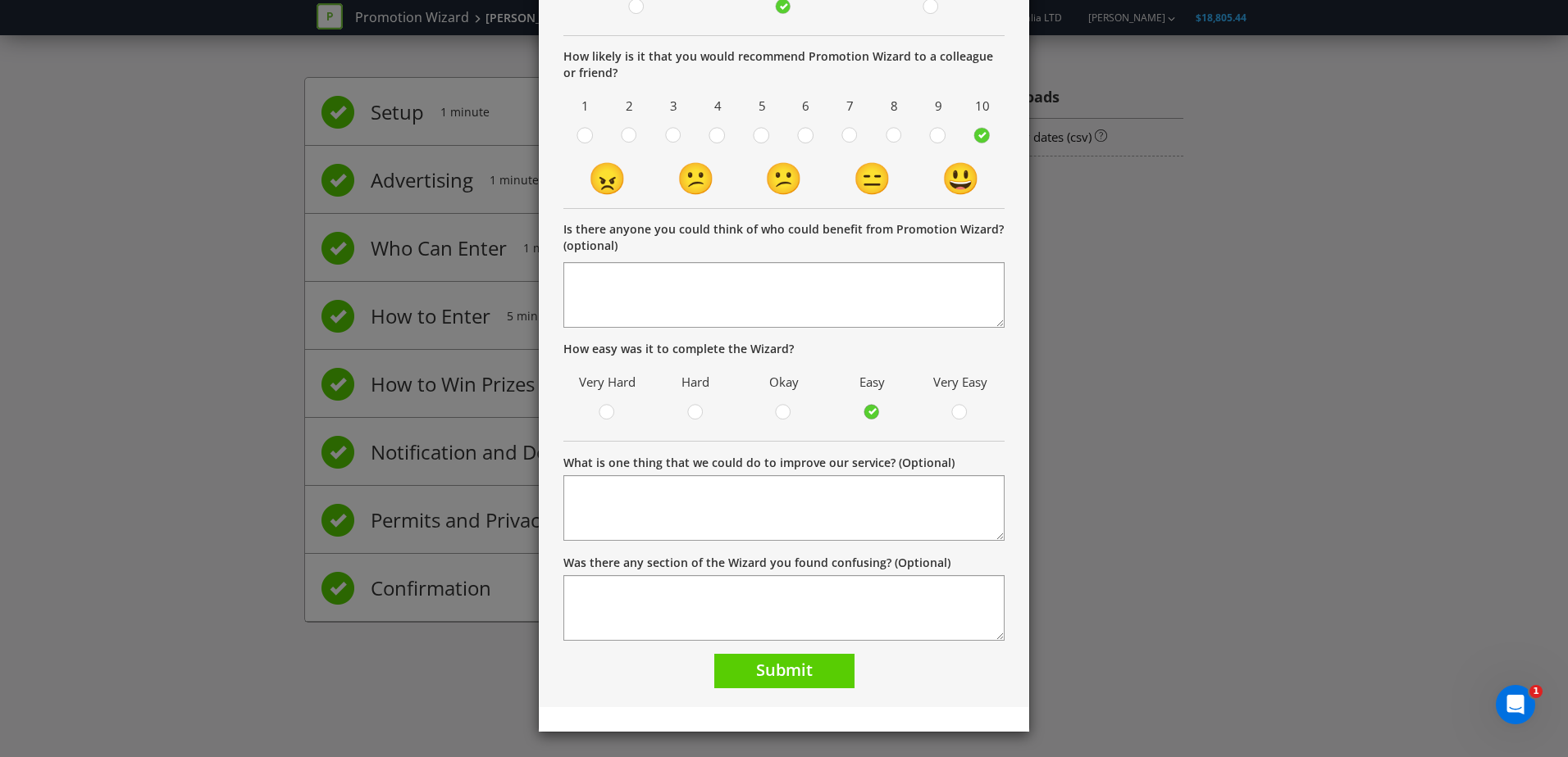
scroll to position [239, 0]
click at [795, 669] on span "Submit" at bounding box center [784, 670] width 57 height 23
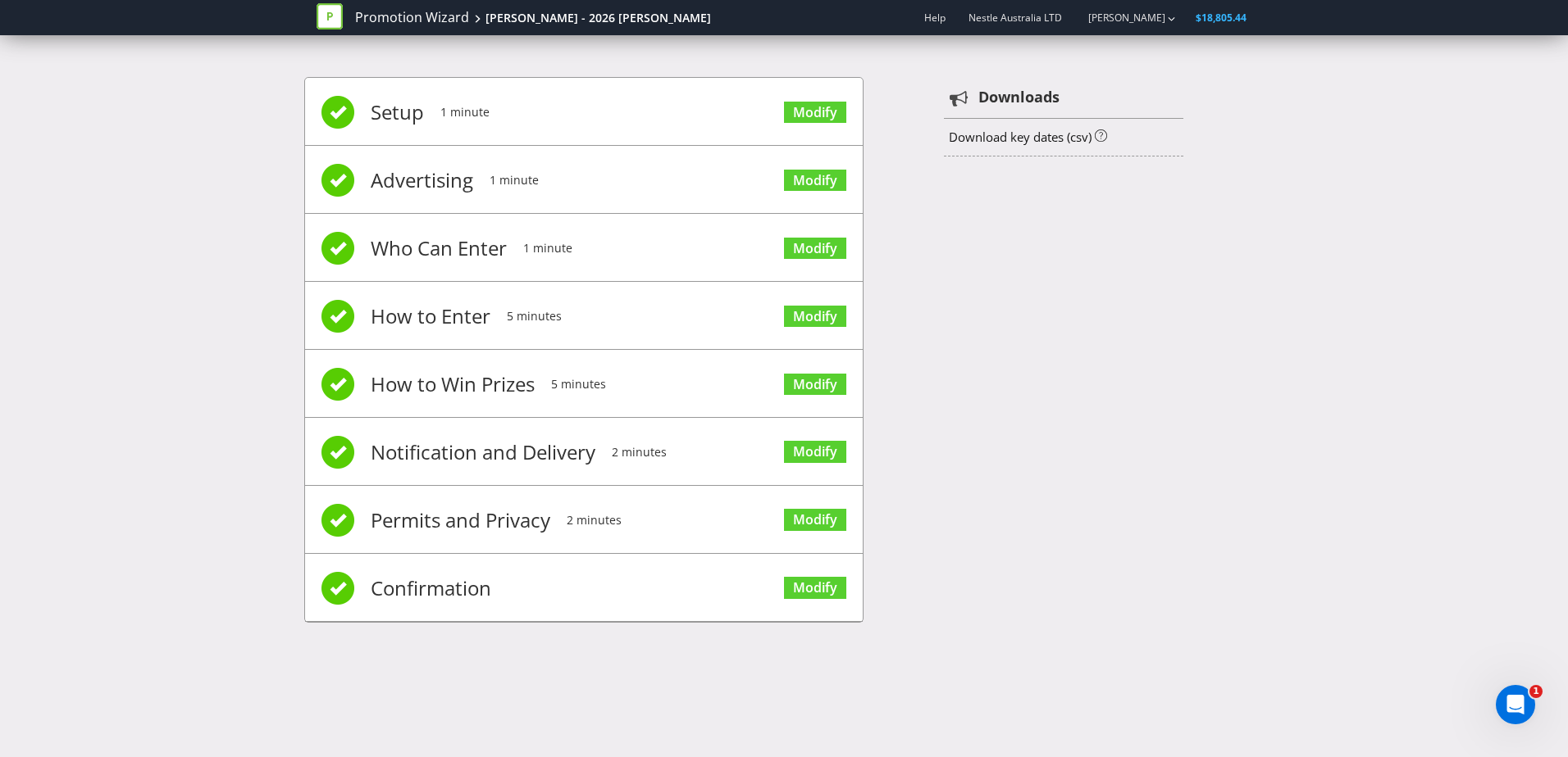
click at [692, 108] on li "Setup 1 minute Modify" at bounding box center [584, 113] width 557 height 68
